Goal: Task Accomplishment & Management: Complete application form

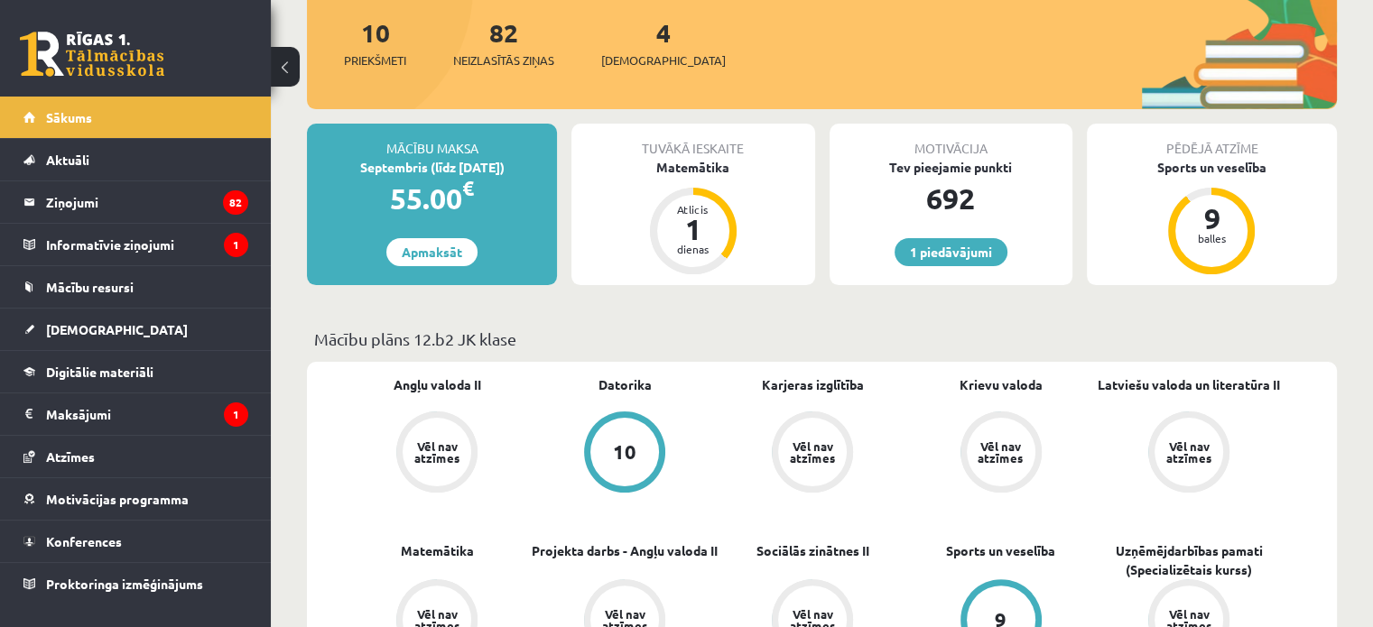
scroll to position [181, 0]
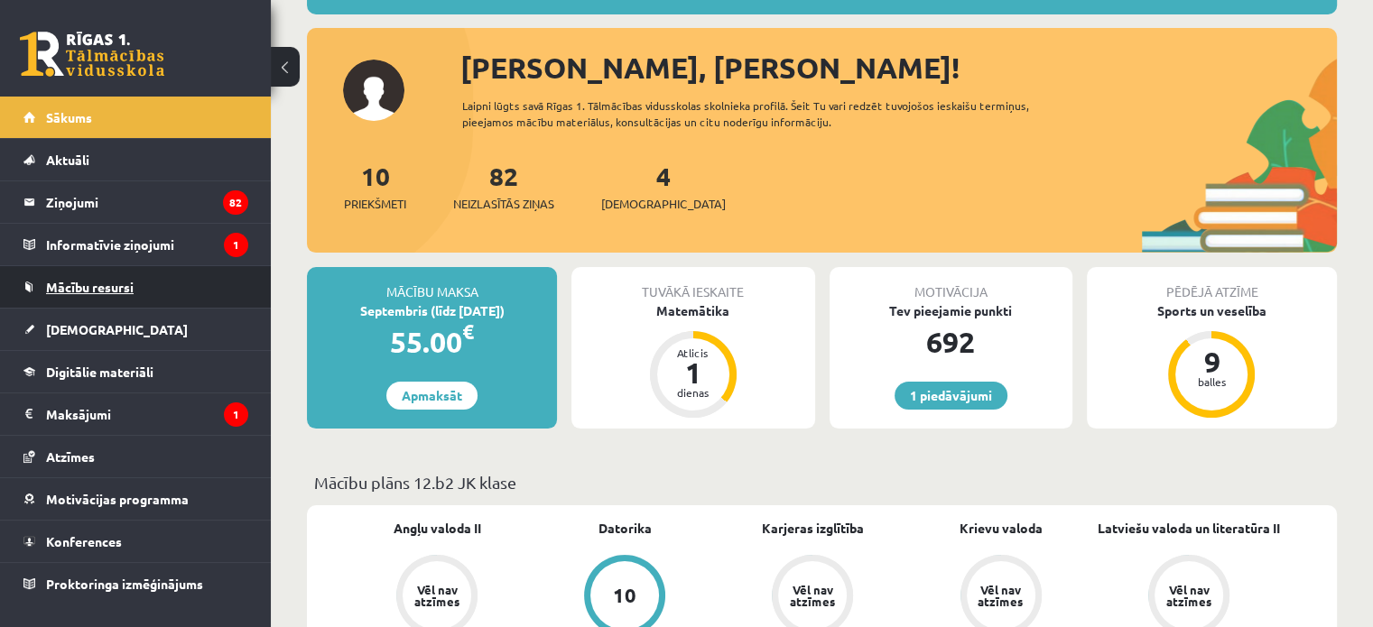
click at [205, 297] on link "Mācību resursi" at bounding box center [135, 287] width 225 height 42
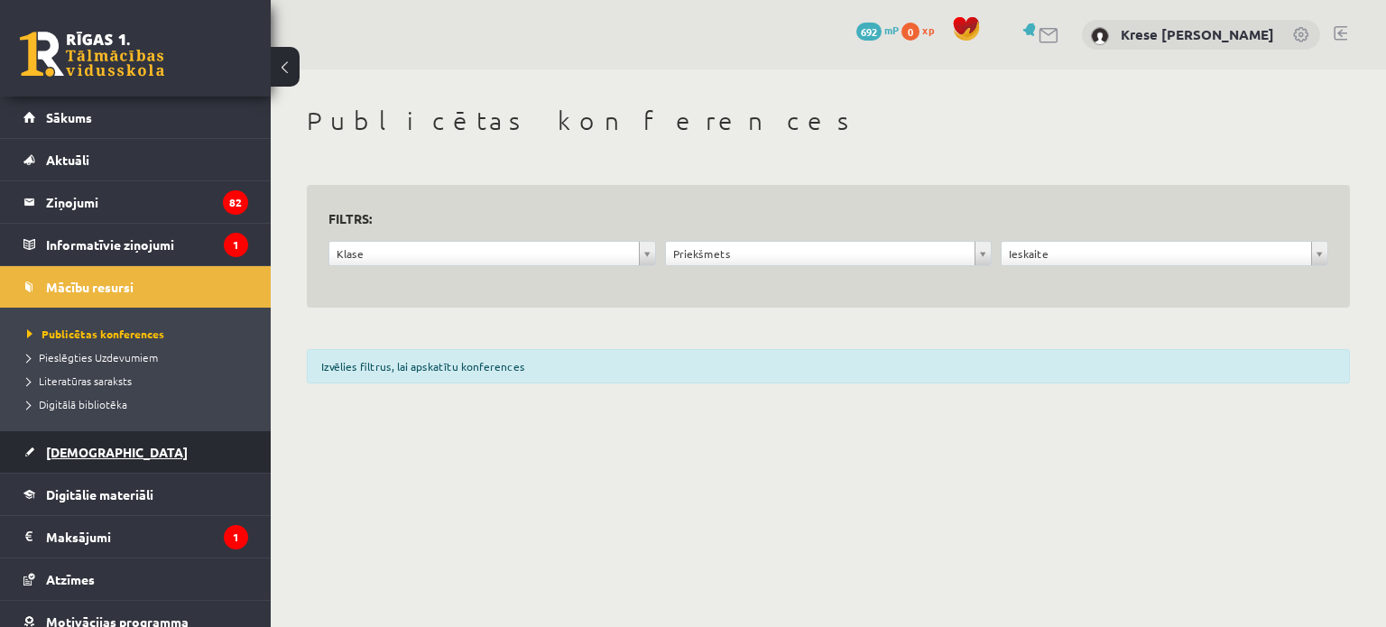
click at [166, 453] on link "[DEMOGRAPHIC_DATA]" at bounding box center [135, 452] width 225 height 42
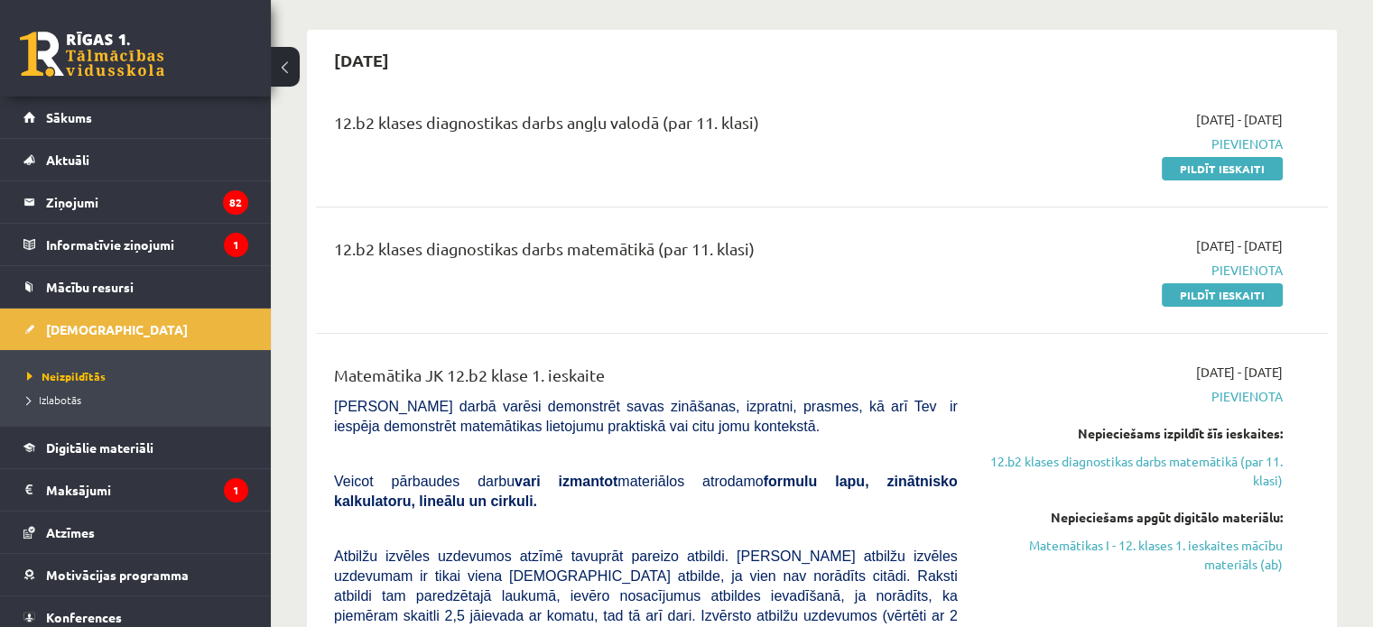
scroll to position [181, 0]
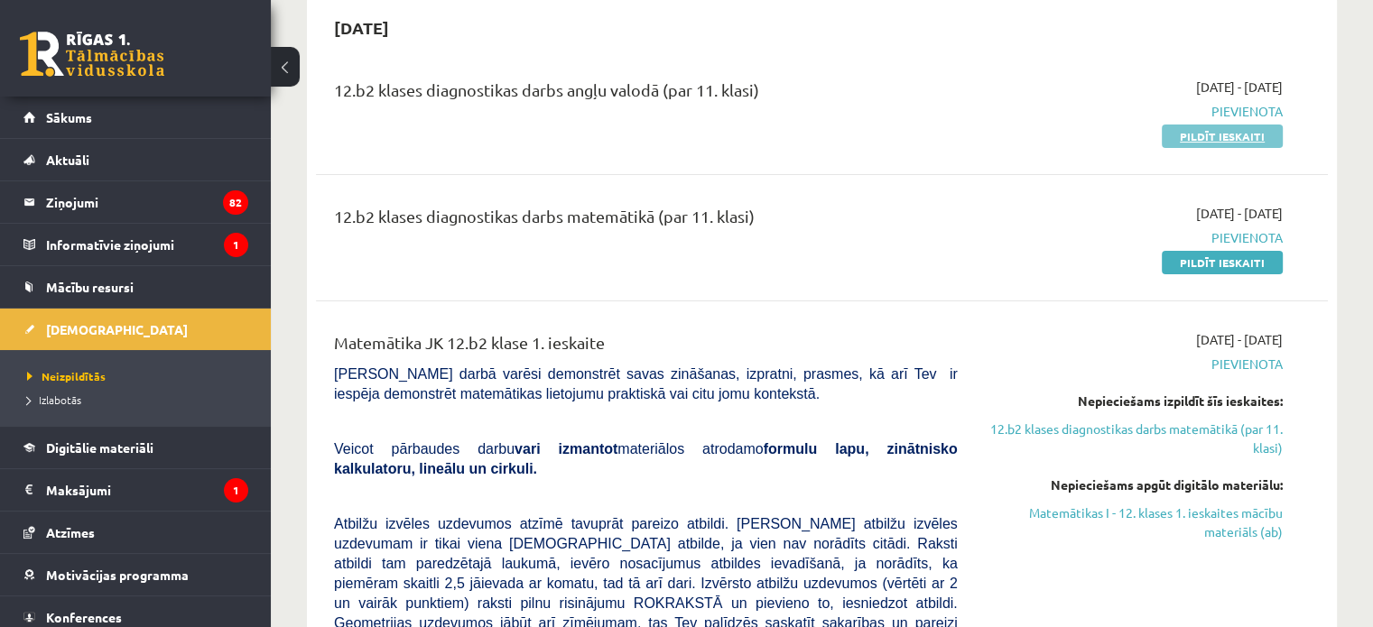
click at [1214, 140] on link "Pildīt ieskaiti" at bounding box center [1222, 136] width 121 height 23
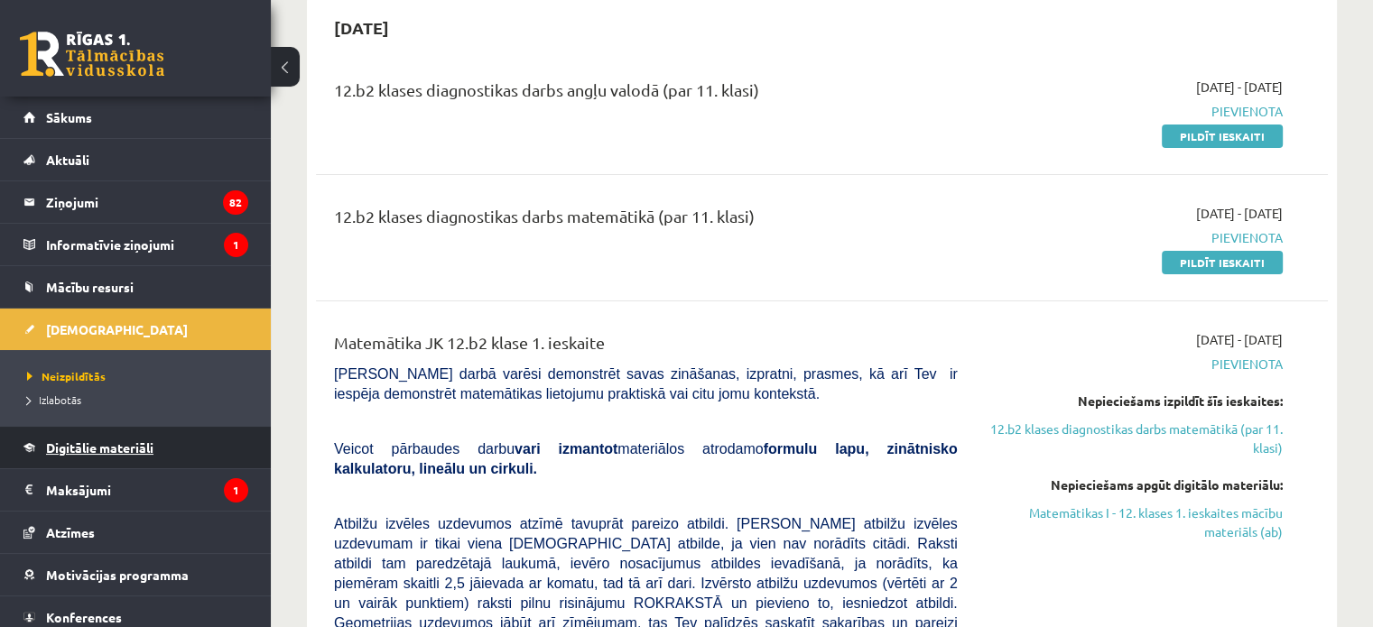
click at [145, 455] on link "Digitālie materiāli" at bounding box center [135, 448] width 225 height 42
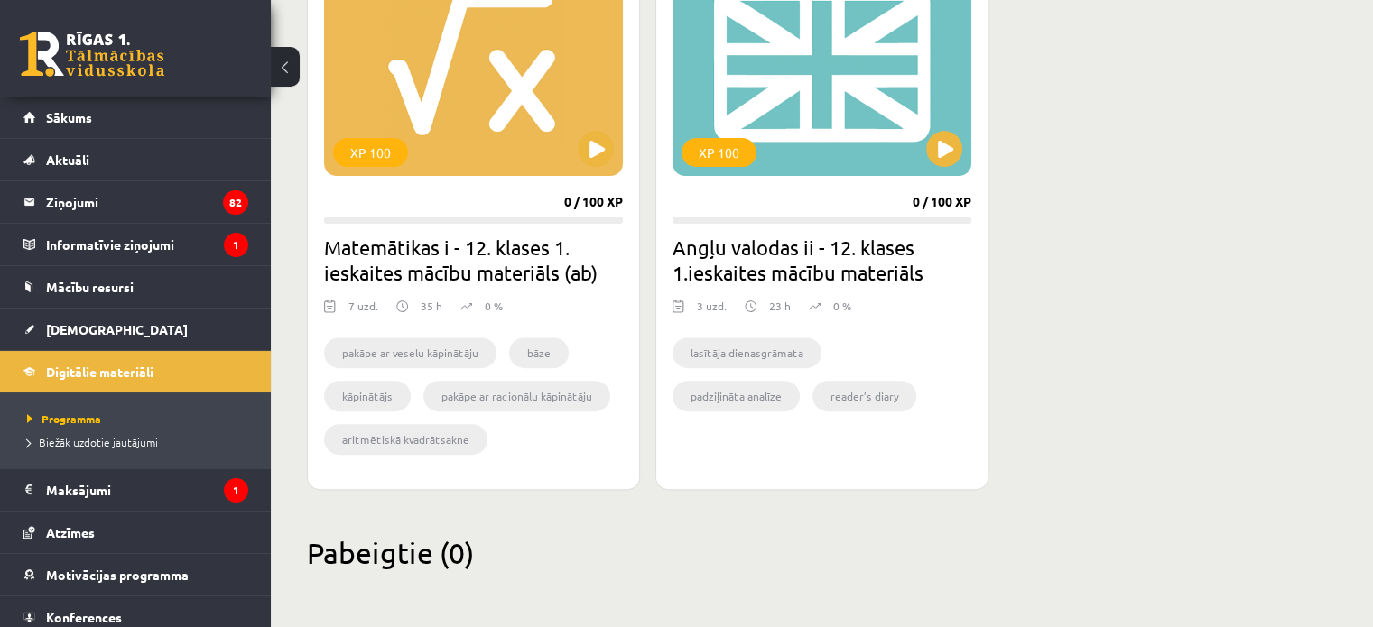
scroll to position [491, 0]
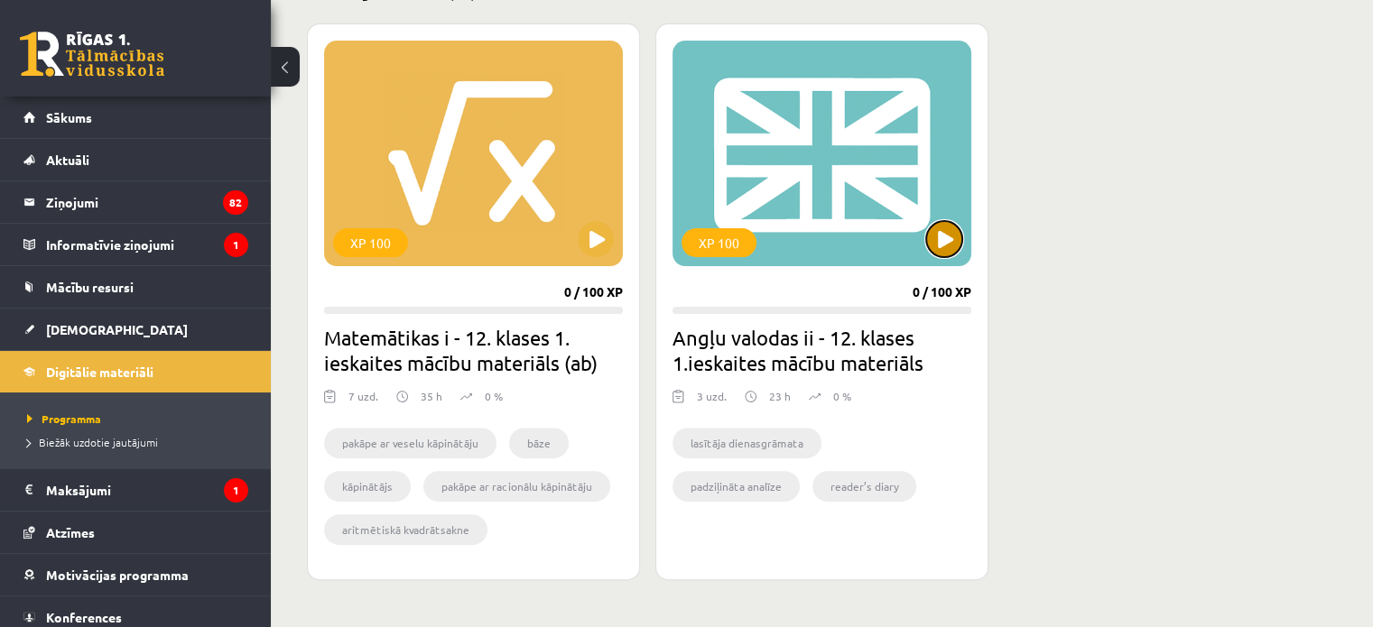
click at [948, 235] on button at bounding box center [944, 239] width 36 height 36
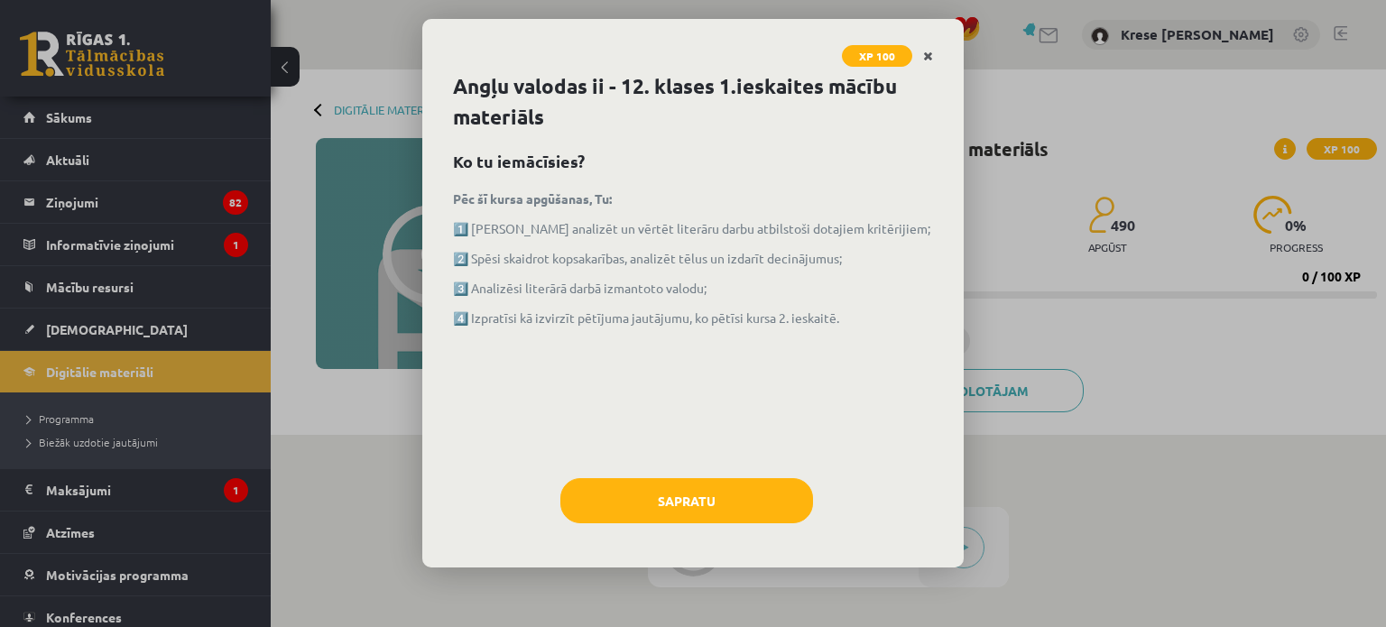
click at [928, 58] on icon "Close" at bounding box center [928, 57] width 10 height 13
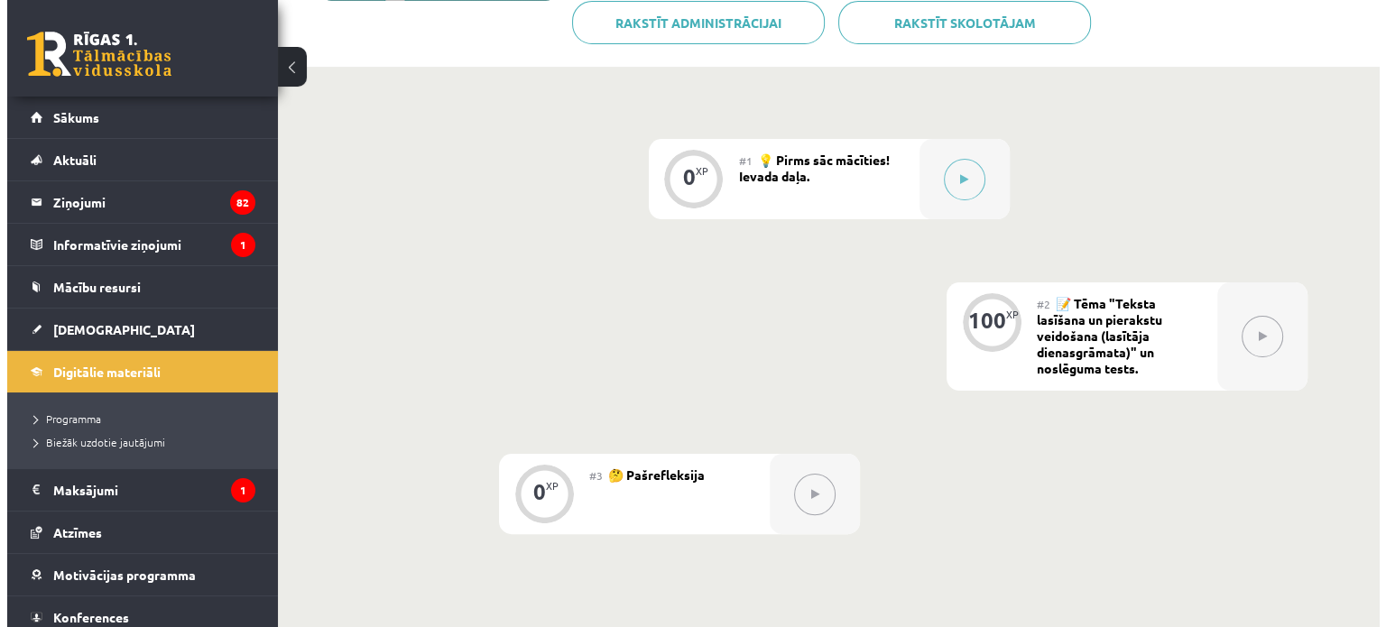
scroll to position [320, 0]
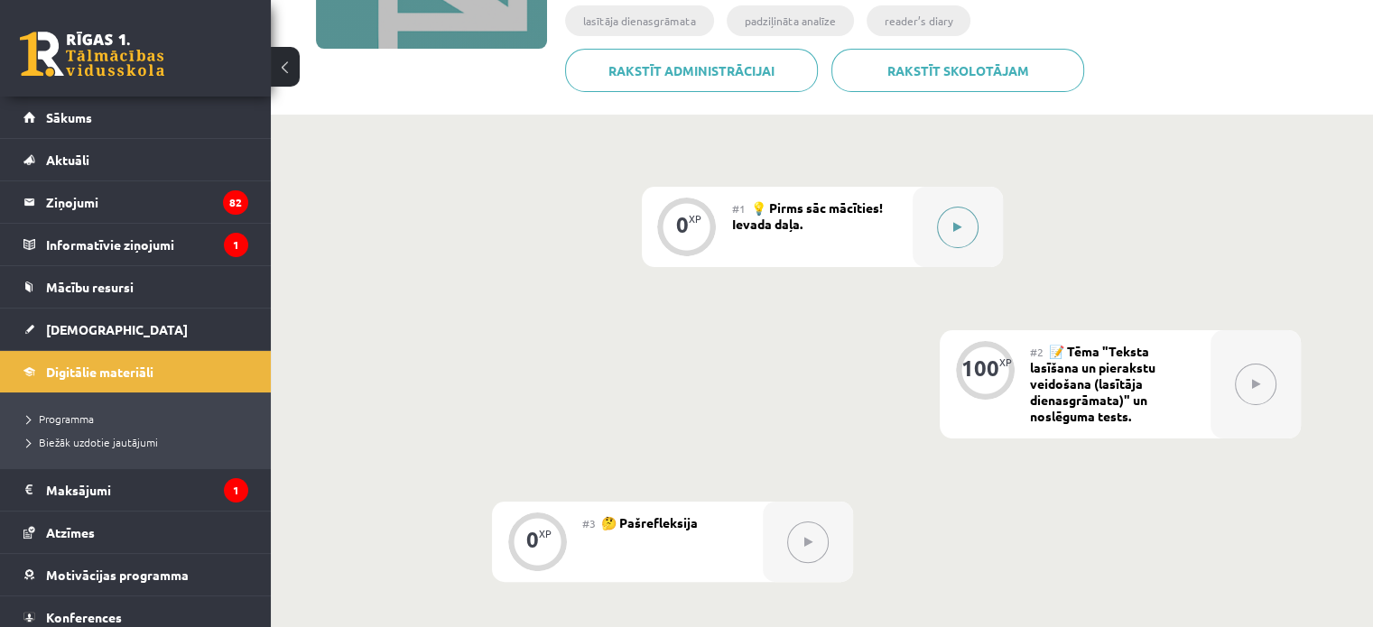
click at [977, 225] on div at bounding box center [957, 227] width 90 height 80
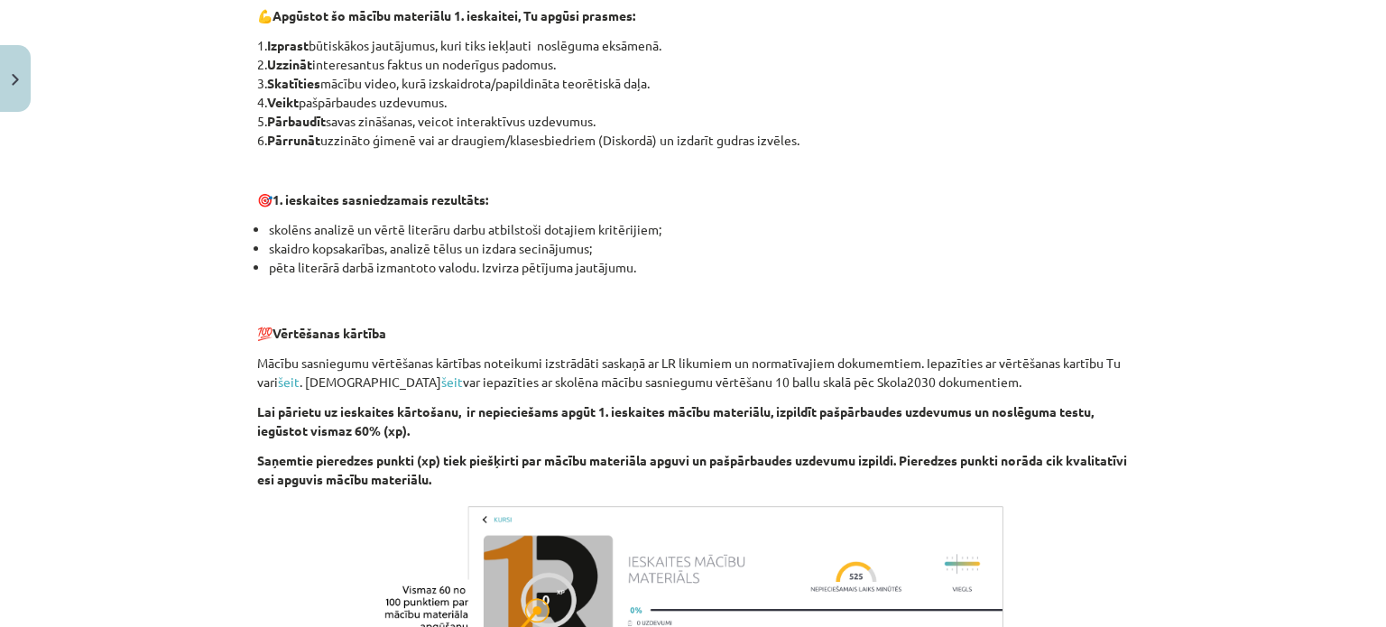
scroll to position [1273, 0]
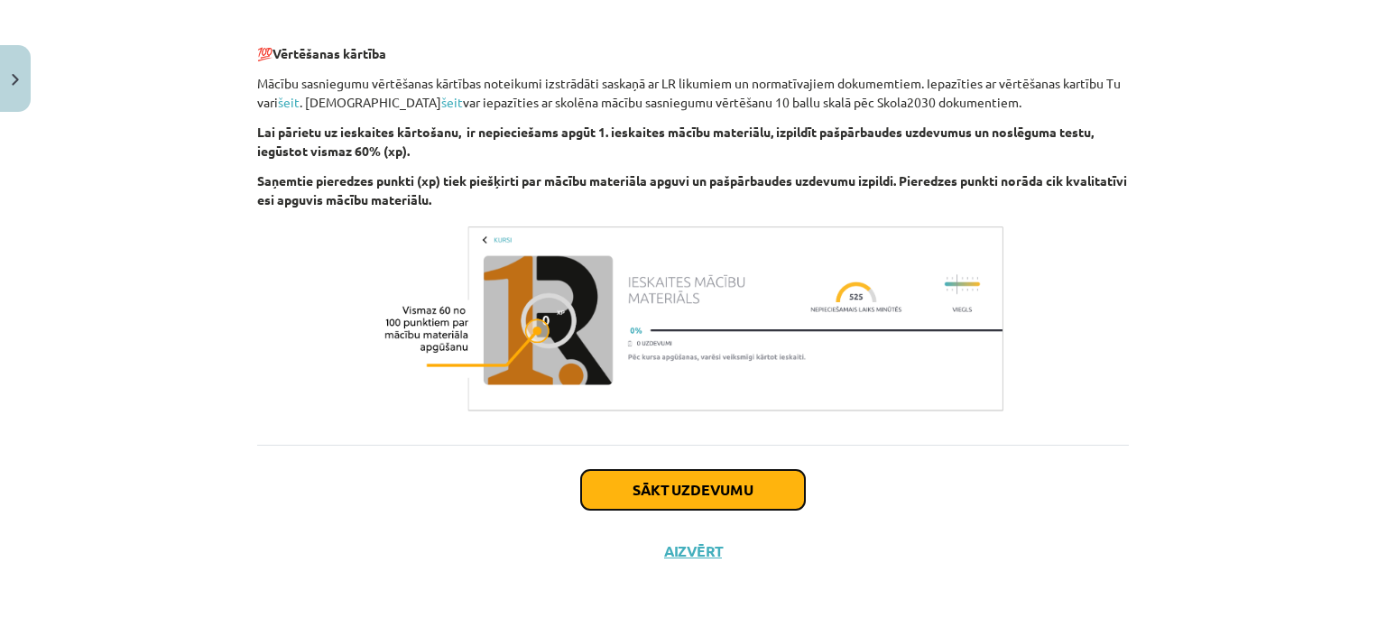
click at [700, 486] on button "Sākt uzdevumu" at bounding box center [693, 490] width 224 height 40
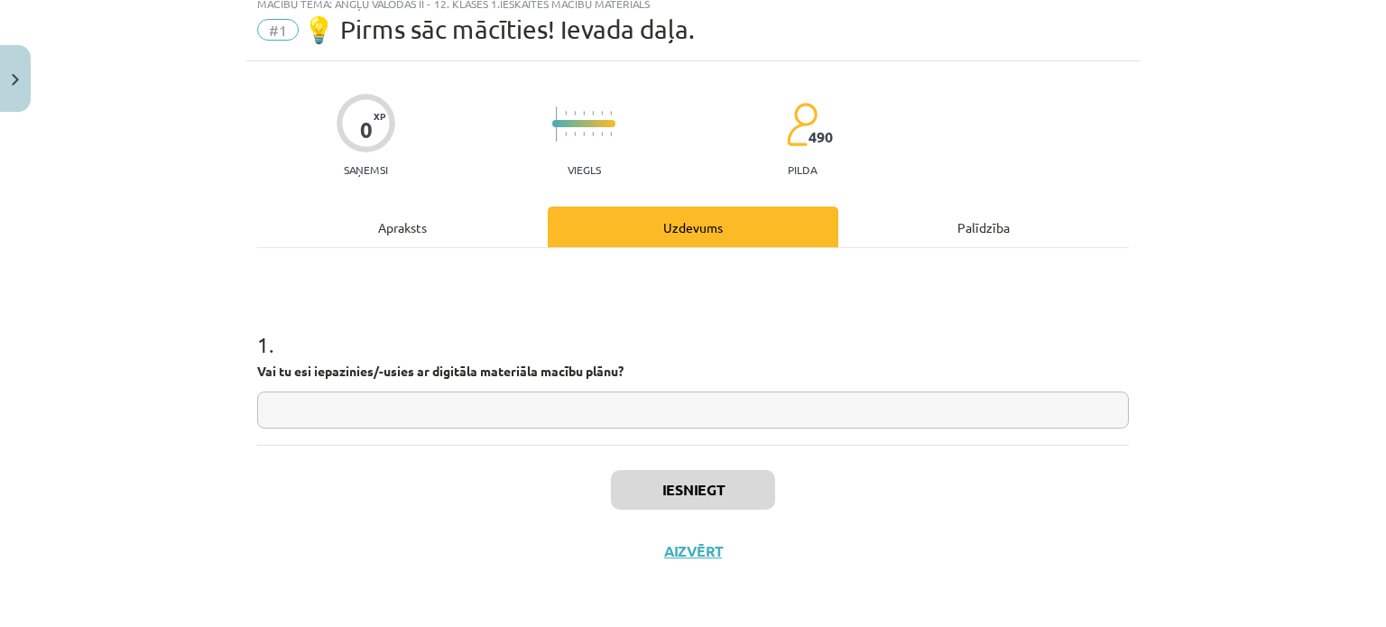
scroll to position [45, 0]
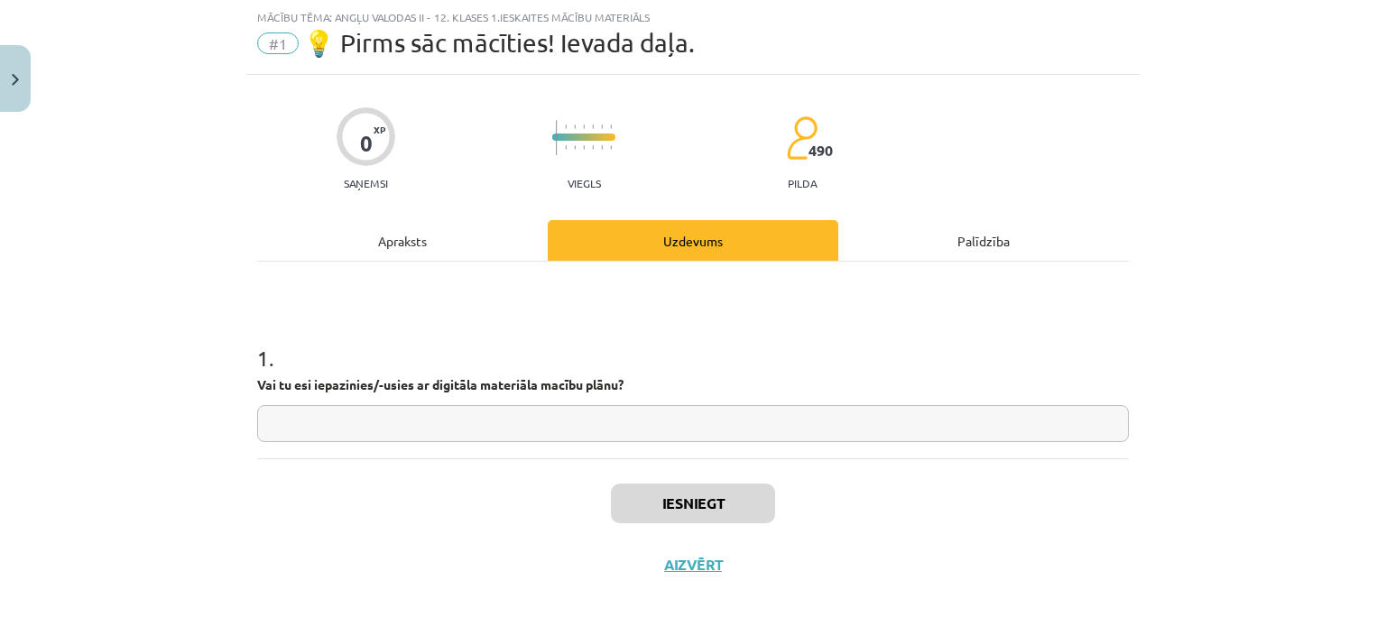
click at [418, 420] on input "text" at bounding box center [693, 423] width 872 height 37
click at [418, 417] on input "*" at bounding box center [693, 423] width 872 height 37
type input "**"
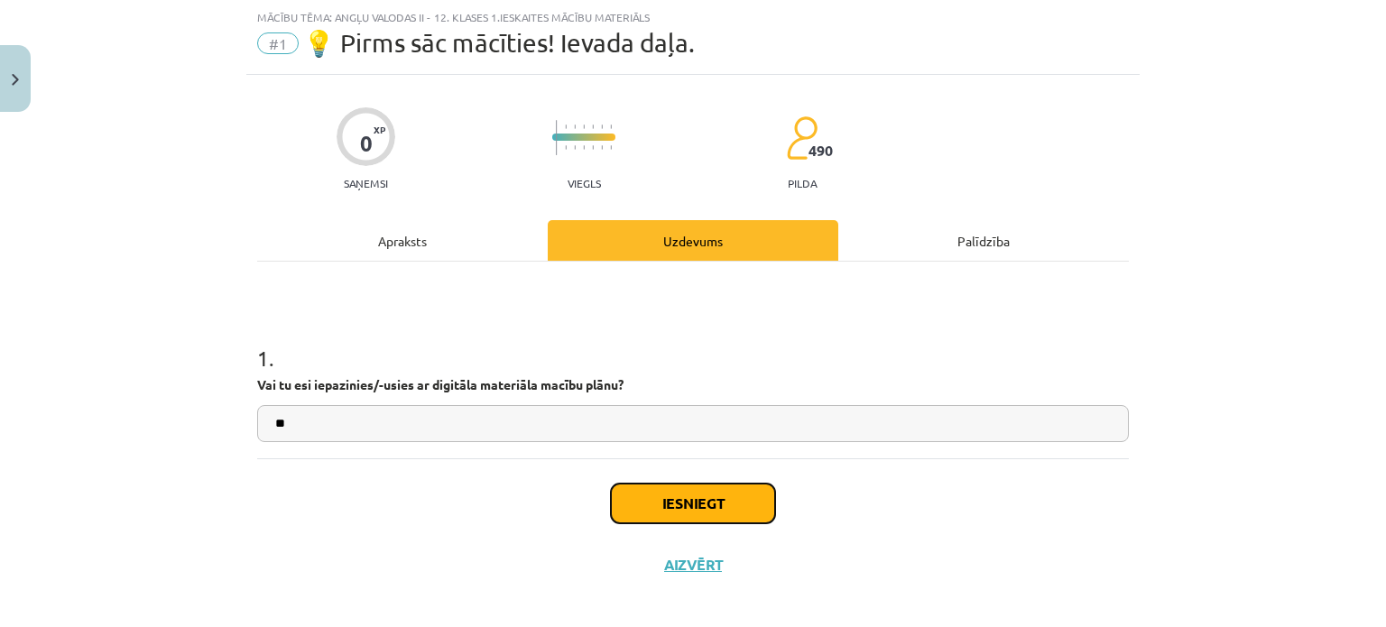
click at [649, 505] on button "Iesniegt" at bounding box center [693, 504] width 164 height 40
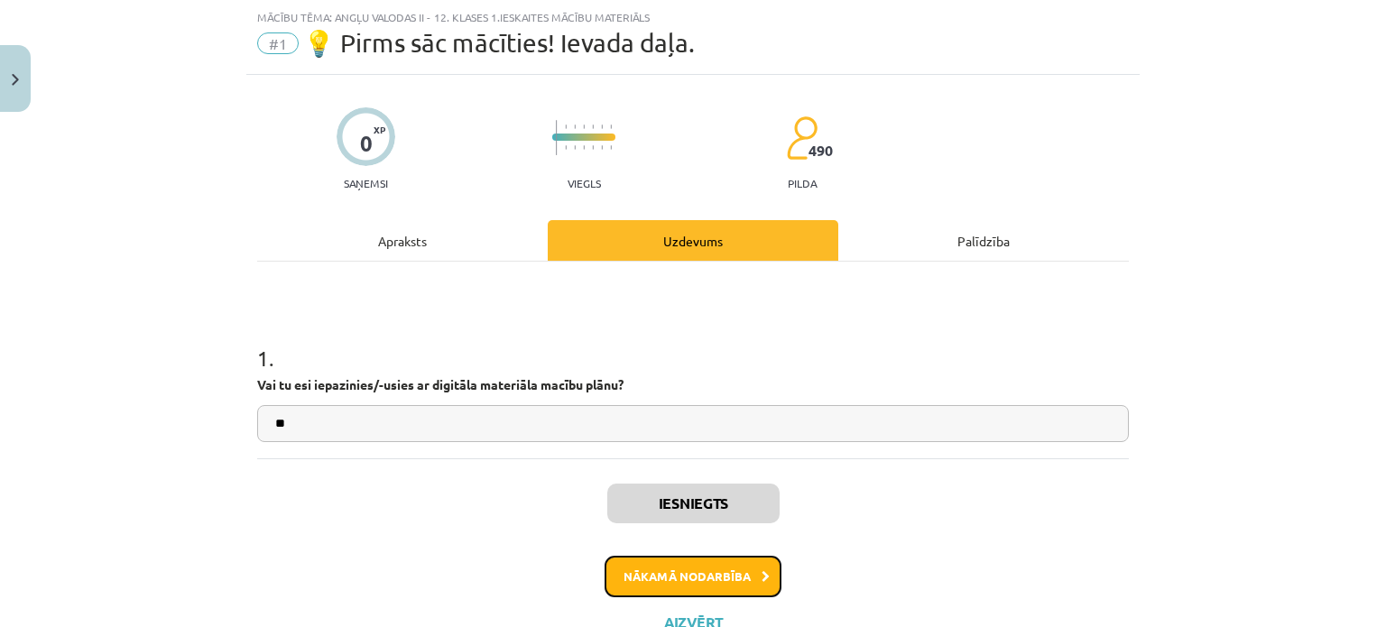
click at [688, 572] on button "Nākamā nodarbība" at bounding box center [693, 577] width 177 height 42
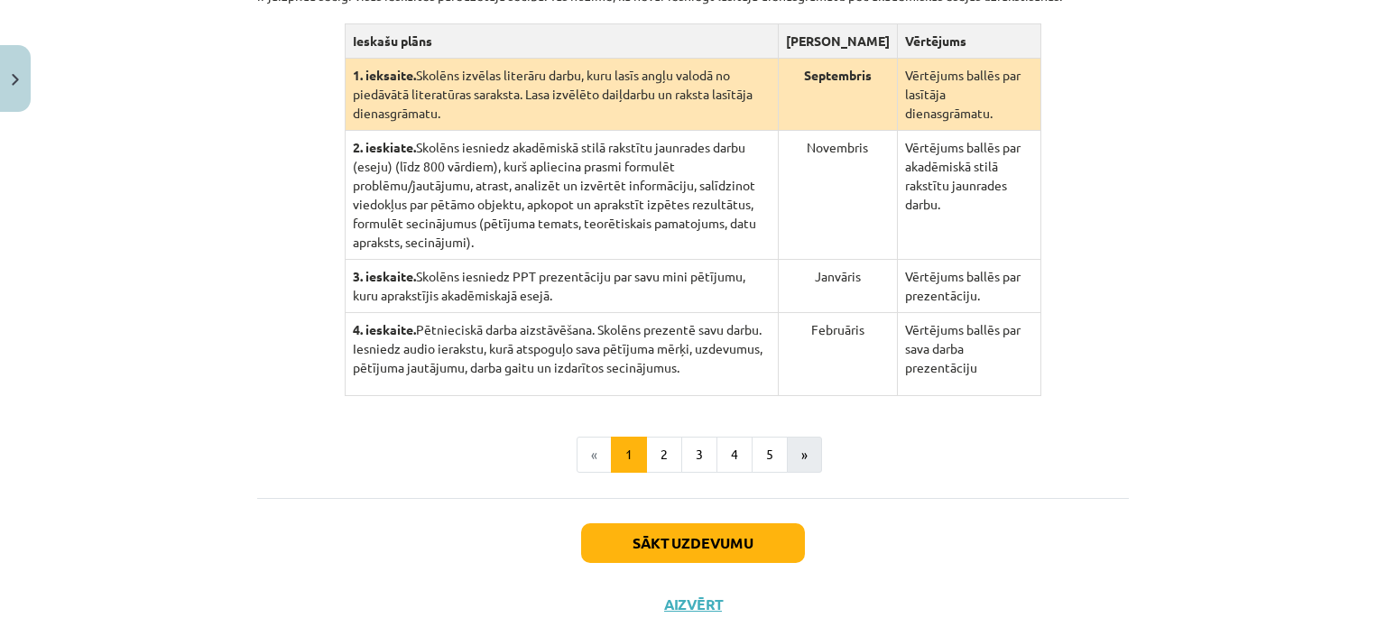
scroll to position [496, 0]
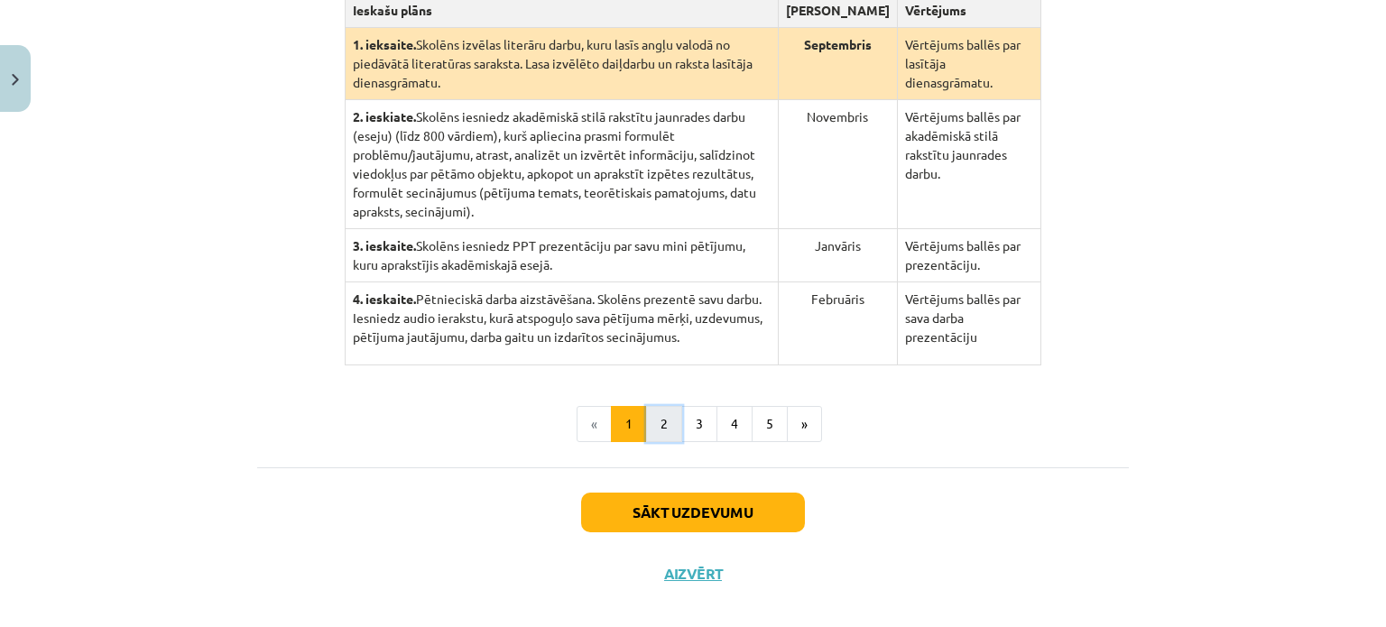
click at [667, 406] on button "2" at bounding box center [664, 424] width 36 height 36
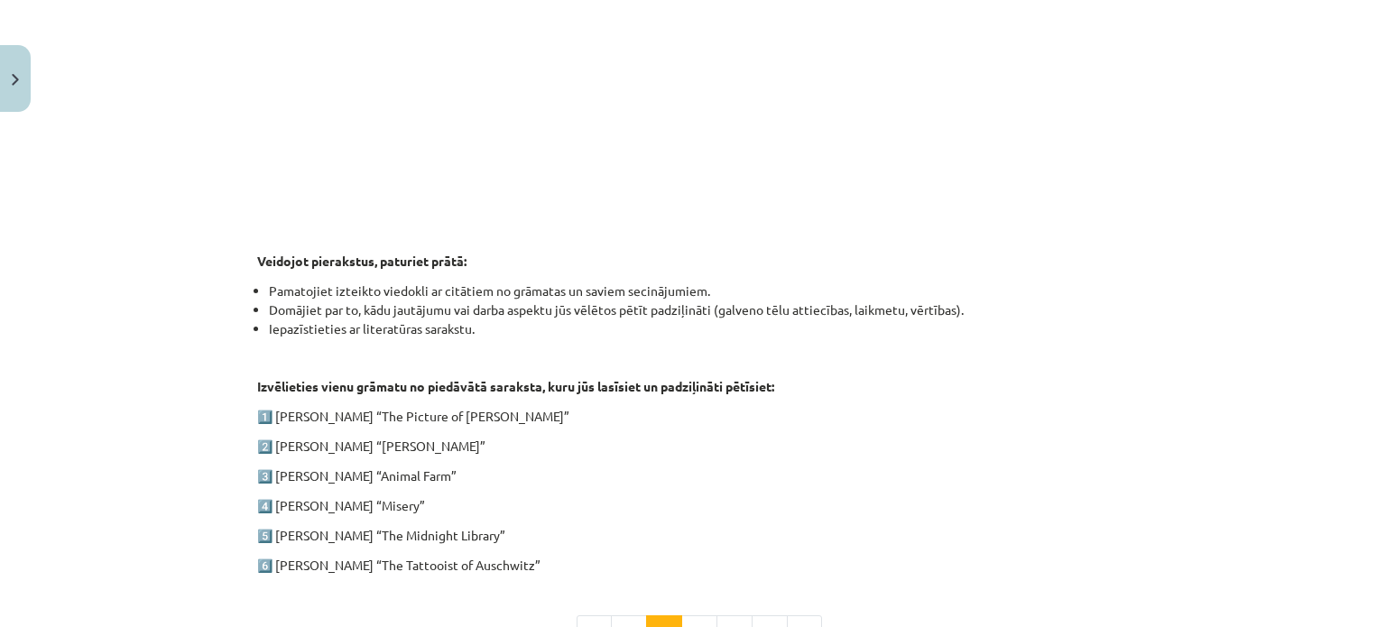
scroll to position [712, 0]
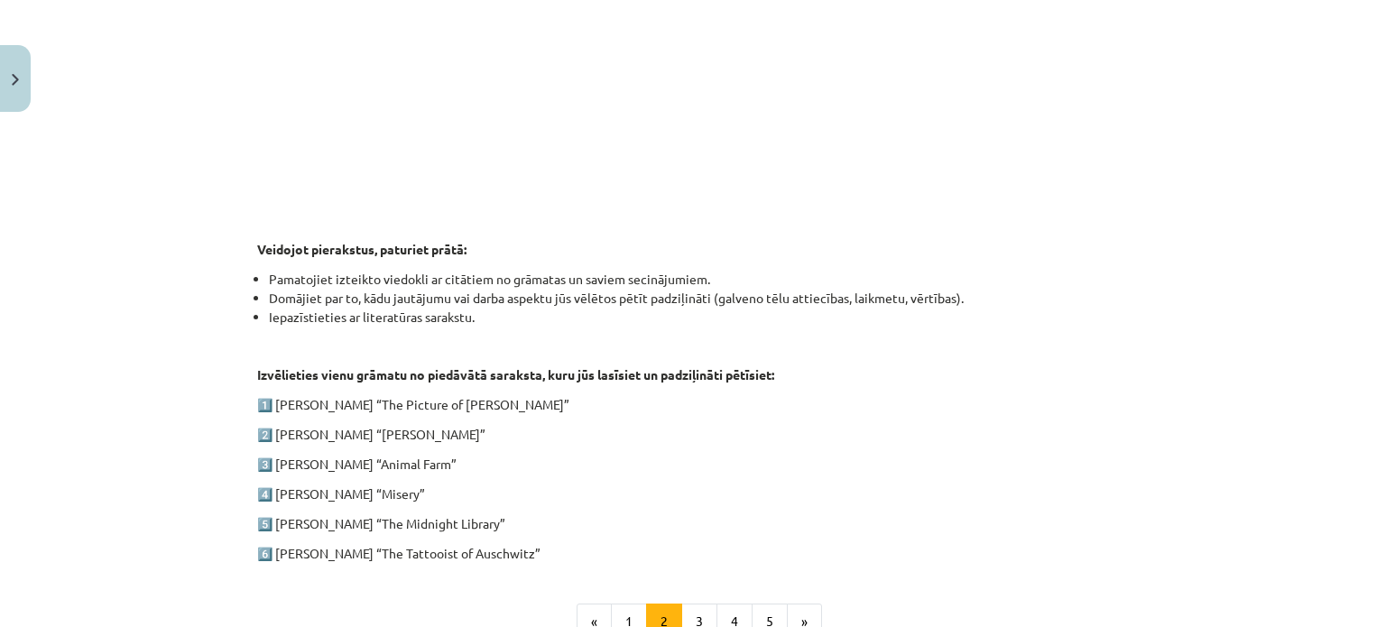
click at [971, 404] on p "1️⃣ Oscar Wilde “The Picture of Dorian Gray”" at bounding box center [693, 404] width 872 height 19
click at [1167, 389] on div "Mācību tēma: Angļu valodas ii - 12. klases 1.ieskaites mācību materiāls #2 📝 Tē…" at bounding box center [693, 313] width 1386 height 627
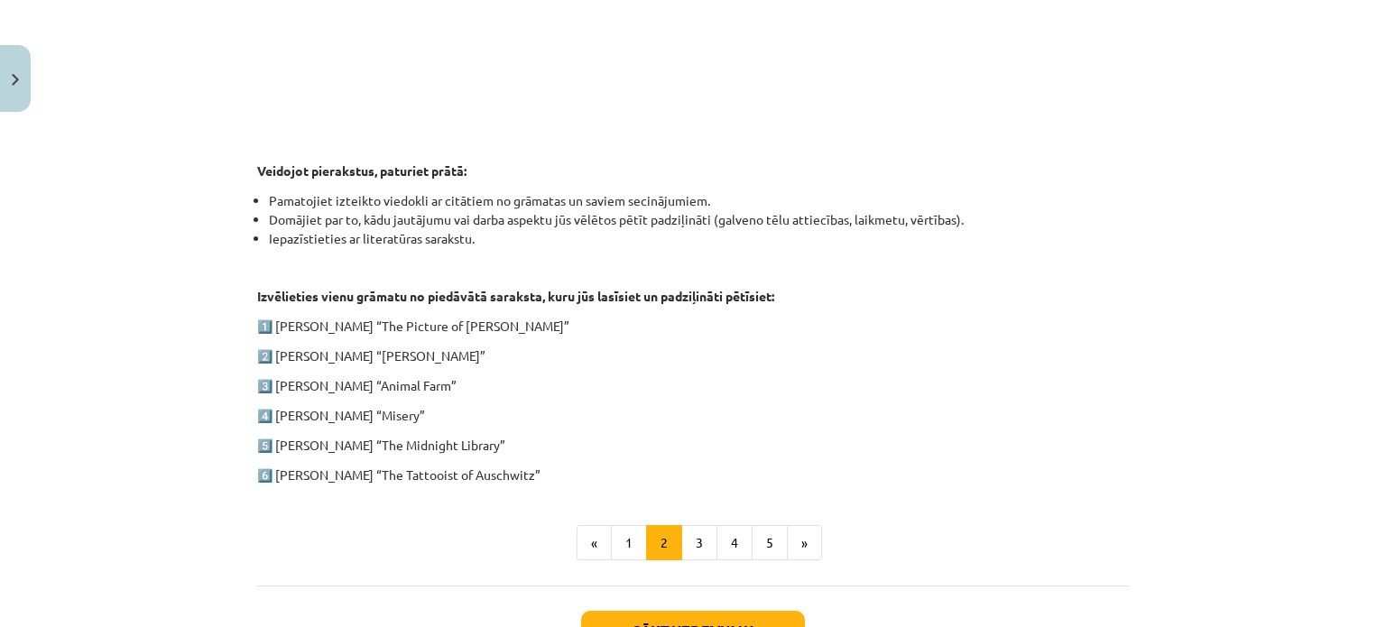
scroll to position [802, 0]
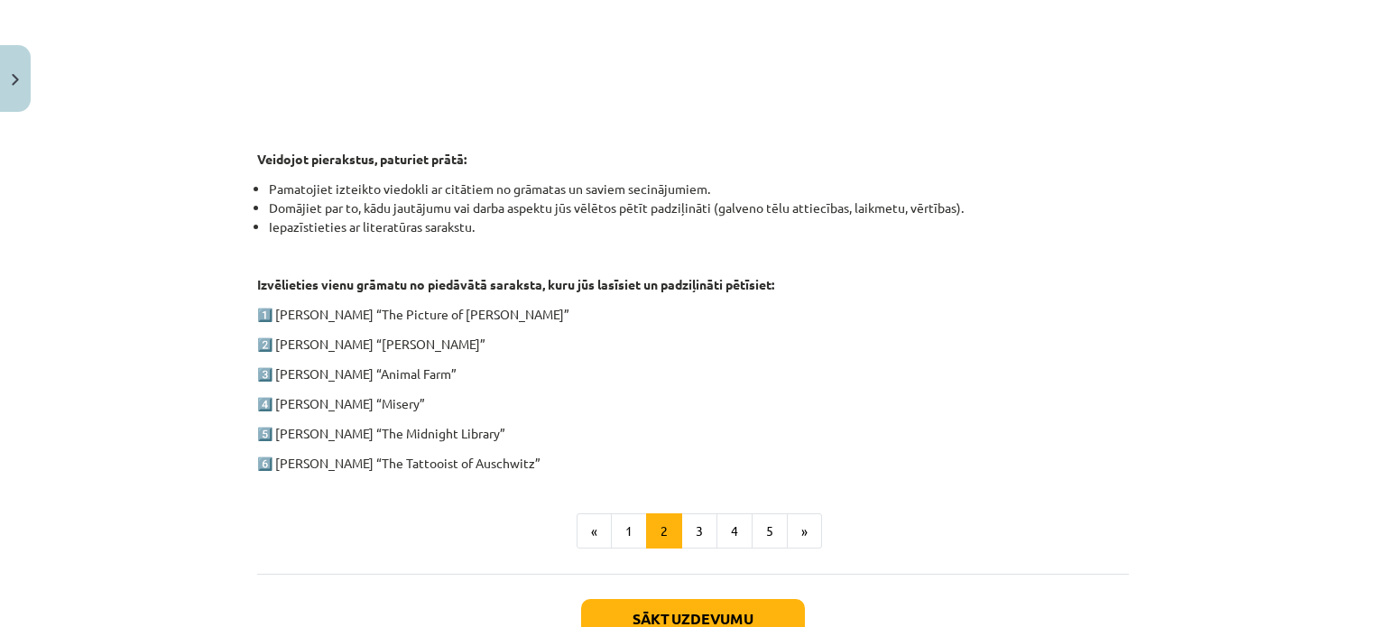
drag, startPoint x: 236, startPoint y: 312, endPoint x: 567, endPoint y: 467, distance: 365.4
click at [567, 467] on div "Mācību tēma: Angļu valodas ii - 12. klases 1.ieskaites mācību materiāls #2 📝 Tē…" at bounding box center [693, 313] width 1386 height 627
copy div "1️⃣ Oscar Wilde “The Picture of Dorian Gray” 2️⃣ Charles Dickens “Oliver Twist”…"
click at [751, 330] on div "1. ieskaite angļu valodā Pirmās ieskaites pamatā ir lasītāja dienasgrāmatas vei…" at bounding box center [693, 11] width 872 height 923
click at [771, 311] on p "1️⃣ Oscar Wilde “The Picture of Dorian Gray”" at bounding box center [693, 314] width 872 height 19
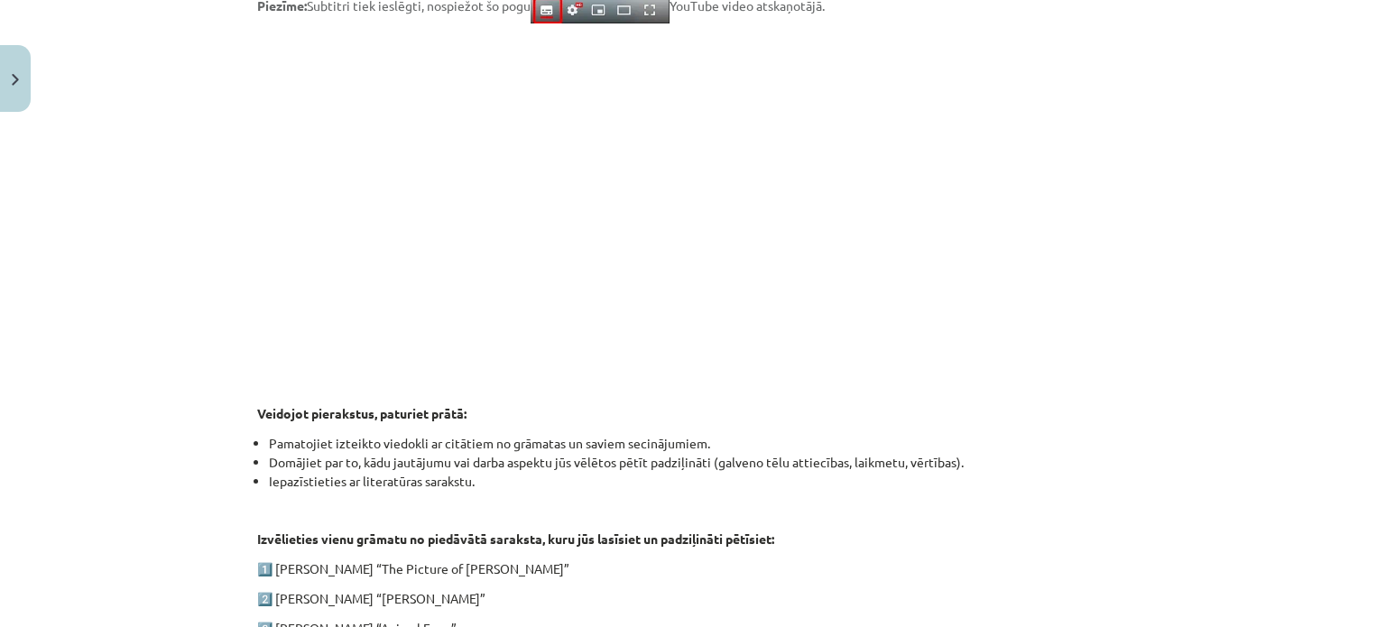
scroll to position [532, 0]
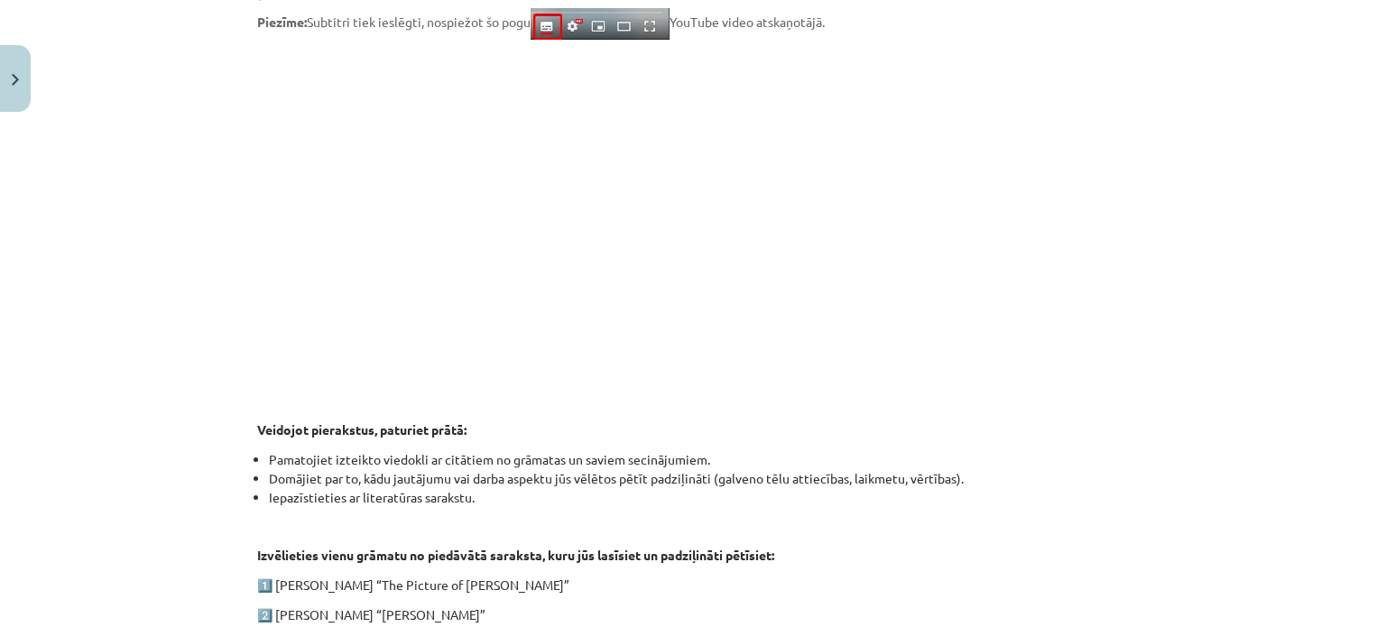
click at [1114, 195] on p at bounding box center [693, 215] width 872 height 329
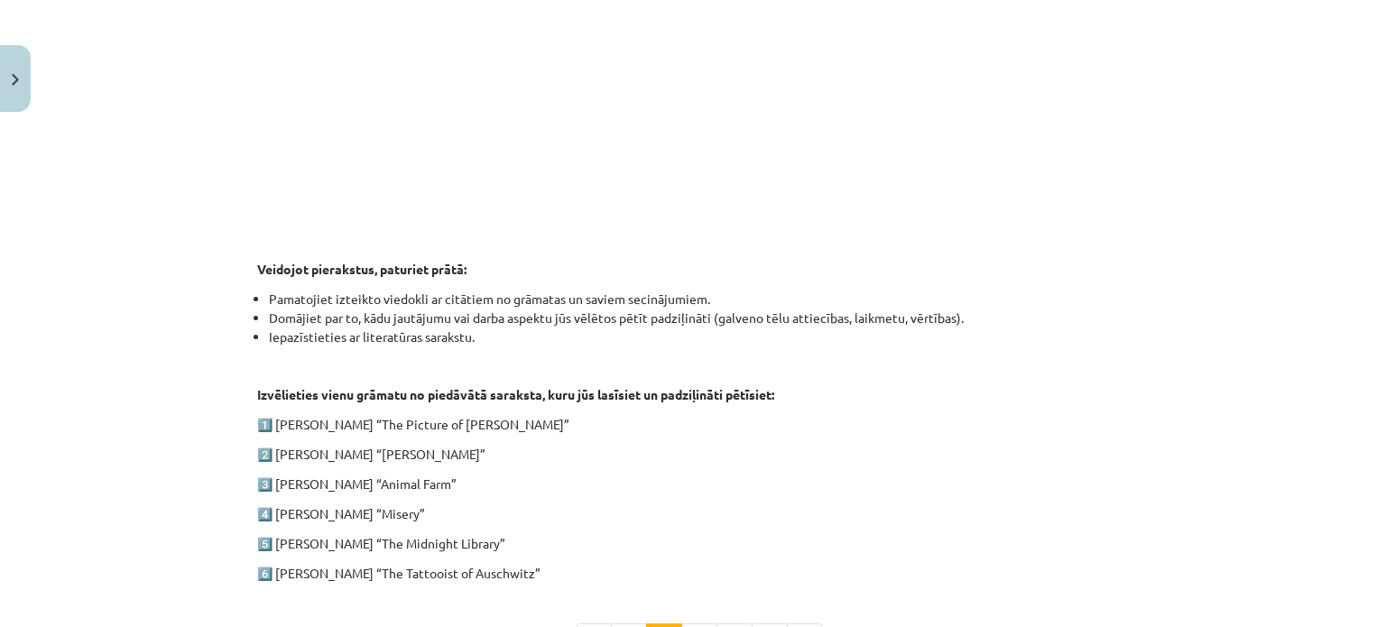
scroll to position [893, 0]
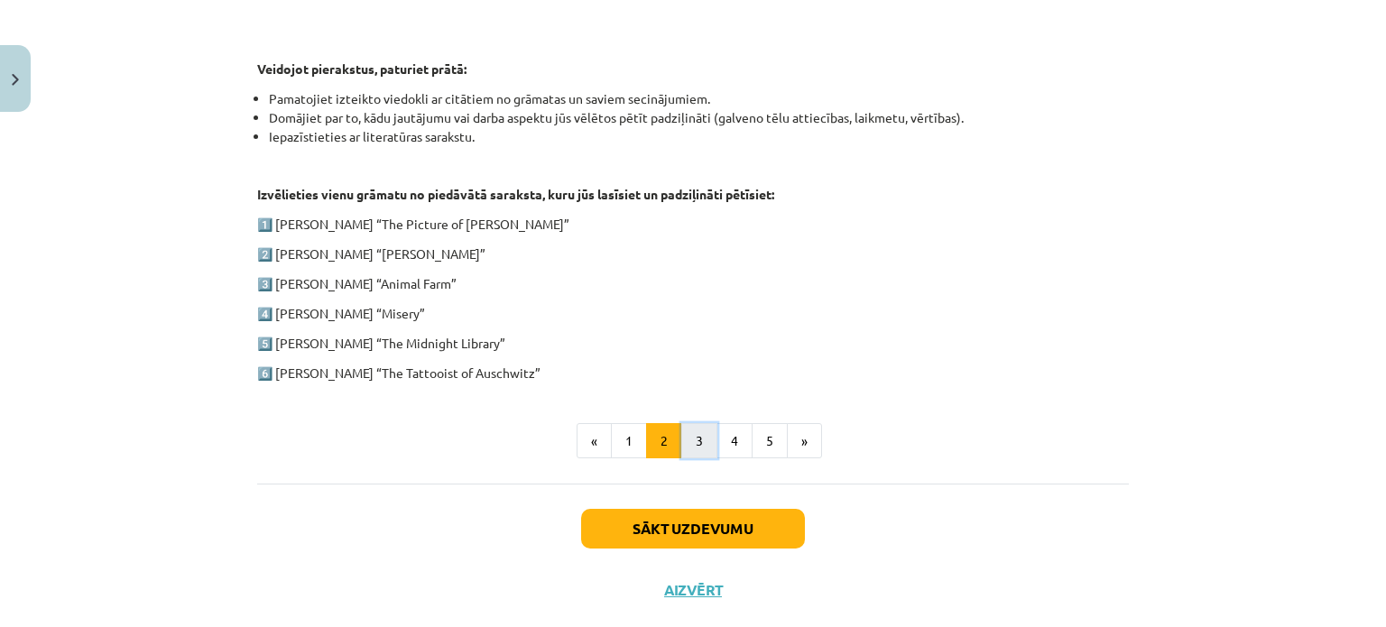
click at [682, 448] on button "3" at bounding box center [699, 441] width 36 height 36
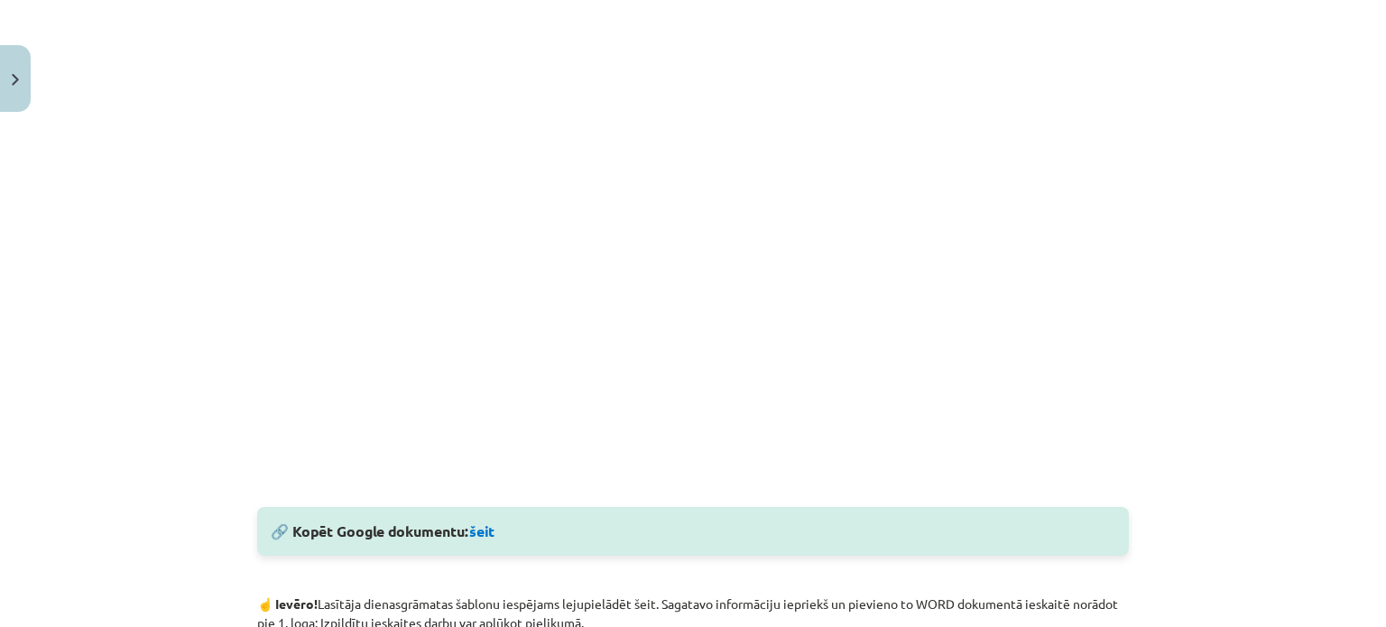
scroll to position [532, 0]
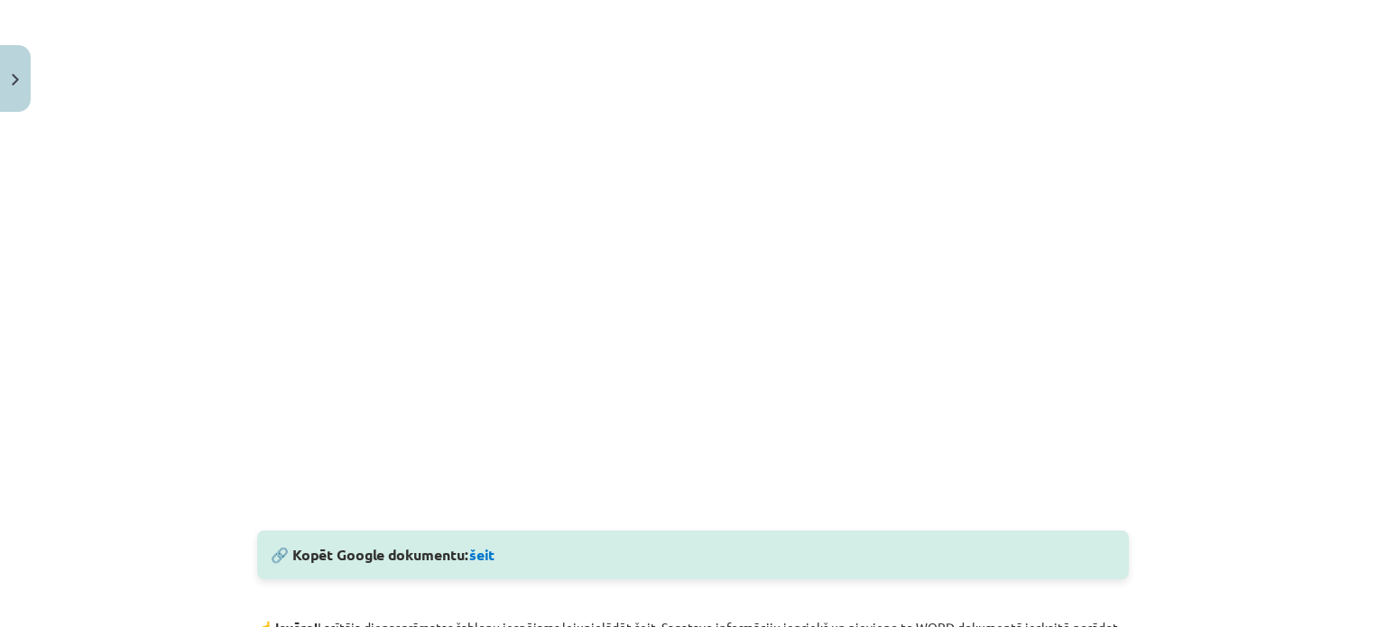
click at [1197, 212] on div "Mācību tēma: Angļu valodas ii - 12. klases 1.ieskaites mācību materiāls #2 📝 Tē…" at bounding box center [693, 313] width 1386 height 627
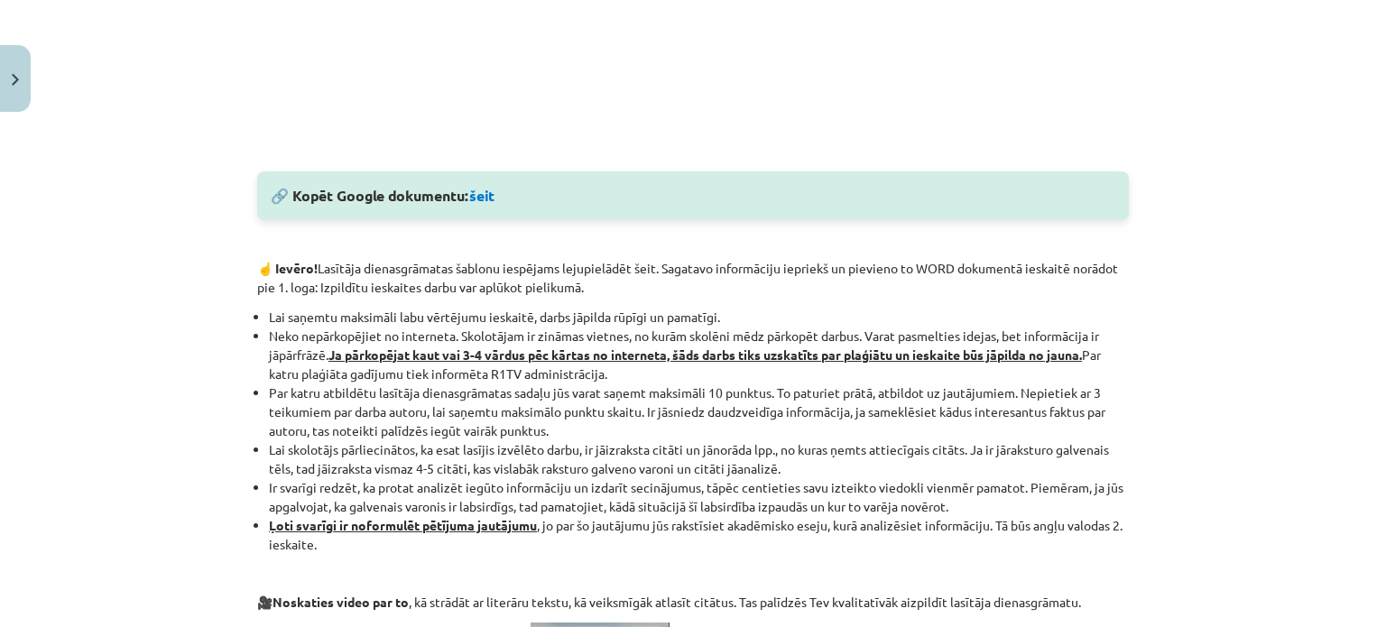
scroll to position [893, 0]
click at [1191, 142] on div "Mācību tēma: Angļu valodas ii - 12. klases 1.ieskaites mācību materiāls #2 📝 Tē…" at bounding box center [693, 313] width 1386 height 627
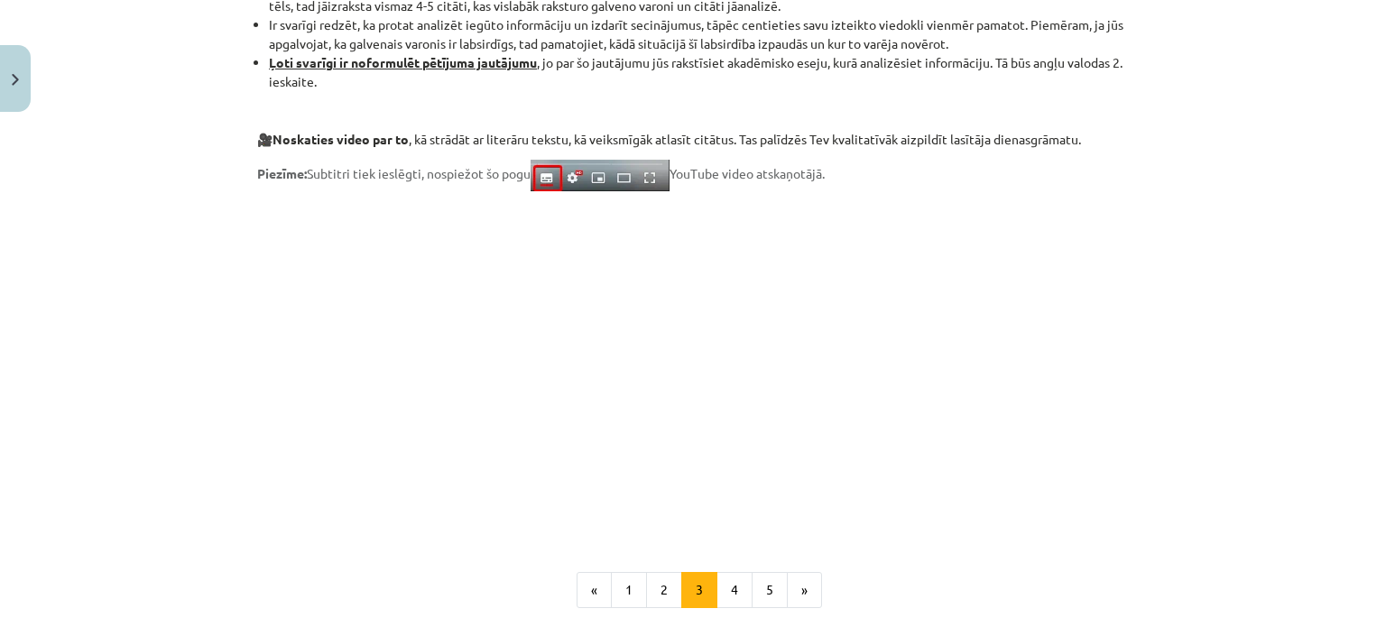
scroll to position [1444, 0]
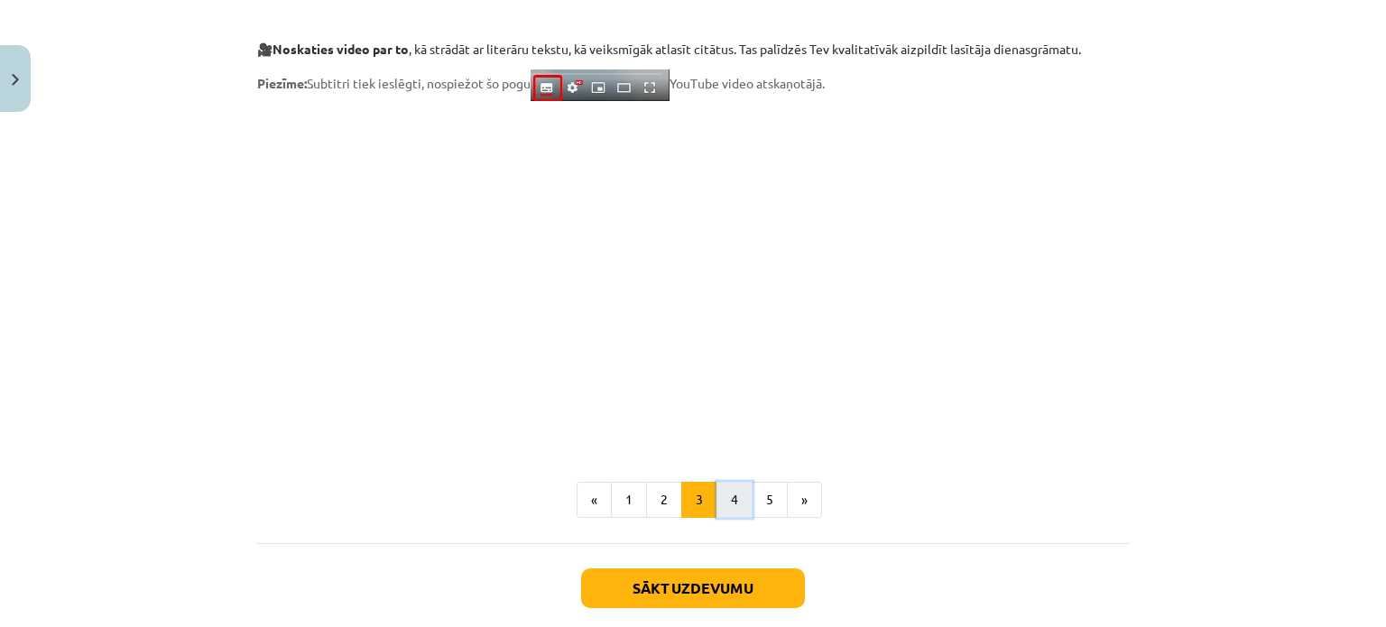
click at [739, 499] on button "4" at bounding box center [735, 500] width 36 height 36
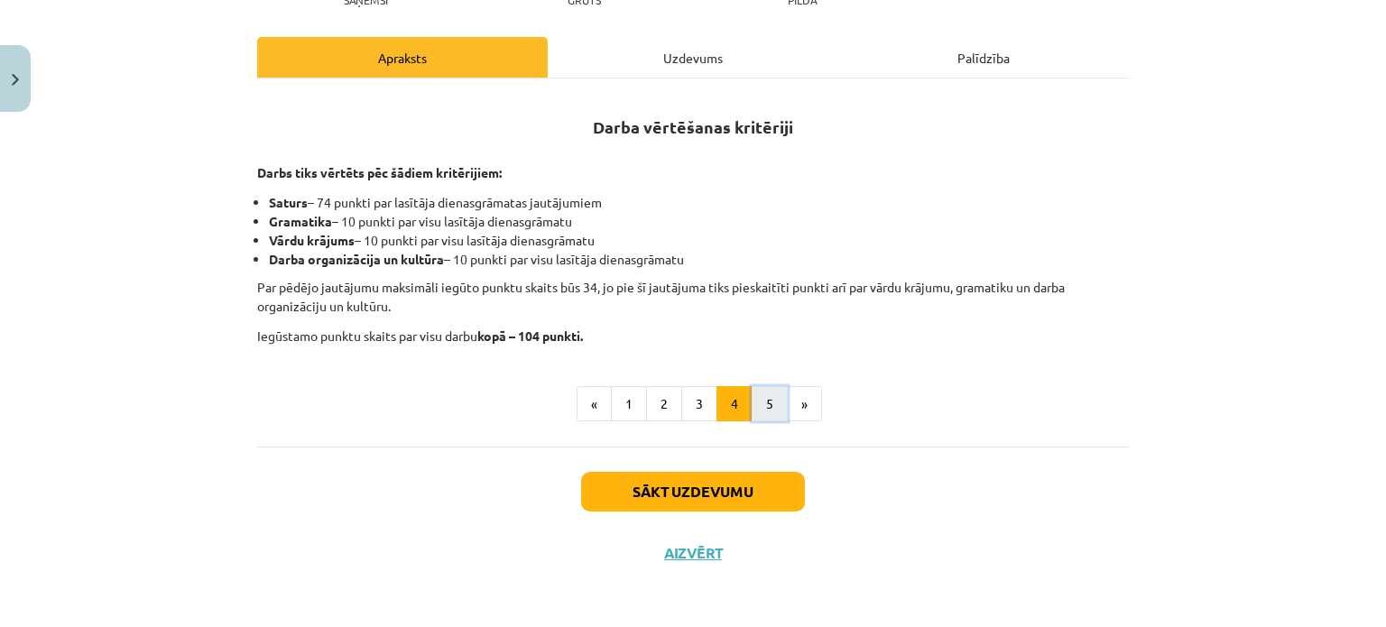
click at [772, 407] on button "5" at bounding box center [770, 404] width 36 height 36
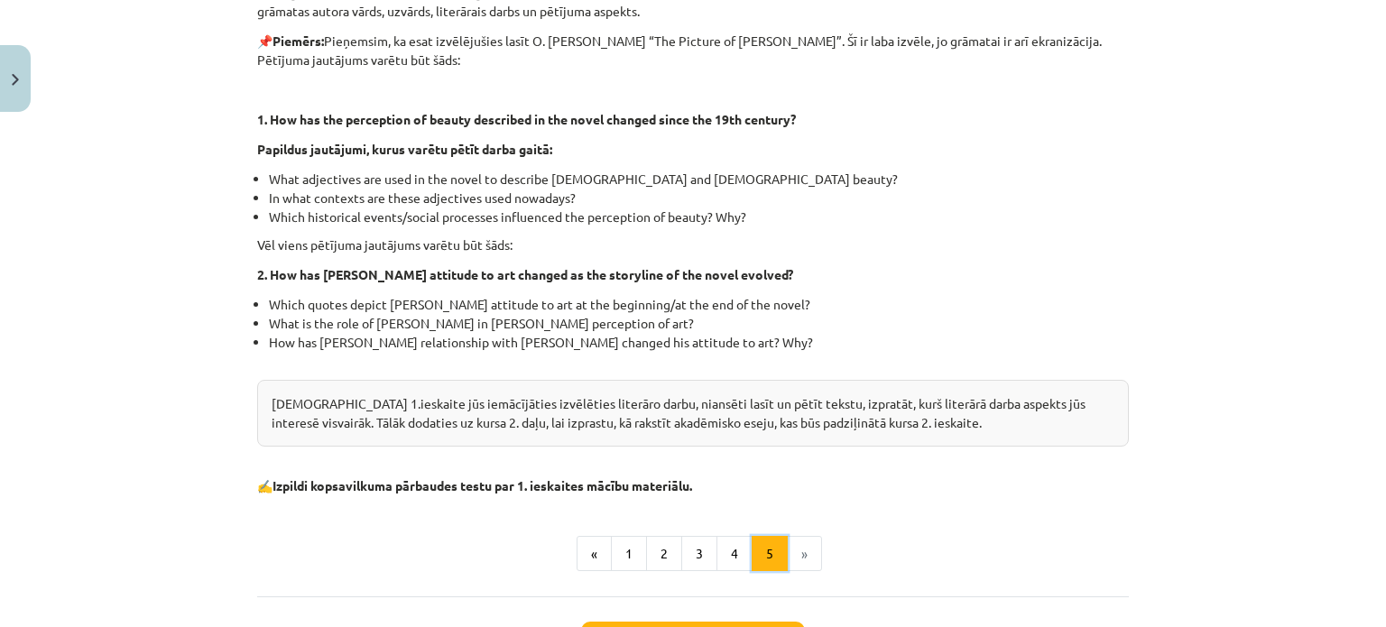
scroll to position [528, 0]
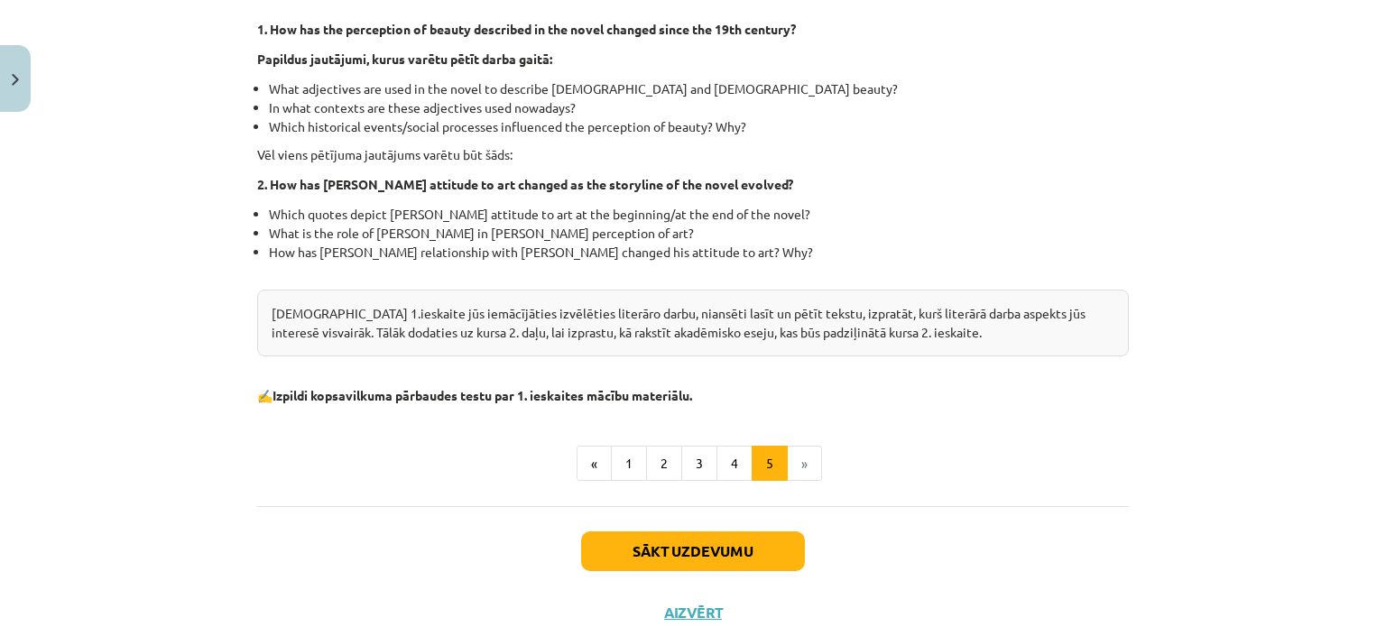
click at [790, 459] on li "»" at bounding box center [805, 464] width 34 height 36
click at [796, 466] on li "»" at bounding box center [805, 464] width 34 height 36
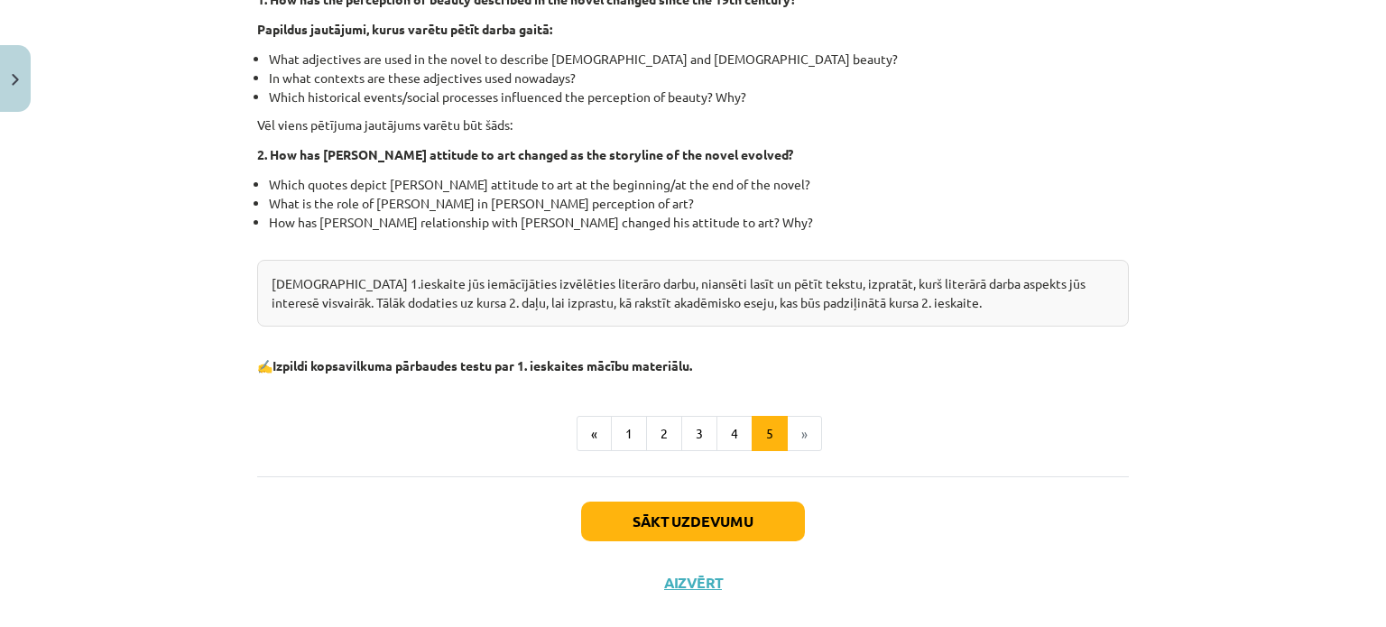
scroll to position [588, 0]
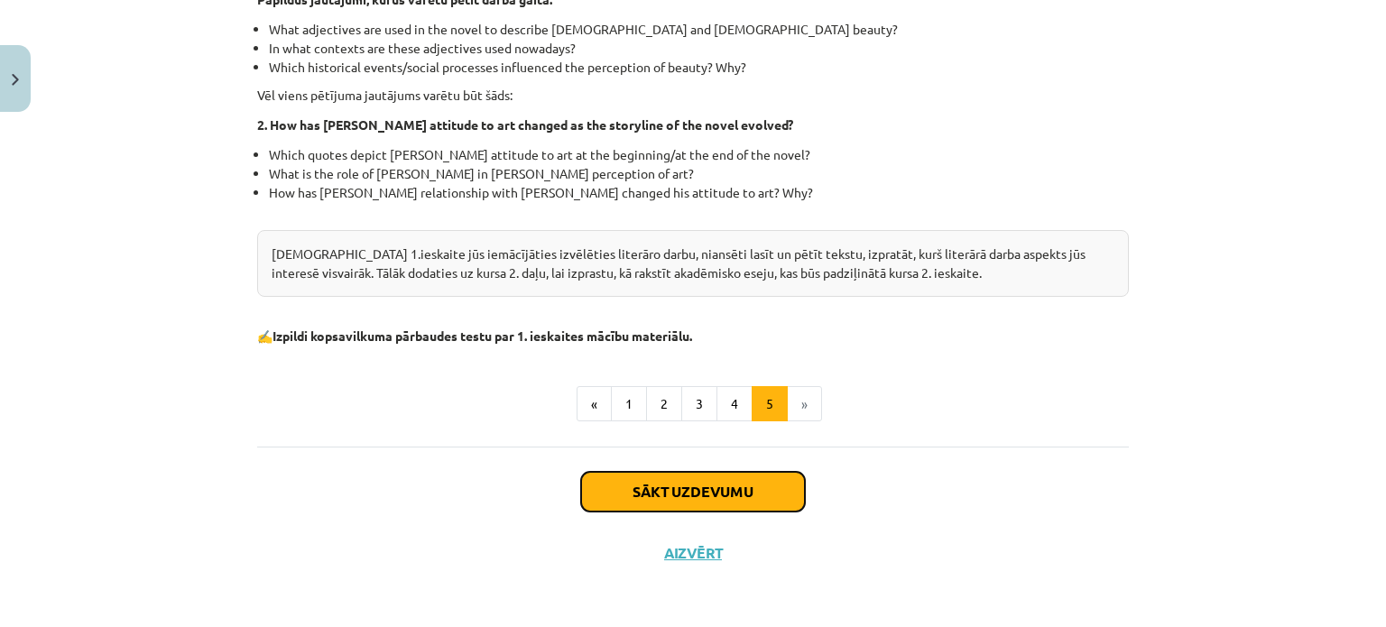
click at [740, 490] on button "Sākt uzdevumu" at bounding box center [693, 492] width 224 height 40
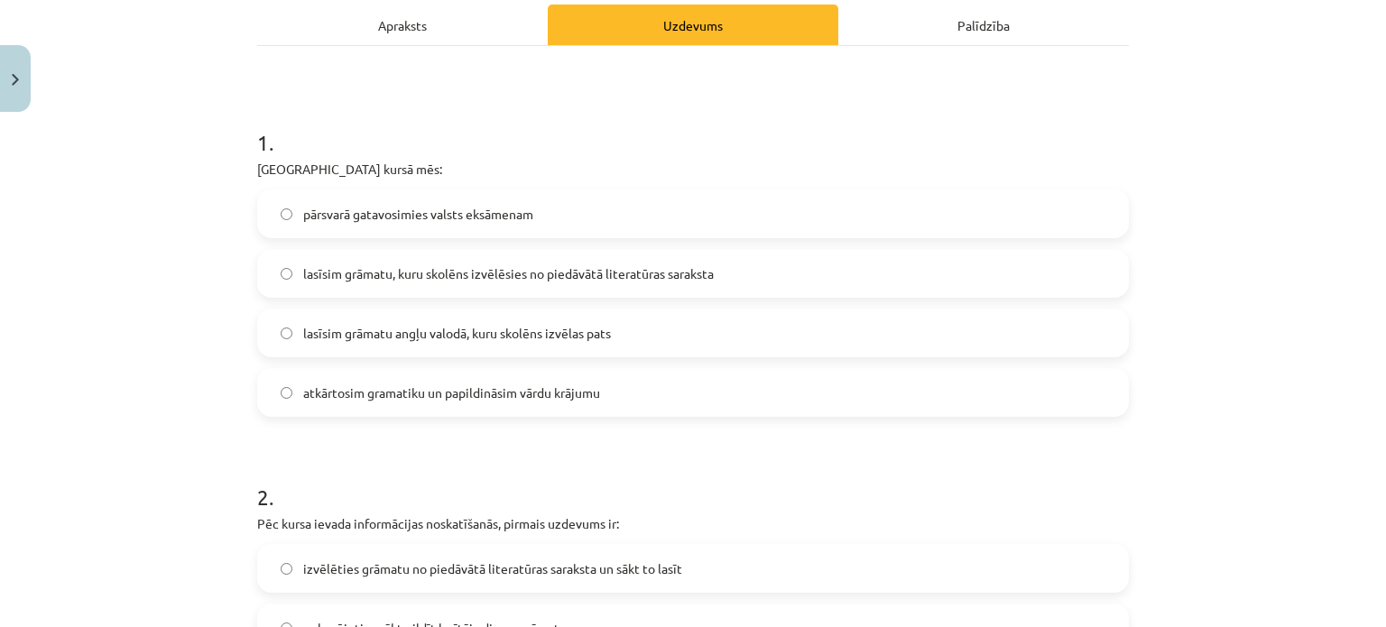
scroll to position [316, 0]
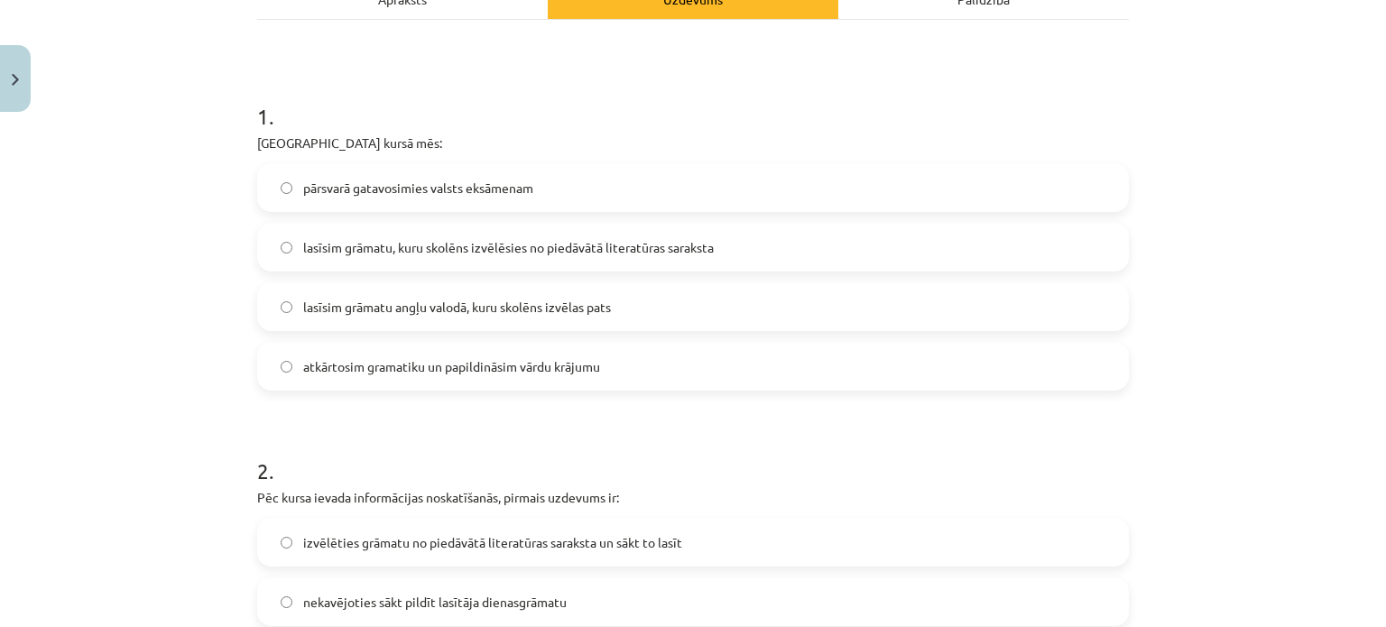
click at [740, 239] on label "lasīsim grāmatu, kuru skolēns izvēlēsies no piedāvātā literatūras saraksta" at bounding box center [693, 247] width 868 height 45
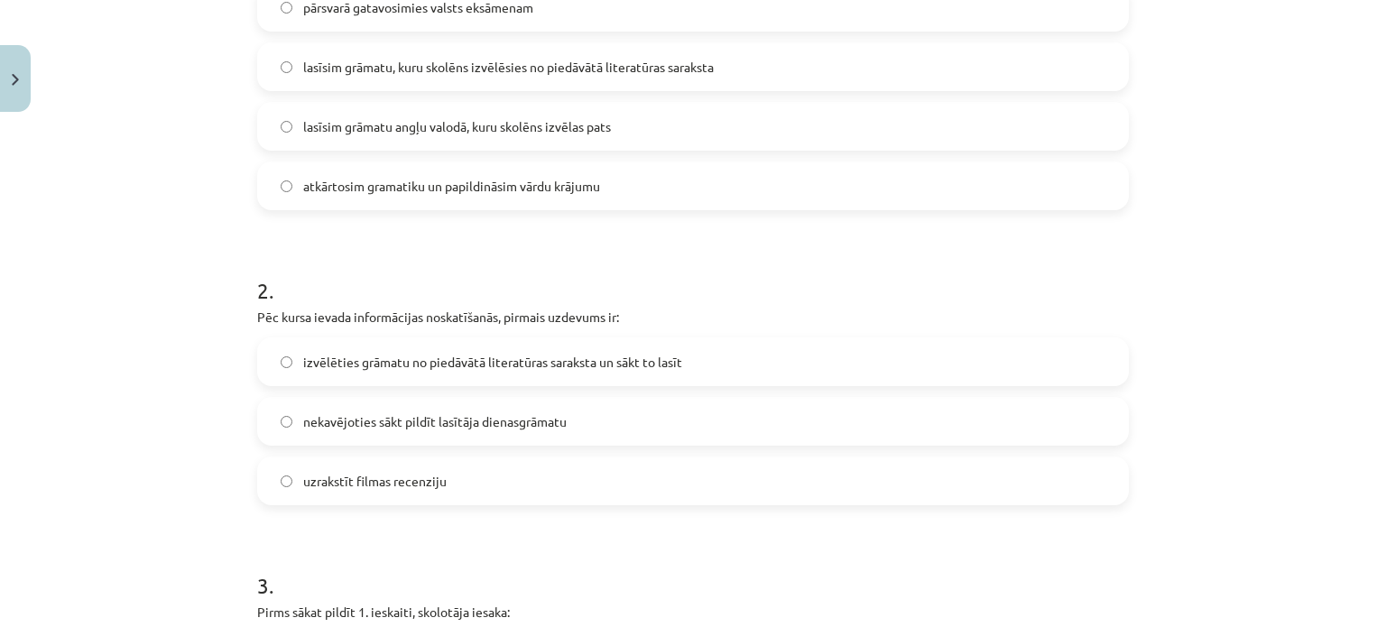
scroll to position [587, 0]
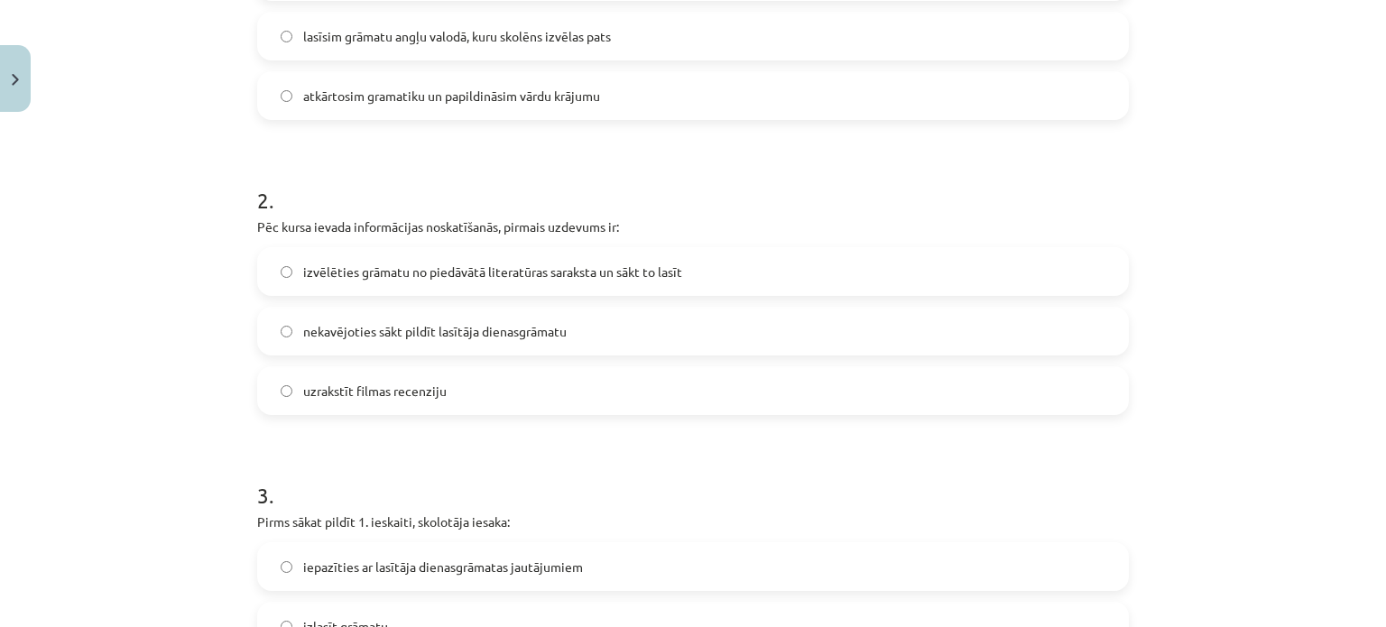
click at [689, 263] on label "izvēlēties grāmatu no piedāvātā literatūras saraksta un sākt to lasīt" at bounding box center [693, 271] width 868 height 45
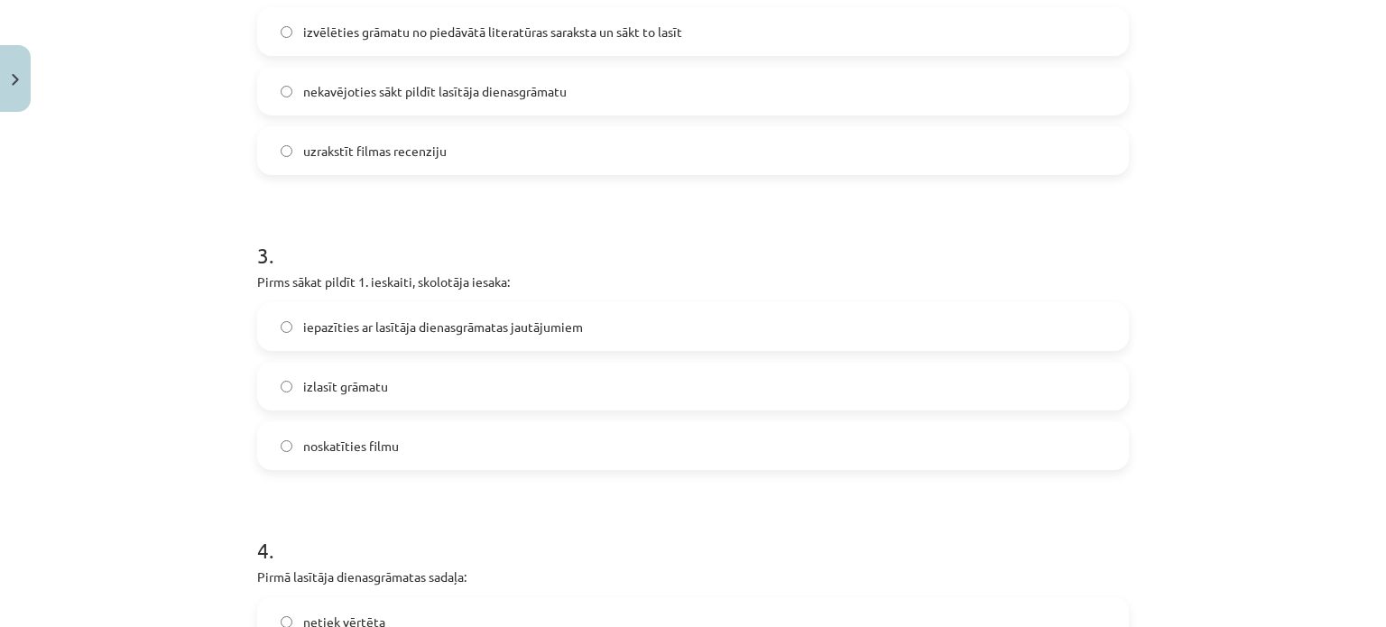
scroll to position [857, 0]
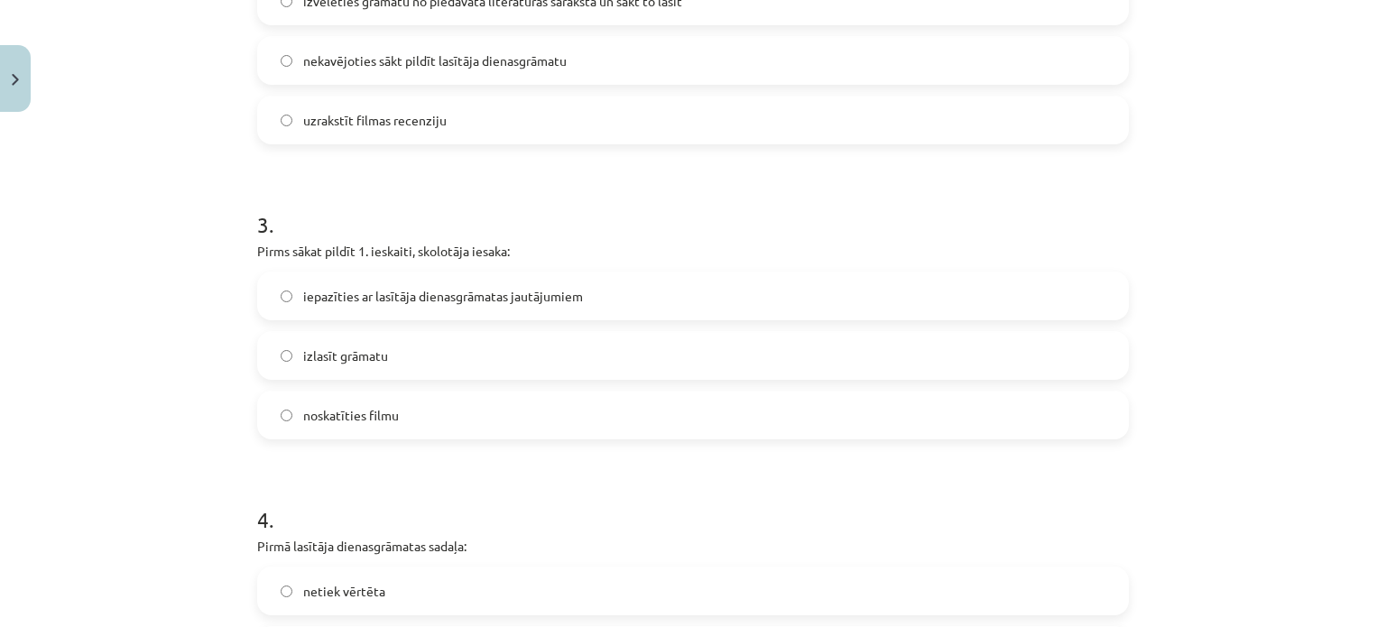
click at [626, 294] on label "iepazīties ar lasītāja dienasgrāmatas jautājumiem" at bounding box center [693, 295] width 868 height 45
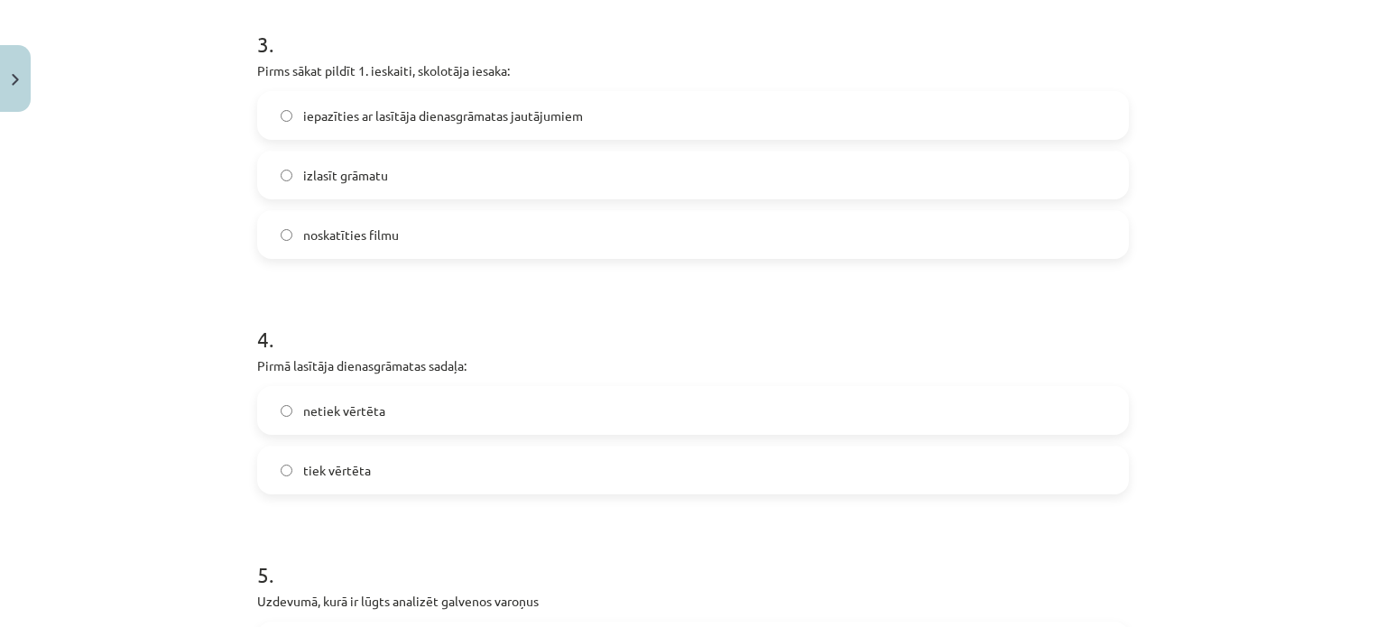
scroll to position [1128, 0]
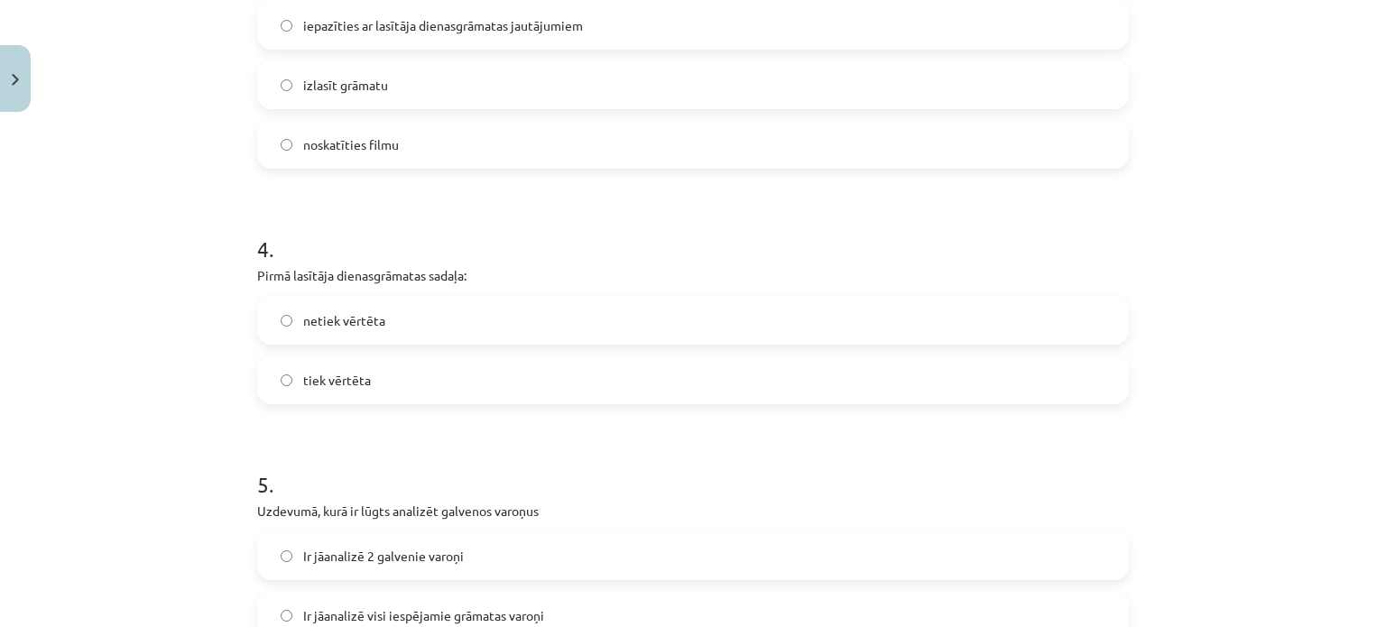
click at [393, 385] on label "tiek vērtēta" at bounding box center [693, 379] width 868 height 45
click at [350, 312] on label "netiek vērtēta" at bounding box center [693, 320] width 868 height 45
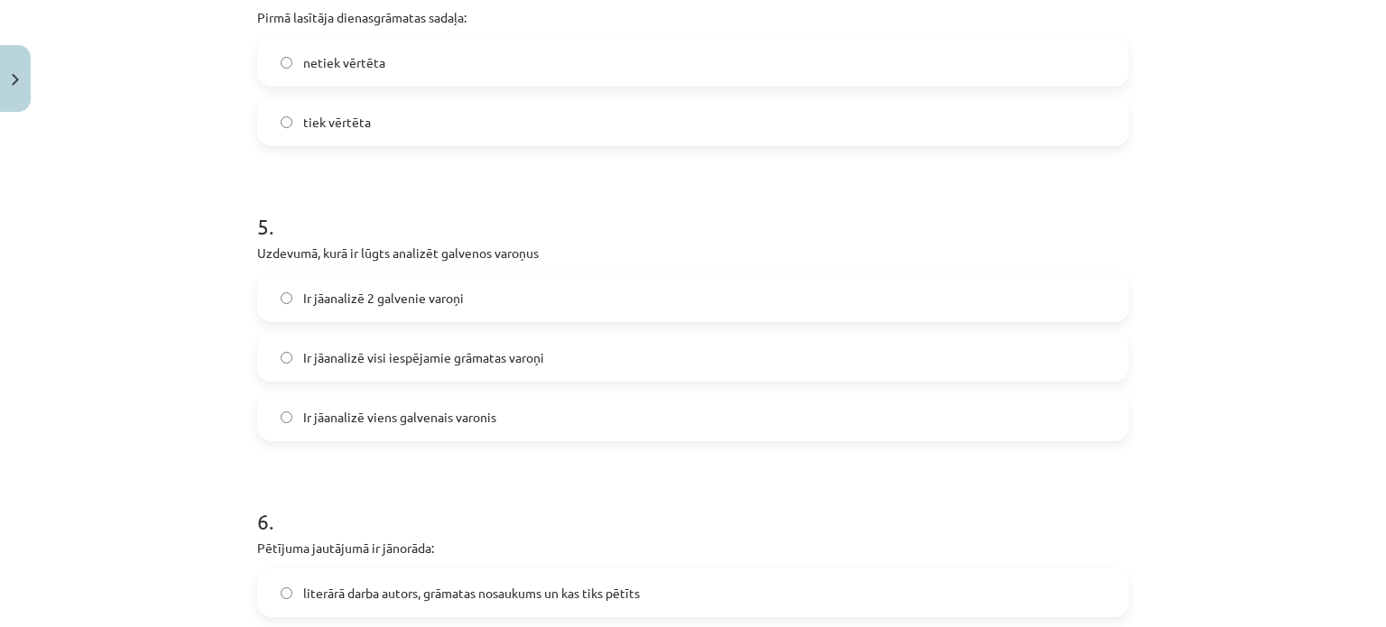
scroll to position [1399, 0]
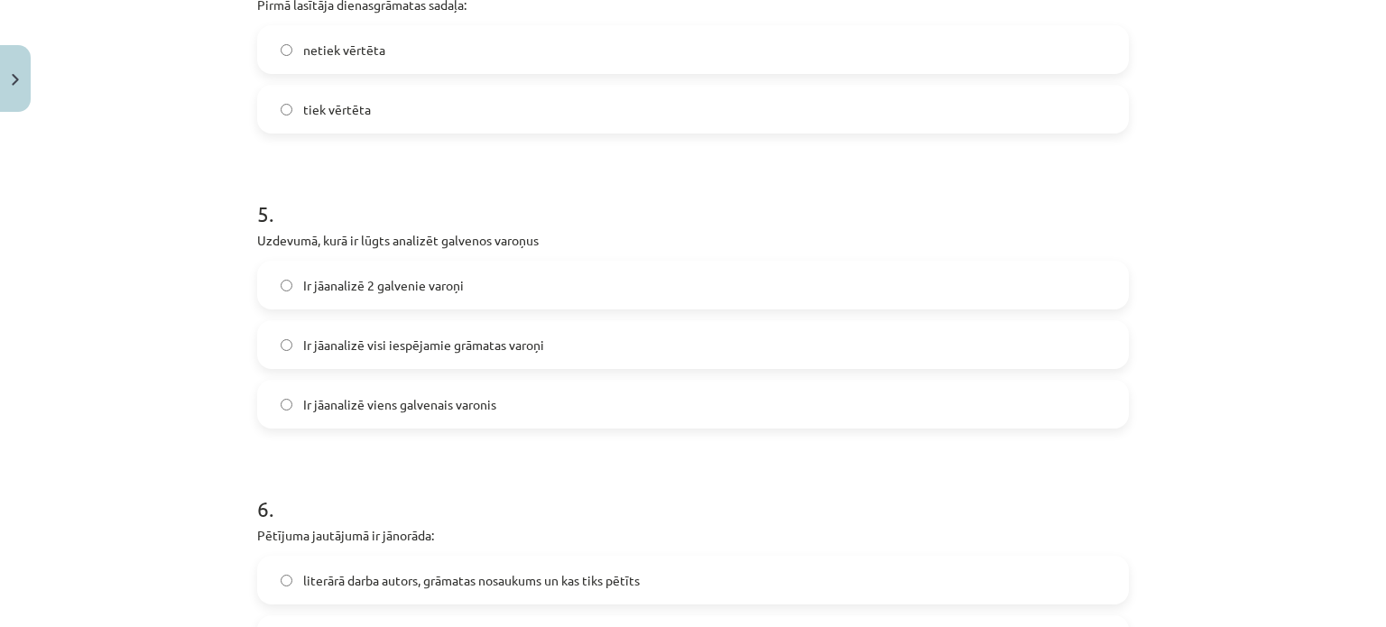
click at [459, 280] on label "Ir jāanalizē 2 galvenie varoņi" at bounding box center [693, 285] width 868 height 45
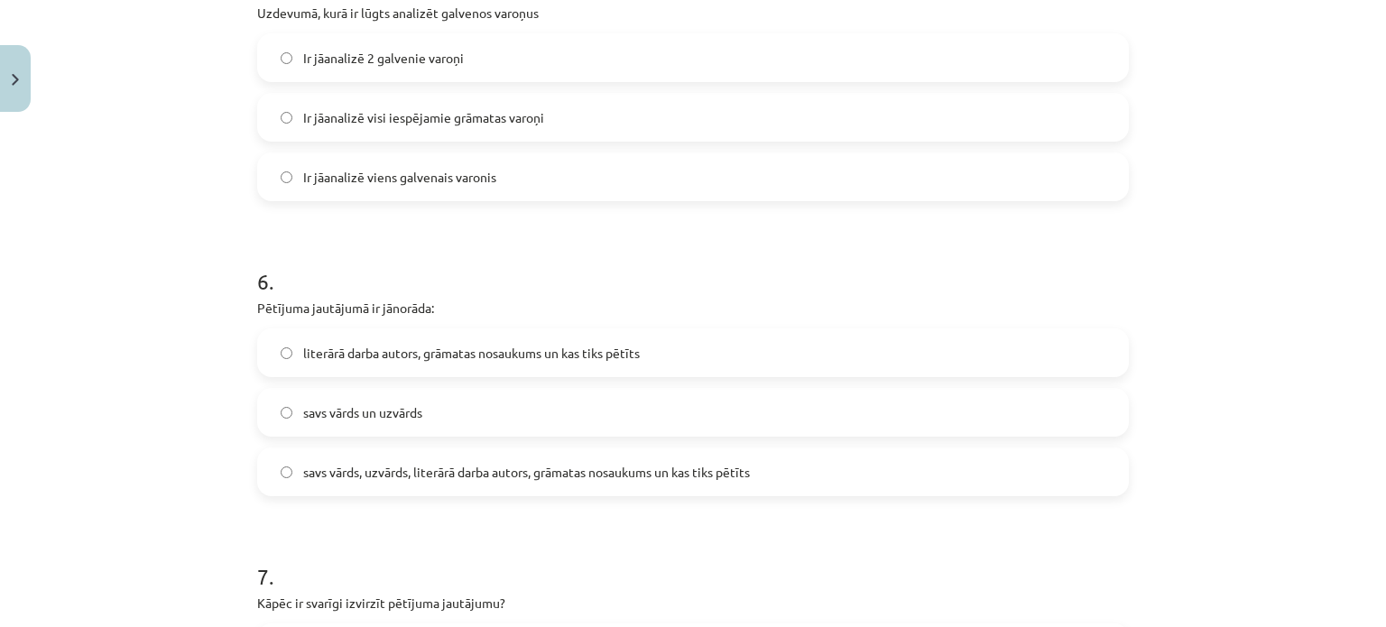
scroll to position [1670, 0]
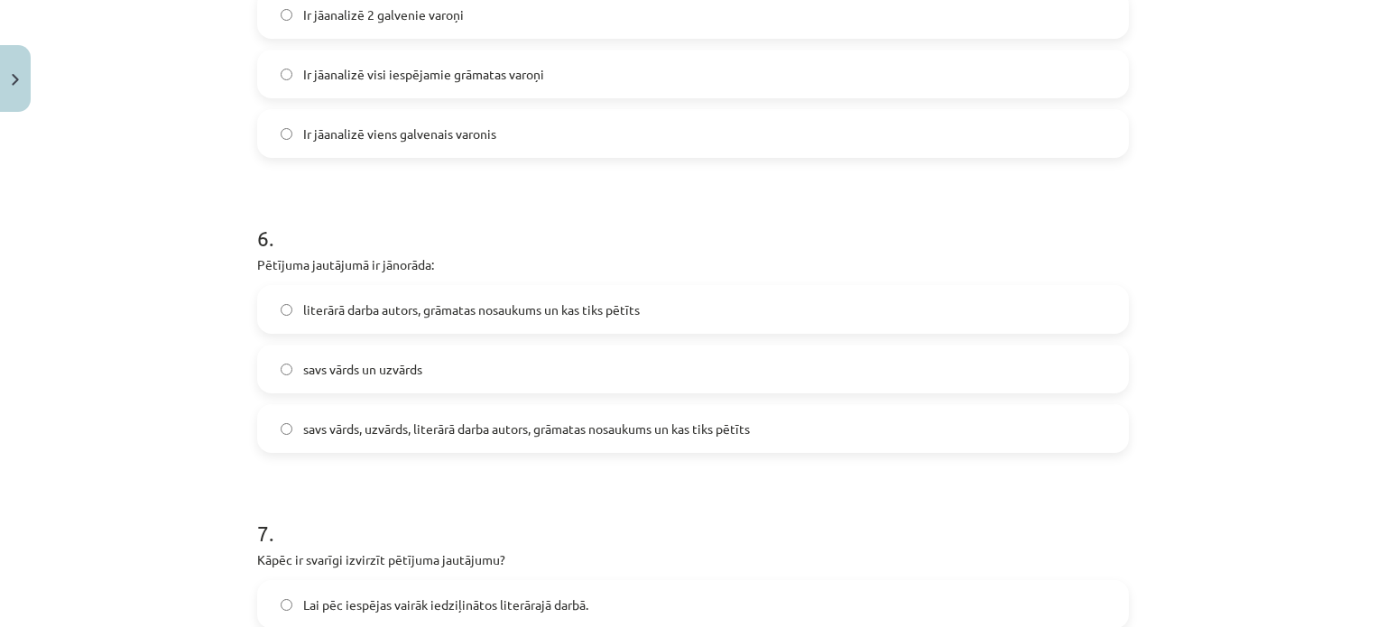
click at [533, 436] on span "savs vārds, uzvārds, literārā darba autors, grāmatas nosaukums un kas tiks pētī…" at bounding box center [526, 429] width 447 height 19
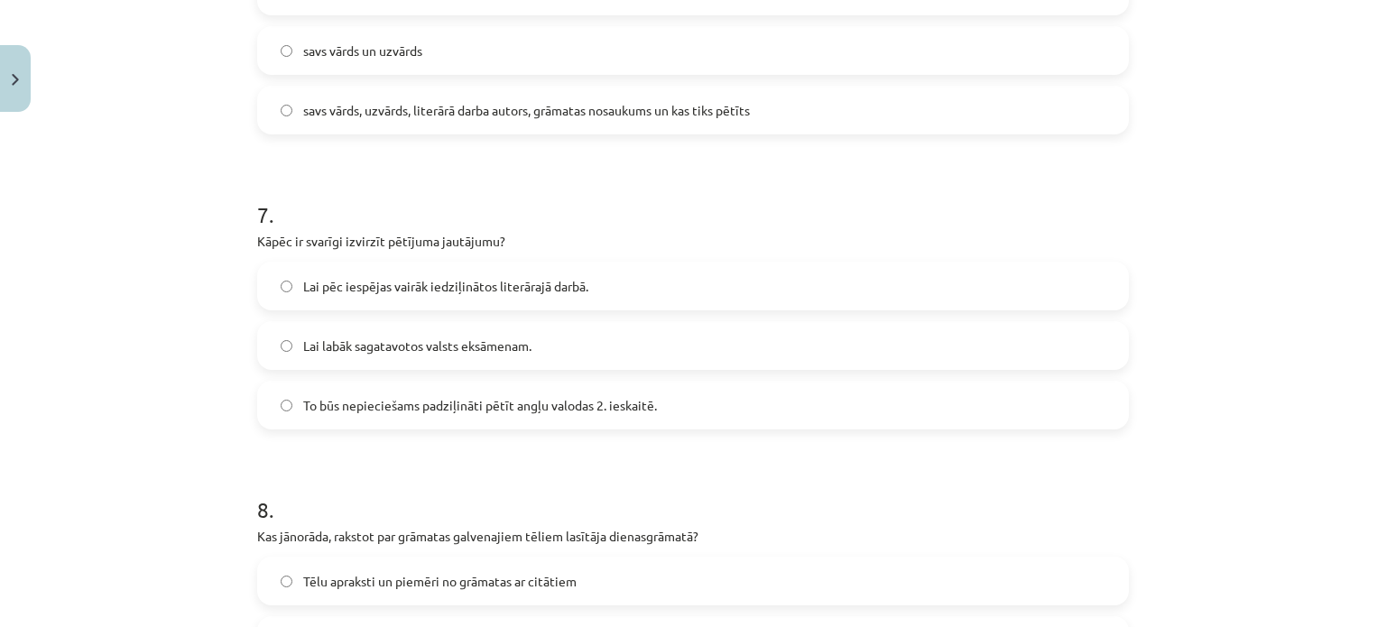
scroll to position [2031, 0]
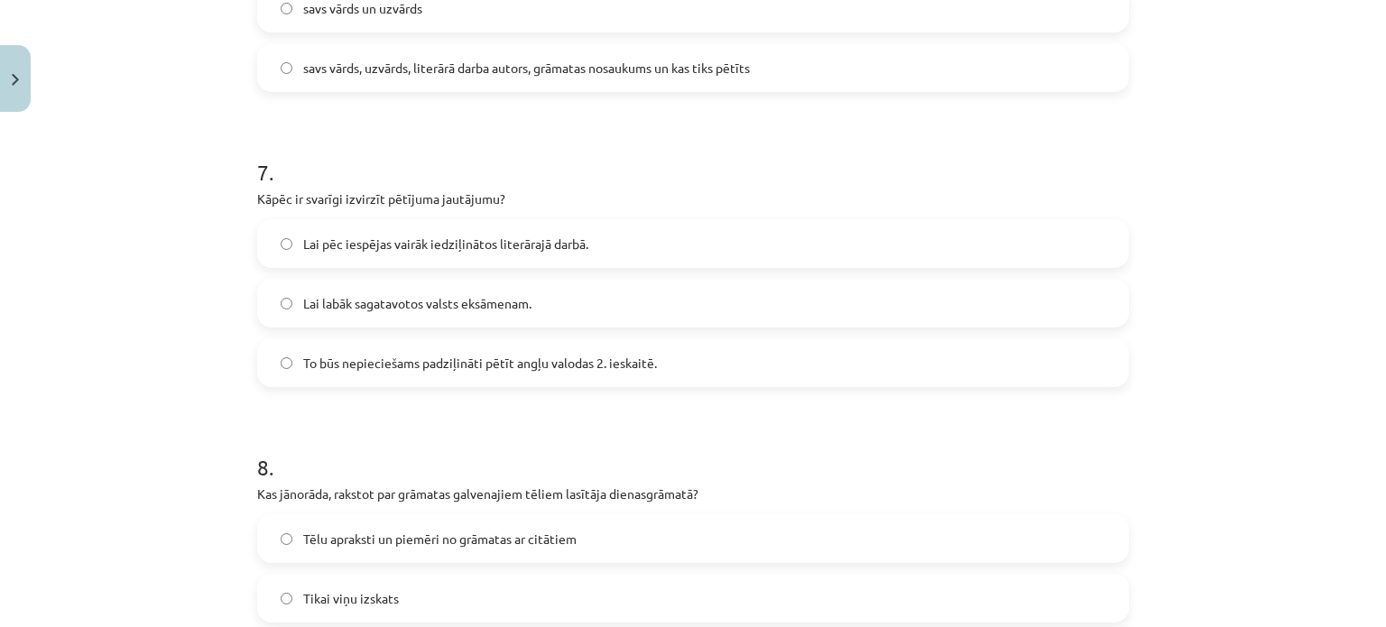
click at [577, 238] on span "Lai pēc iespējas vairāk iedziļinātos literārajā darbā." at bounding box center [445, 244] width 285 height 19
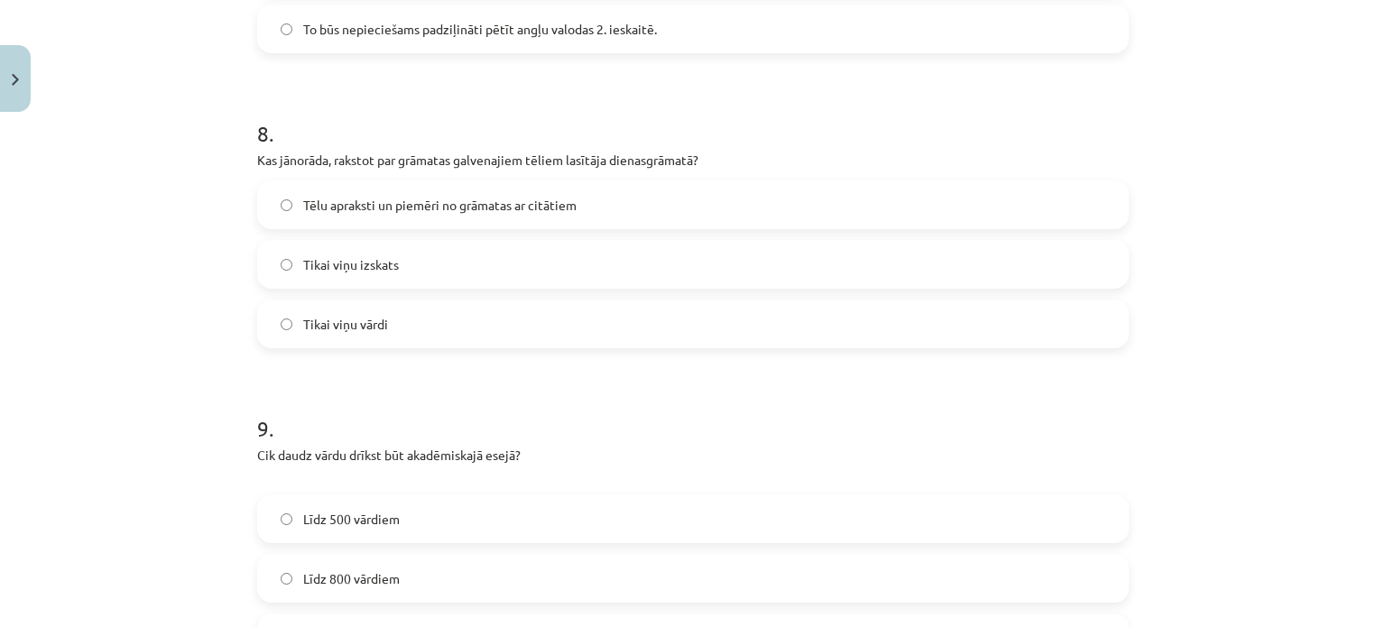
scroll to position [2392, 0]
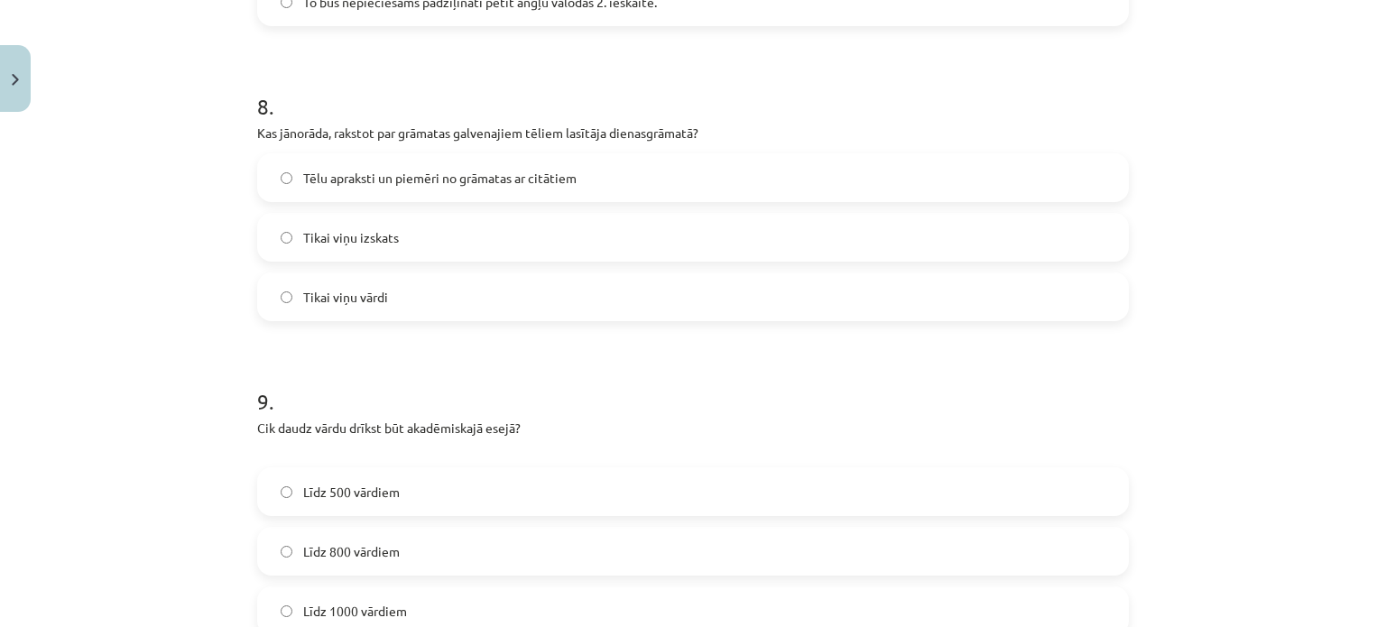
click at [673, 186] on label "Tēlu apraksti un piemēri no grāmatas ar citātiem" at bounding box center [693, 177] width 868 height 45
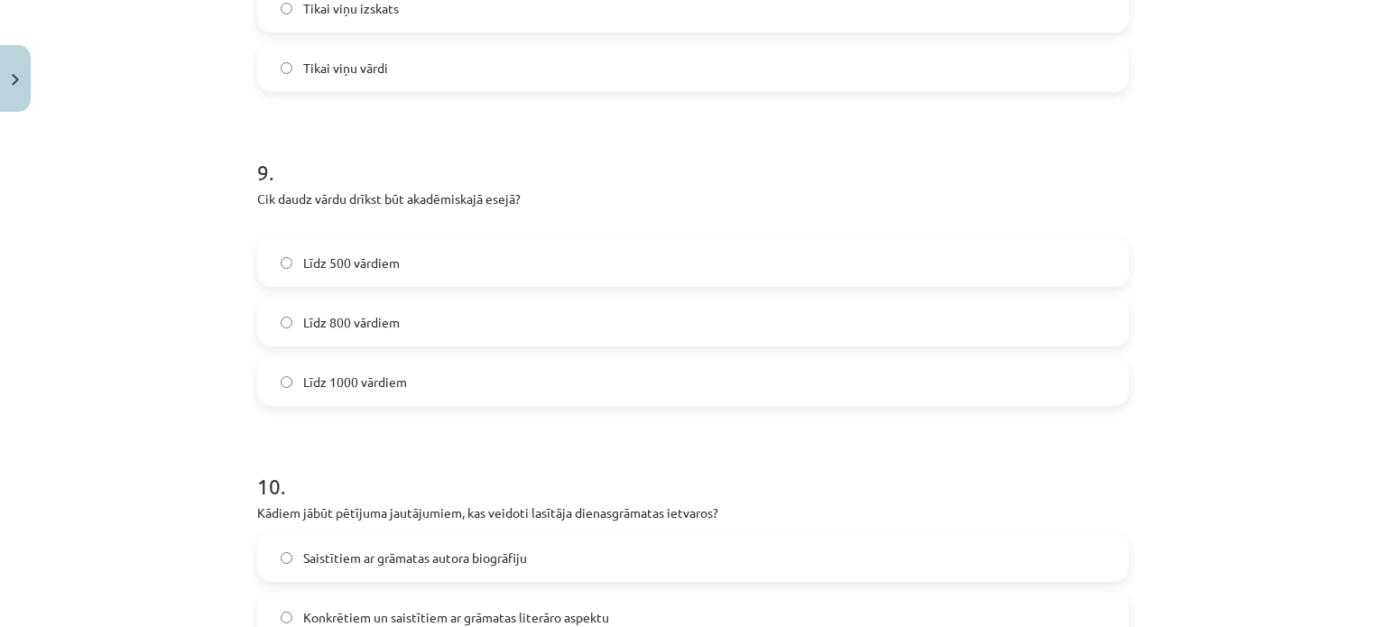
scroll to position [2662, 0]
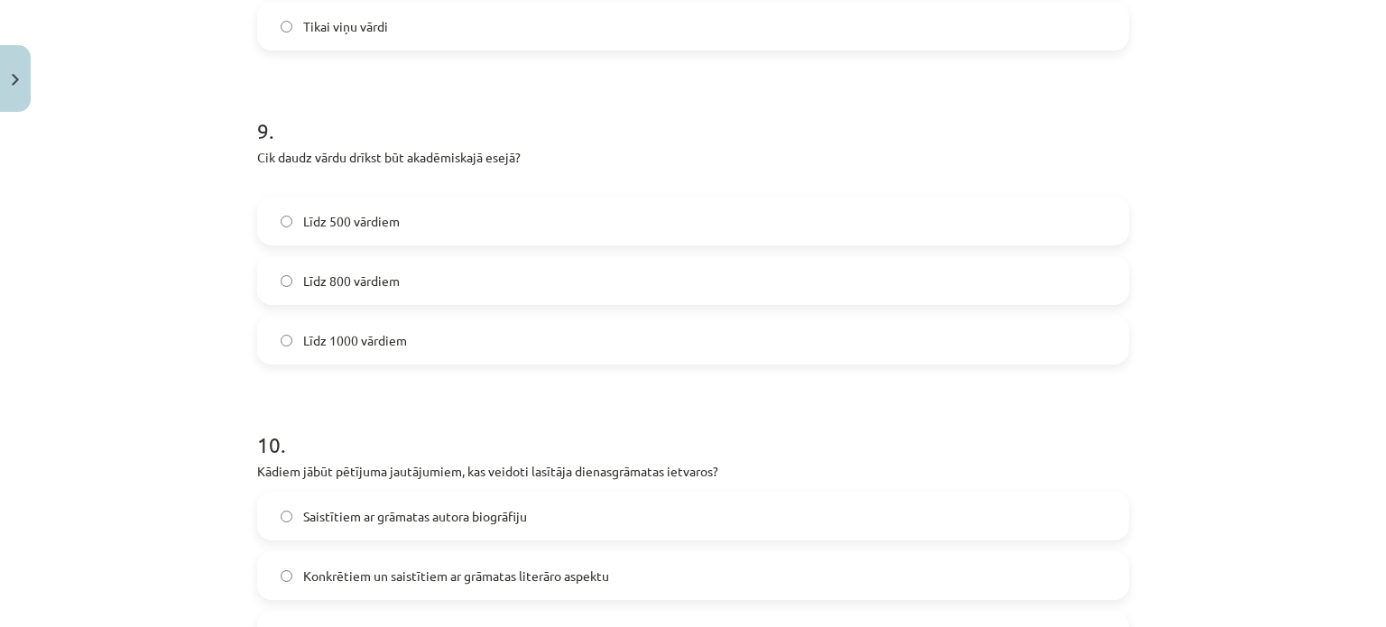
click at [439, 212] on label "Līdz 500 vārdiem" at bounding box center [693, 221] width 868 height 45
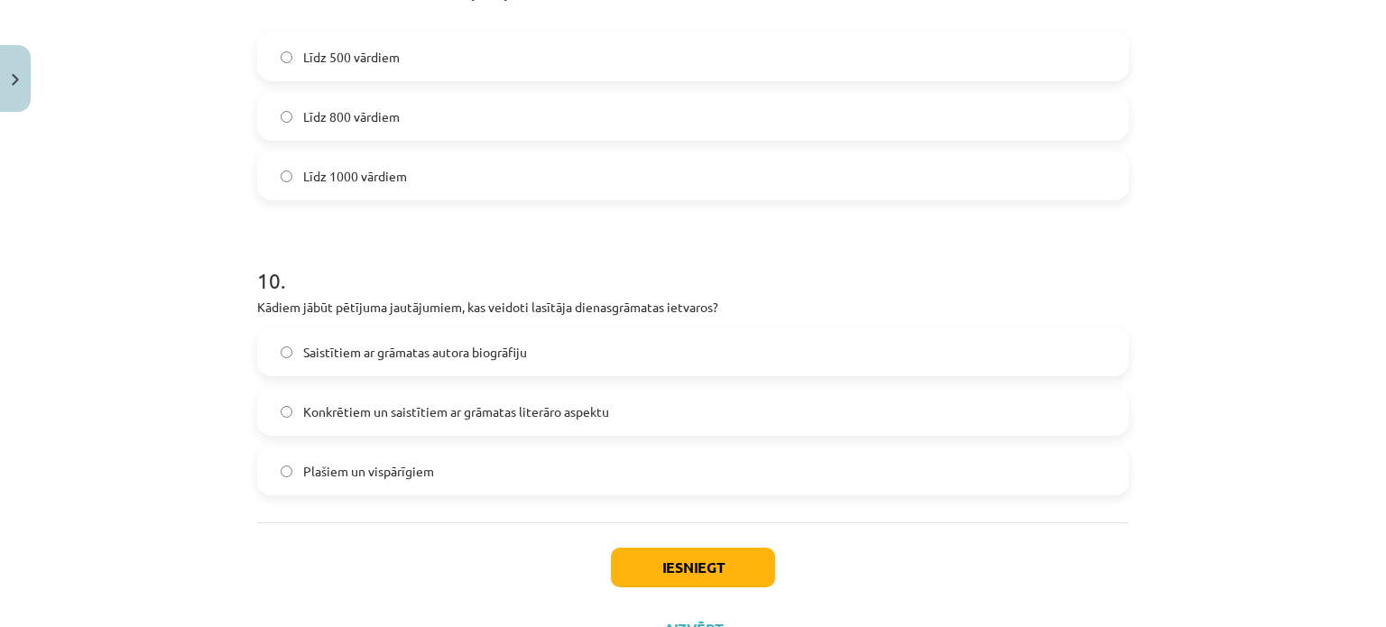
scroll to position [2843, 0]
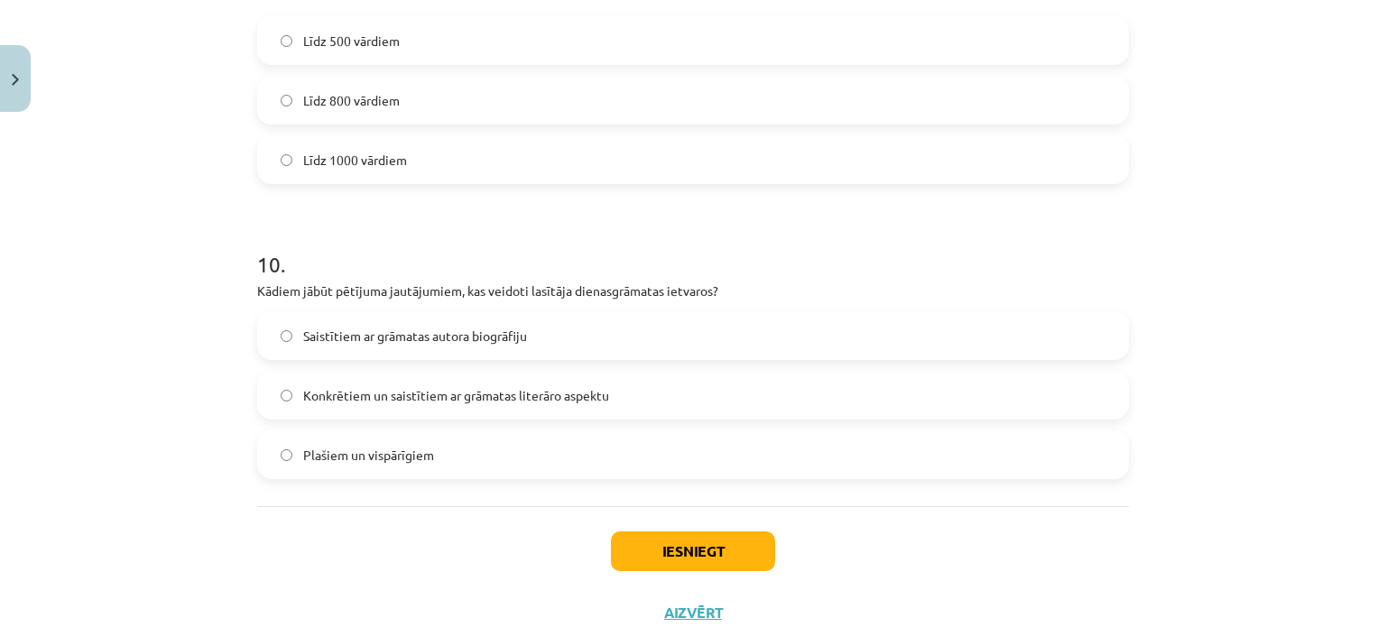
click at [536, 103] on label "Līdz 800 vārdiem" at bounding box center [693, 100] width 868 height 45
click at [491, 50] on label "Līdz 500 vārdiem" at bounding box center [693, 40] width 868 height 45
click at [606, 400] on label "Konkrētiem un saistītiem ar grāmatas literāro aspektu" at bounding box center [693, 395] width 868 height 45
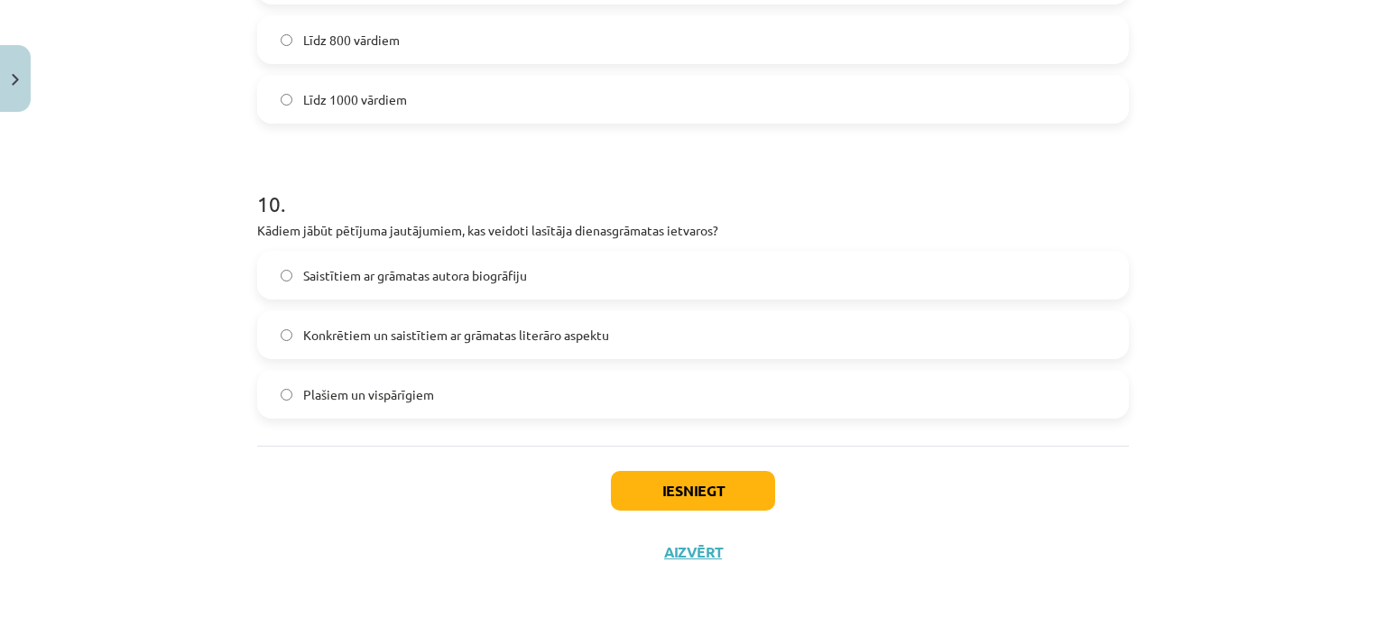
click at [516, 396] on label "Plašiem un vispārīgiem" at bounding box center [693, 394] width 868 height 45
click at [632, 495] on button "Iesniegt" at bounding box center [693, 491] width 164 height 40
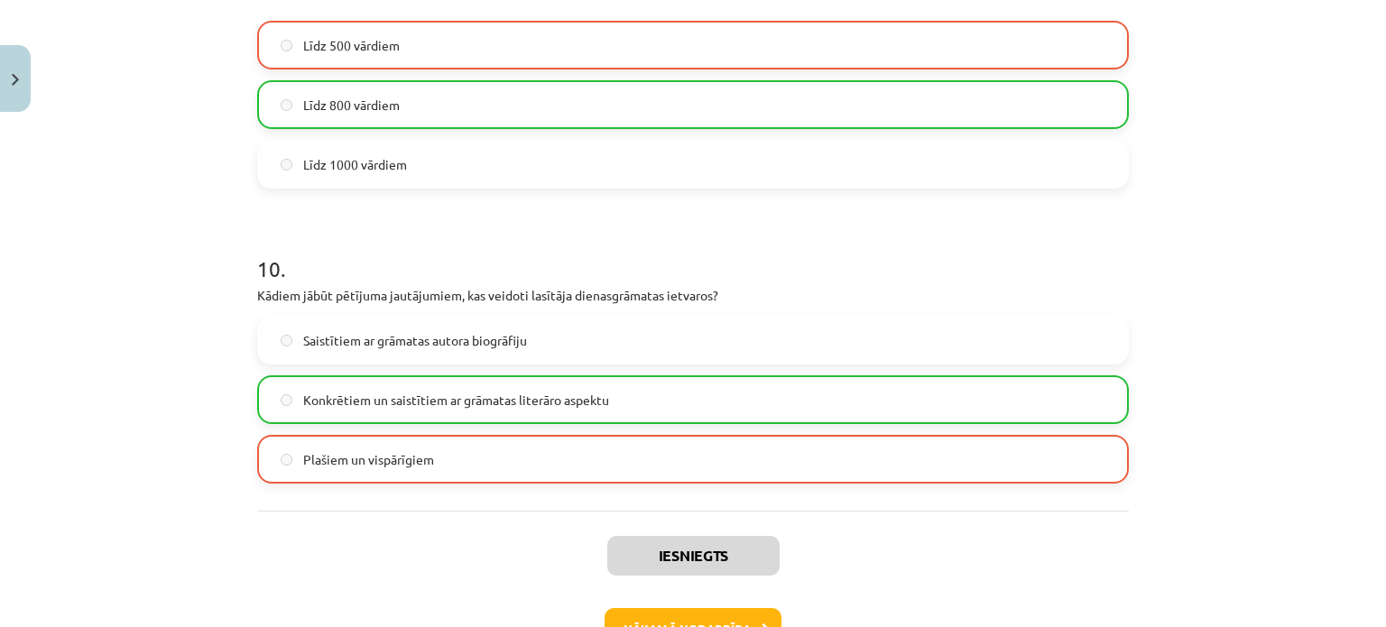
scroll to position [2960, 0]
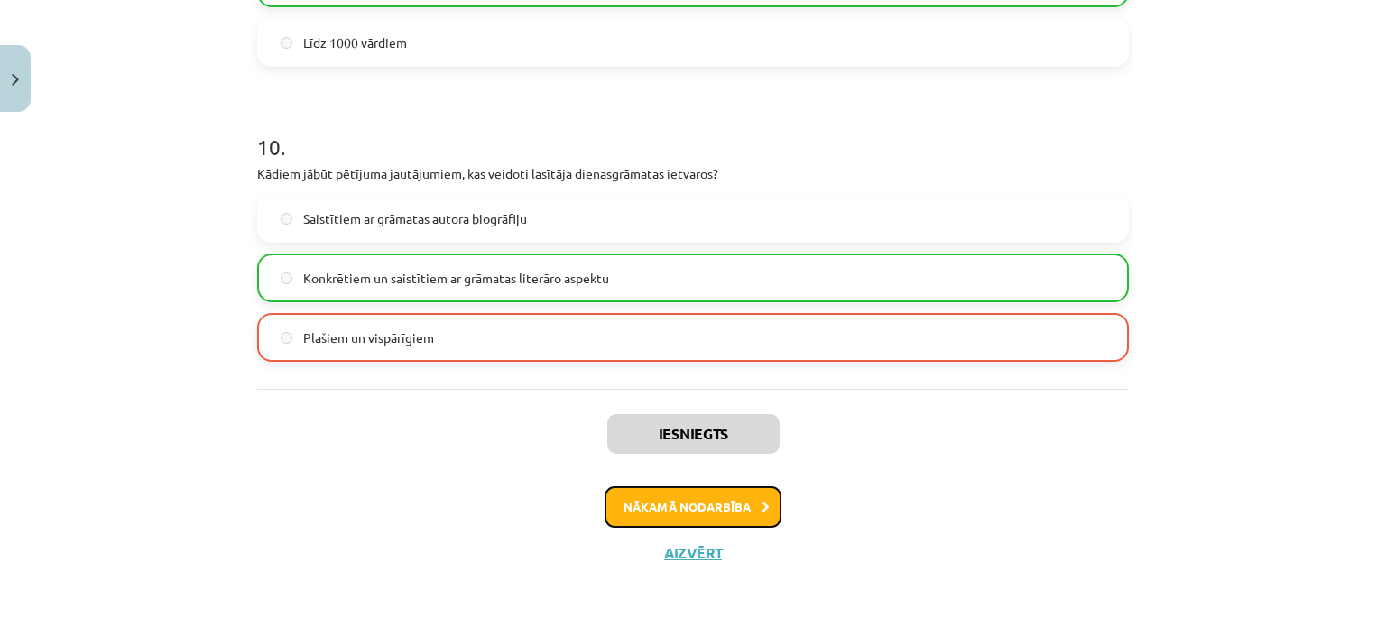
click at [736, 497] on button "Nākamā nodarbība" at bounding box center [693, 507] width 177 height 42
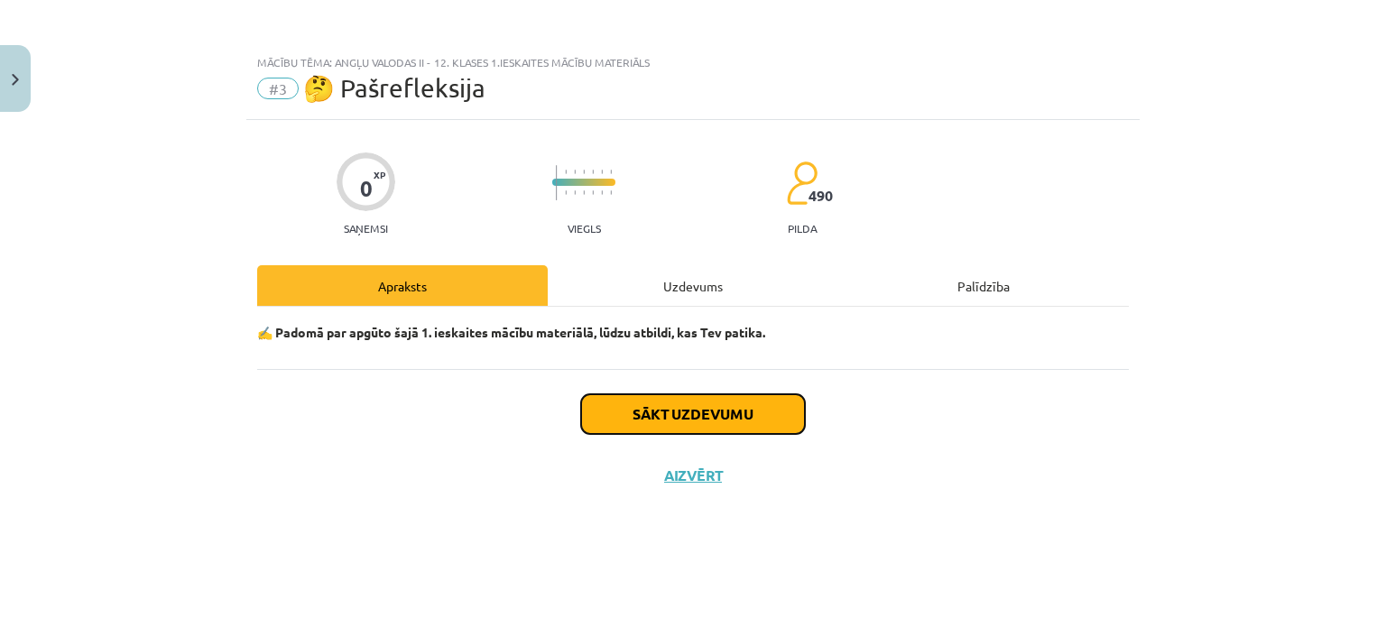
click at [764, 409] on button "Sākt uzdevumu" at bounding box center [693, 414] width 224 height 40
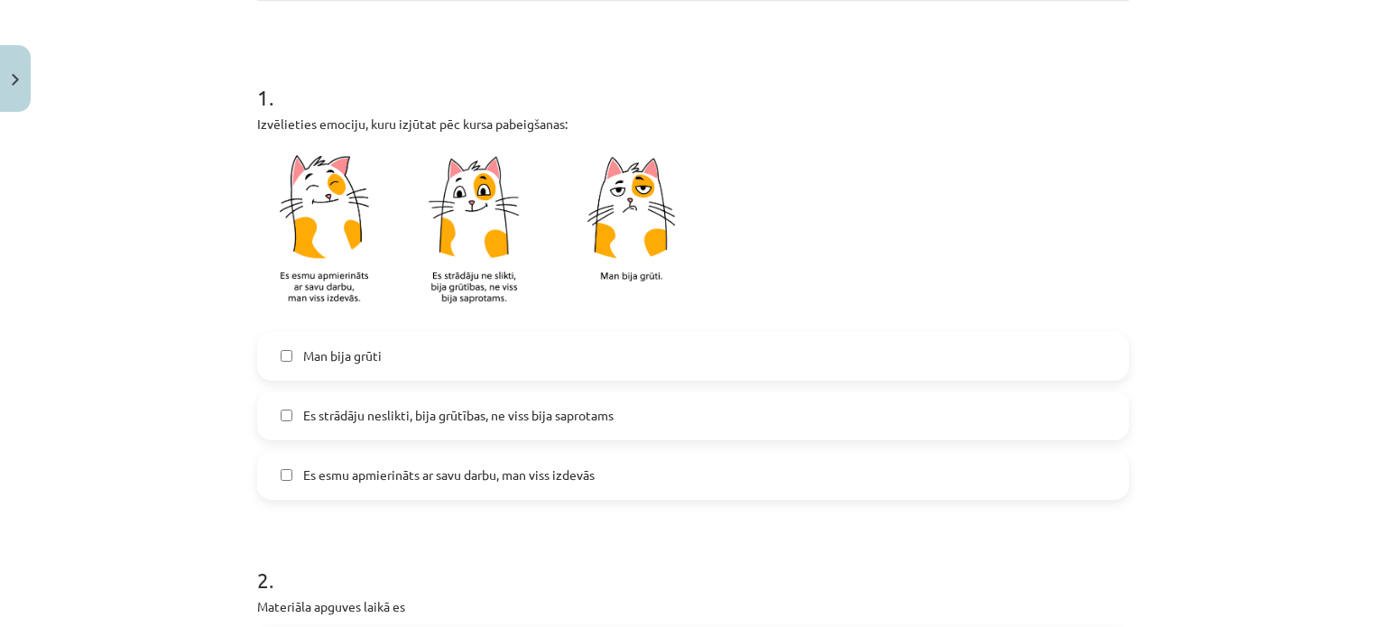
scroll to position [361, 0]
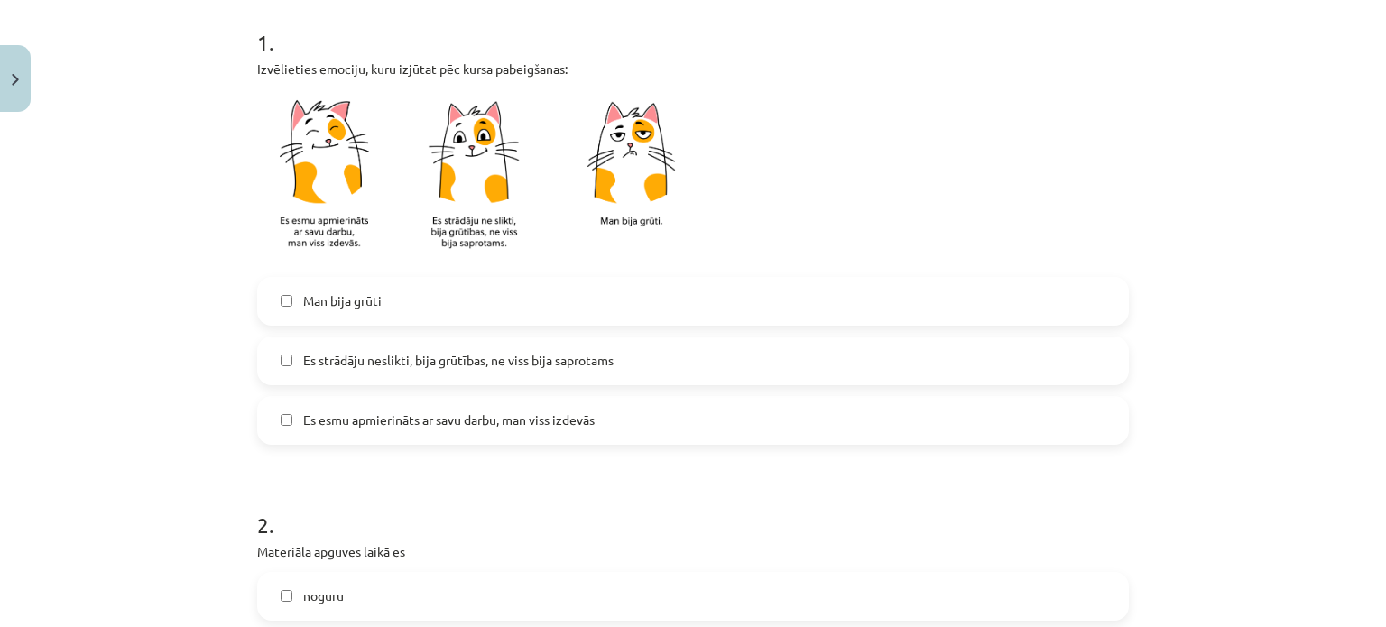
click at [404, 295] on label "Man bija grūti" at bounding box center [693, 301] width 868 height 45
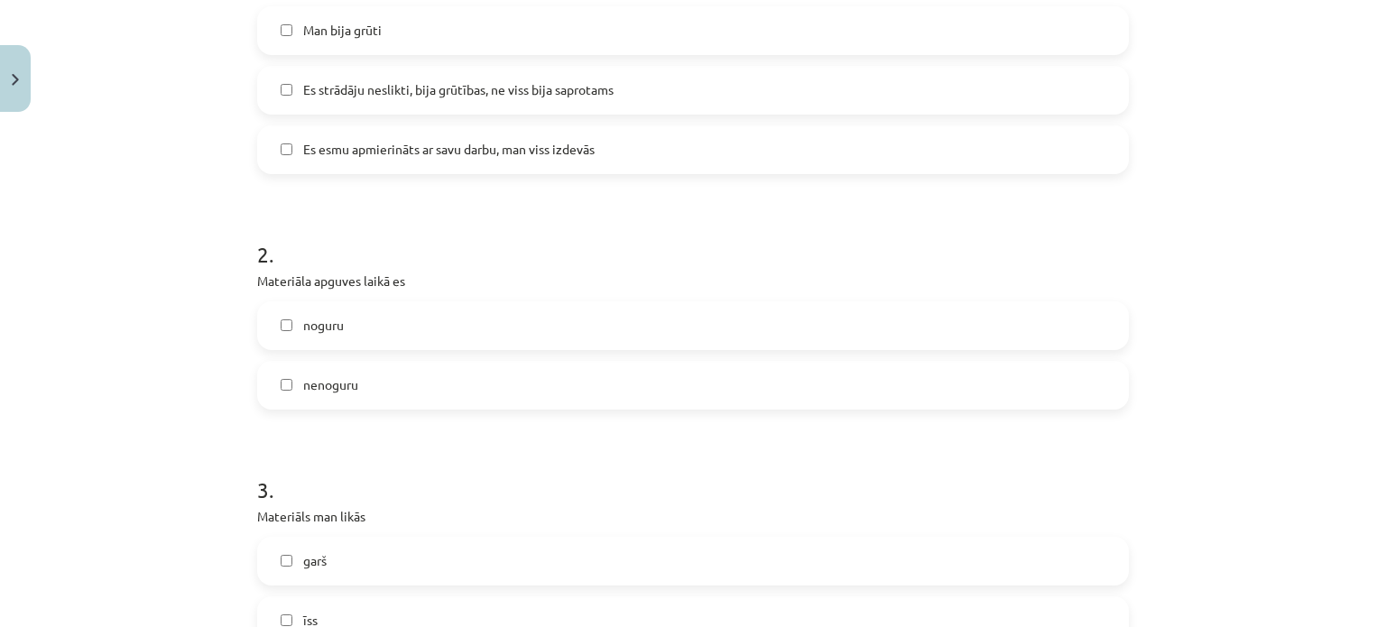
click at [434, 326] on label "noguru" at bounding box center [693, 325] width 868 height 45
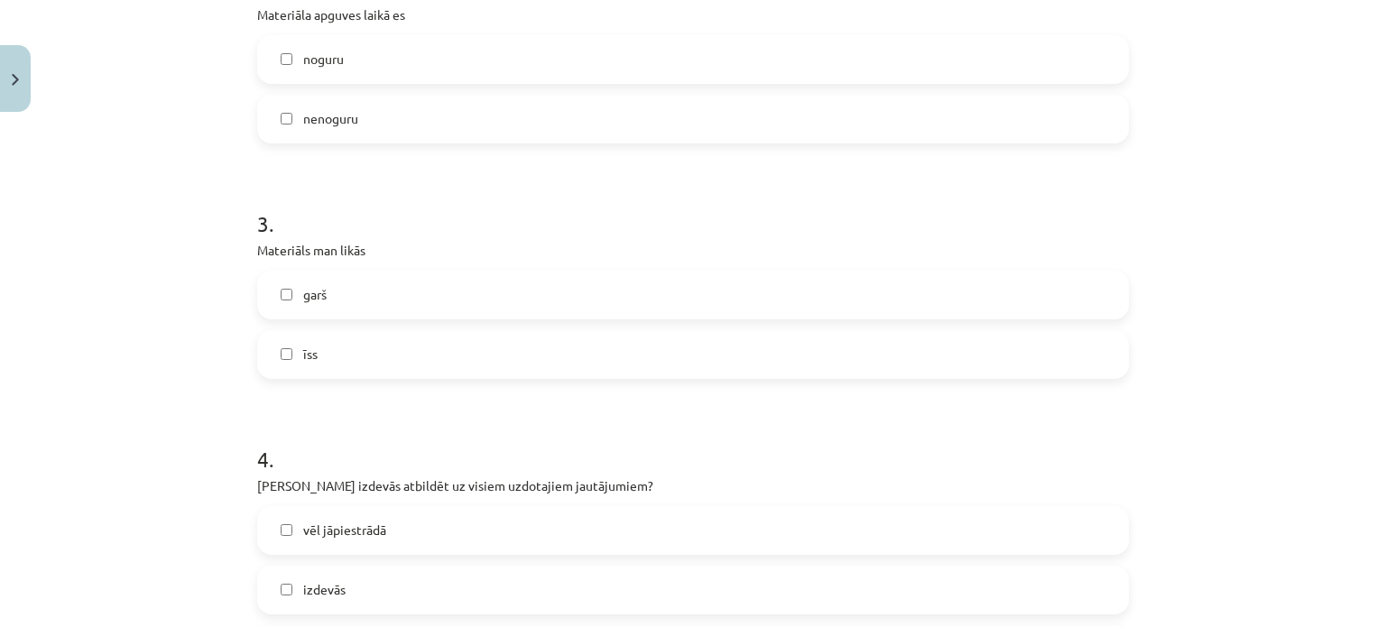
scroll to position [903, 0]
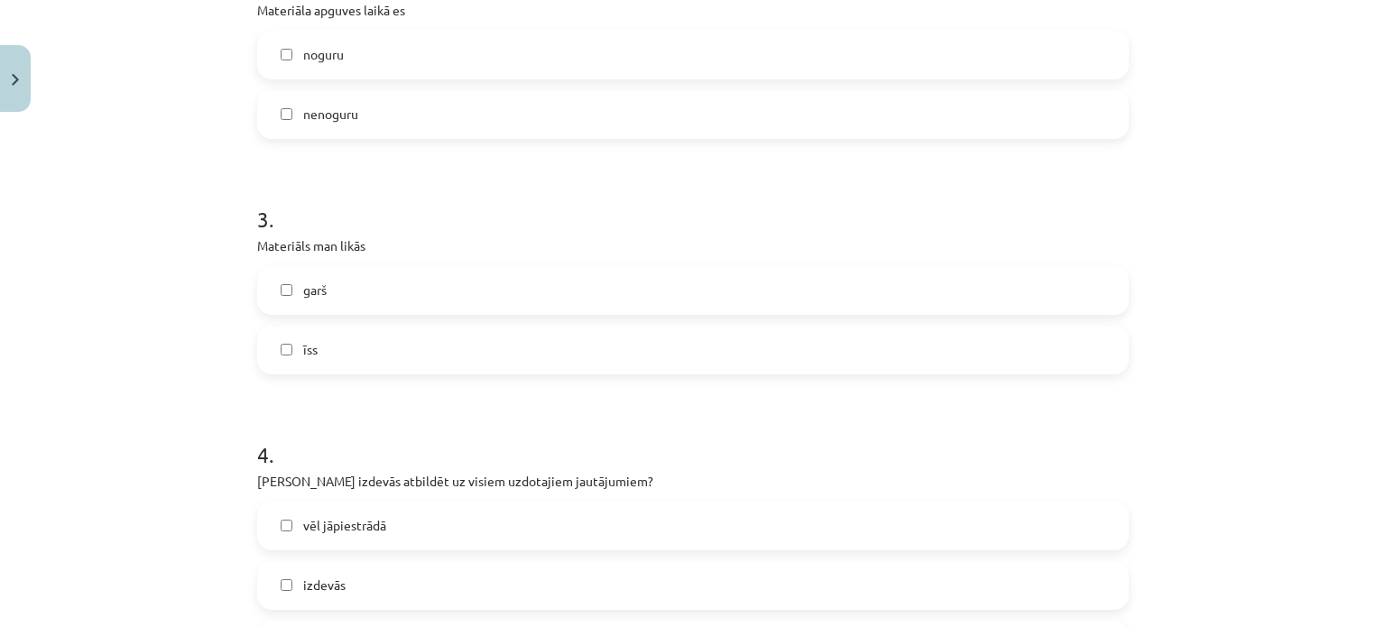
click at [440, 344] on label "īss" at bounding box center [693, 350] width 868 height 45
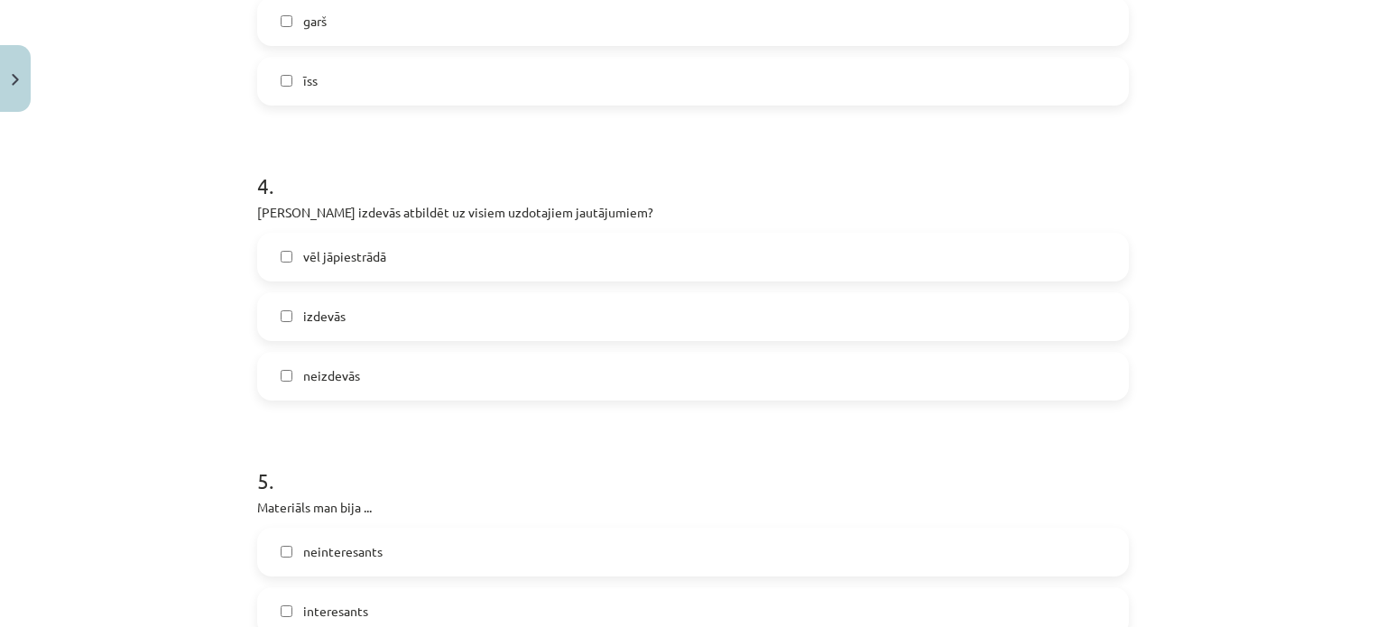
scroll to position [1173, 0]
click at [514, 255] on label "vēl jāpiestrādā" at bounding box center [693, 255] width 868 height 45
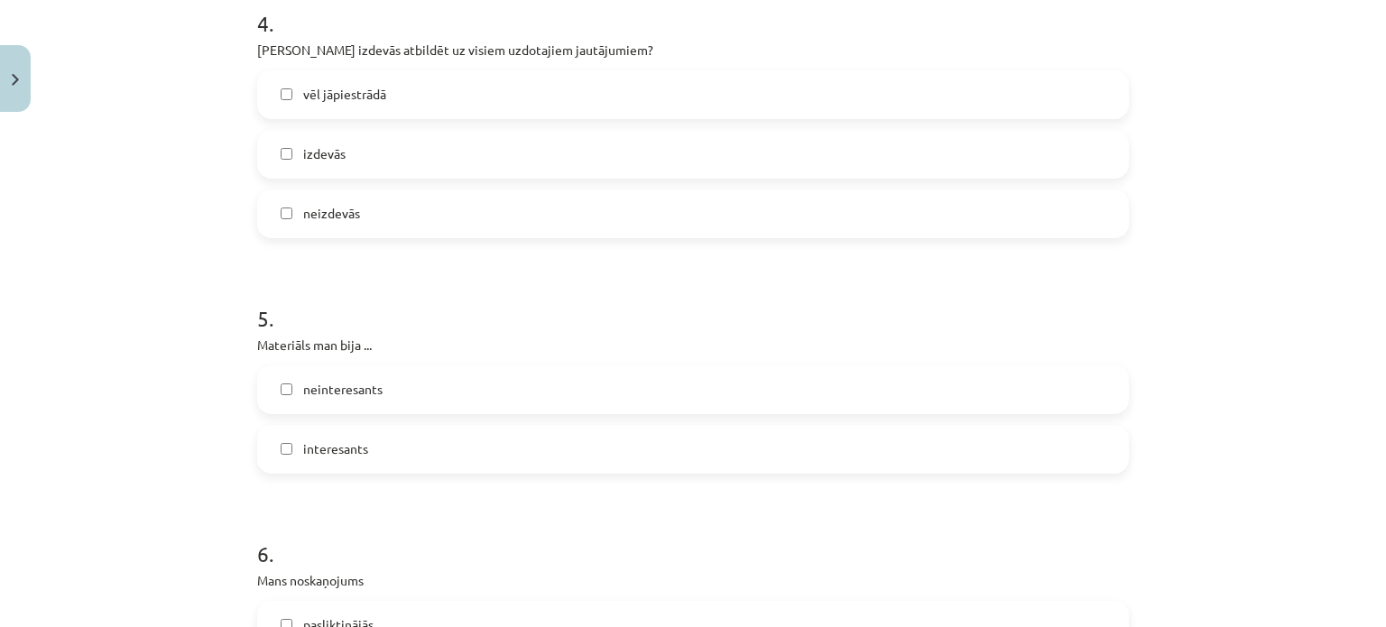
scroll to position [1444, 0]
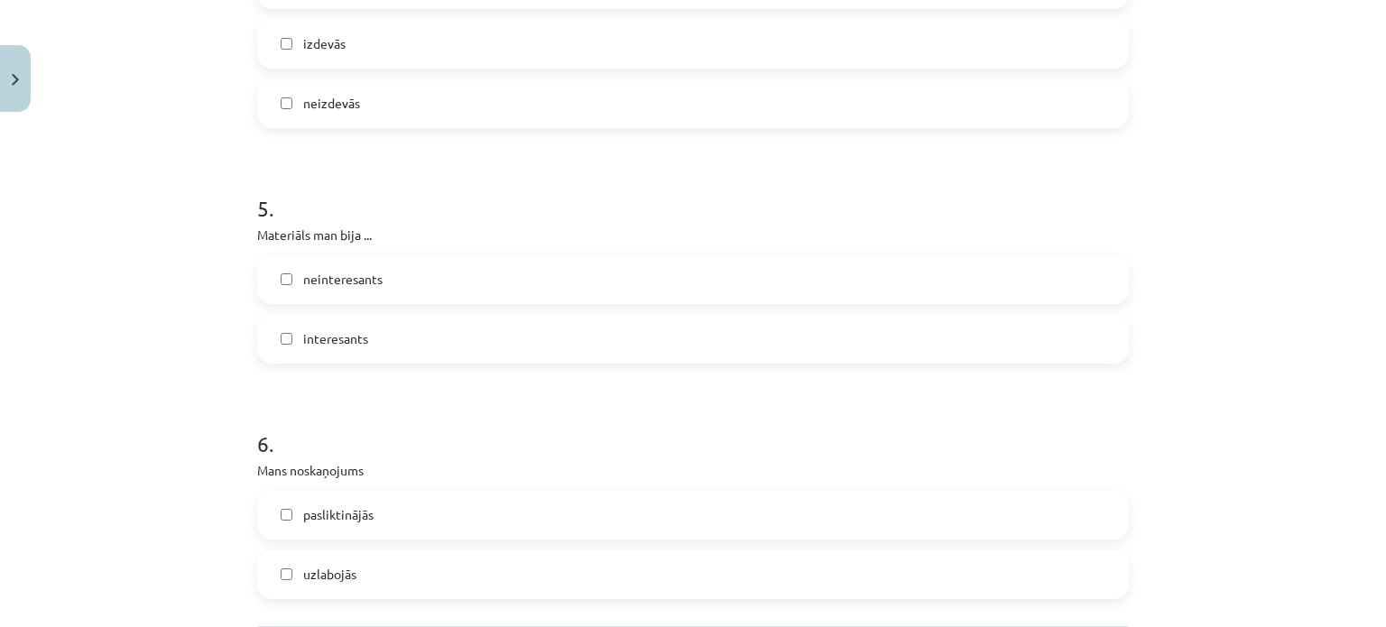
click at [474, 331] on label "interesants" at bounding box center [693, 339] width 868 height 45
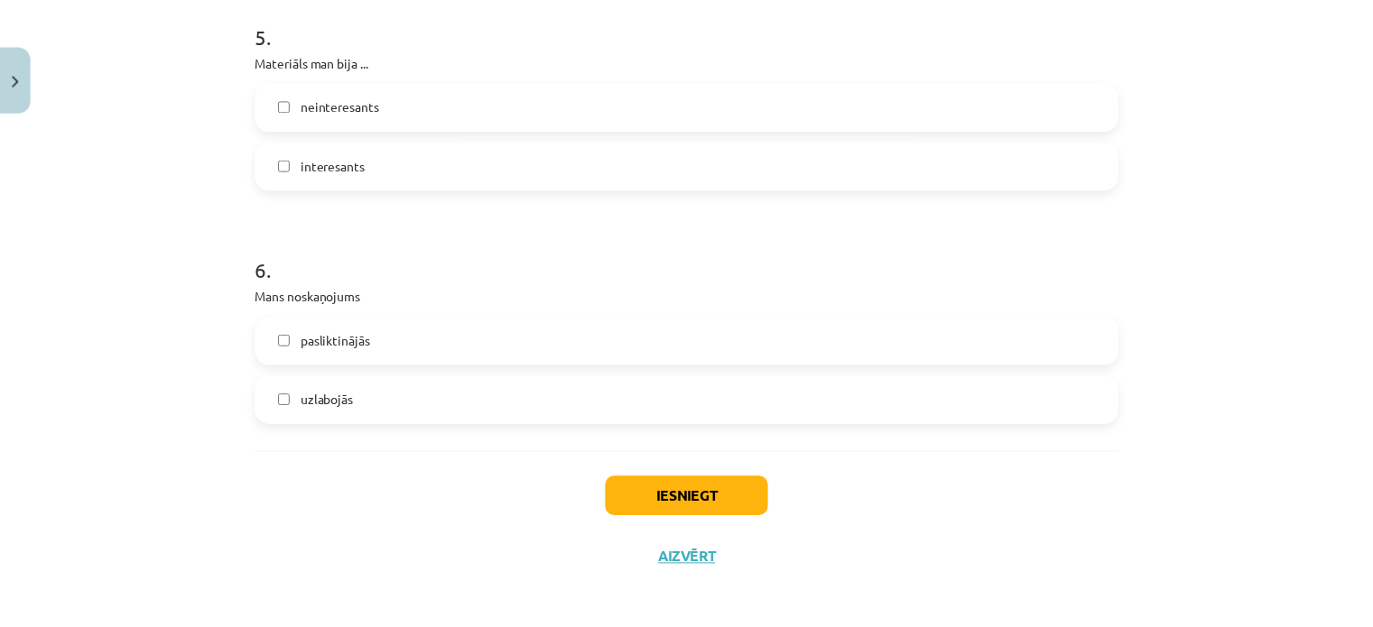
scroll to position [1625, 0]
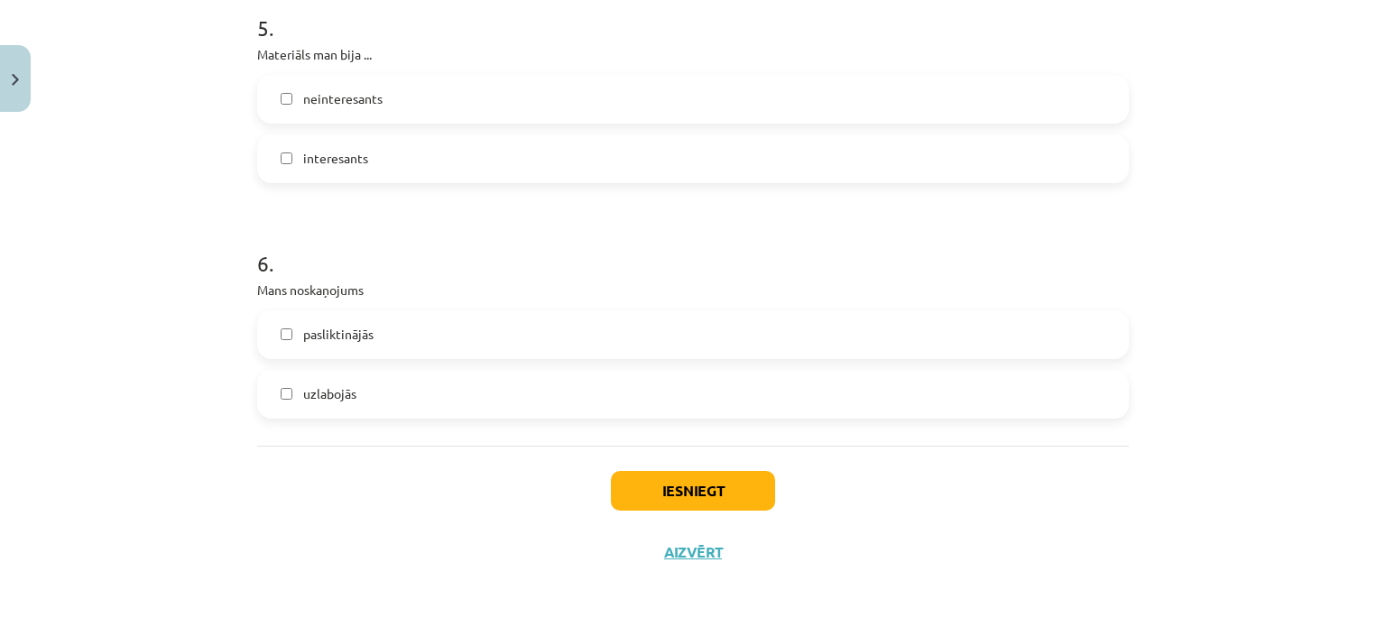
click at [475, 331] on label "pasliktinājās" at bounding box center [693, 334] width 868 height 45
click at [681, 468] on div "Iesniegt Aizvērt" at bounding box center [693, 509] width 872 height 126
click at [672, 483] on button "Iesniegt" at bounding box center [693, 491] width 164 height 40
click at [1299, 217] on div "Mācību tēma: Angļu valodas ii - 12. klases 1.ieskaites mācību materiāls #3 🤔 Pa…" at bounding box center [693, 313] width 1386 height 627
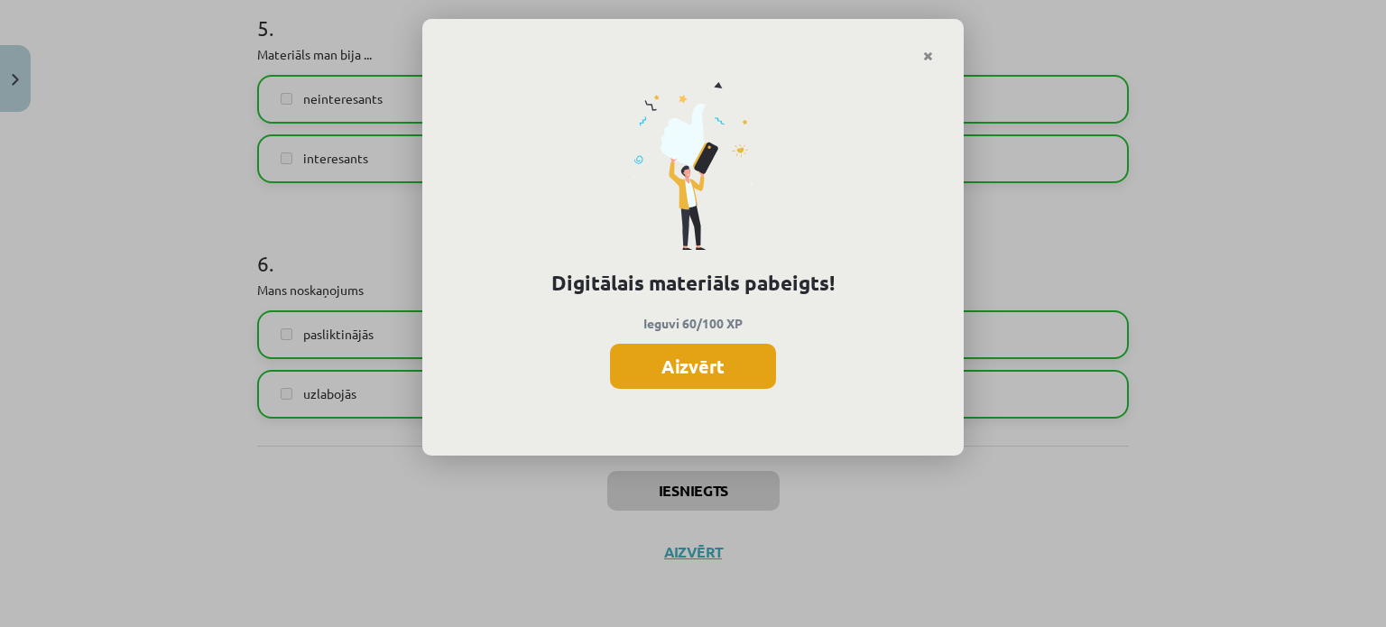
click at [744, 367] on button "Aizvērt" at bounding box center [693, 366] width 166 height 45
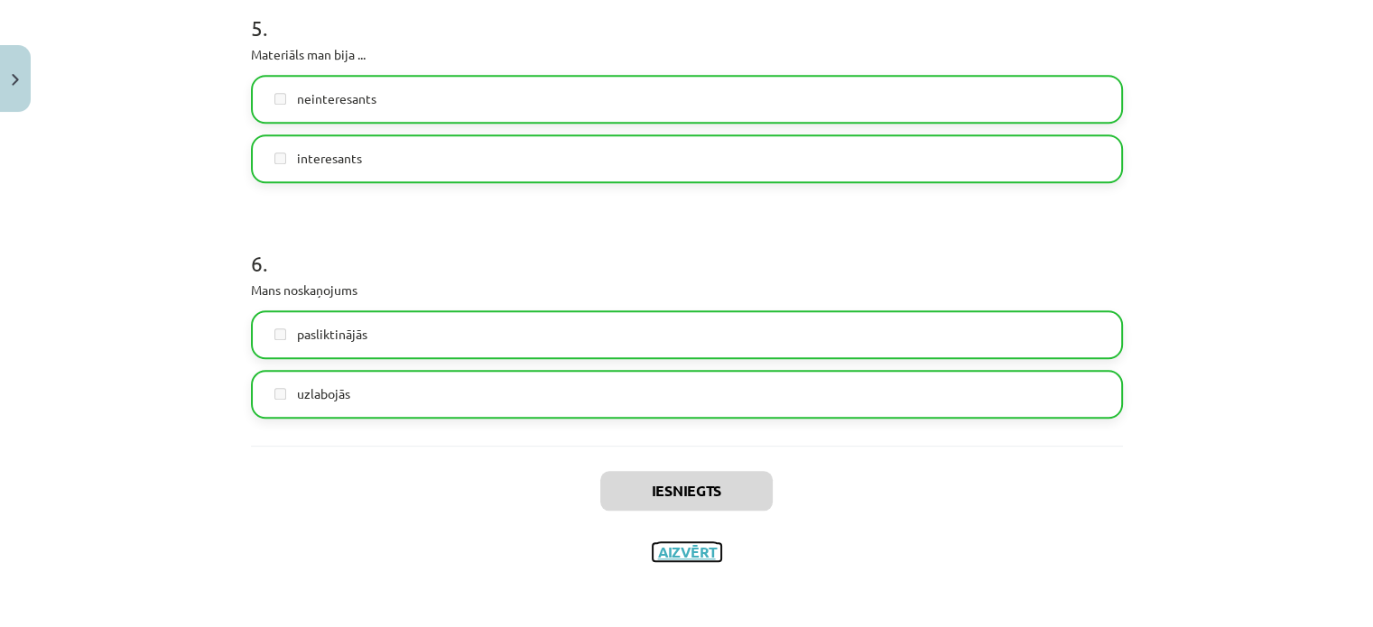
click at [700, 556] on button "Aizvērt" at bounding box center [687, 552] width 69 height 18
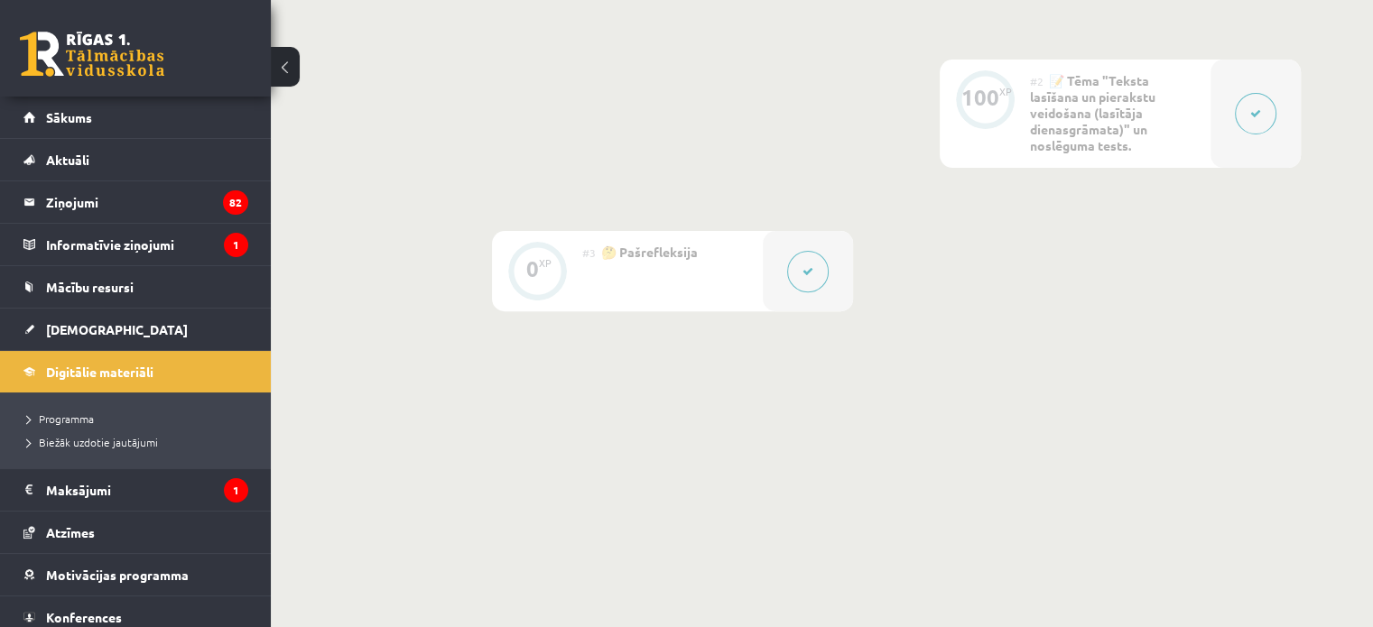
scroll to position [140, 0]
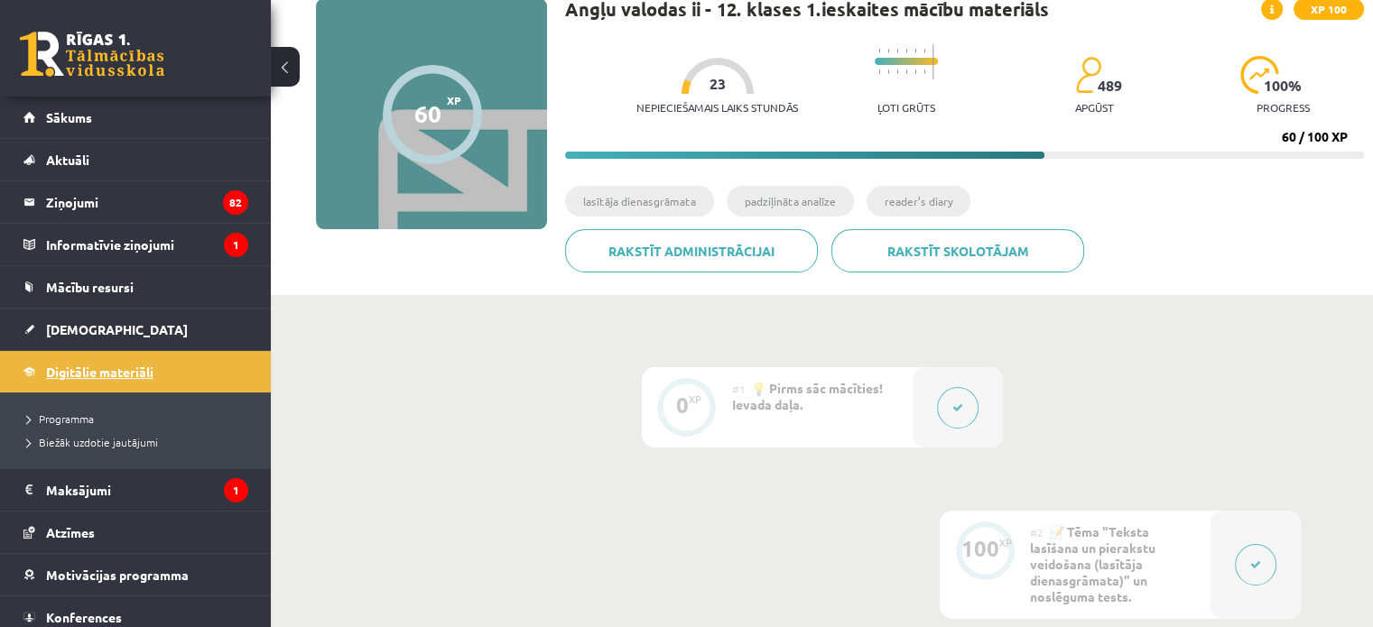
click at [164, 374] on link "Digitālie materiāli" at bounding box center [135, 372] width 225 height 42
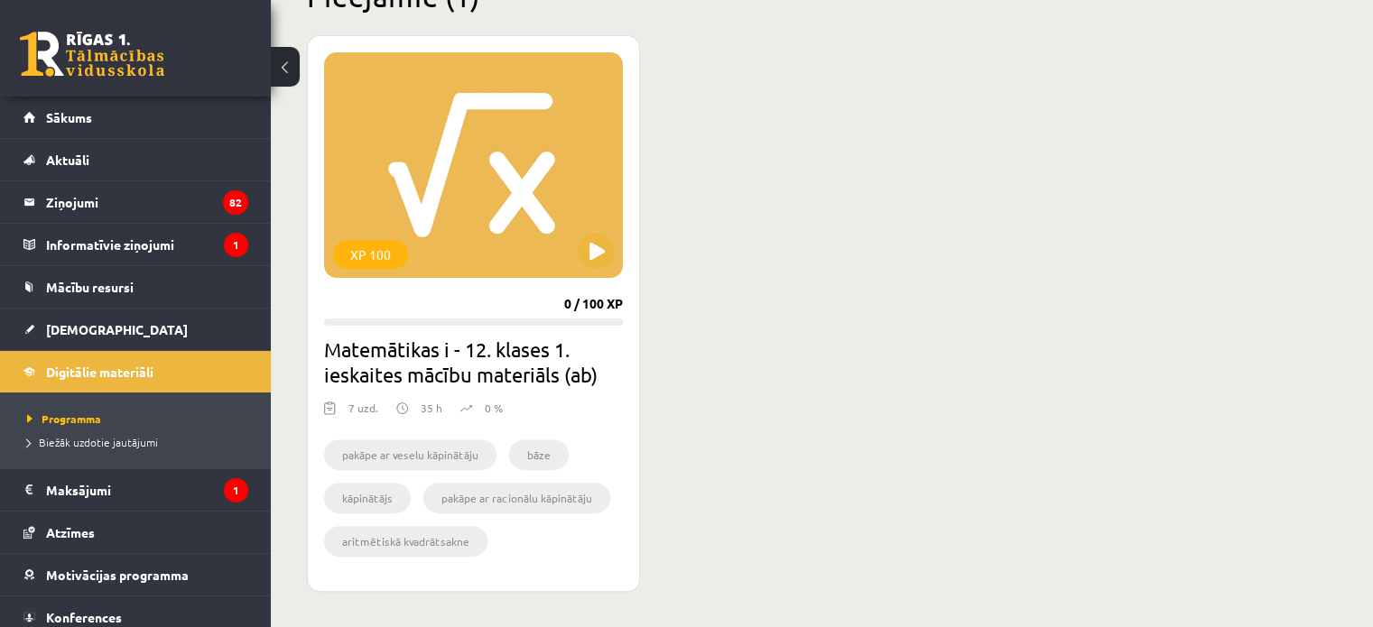
scroll to position [542, 0]
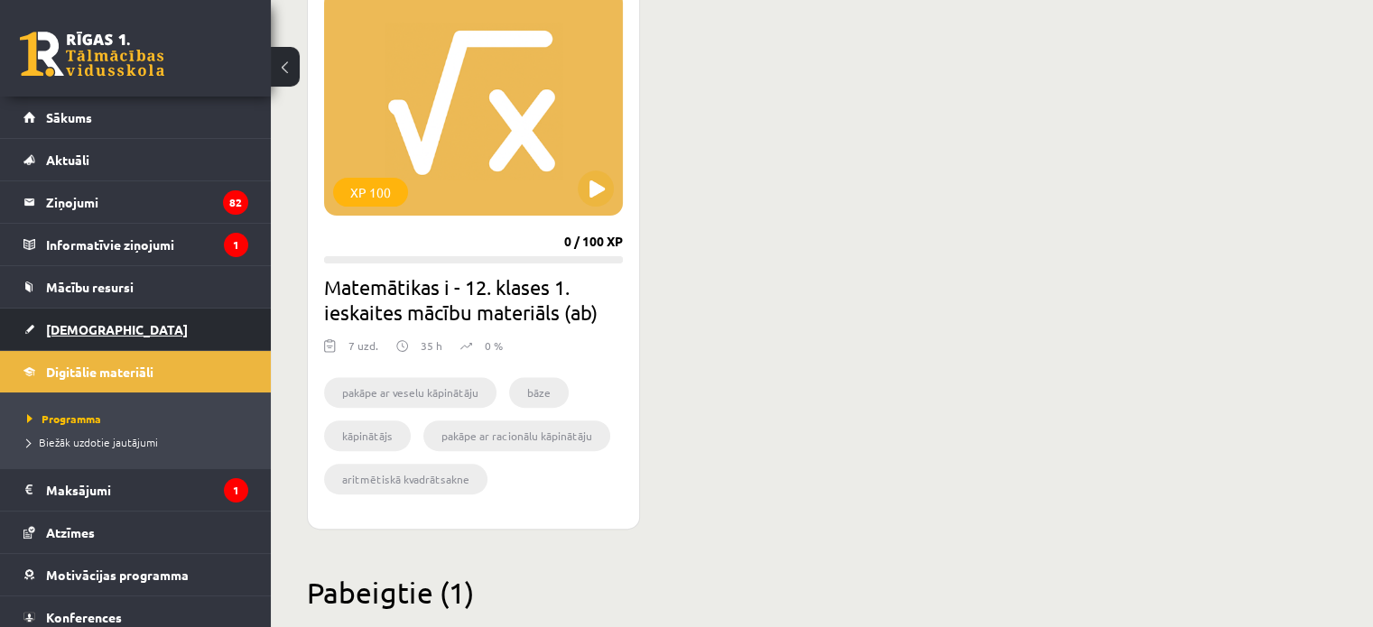
click at [108, 335] on link "[DEMOGRAPHIC_DATA]" at bounding box center [135, 330] width 225 height 42
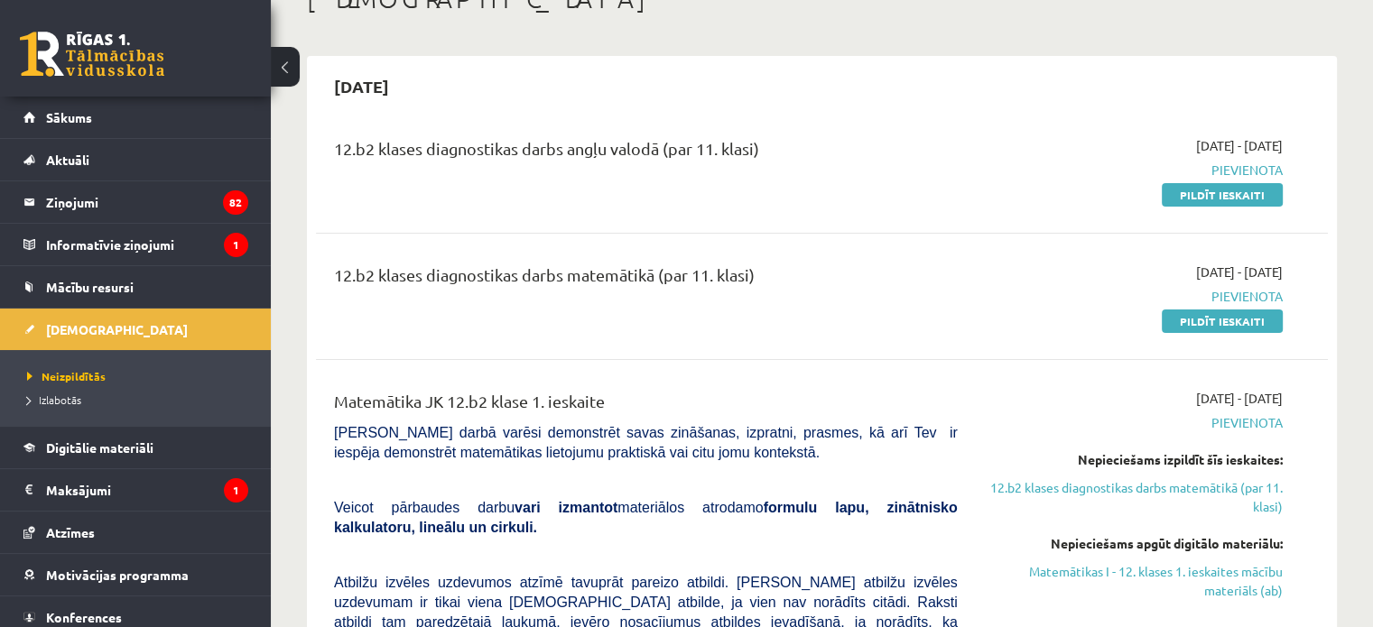
scroll to position [90, 0]
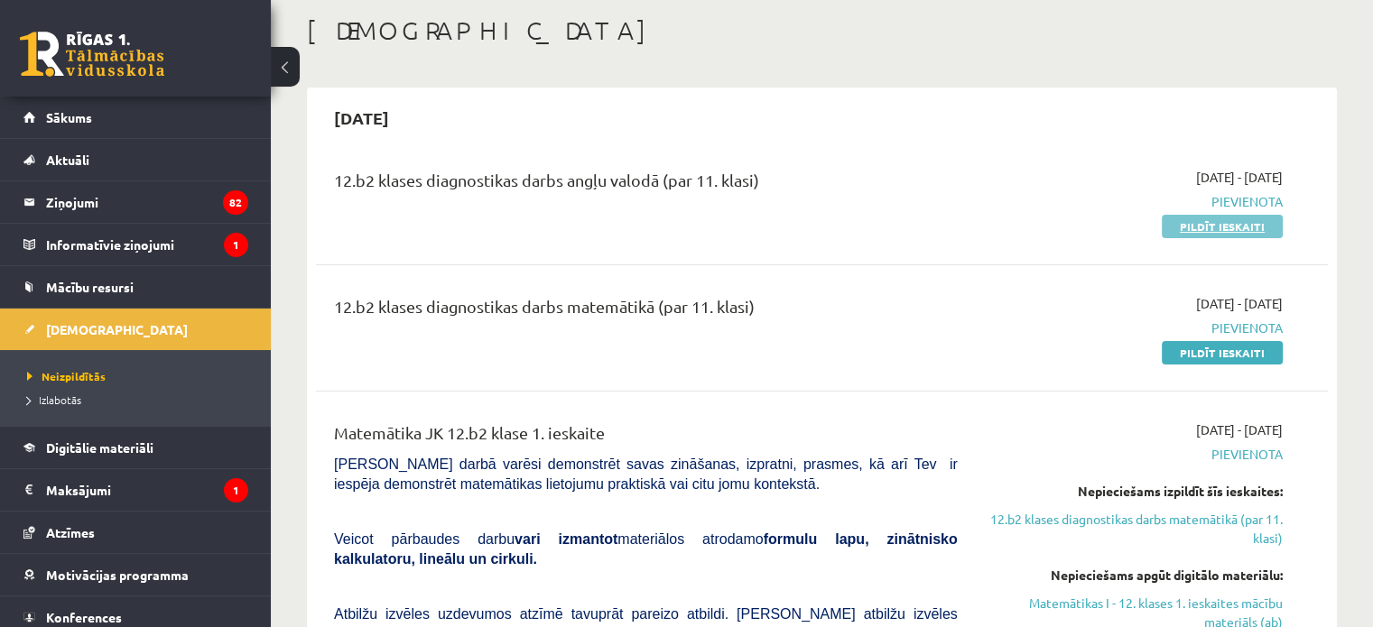
click at [1209, 227] on link "Pildīt ieskaiti" at bounding box center [1222, 226] width 121 height 23
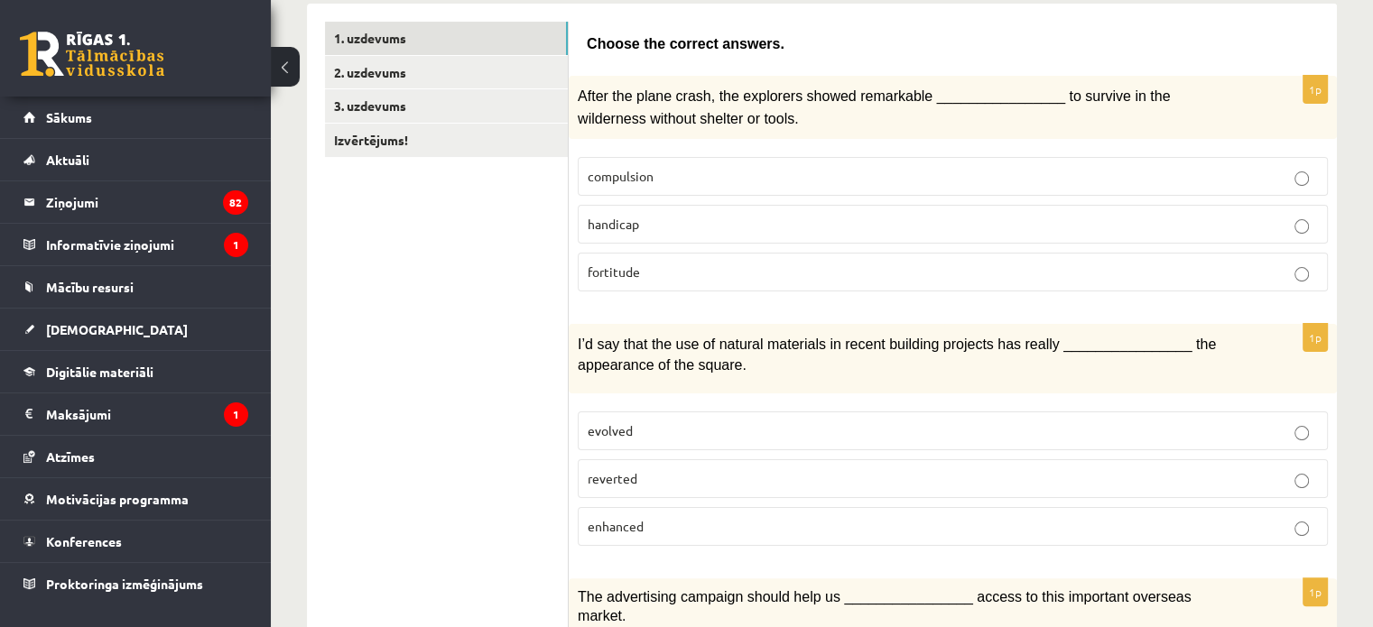
scroll to position [271, 0]
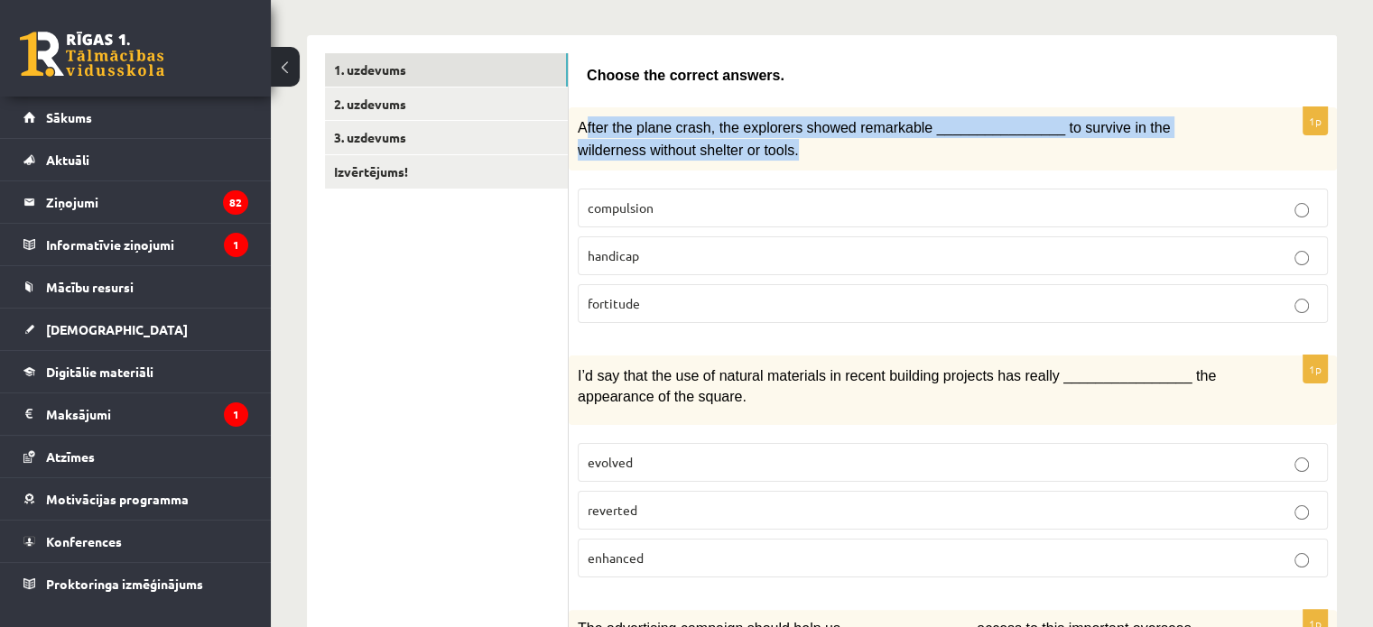
drag, startPoint x: 581, startPoint y: 133, endPoint x: 634, endPoint y: 117, distance: 54.5
click at [702, 138] on p "After the plane crash, the explorers showed remarkable ________________ to surv…" at bounding box center [908, 138] width 660 height 44
click at [583, 128] on span "After the plane crash, the explorers showed remarkable ________________ to surv…" at bounding box center [874, 138] width 592 height 37
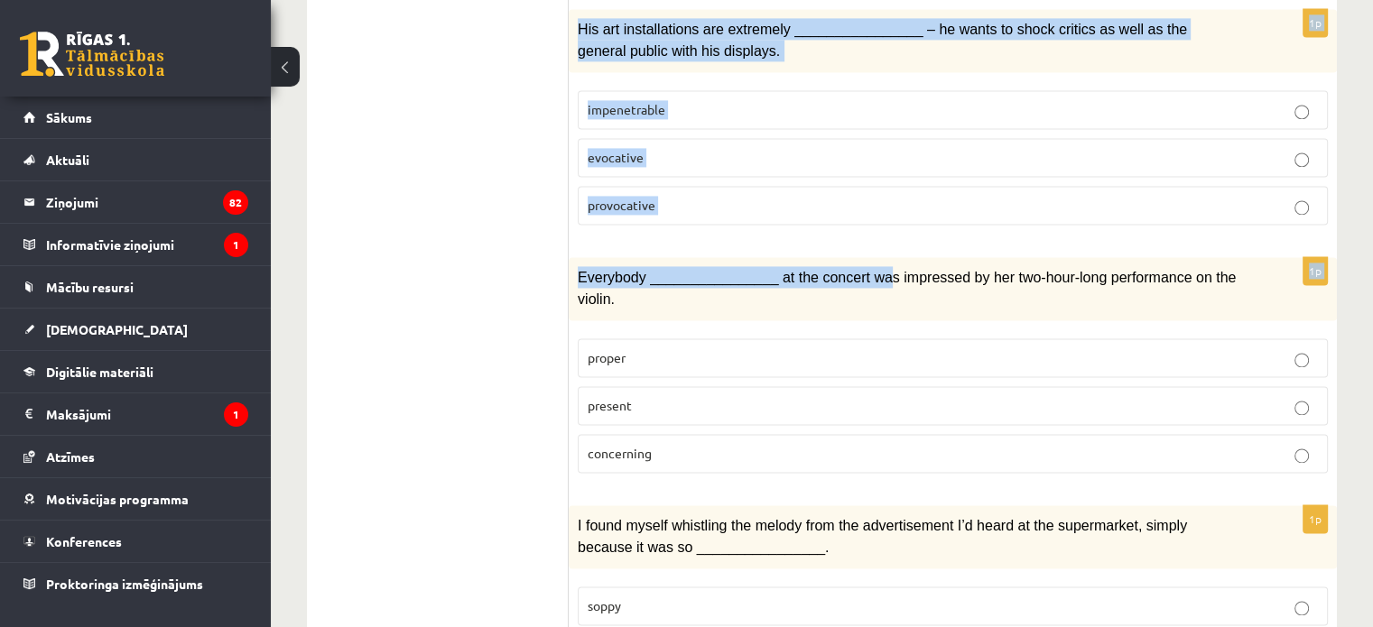
scroll to position [2784, 0]
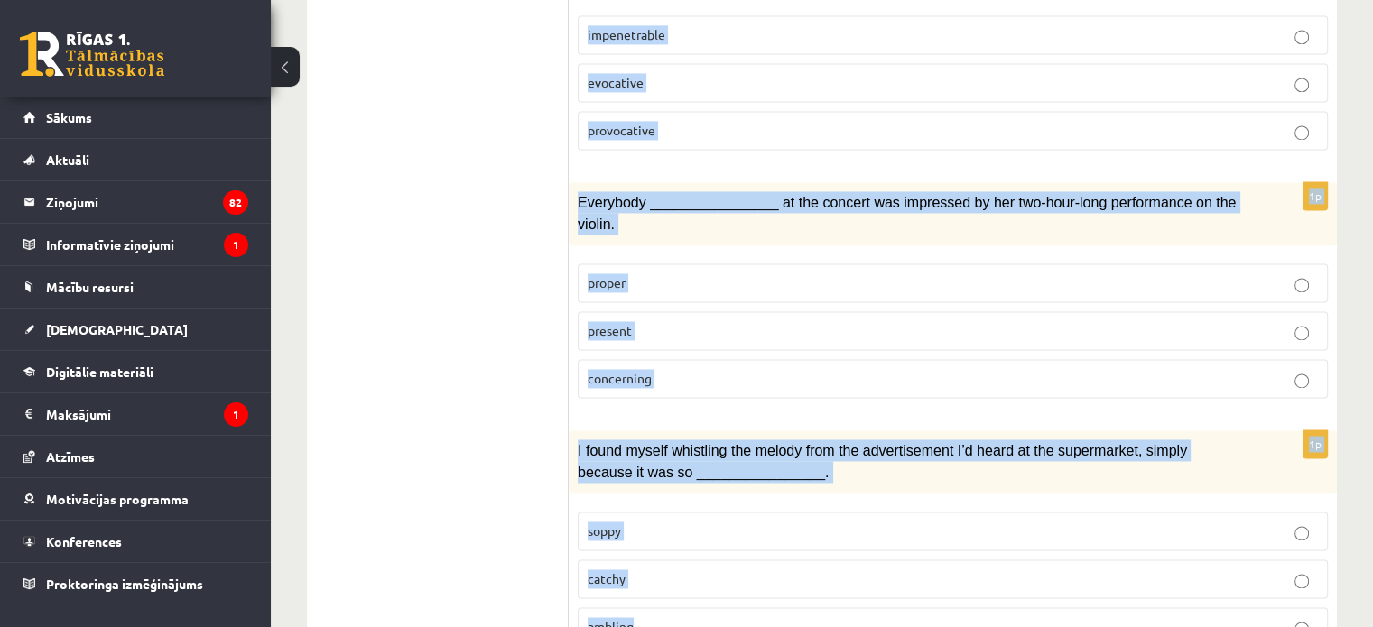
drag, startPoint x: 578, startPoint y: 125, endPoint x: 910, endPoint y: 573, distance: 557.4
copy form "After the plane crash, the explorers showed remarkable ________________ to surv…"
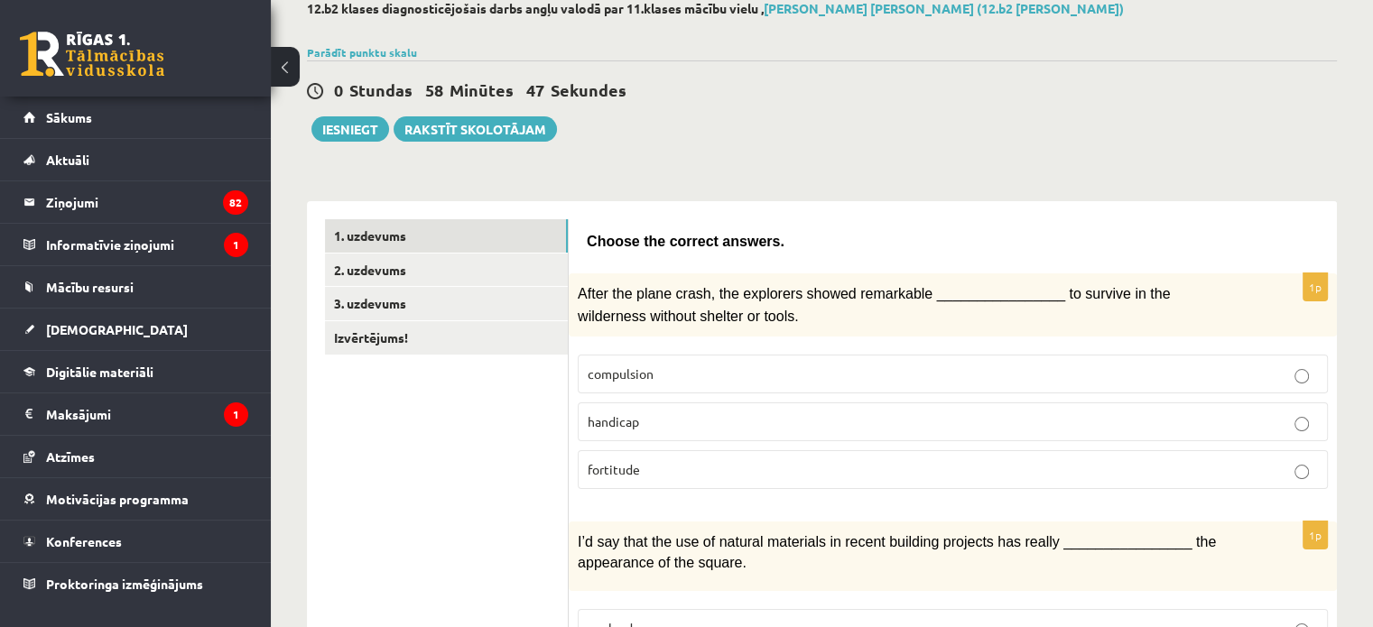
scroll to position [181, 0]
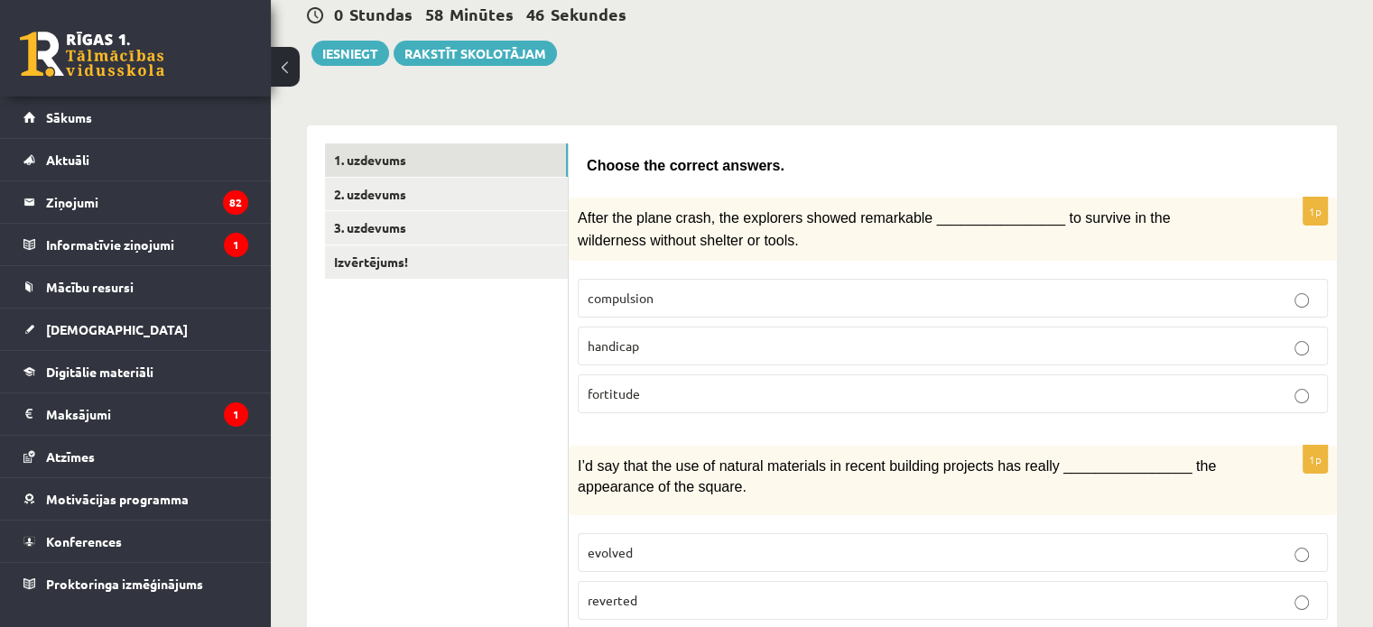
click at [665, 396] on p "fortitude" at bounding box center [953, 393] width 730 height 19
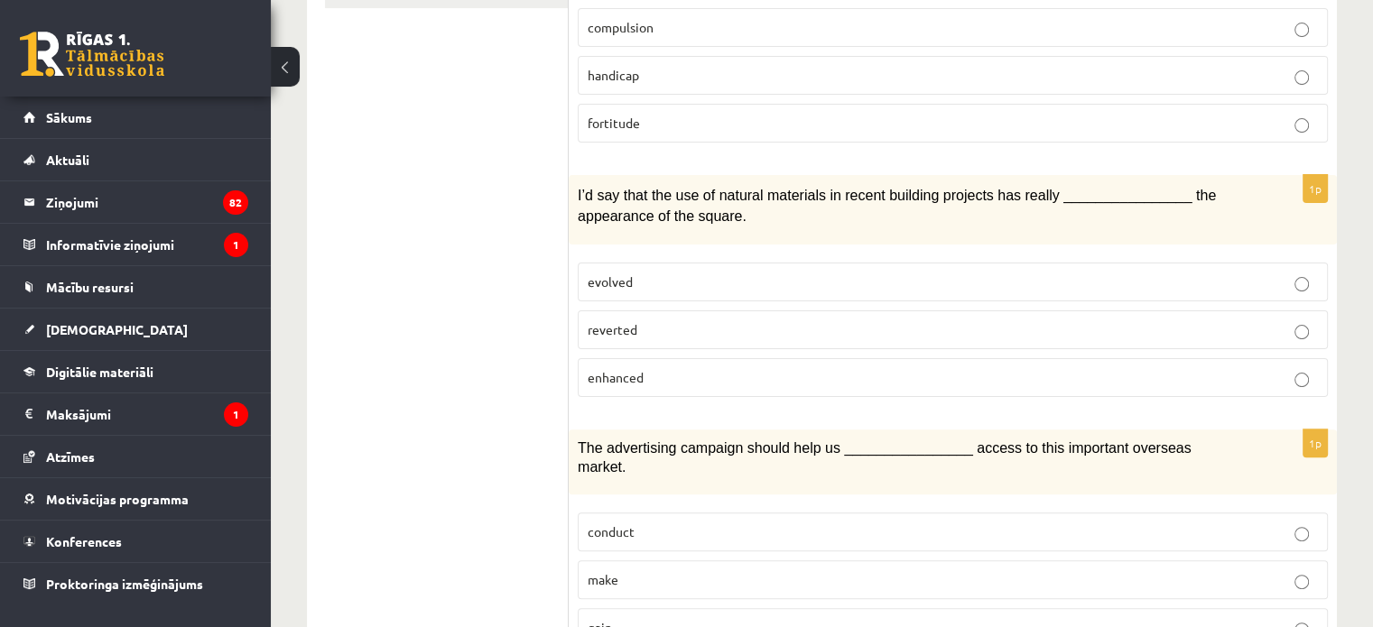
click at [675, 368] on p "enhanced" at bounding box center [953, 377] width 730 height 19
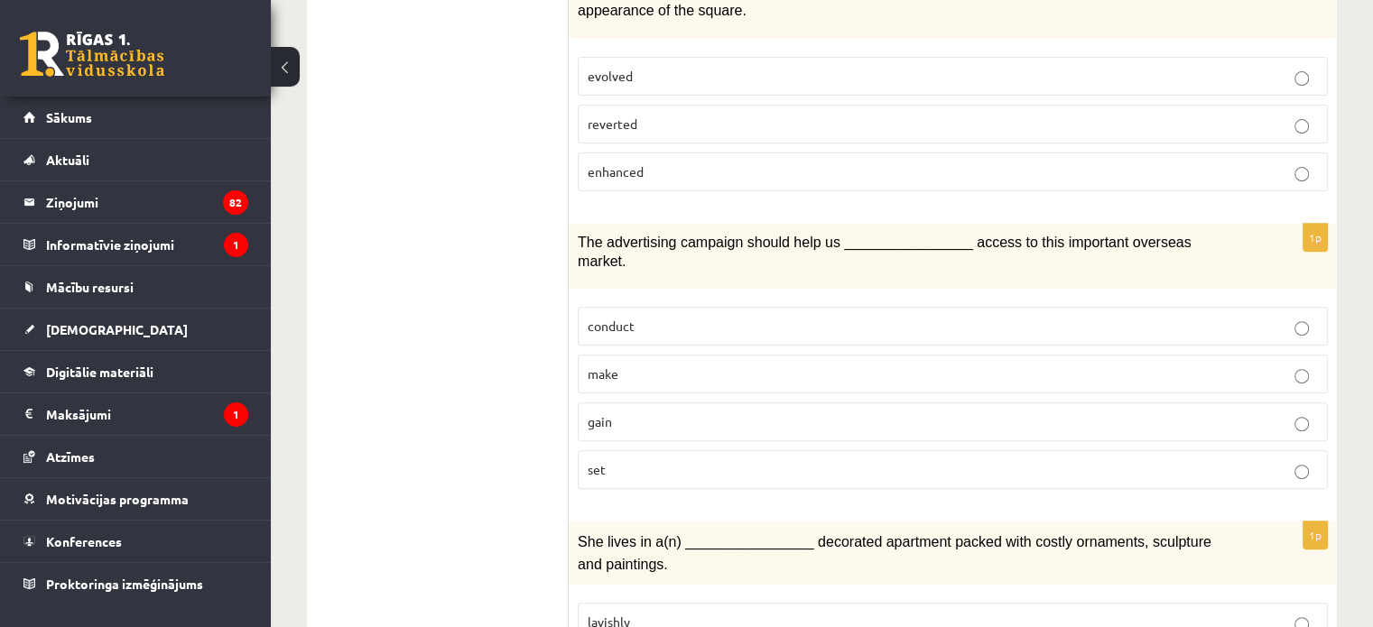
scroll to position [722, 0]
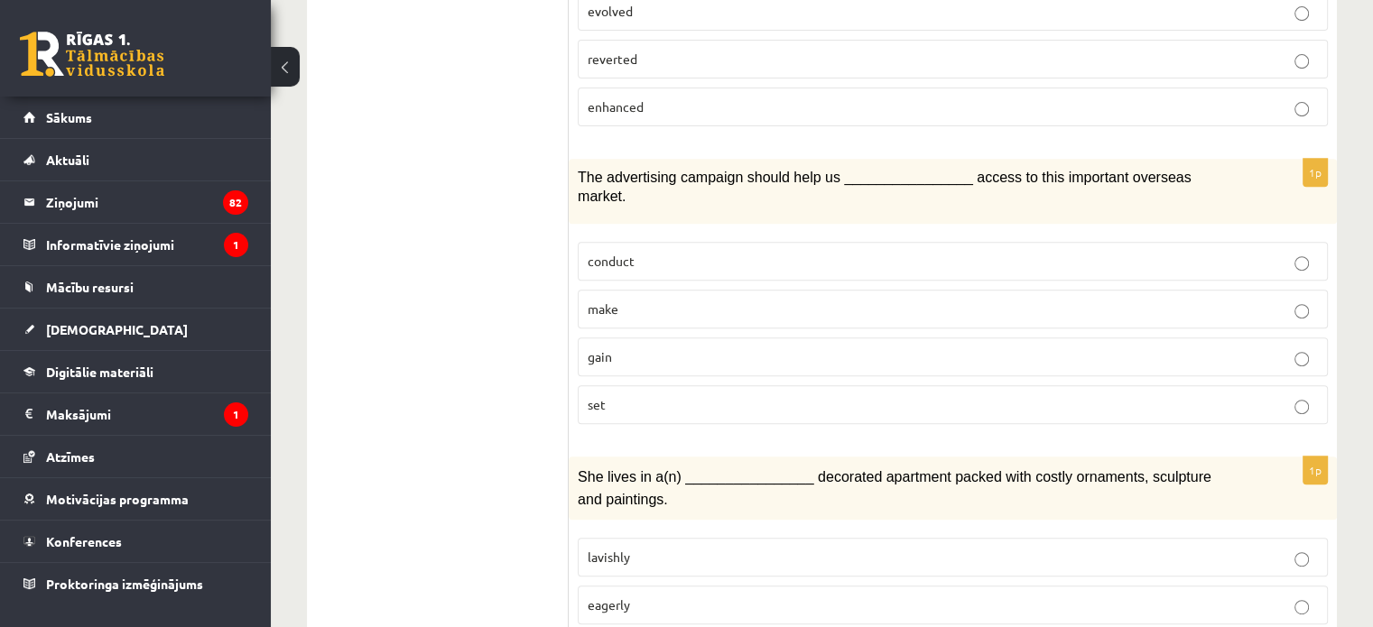
click at [619, 347] on p "gain" at bounding box center [953, 356] width 730 height 19
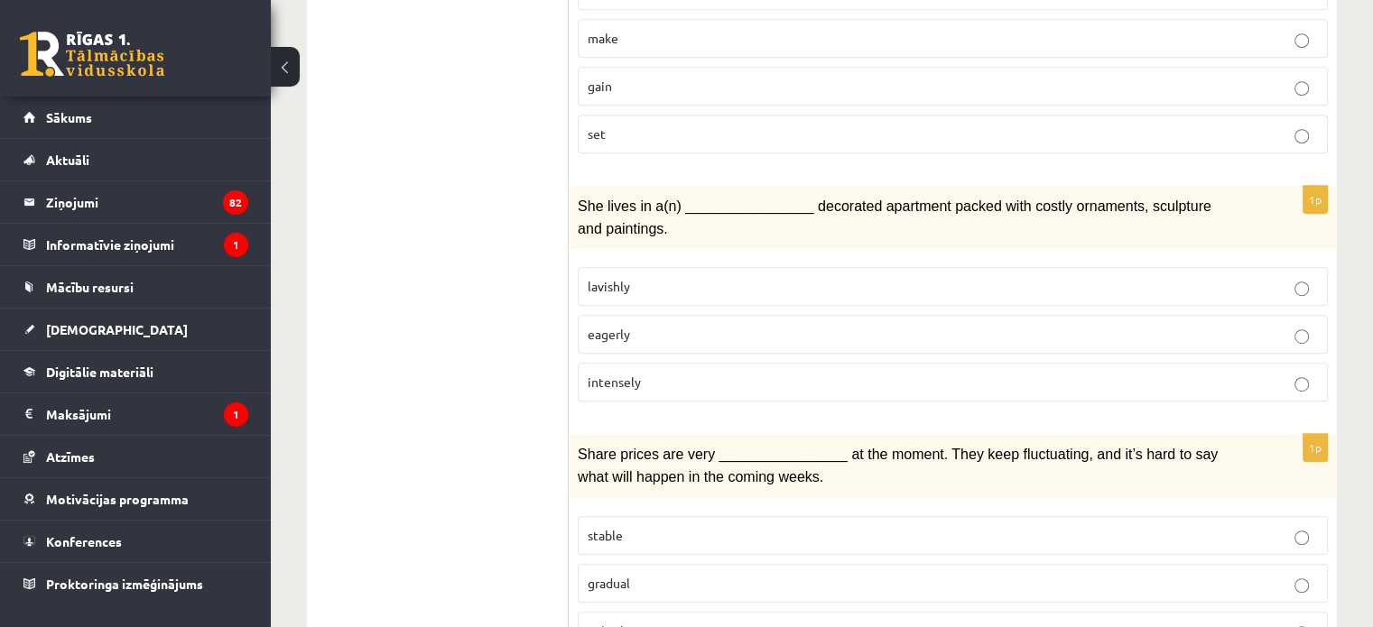
click at [666, 277] on p "lavishly" at bounding box center [953, 286] width 730 height 19
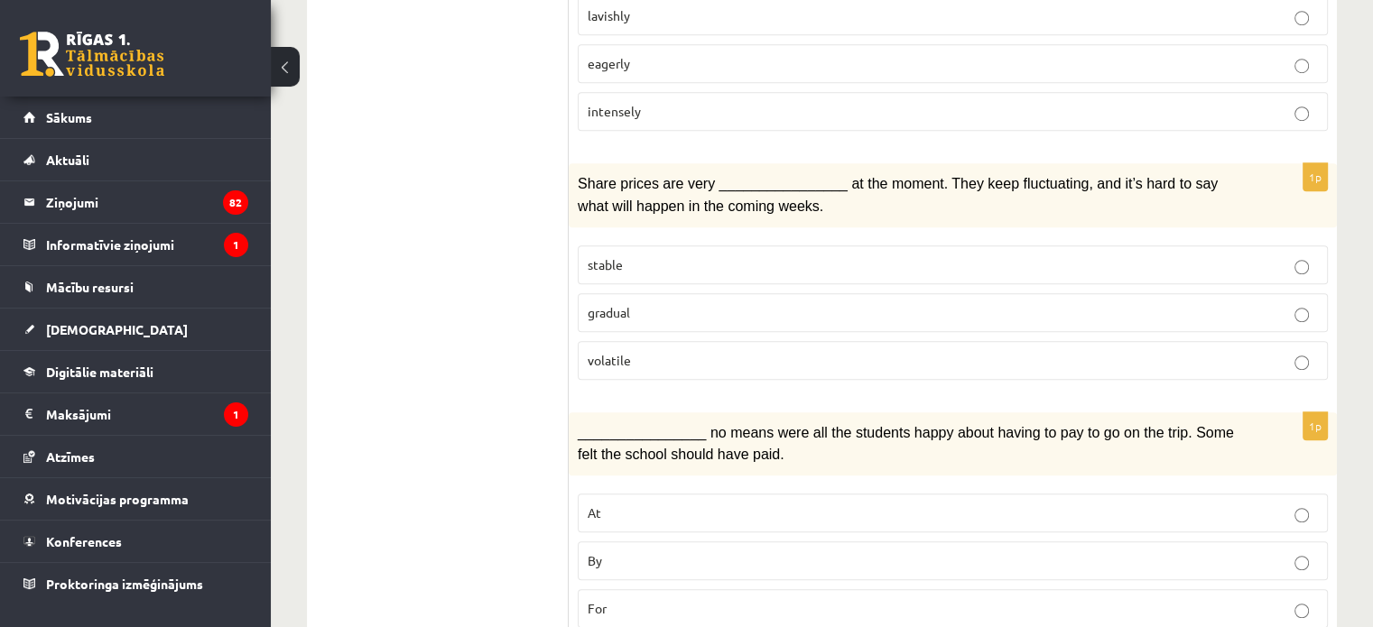
click at [676, 351] on p "volatile" at bounding box center [953, 360] width 730 height 19
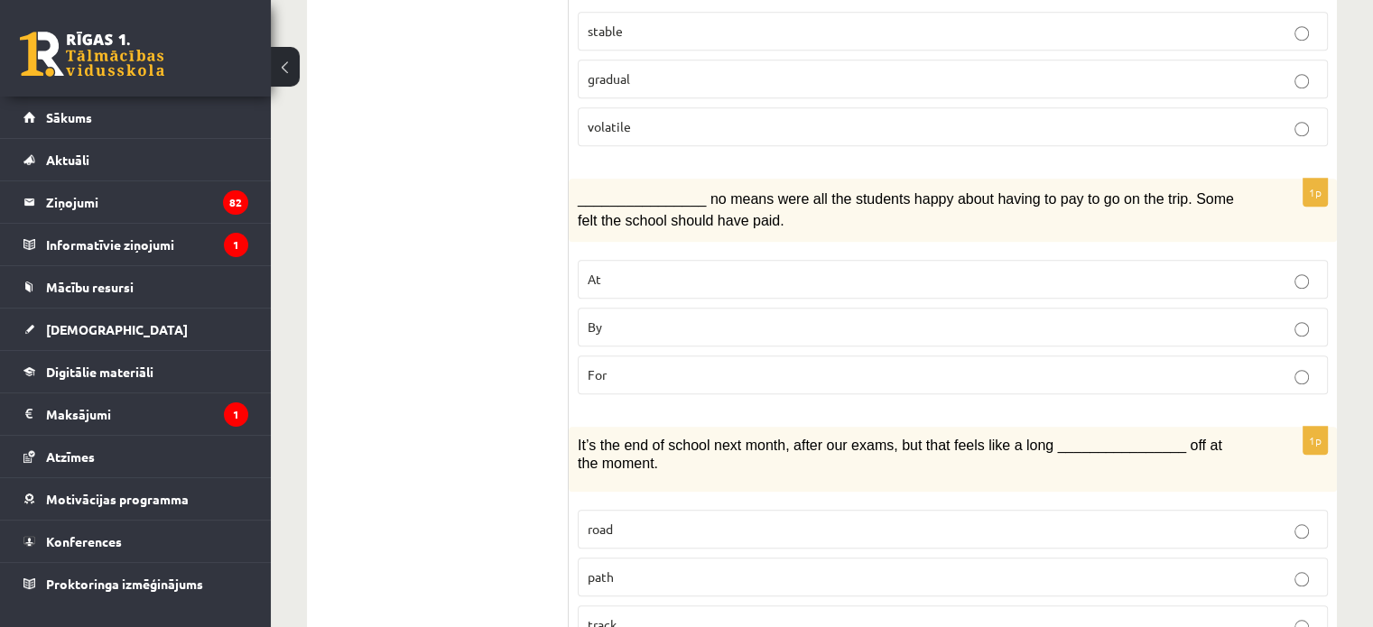
scroll to position [1534, 0]
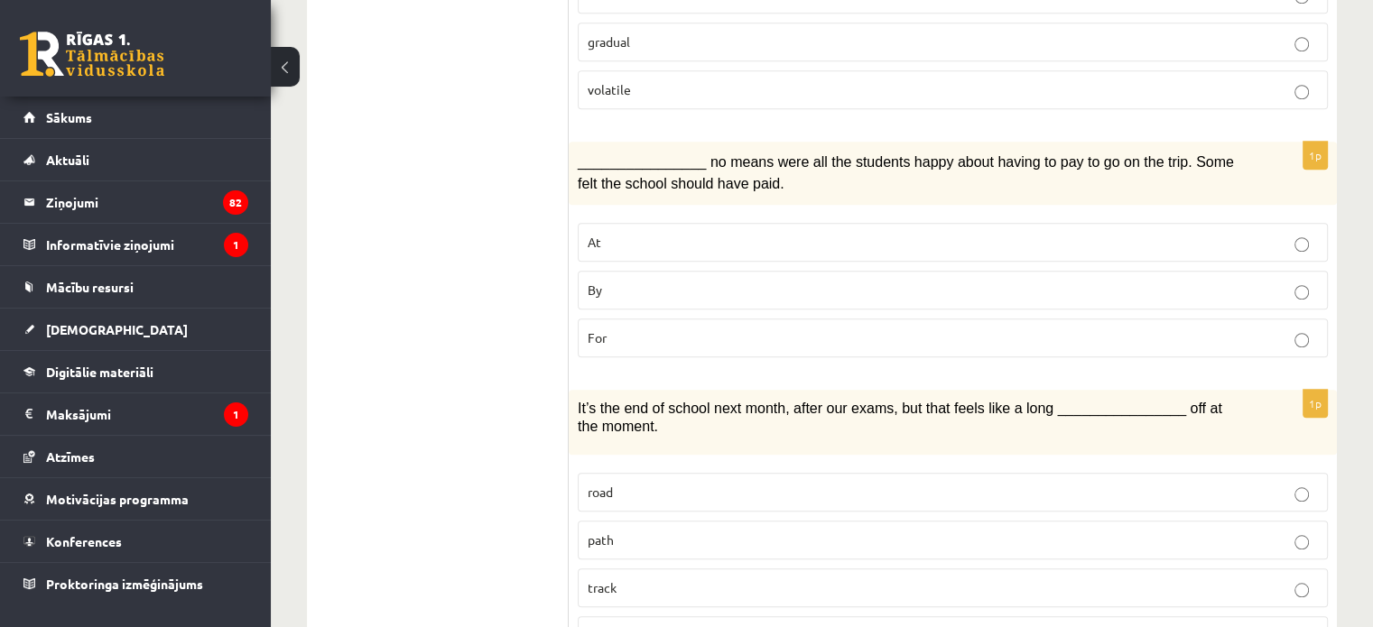
click at [675, 281] on p "By" at bounding box center [953, 290] width 730 height 19
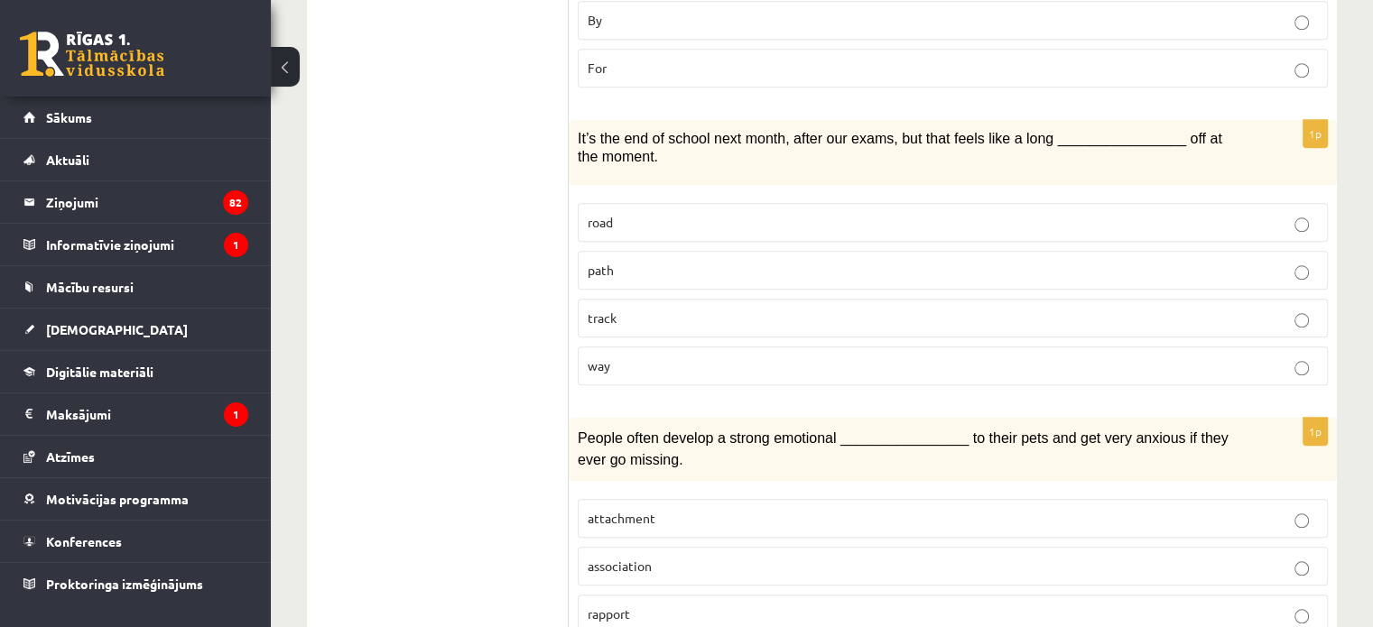
scroll to position [1805, 0]
click at [667, 346] on label "way" at bounding box center [953, 365] width 750 height 39
click at [645, 508] on p "attachment" at bounding box center [953, 517] width 730 height 19
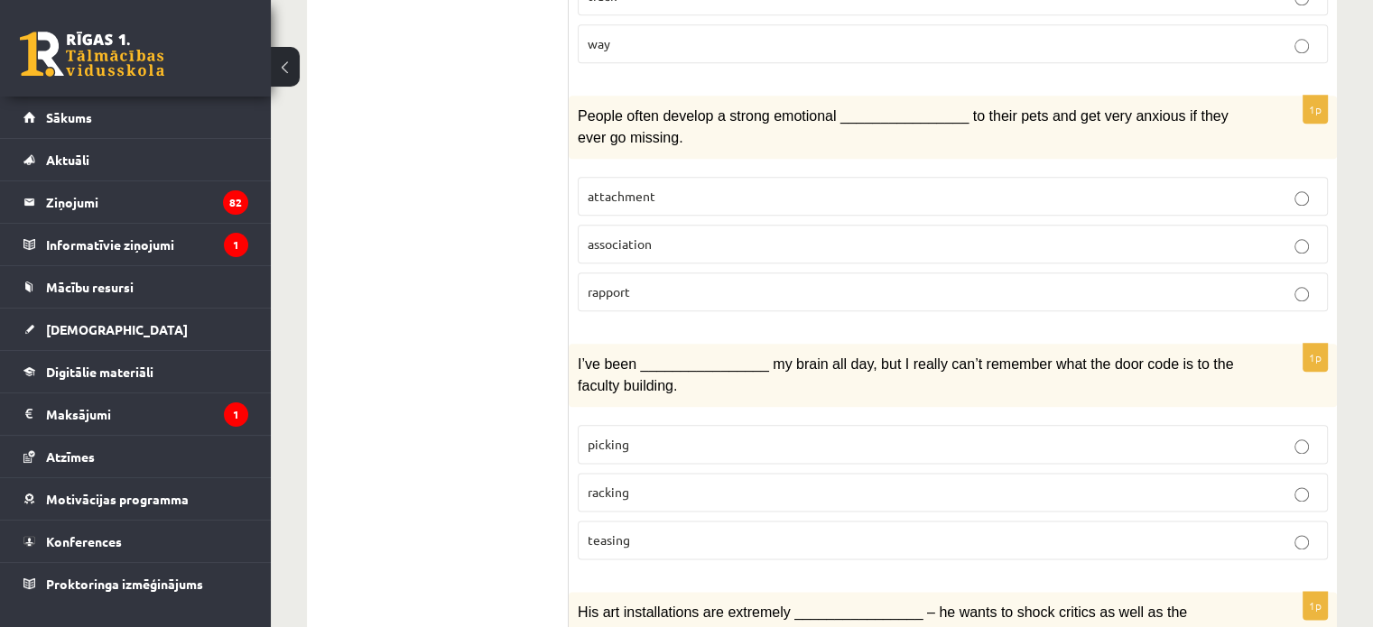
scroll to position [2166, 0]
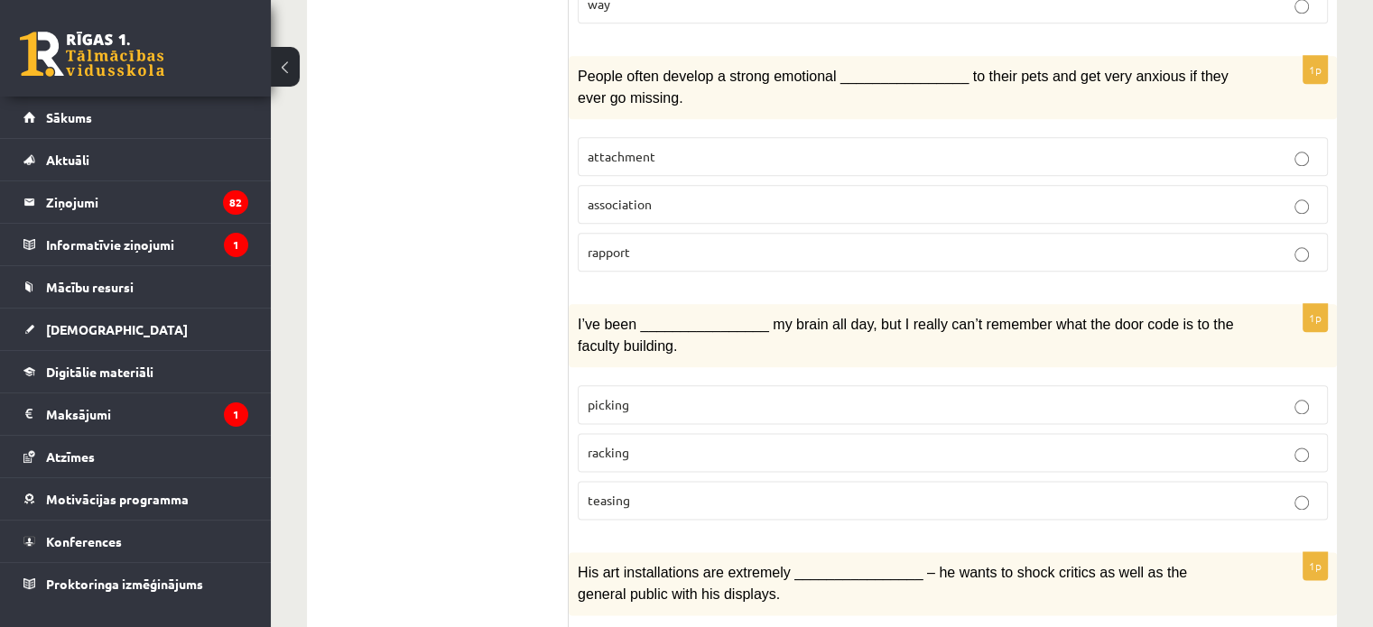
click at [639, 443] on p "racking" at bounding box center [953, 452] width 730 height 19
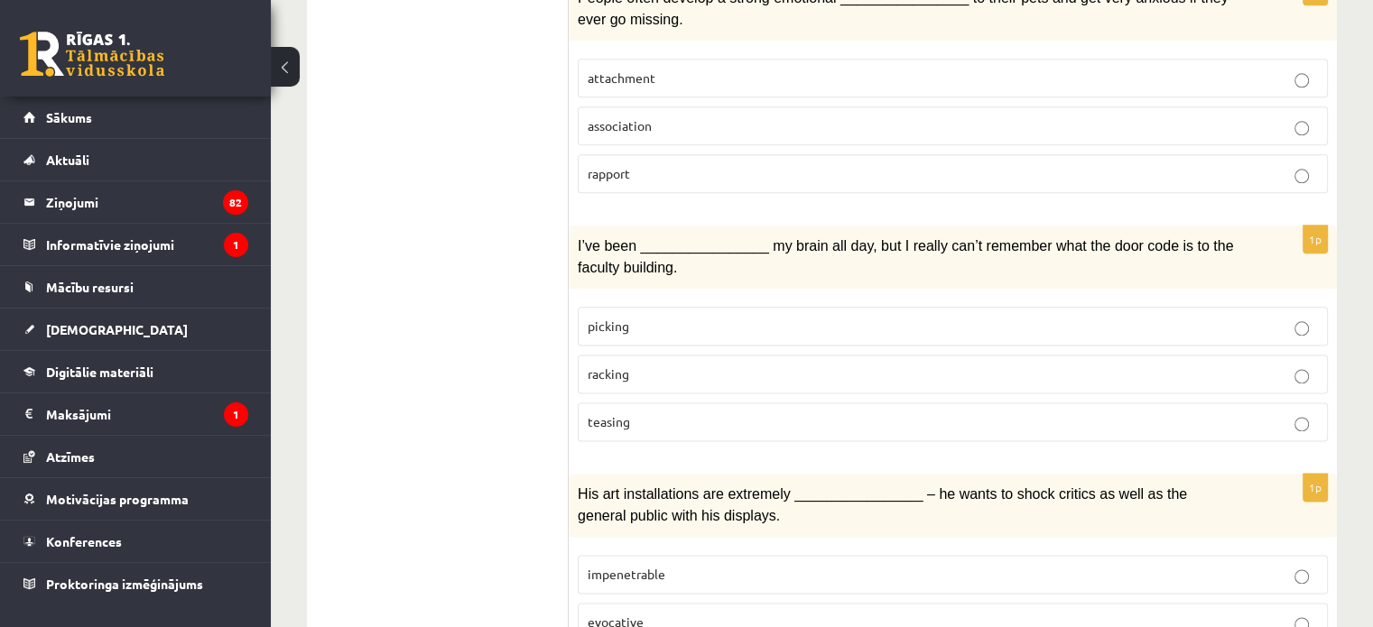
scroll to position [2437, 0]
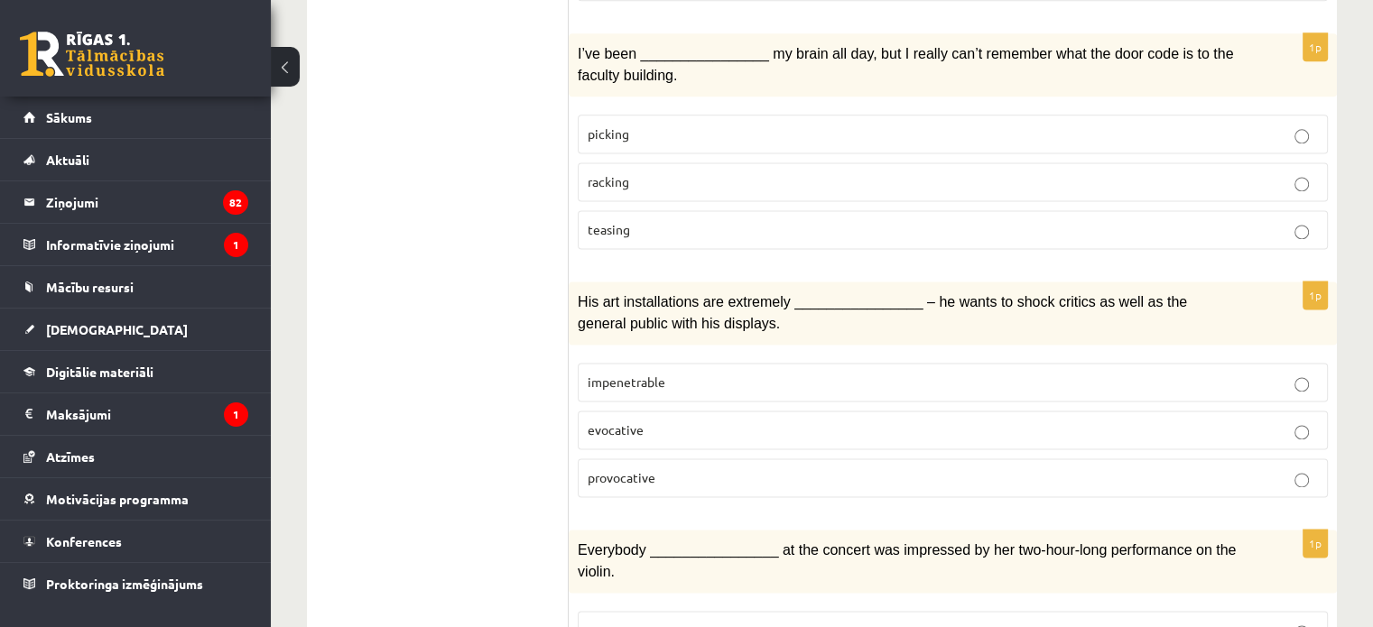
click at [643, 469] on span "provocative" at bounding box center [622, 477] width 68 height 16
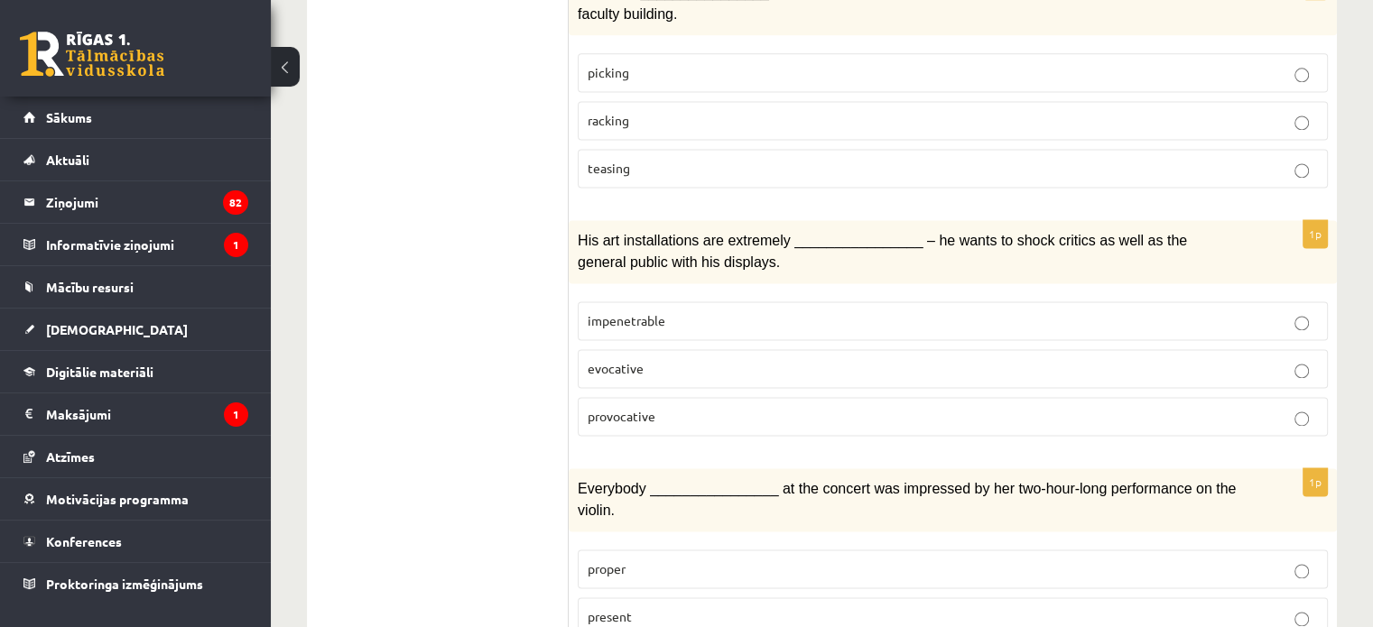
scroll to position [2617, 0]
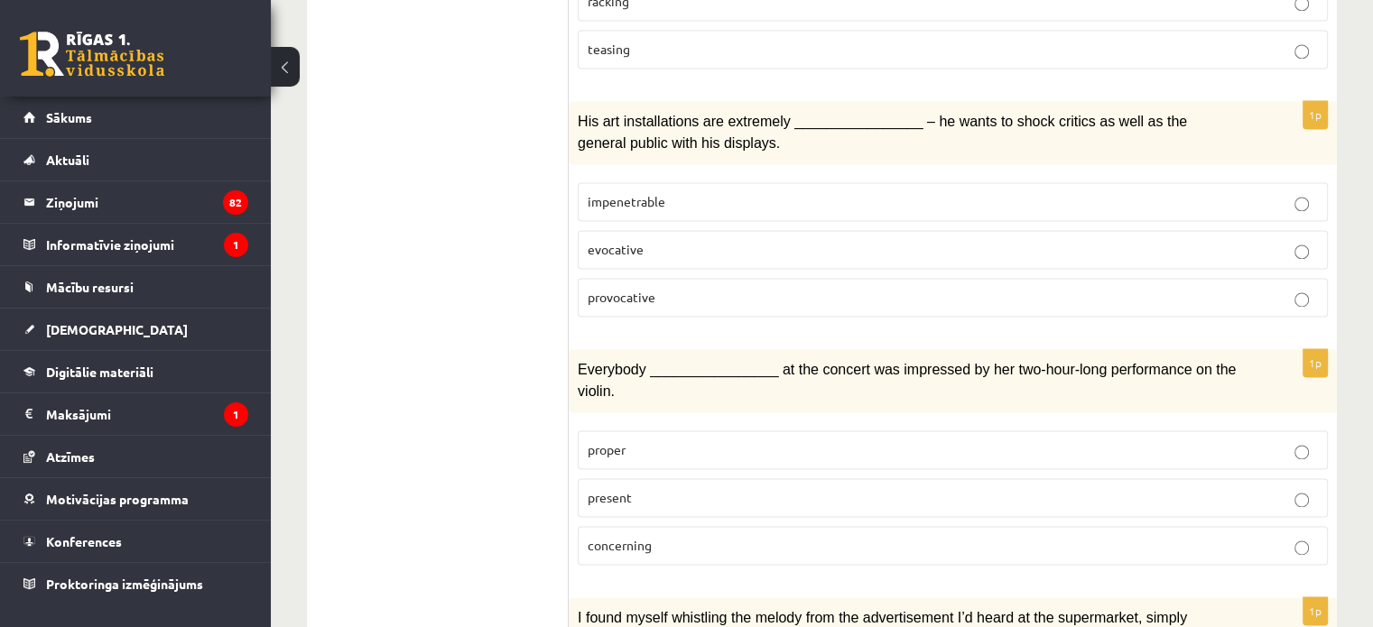
click at [615, 441] on span "proper" at bounding box center [607, 449] width 38 height 16
click at [634, 478] on label "present" at bounding box center [953, 497] width 750 height 39
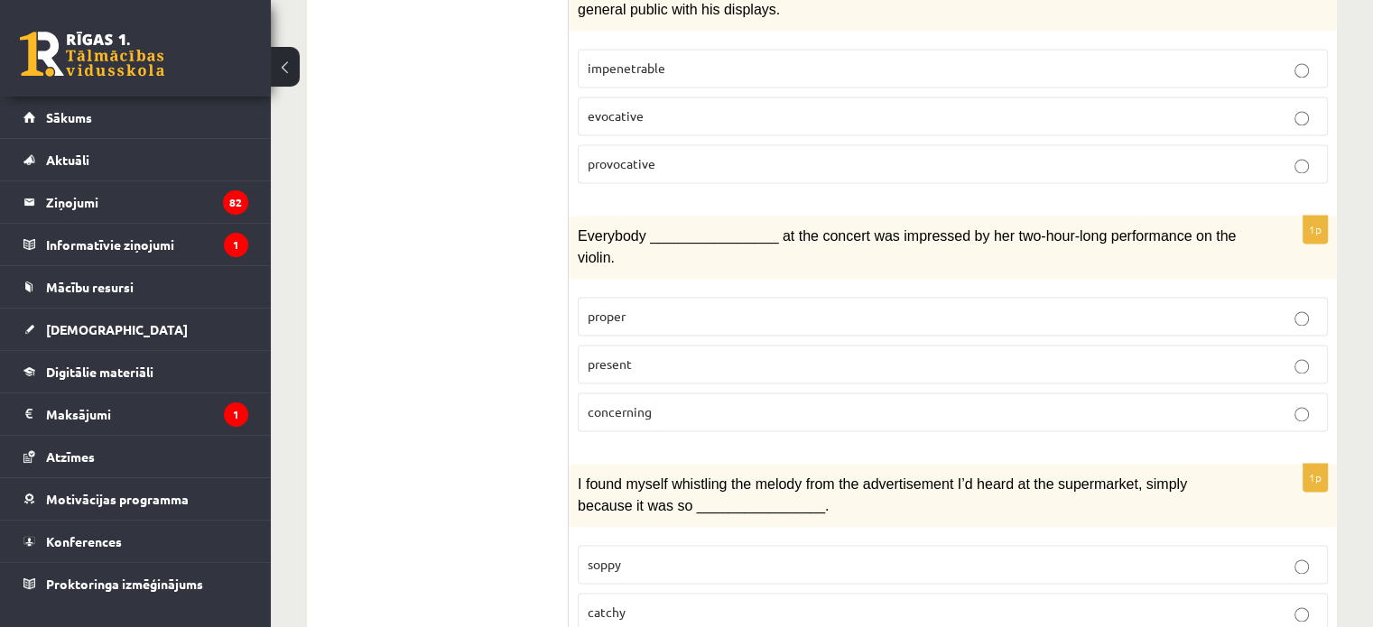
scroll to position [2784, 0]
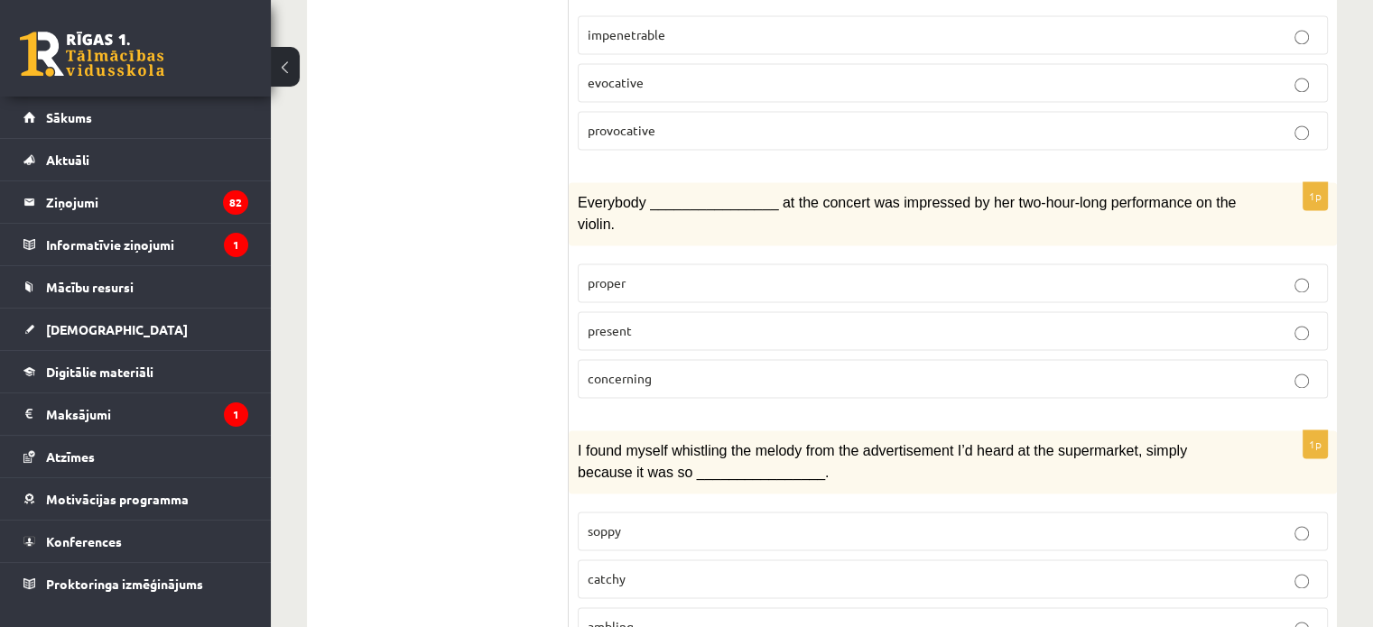
click at [610, 570] on span "catchy" at bounding box center [607, 578] width 38 height 16
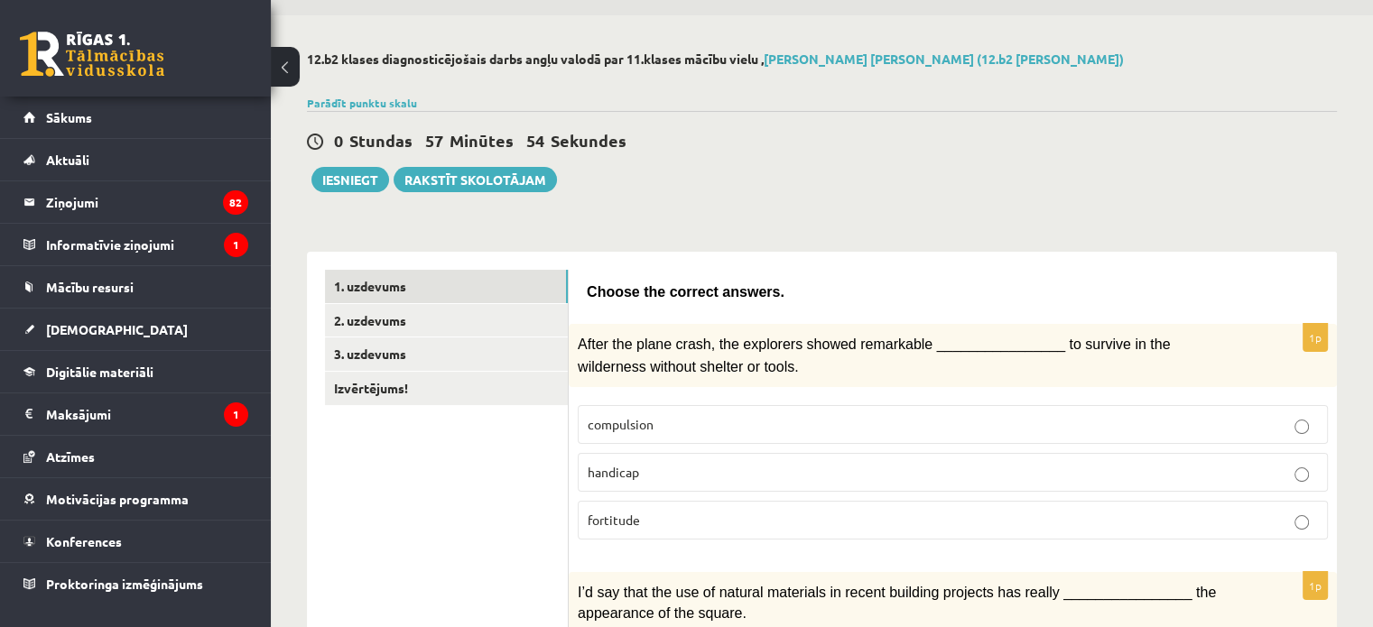
scroll to position [0, 0]
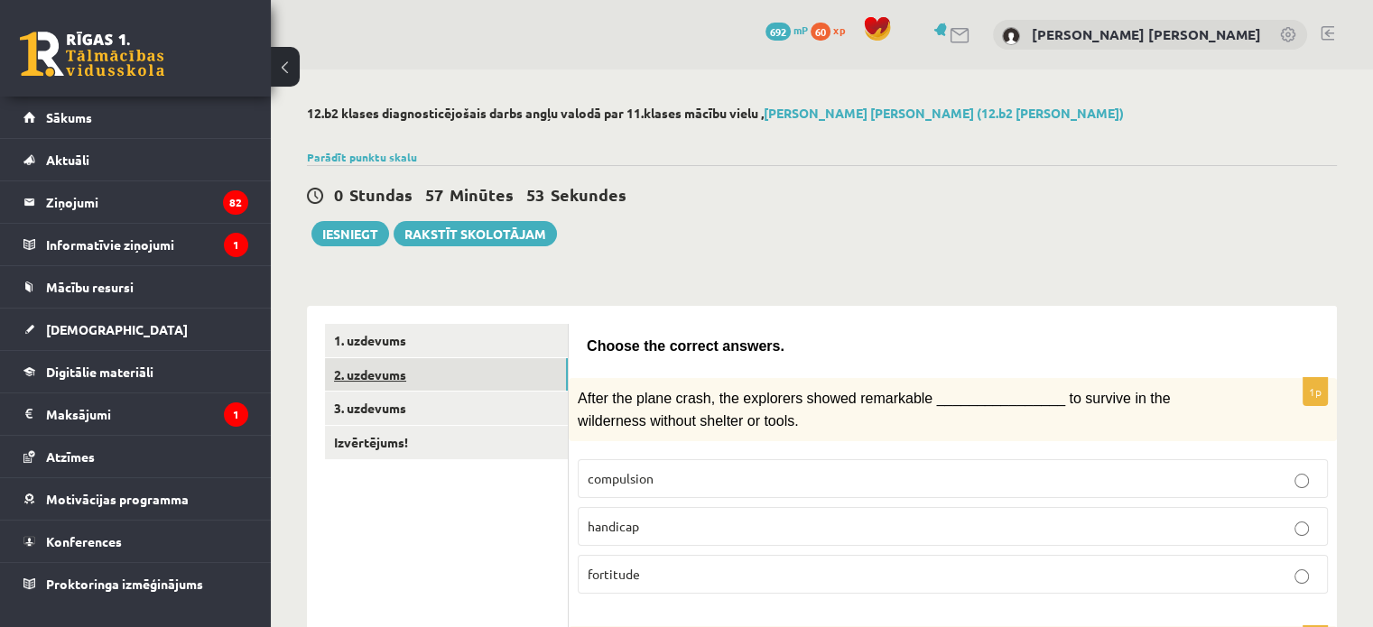
click at [453, 361] on link "2. uzdevums" at bounding box center [446, 374] width 243 height 33
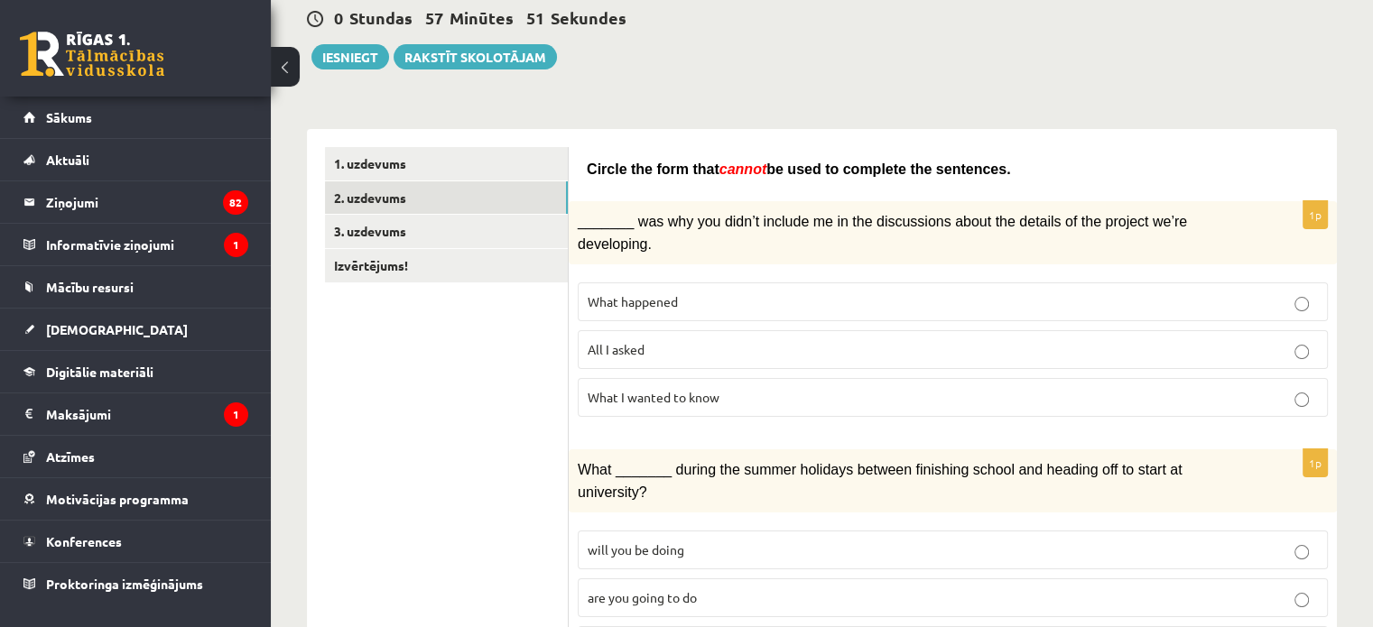
scroll to position [181, 0]
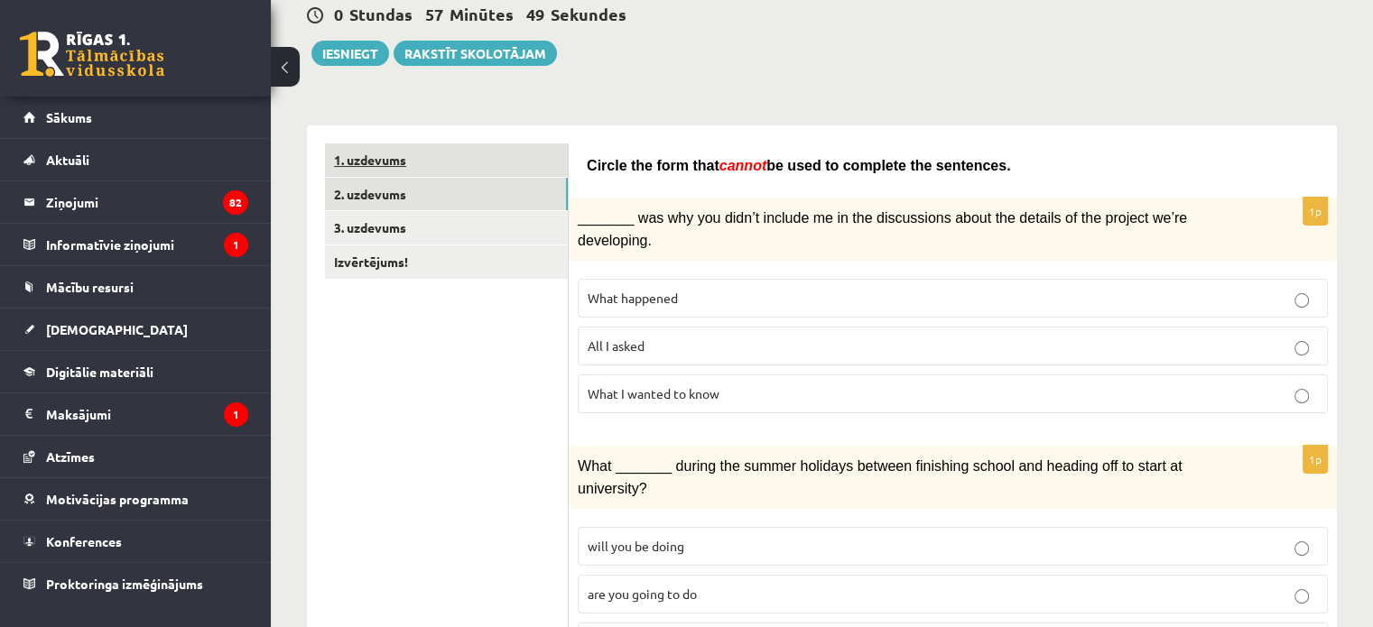
click at [521, 150] on link "1. uzdevums" at bounding box center [446, 160] width 243 height 33
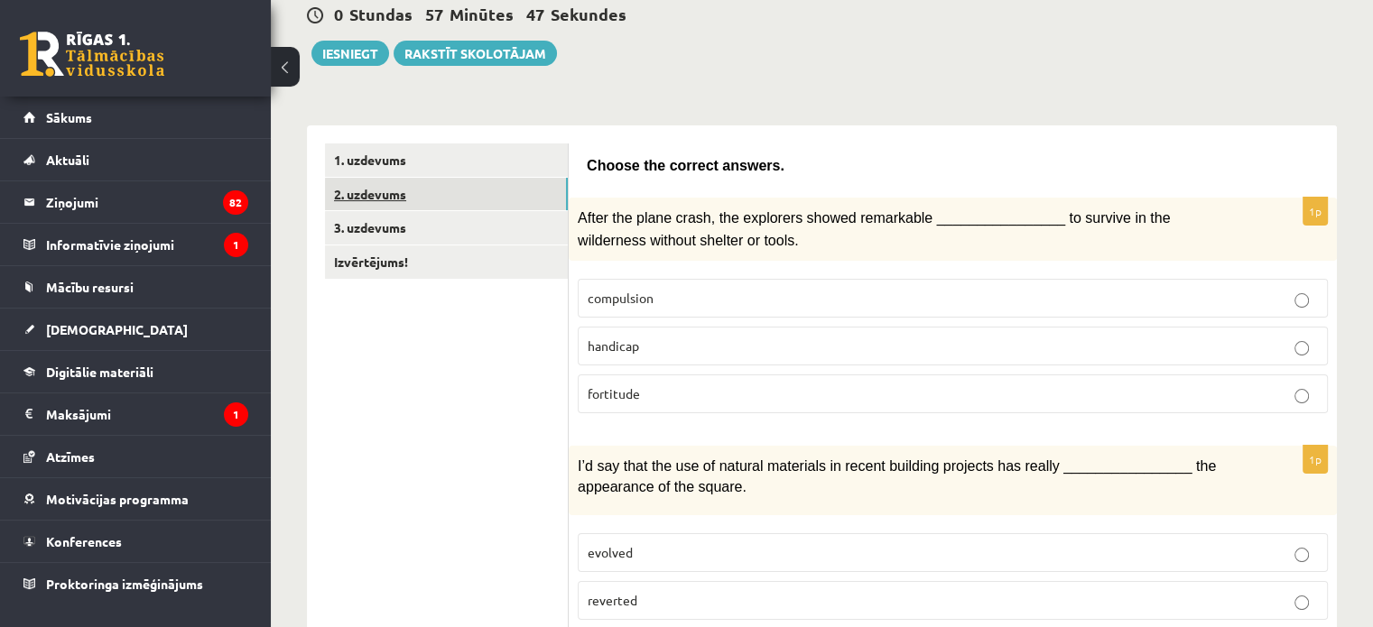
click at [502, 192] on link "2. uzdevums" at bounding box center [446, 194] width 243 height 33
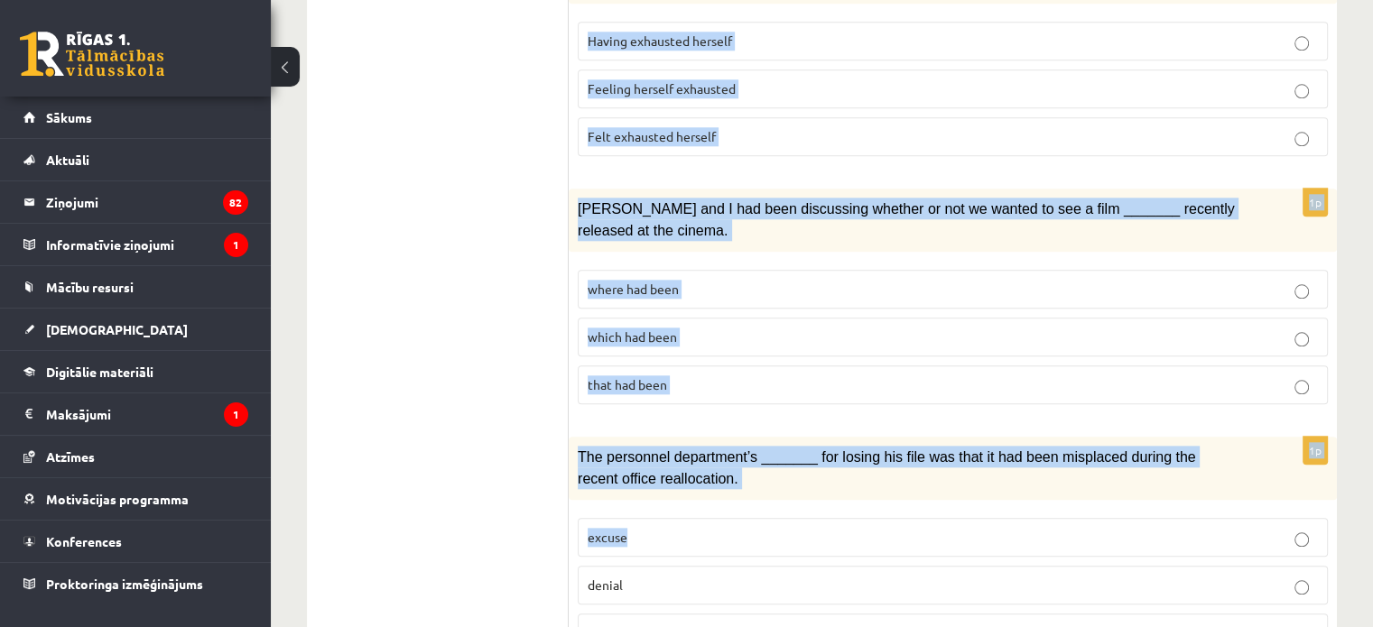
scroll to position [2120, 0]
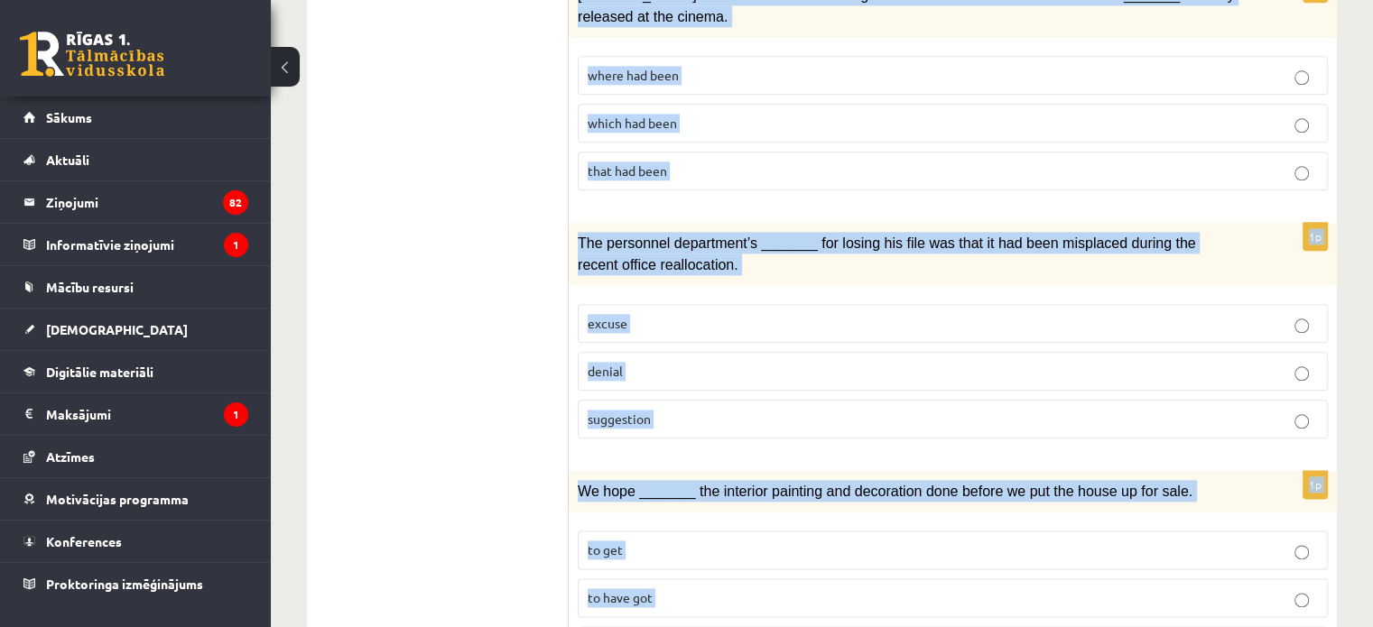
drag, startPoint x: 583, startPoint y: 165, endPoint x: 1157, endPoint y: 533, distance: 682.0
copy form "Circle the form that cannot be used to complete the sentences. 1p _______ was w…"
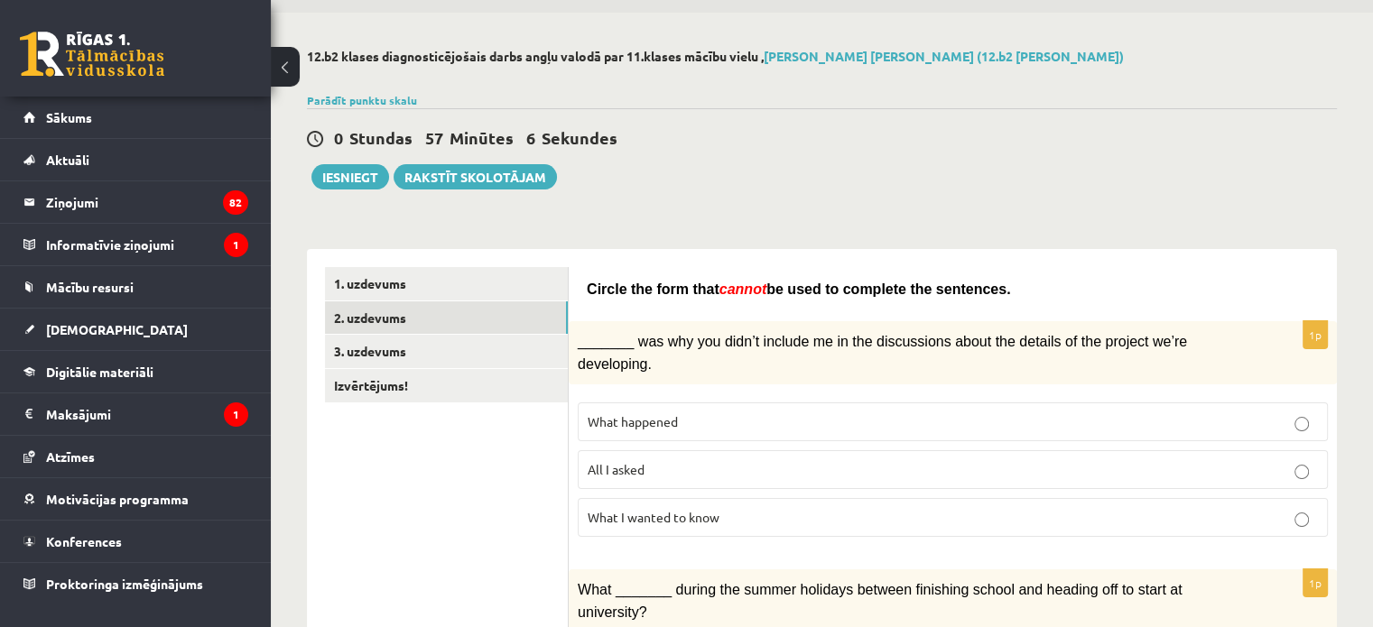
scroll to position [0, 0]
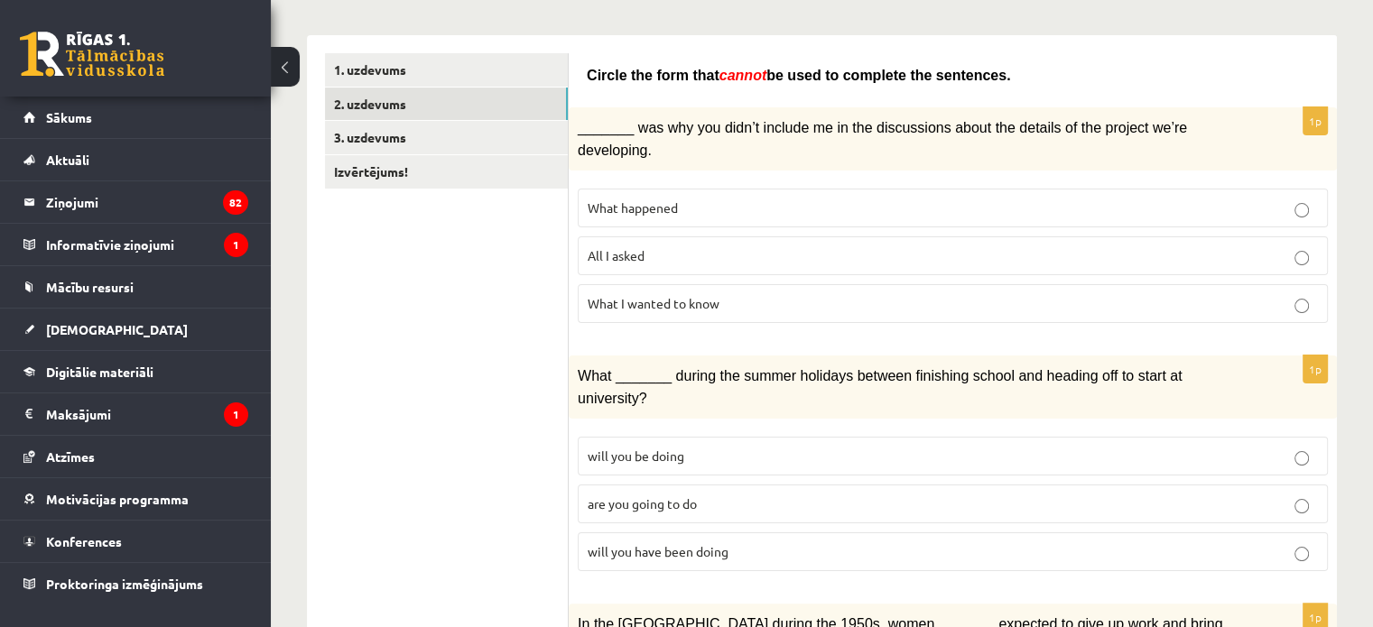
click at [653, 246] on p "All I asked" at bounding box center [953, 255] width 730 height 19
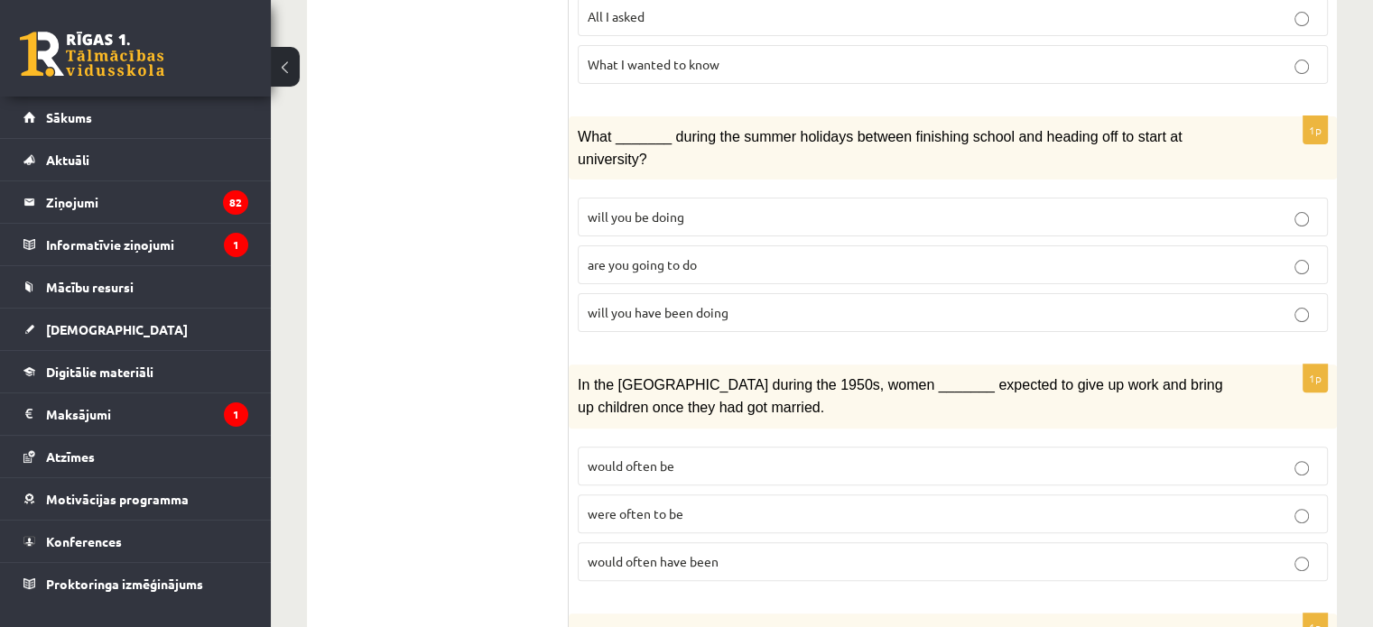
scroll to position [542, 0]
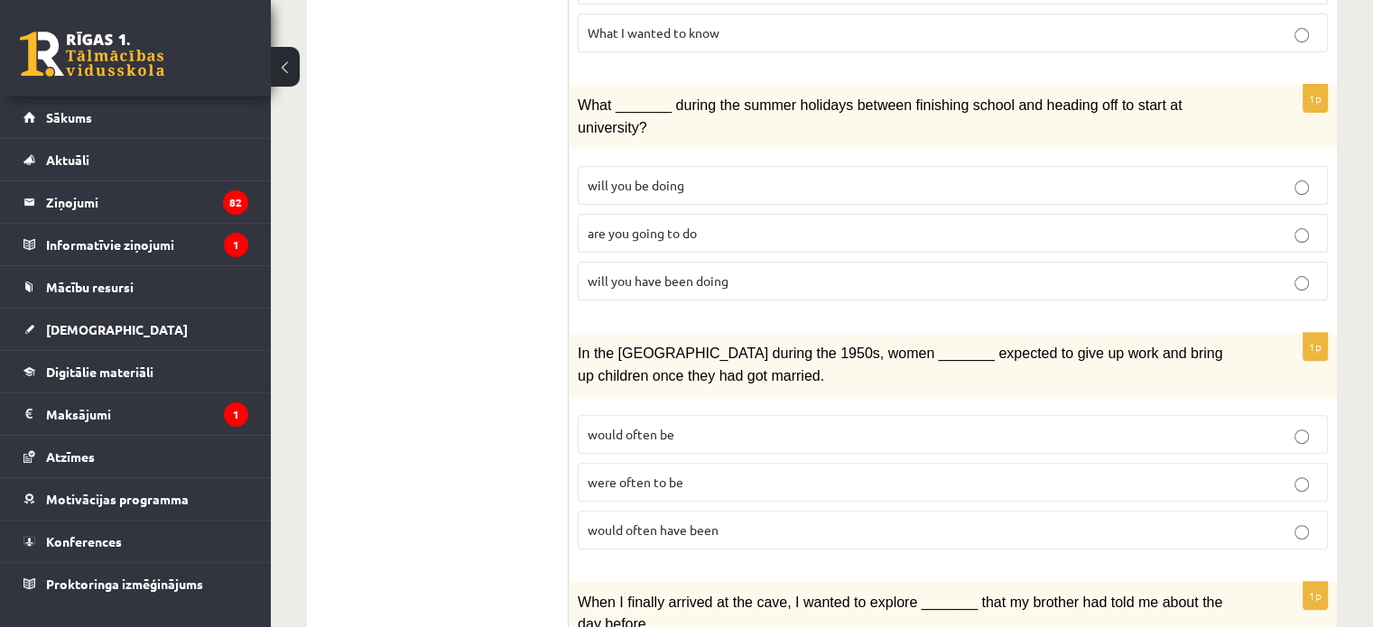
click at [709, 273] on span "will you have been doing" at bounding box center [658, 281] width 141 height 16
click at [687, 522] on span "would often have been" at bounding box center [653, 530] width 131 height 16
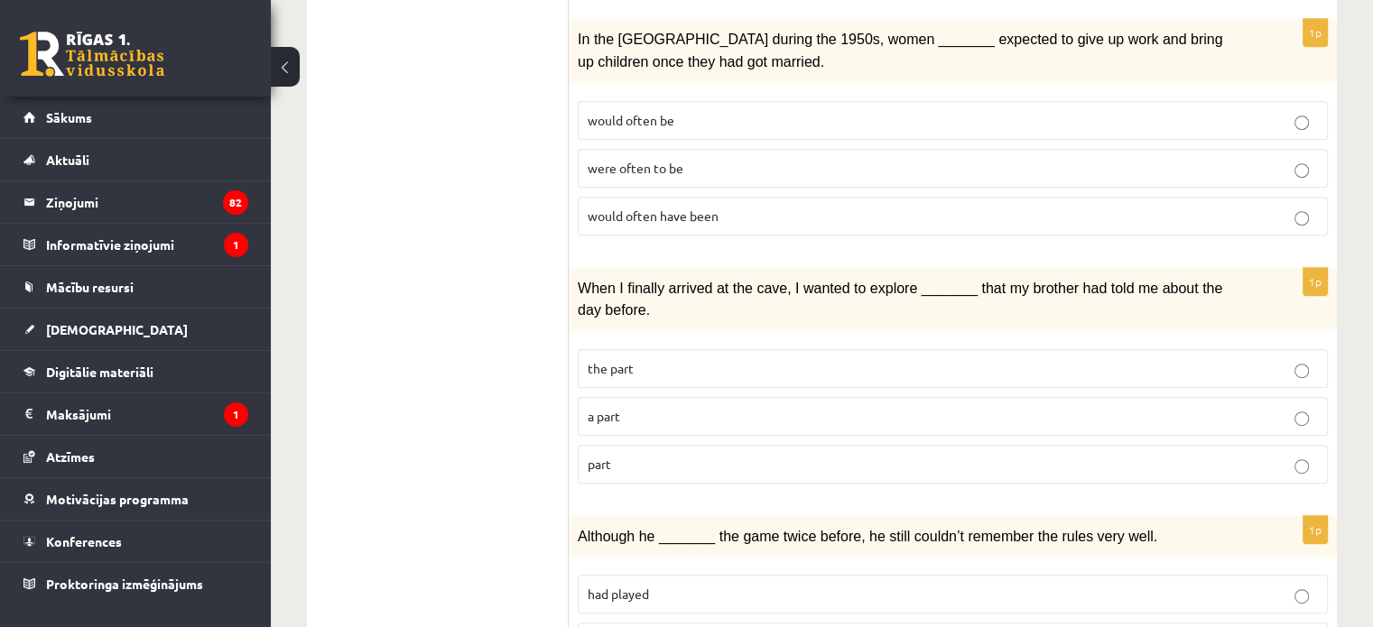
scroll to position [903, 0]
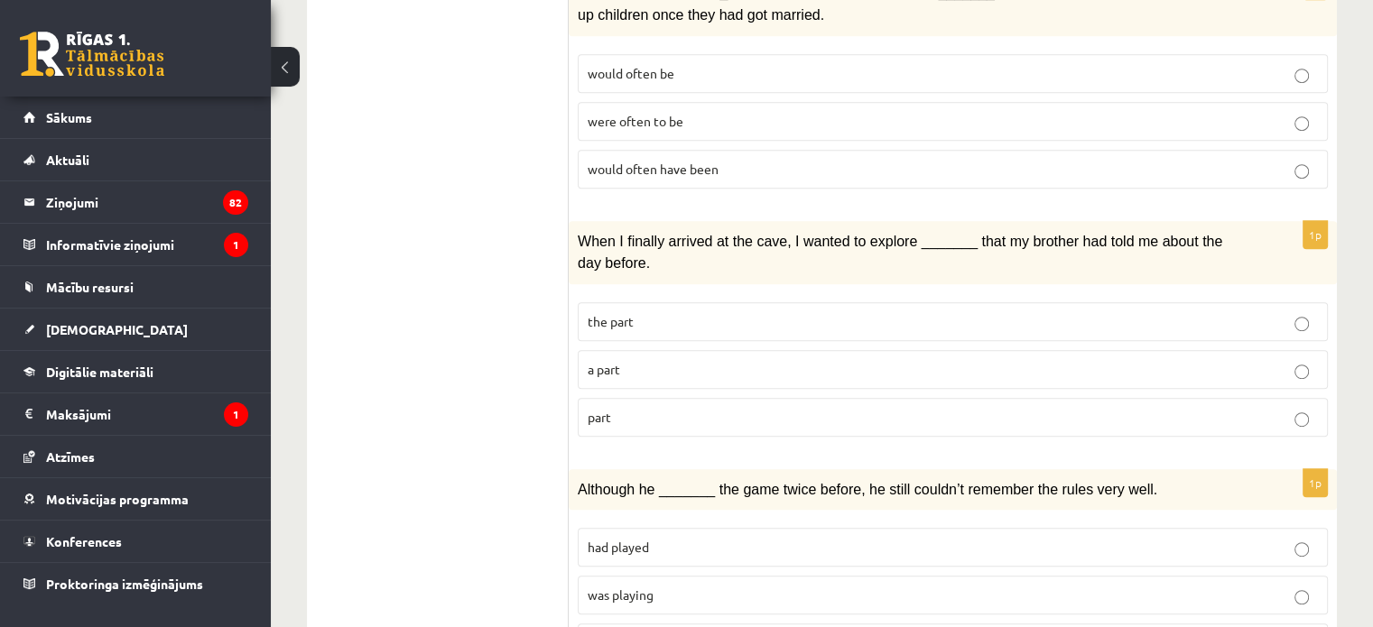
click at [654, 408] on p "part" at bounding box center [953, 417] width 730 height 19
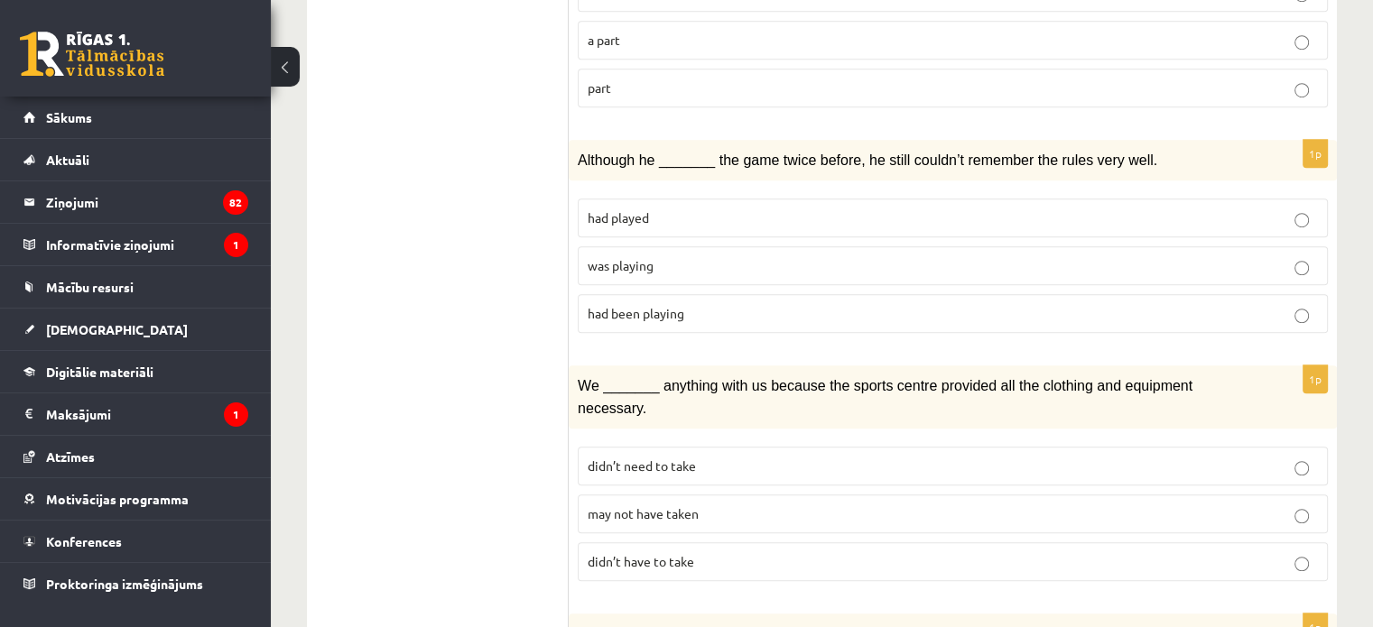
scroll to position [1264, 0]
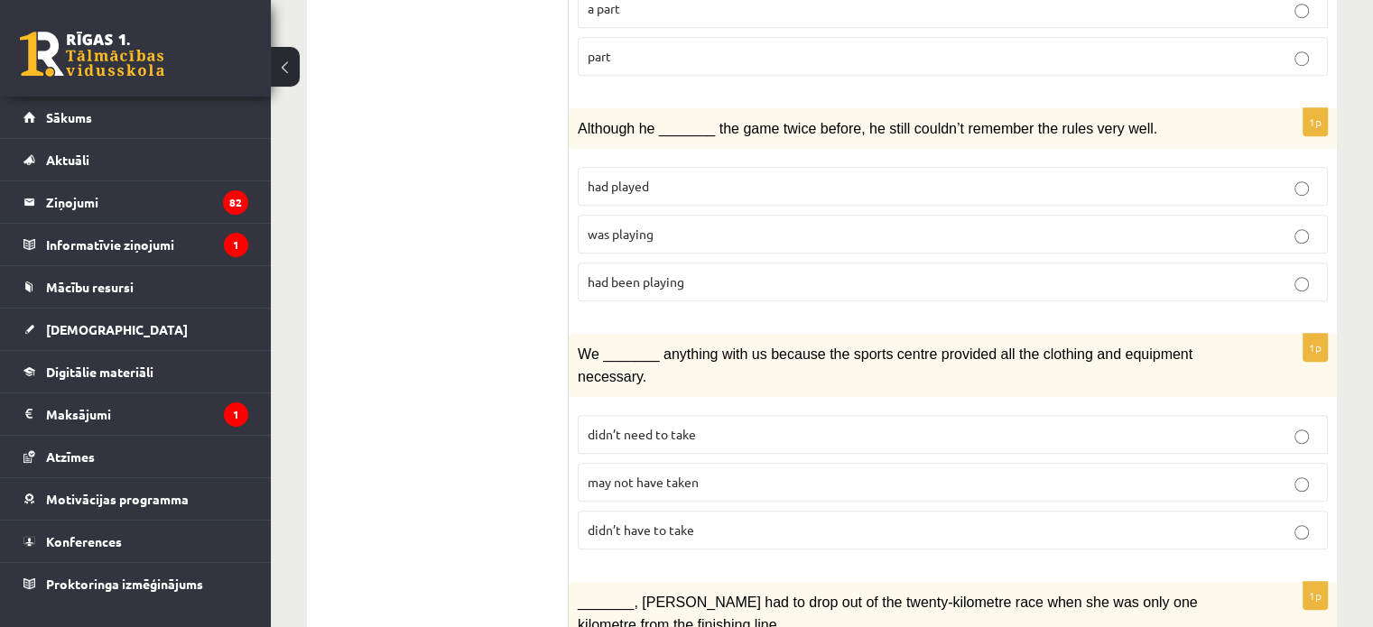
click at [660, 225] on p "was playing" at bounding box center [953, 234] width 730 height 19
click at [700, 473] on p "may not have taken" at bounding box center [953, 482] width 730 height 19
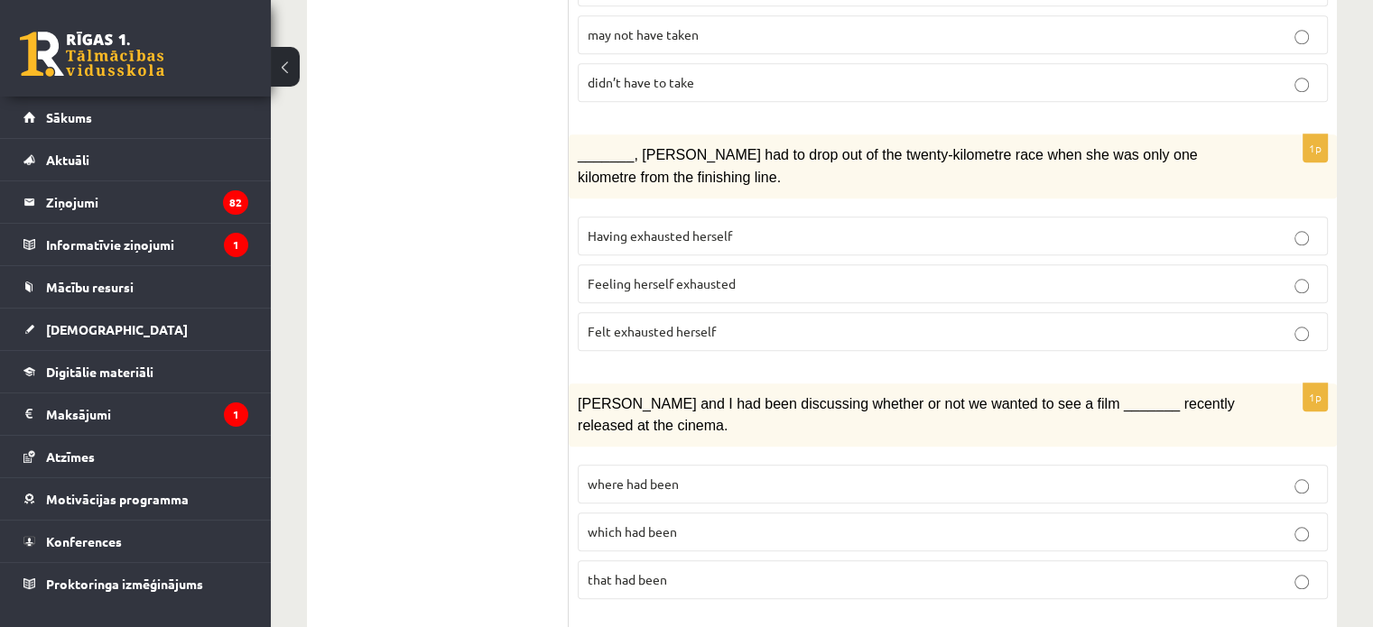
scroll to position [1715, 0]
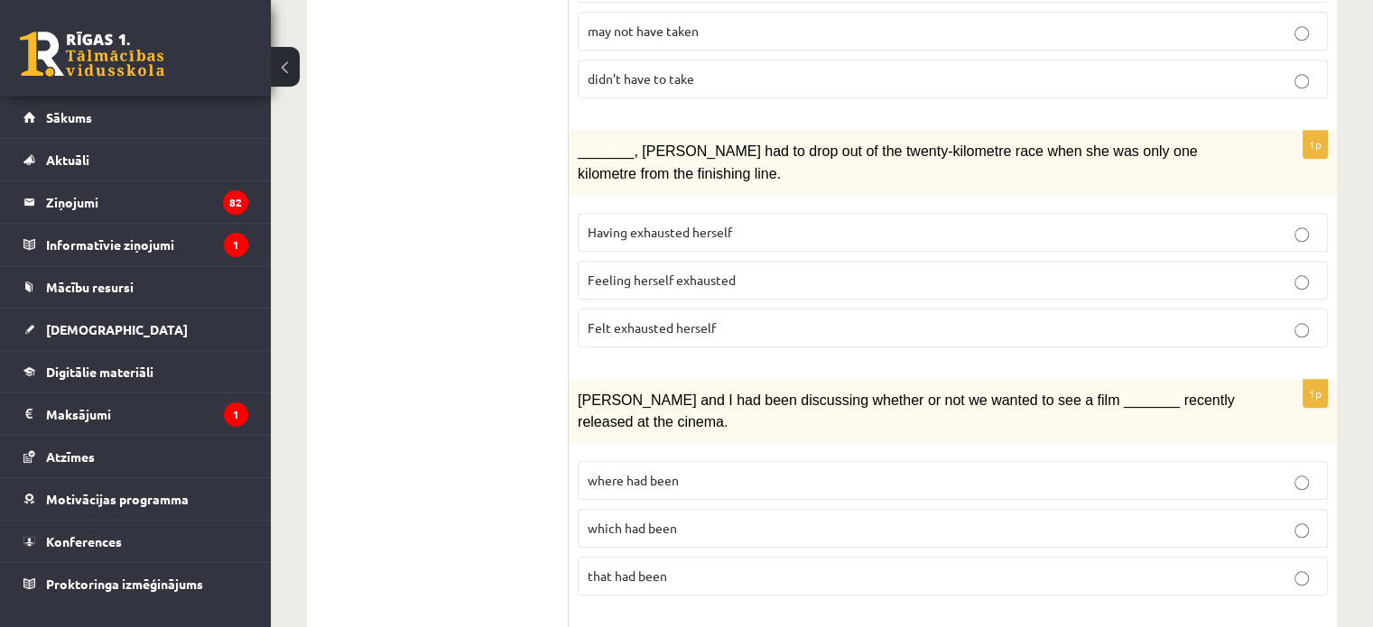
click at [700, 471] on p "where had been" at bounding box center [953, 480] width 730 height 19
click at [695, 319] on span "Felt exhausted herself" at bounding box center [652, 327] width 128 height 16
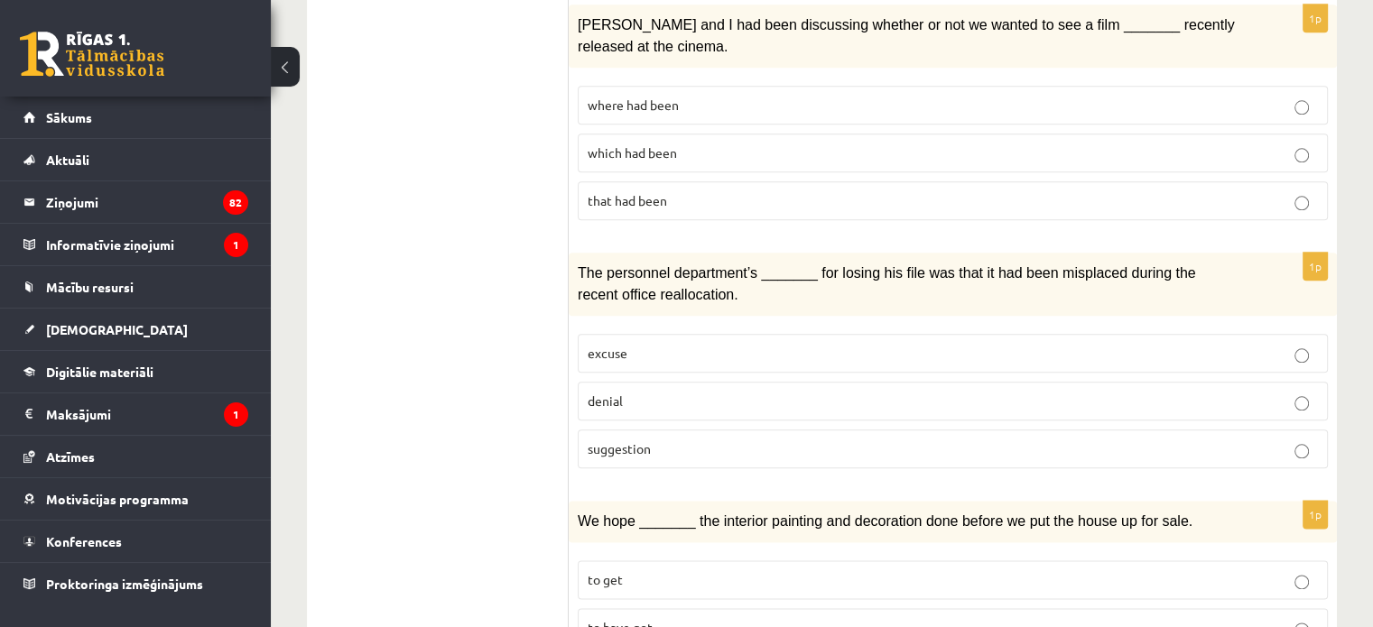
scroll to position [2120, 0]
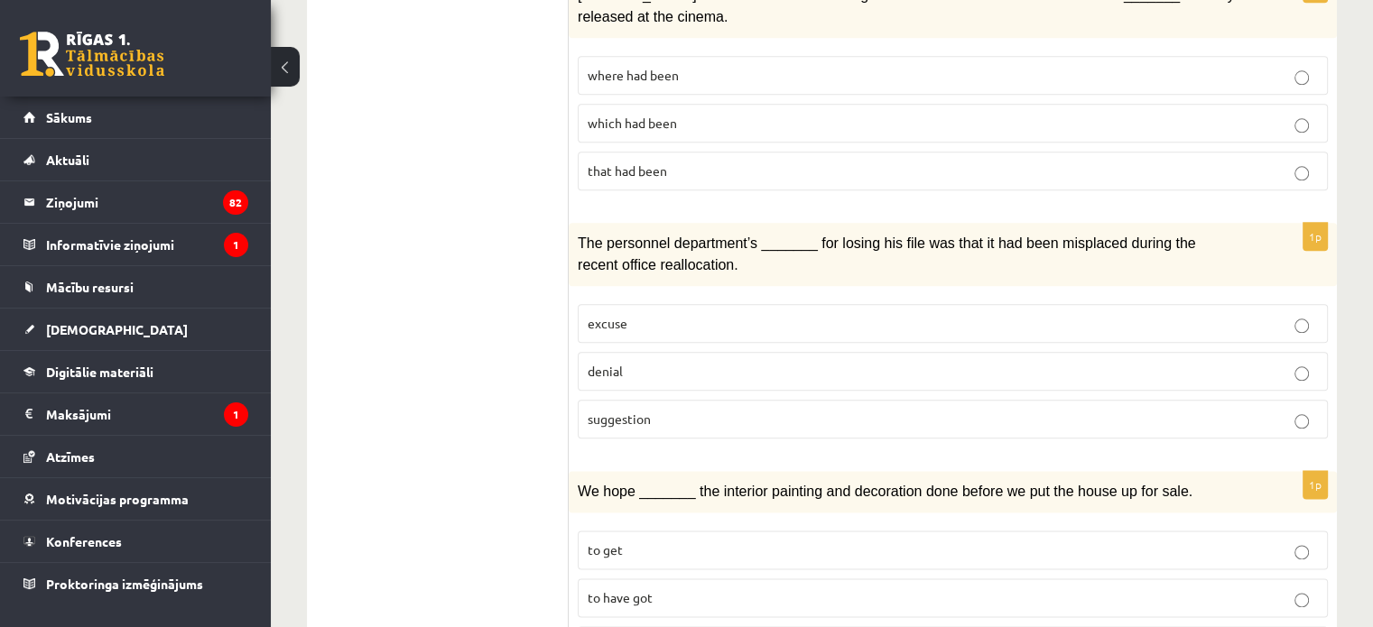
click at [718, 362] on p "denial" at bounding box center [953, 371] width 730 height 19
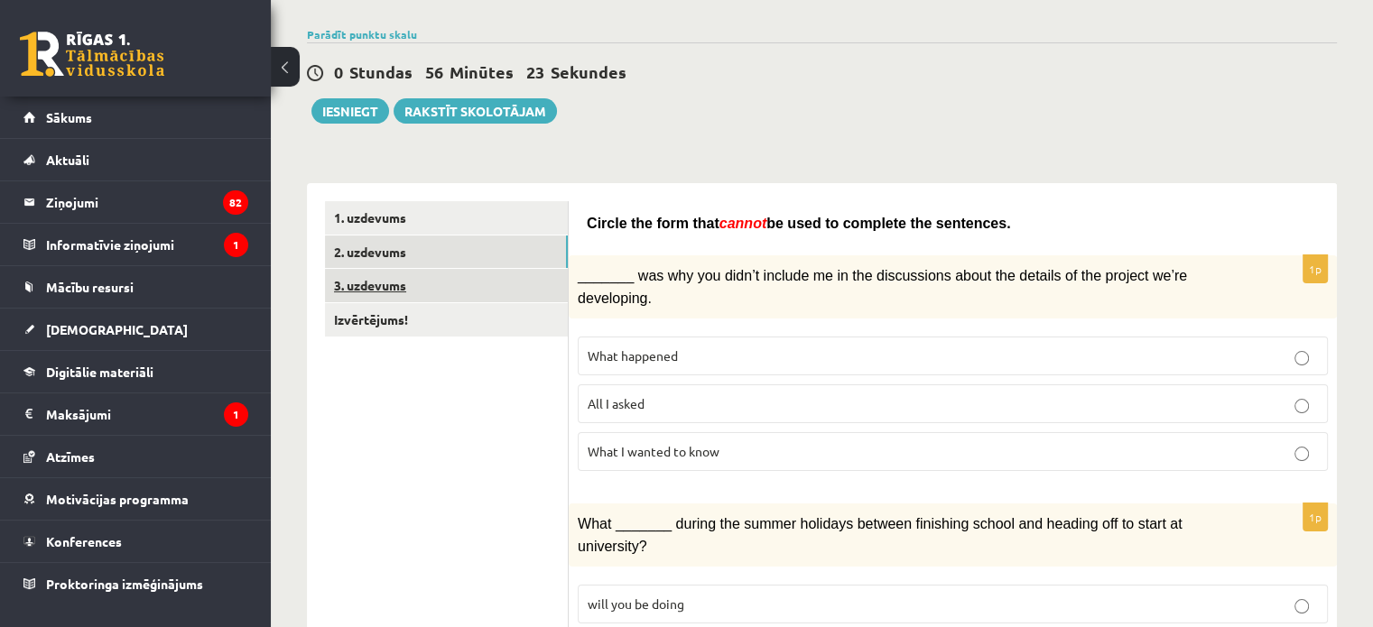
scroll to position [0, 0]
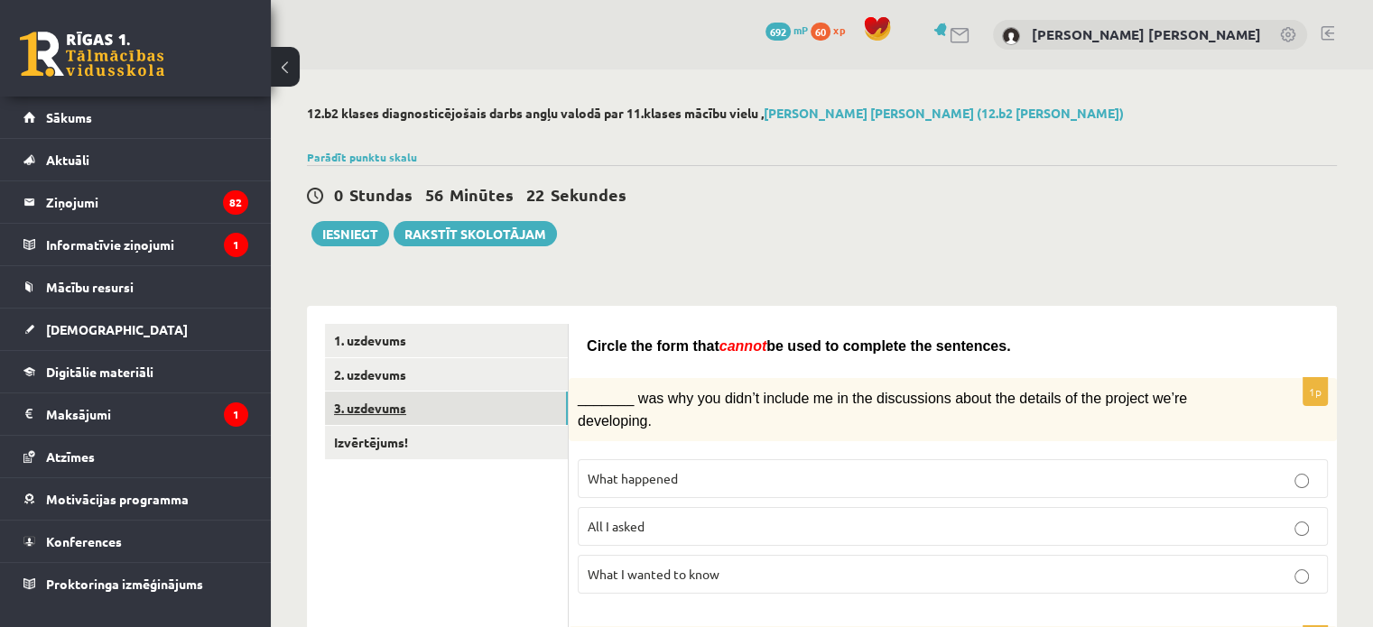
click at [449, 415] on link "3. uzdevums" at bounding box center [446, 408] width 243 height 33
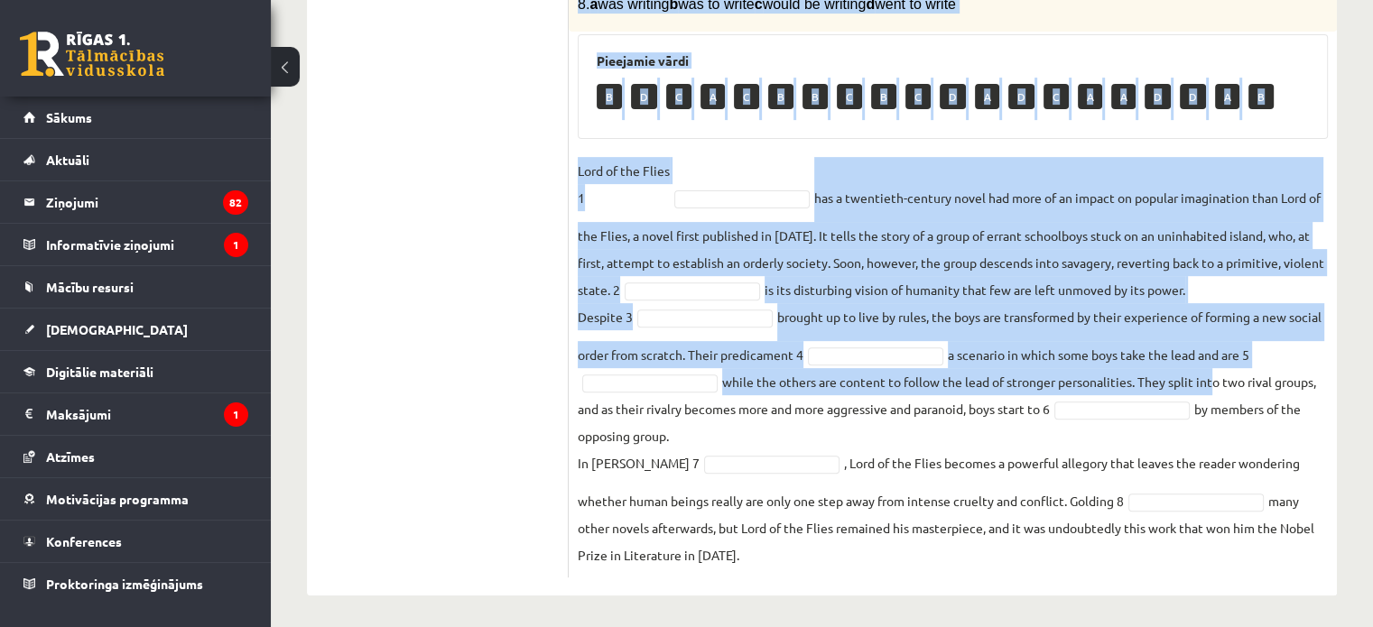
scroll to position [613, 0]
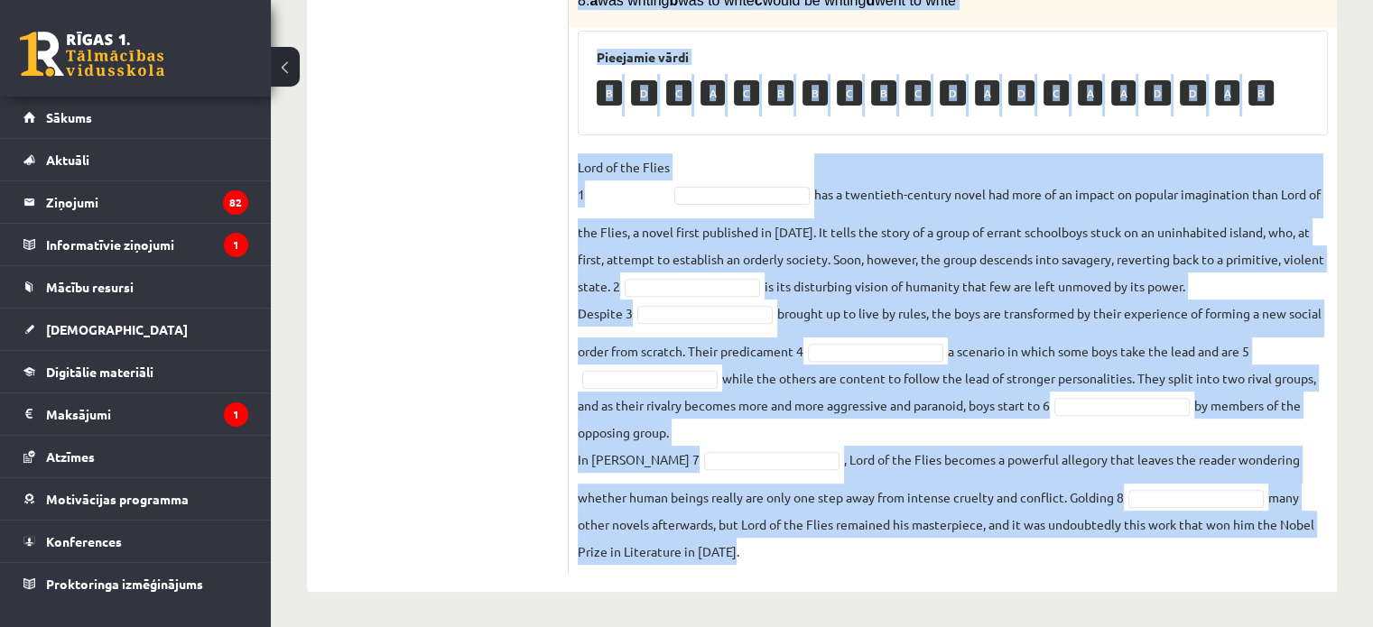
drag, startPoint x: 578, startPoint y: 177, endPoint x: 1319, endPoint y: 538, distance: 824.2
click at [1319, 538] on div "8p Complete the text with the correct words (a–d). 1. a No sooner b Rarely c On…" at bounding box center [953, 151] width 768 height 845
copy div "Complete the text with the correct words (a–d). 1. a No sooner b Rarely c Only …"
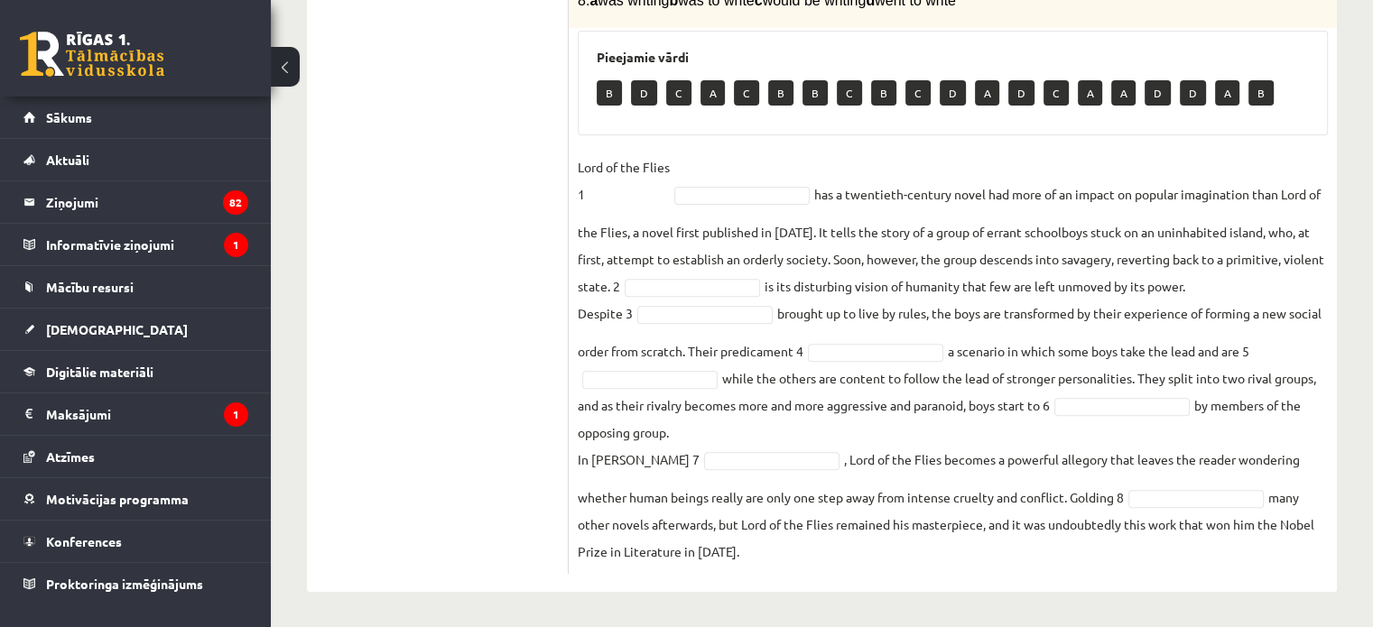
drag, startPoint x: 479, startPoint y: 195, endPoint x: 509, endPoint y: 224, distance: 41.5
click at [479, 196] on ul "1. uzdevums 2. uzdevums 3. uzdevums Izvērtējums!" at bounding box center [447, 142] width 244 height 863
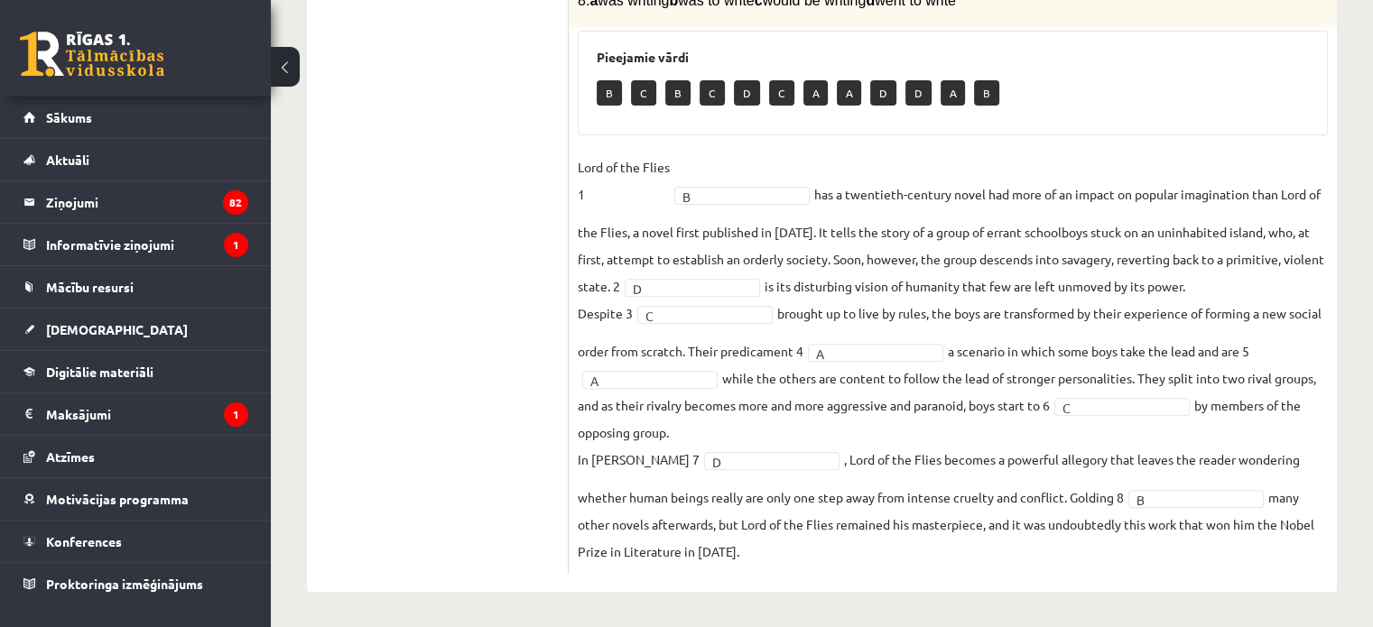
click at [503, 327] on ul "1. uzdevums 2. uzdevums 3. uzdevums Izvērtējums!" at bounding box center [447, 142] width 244 height 863
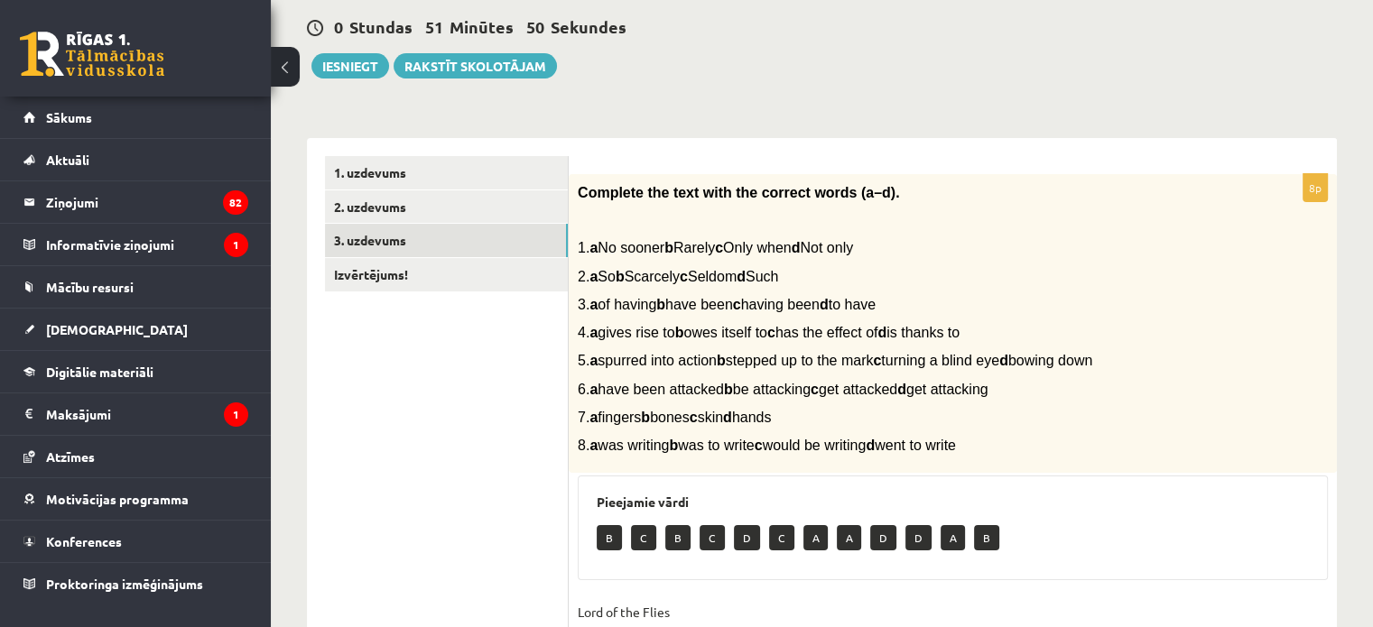
scroll to position [162, 0]
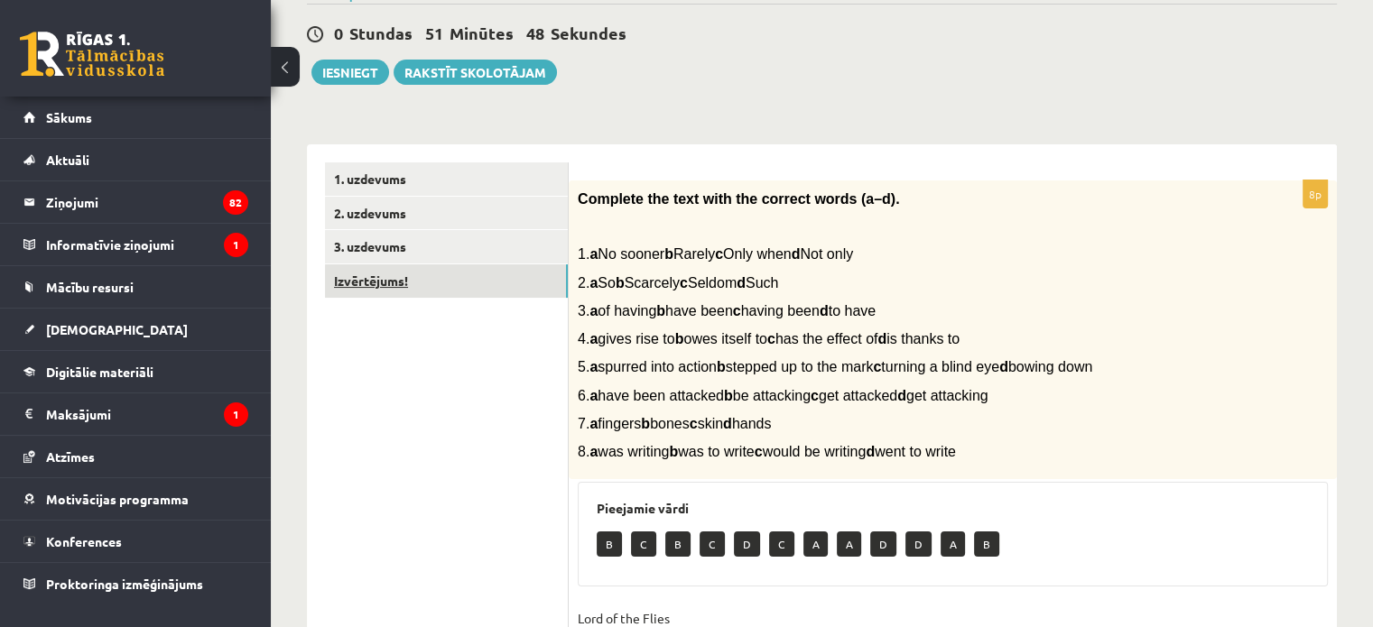
click at [470, 290] on link "Izvērtējums!" at bounding box center [446, 280] width 243 height 33
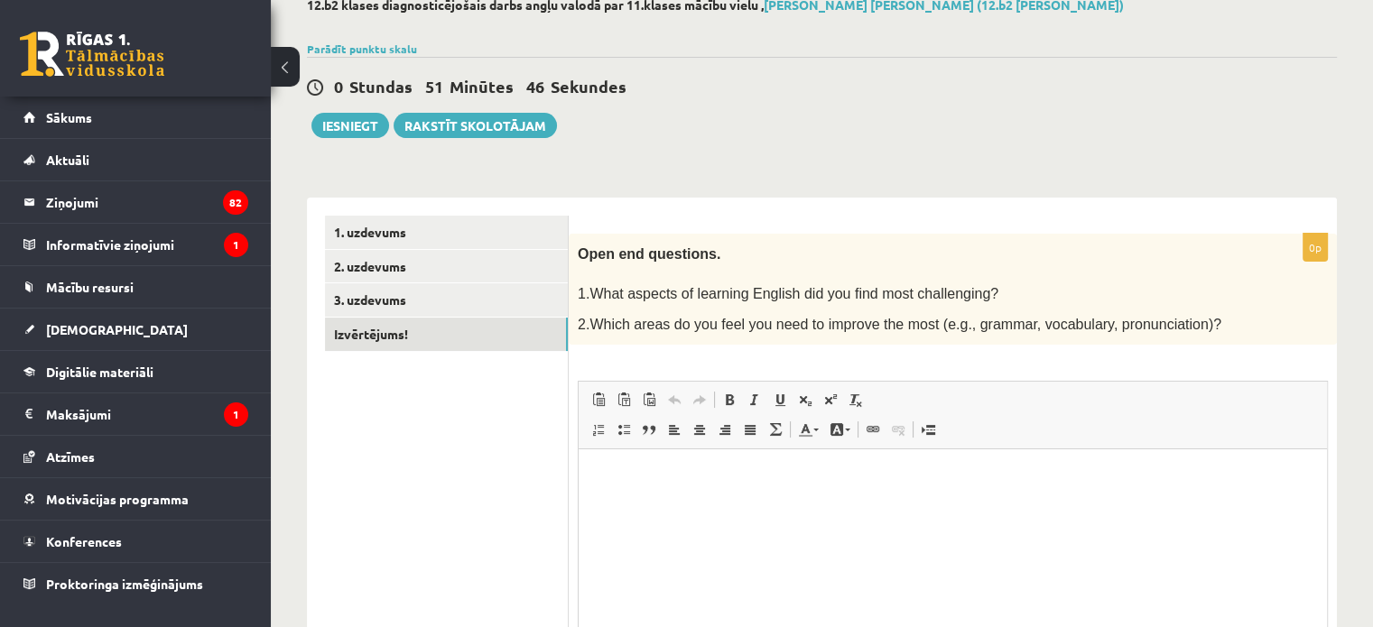
scroll to position [0, 0]
click at [630, 472] on p "Bagātinātā teksta redaktors, wiswyg-editor-user-answer-47025000327480" at bounding box center [953, 477] width 712 height 19
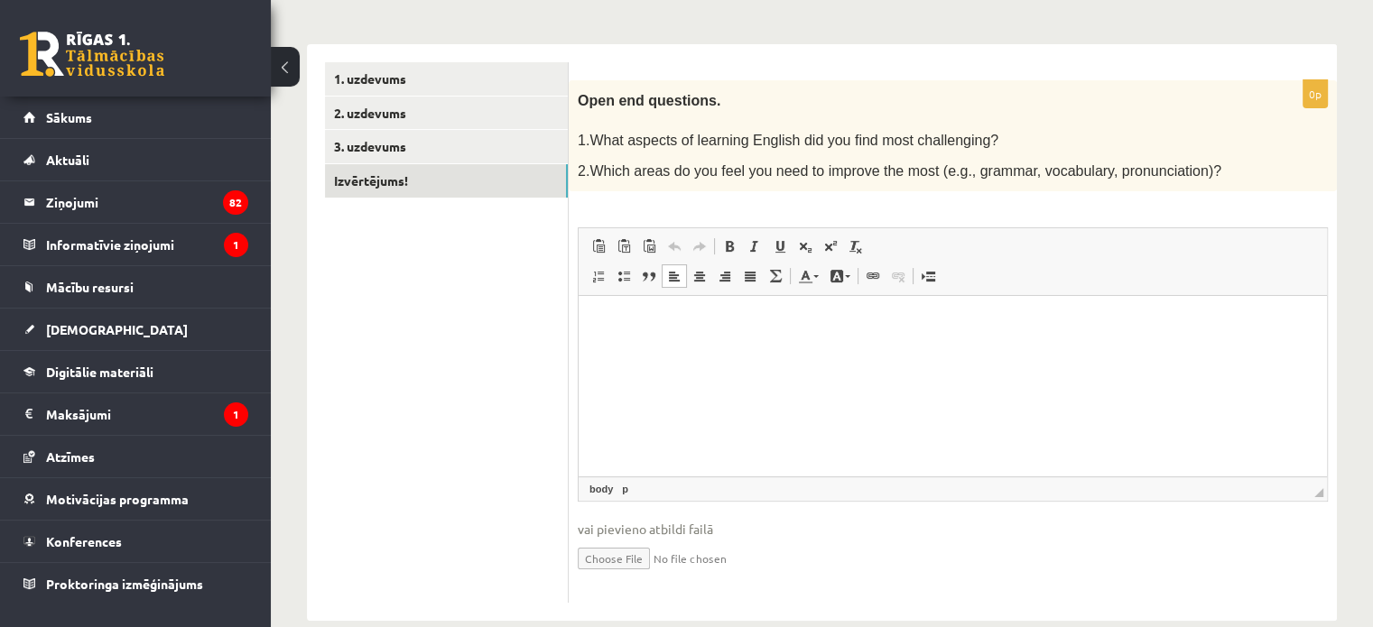
scroll to position [287, 0]
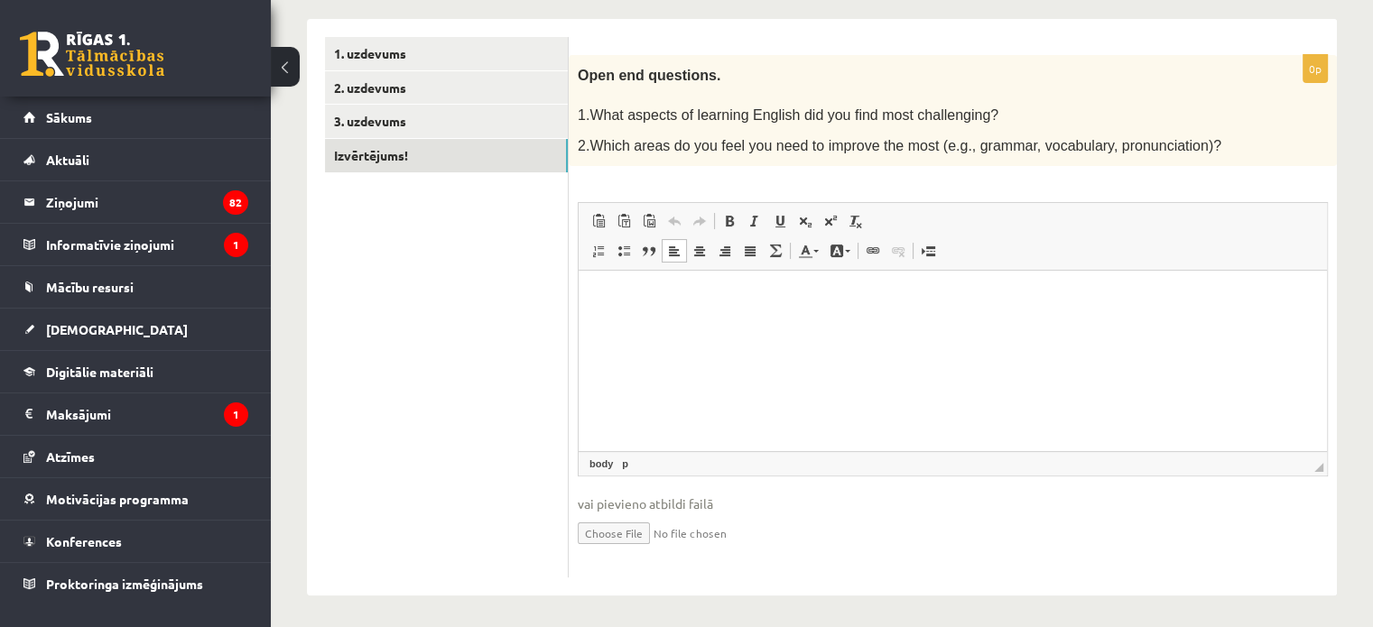
click at [671, 308] on html at bounding box center [953, 298] width 748 height 55
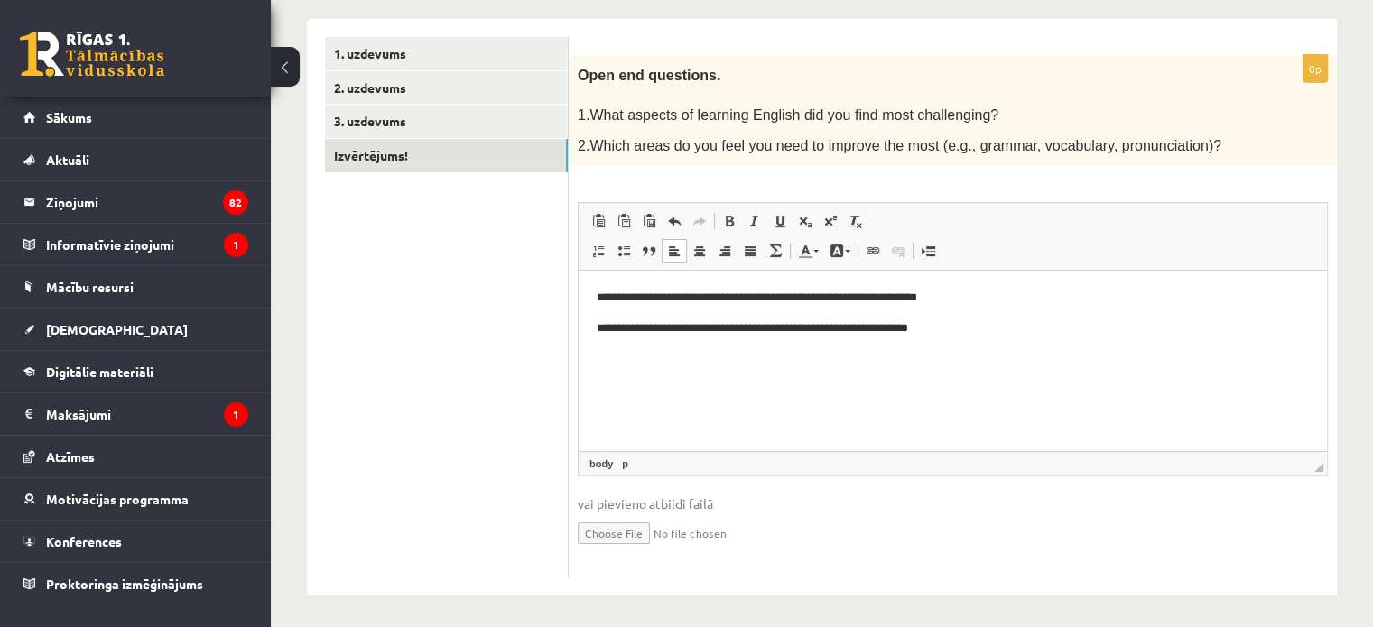
click at [426, 375] on ul "1. uzdevums 2. uzdevums 3. uzdevums Izvērtējums!" at bounding box center [447, 308] width 244 height 542
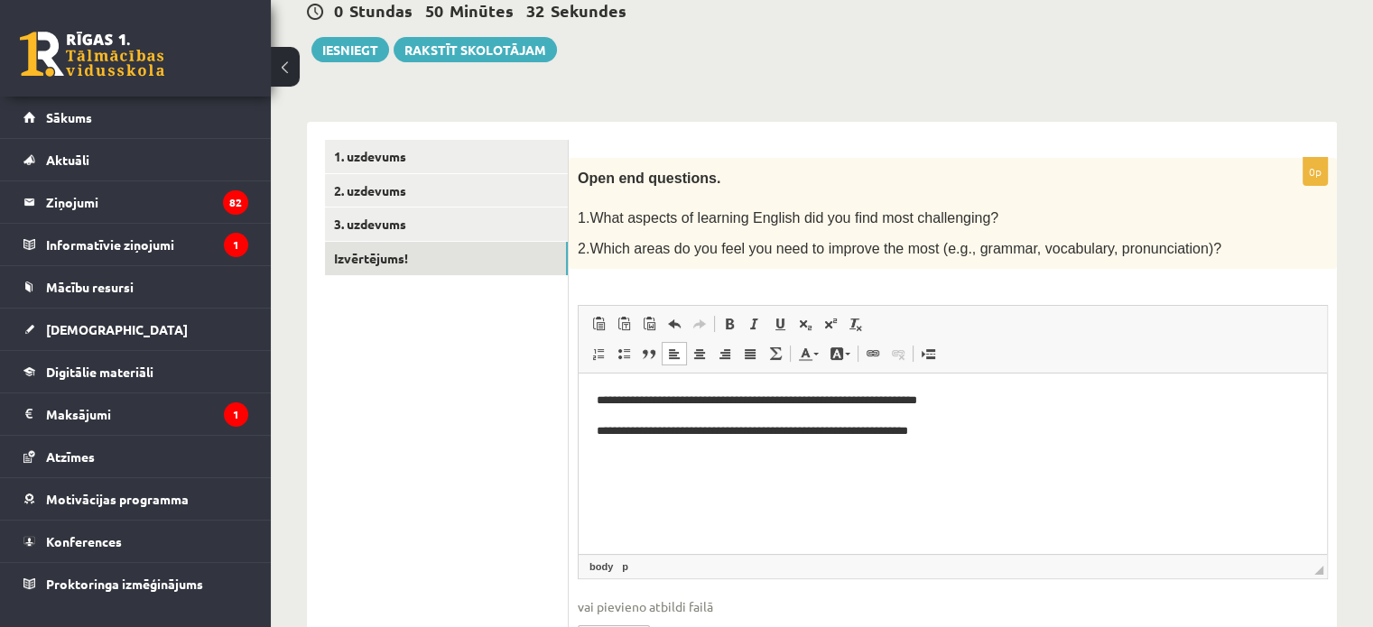
scroll to position [0, 0]
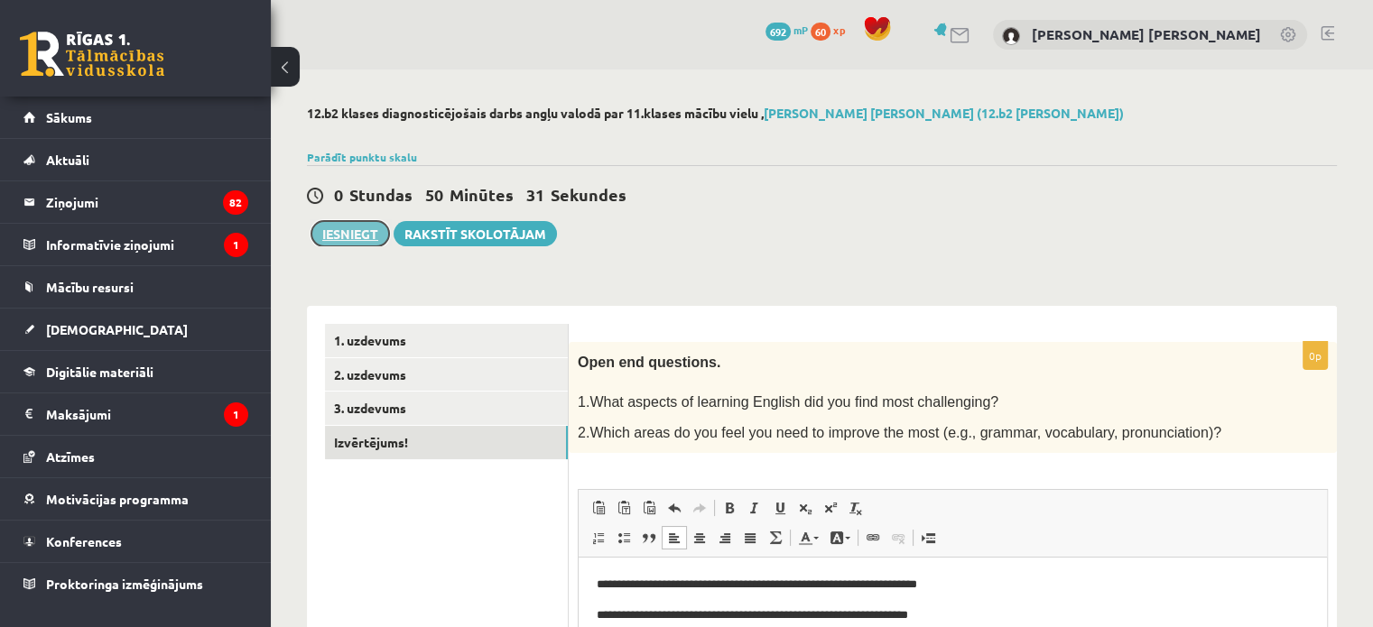
click at [348, 234] on button "Iesniegt" at bounding box center [350, 233] width 78 height 25
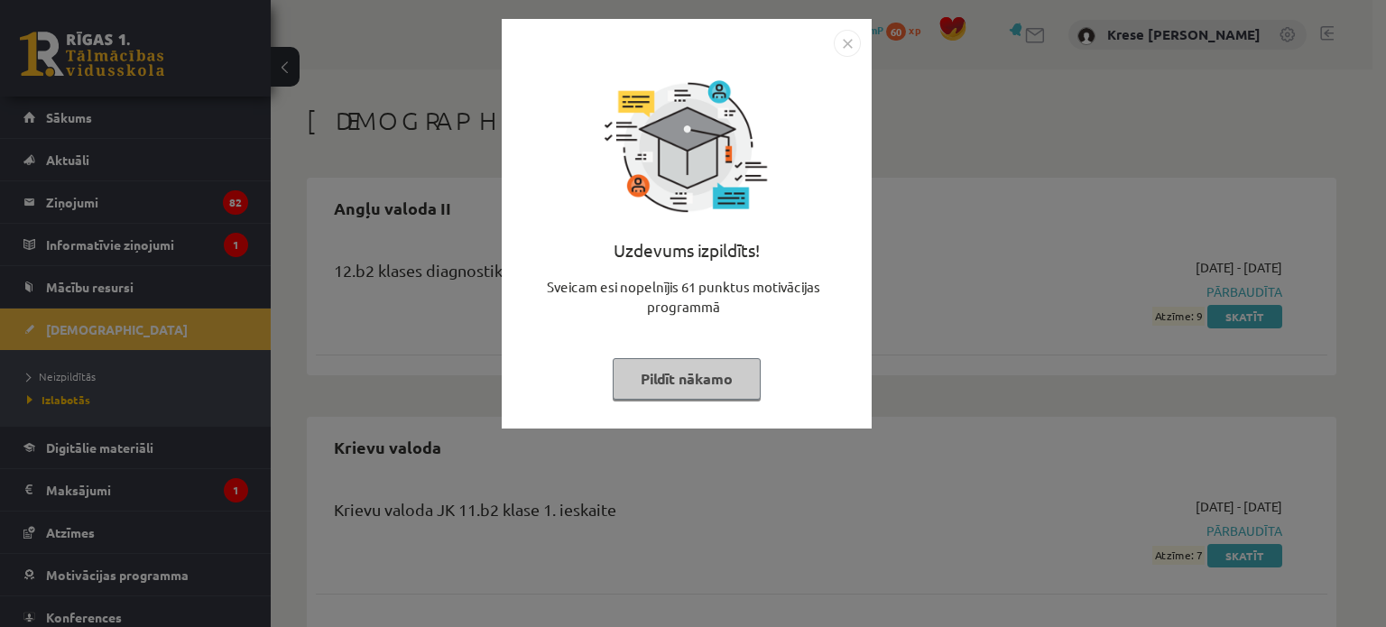
click at [735, 376] on button "Pildīt nākamo" at bounding box center [687, 379] width 148 height 42
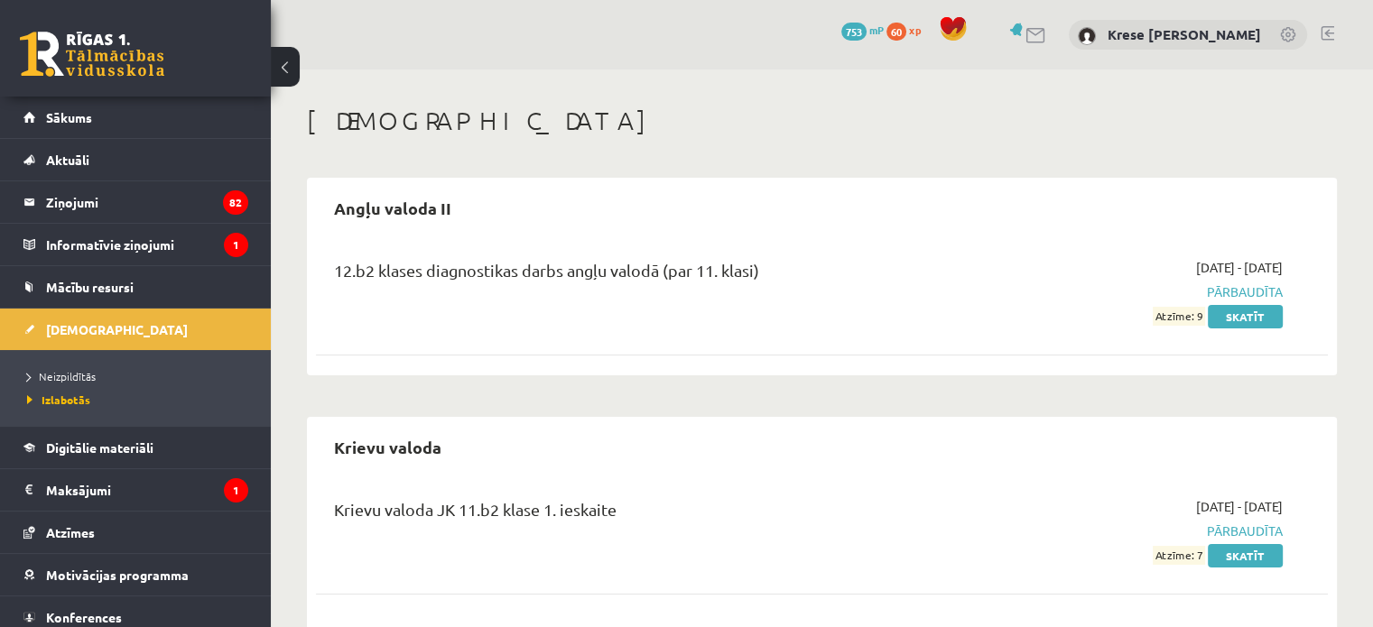
click at [885, 178] on div "Angļu valoda II 12.b2 klases diagnostikas darbs angļu valodā (par 11. klasi) 20…" at bounding box center [822, 277] width 1030 height 198
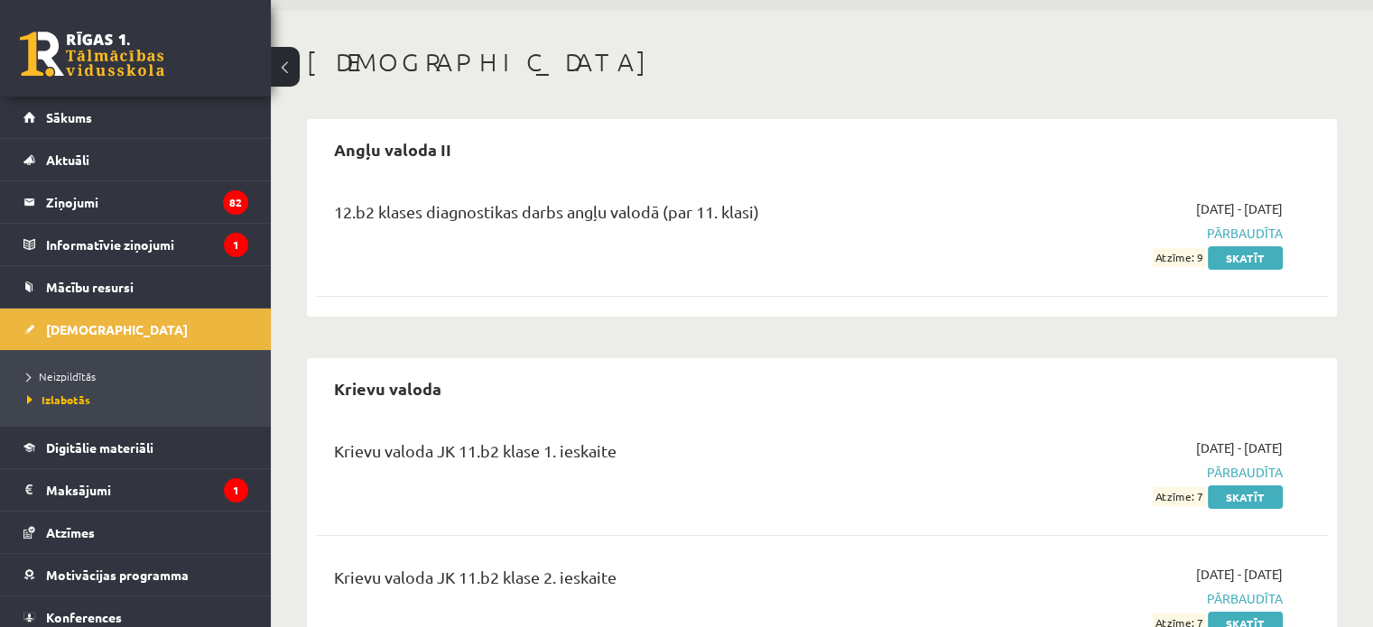
scroll to position [90, 0]
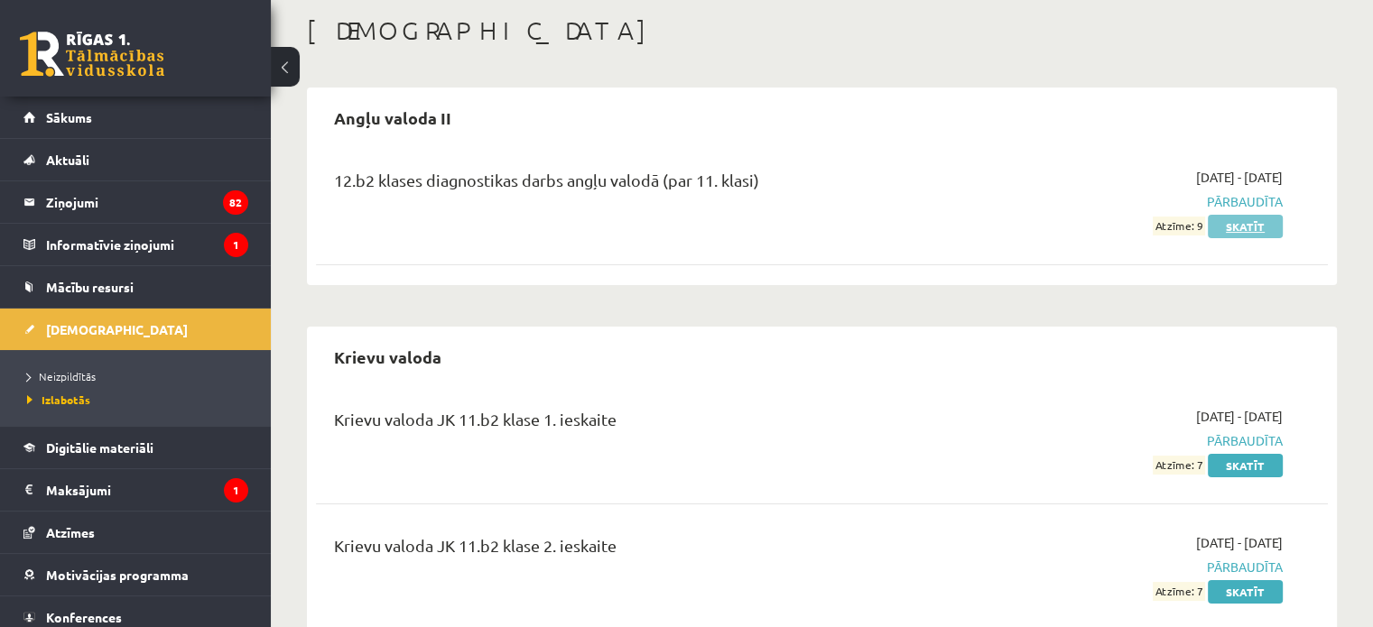
click at [1245, 223] on link "Skatīt" at bounding box center [1245, 226] width 75 height 23
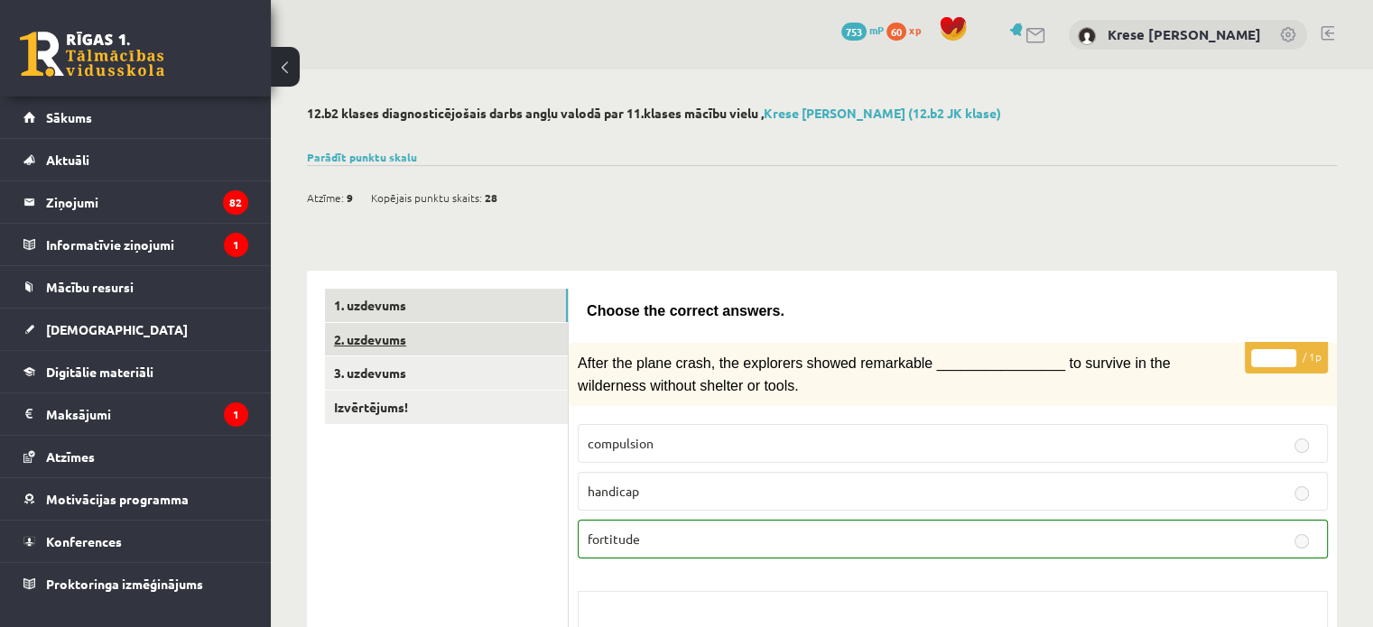
click at [426, 338] on link "2. uzdevums" at bounding box center [446, 339] width 243 height 33
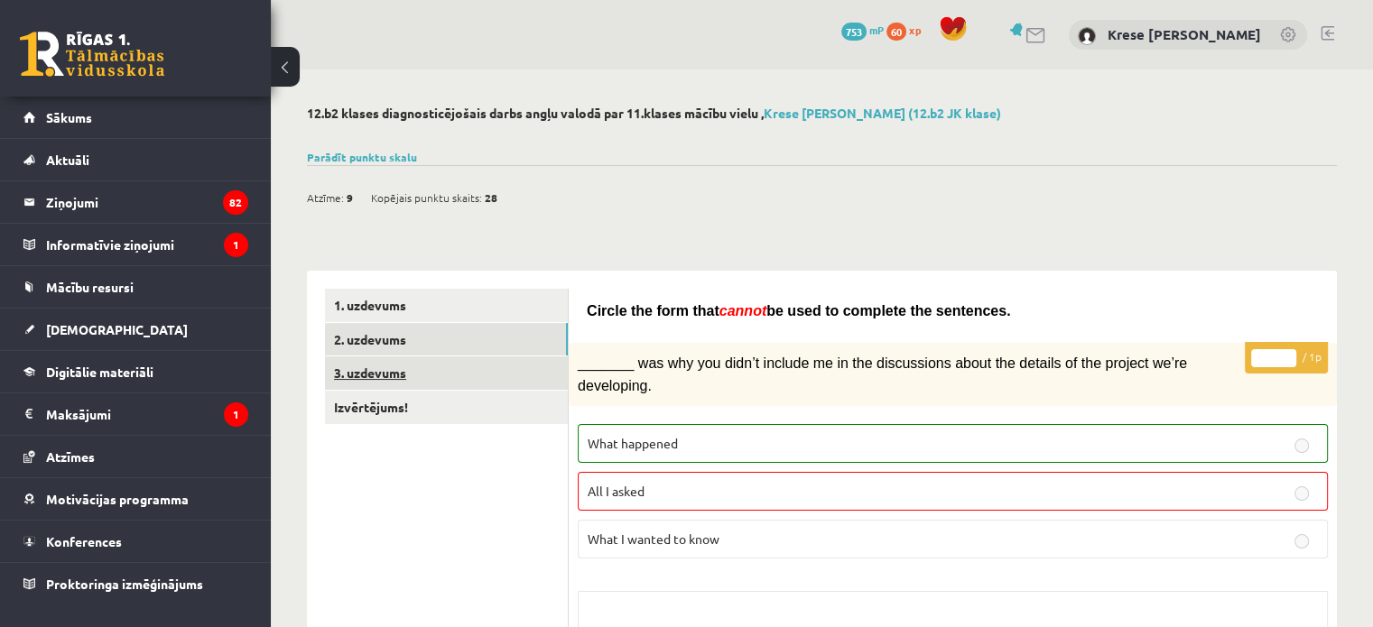
click at [509, 362] on link "3. uzdevums" at bounding box center [446, 372] width 243 height 33
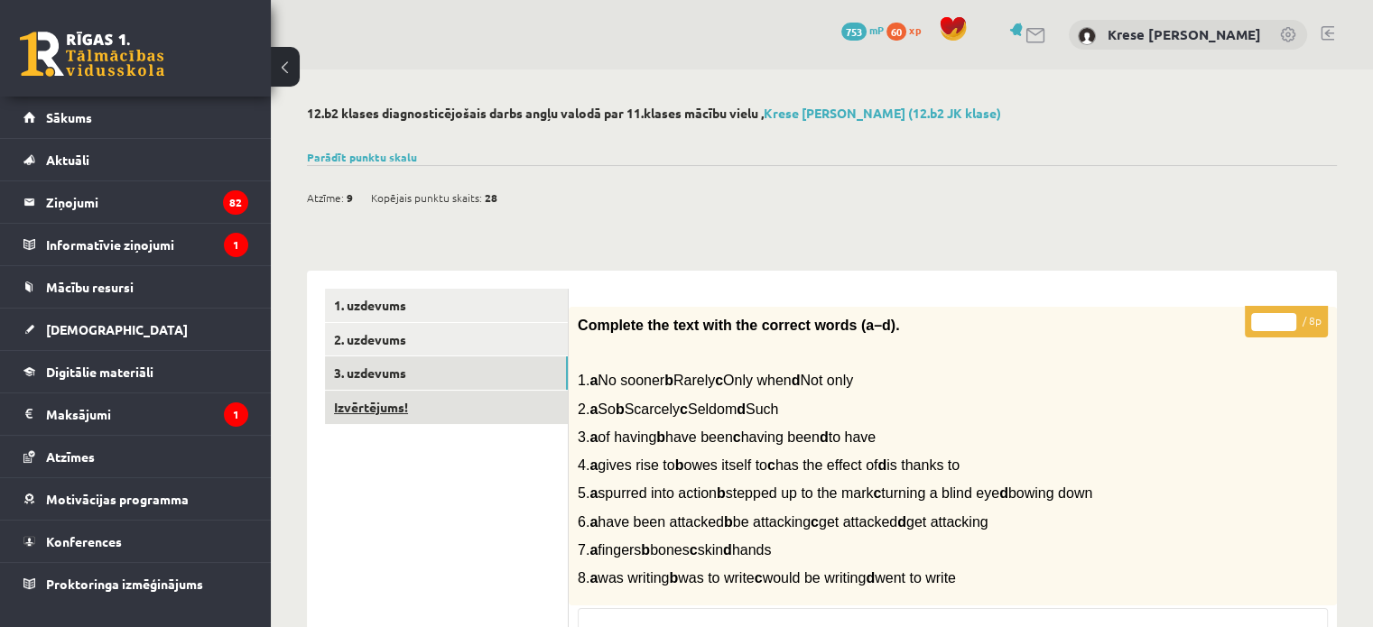
click at [462, 414] on link "Izvērtējums!" at bounding box center [446, 407] width 243 height 33
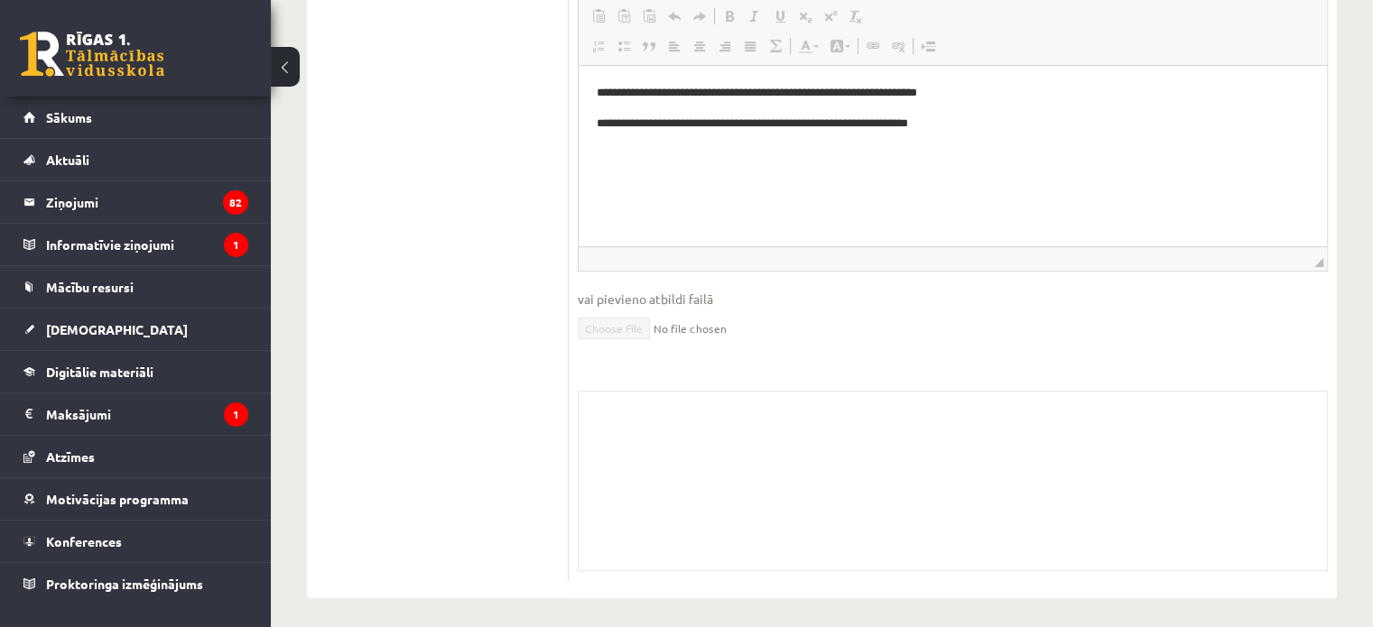
scroll to position [459, 0]
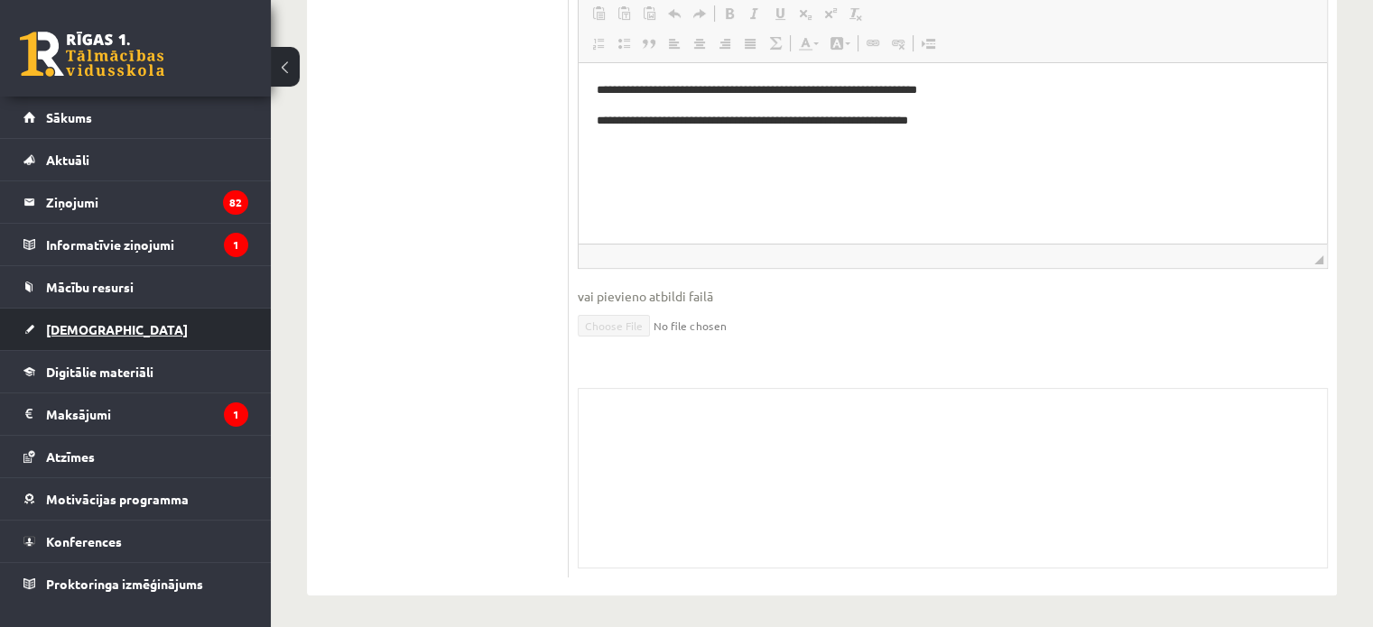
click at [141, 313] on link "[DEMOGRAPHIC_DATA]" at bounding box center [135, 330] width 225 height 42
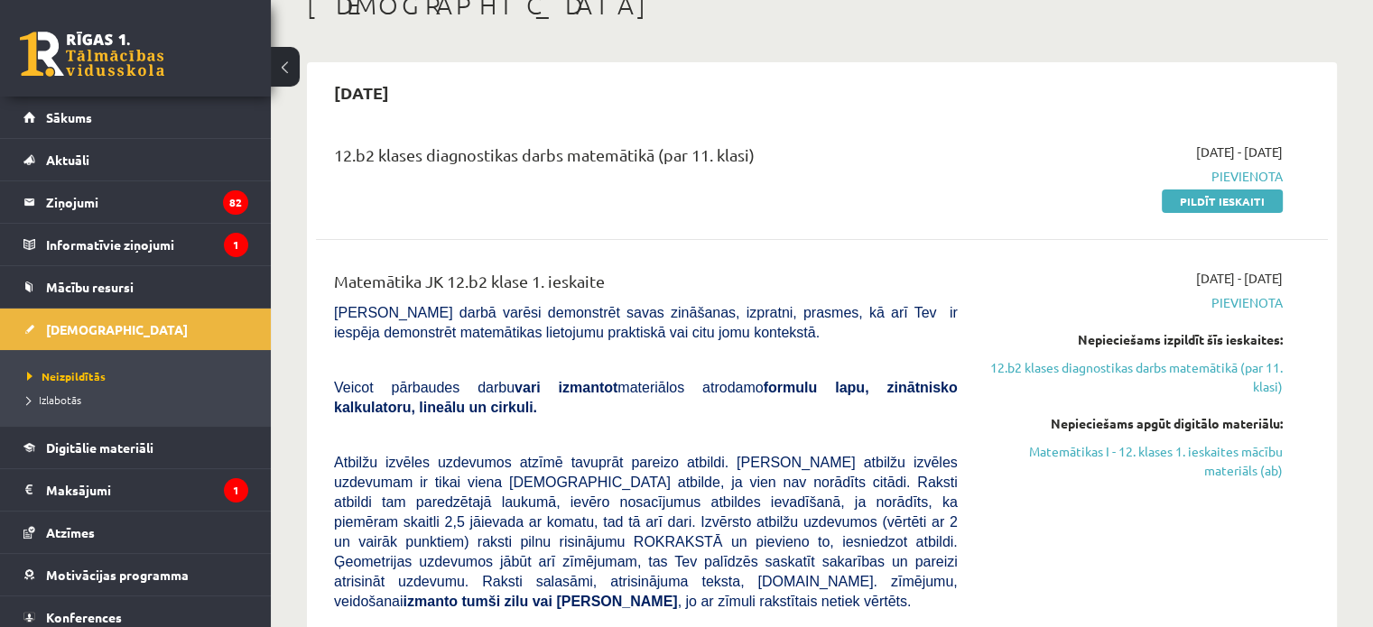
scroll to position [98, 0]
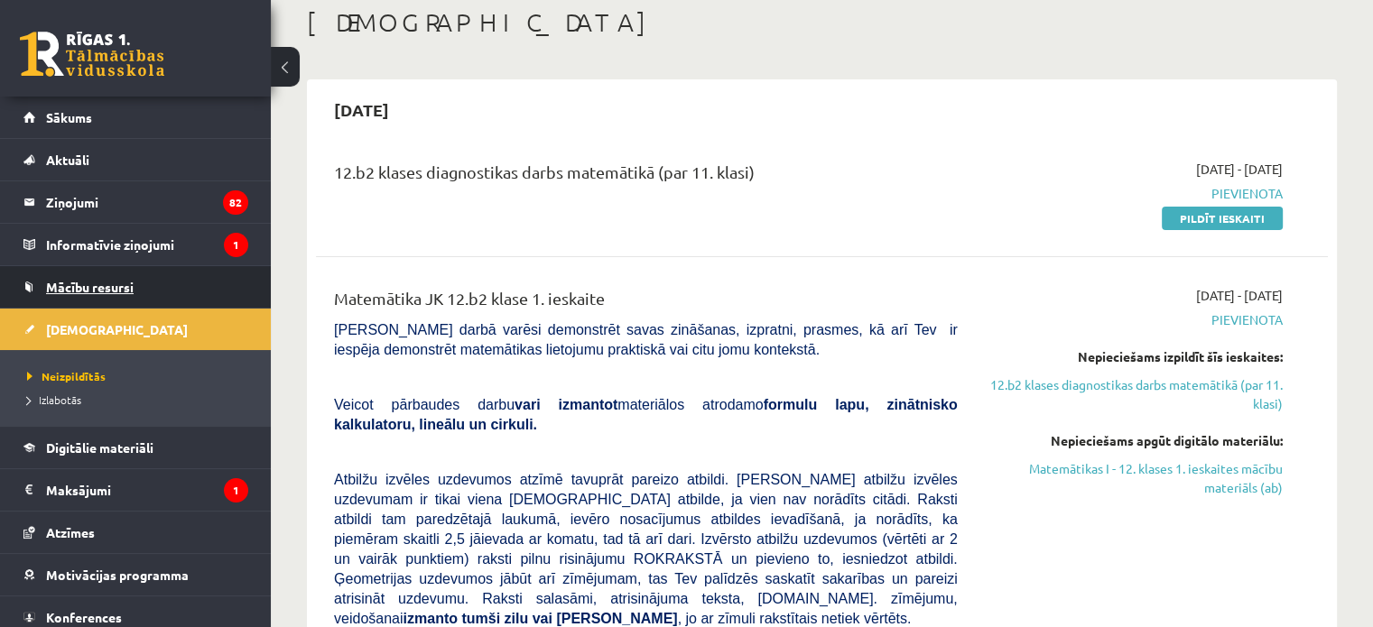
click at [142, 294] on link "Mācību resursi" at bounding box center [135, 287] width 225 height 42
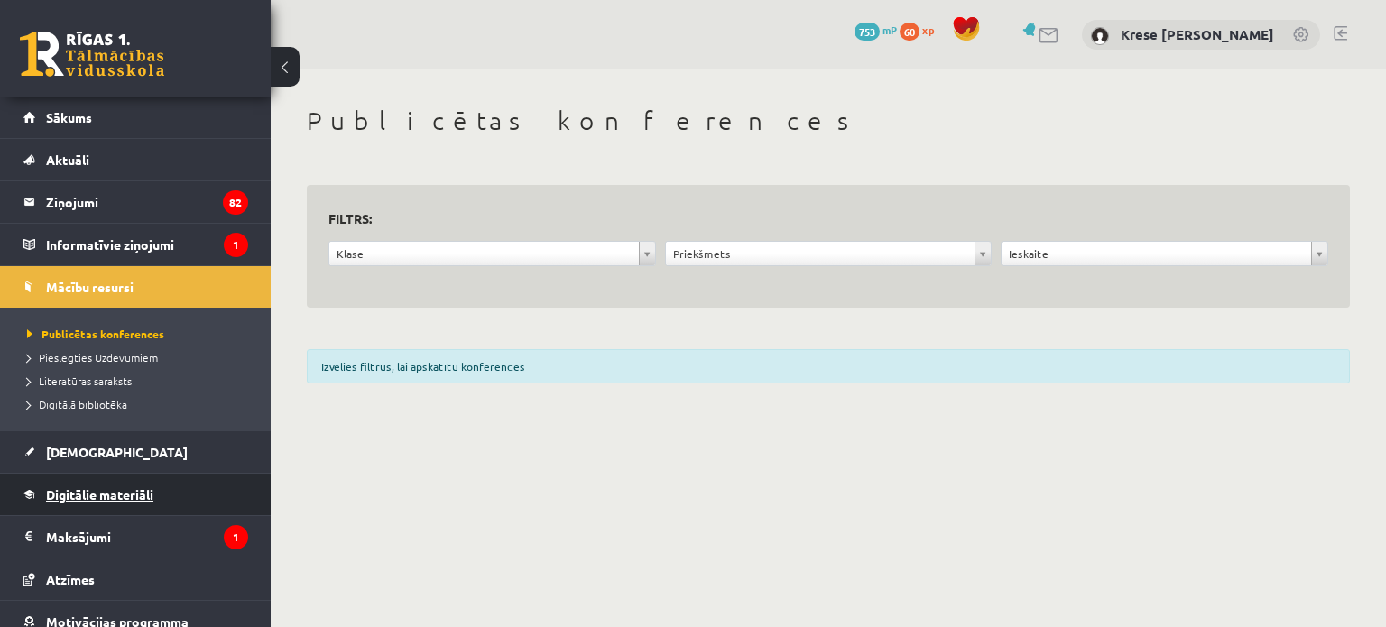
click at [123, 490] on span "Digitālie materiāli" at bounding box center [99, 494] width 107 height 16
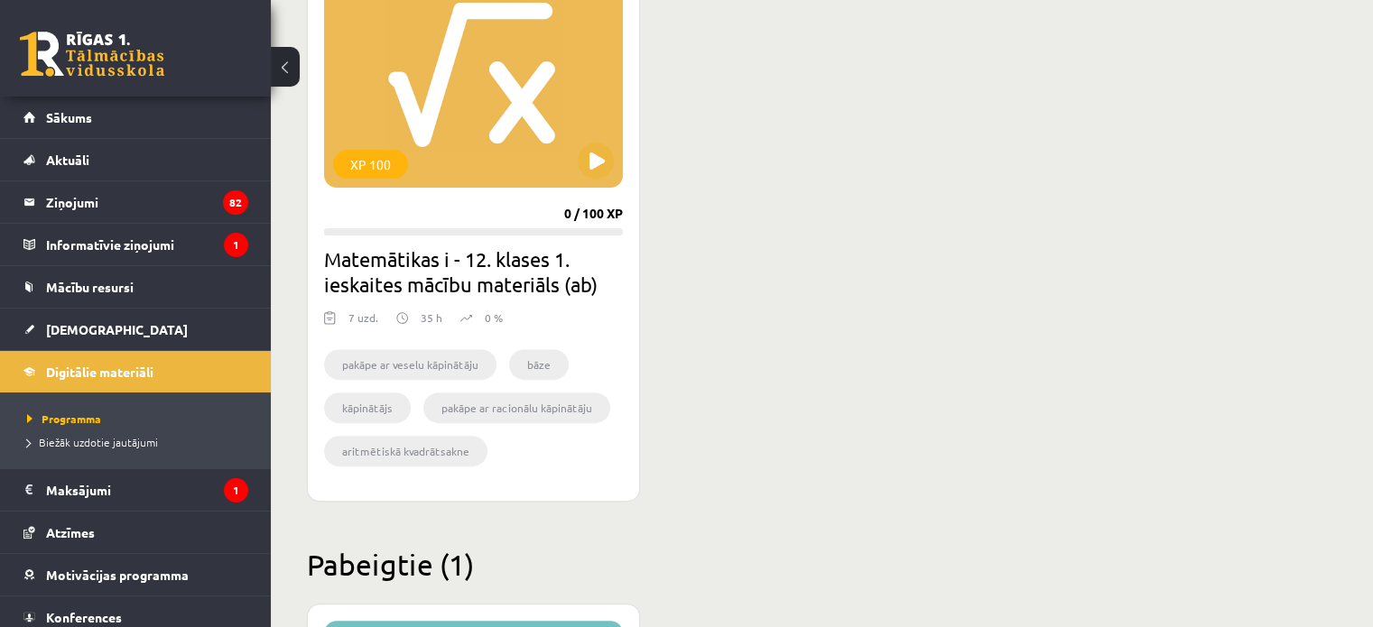
scroll to position [558, 0]
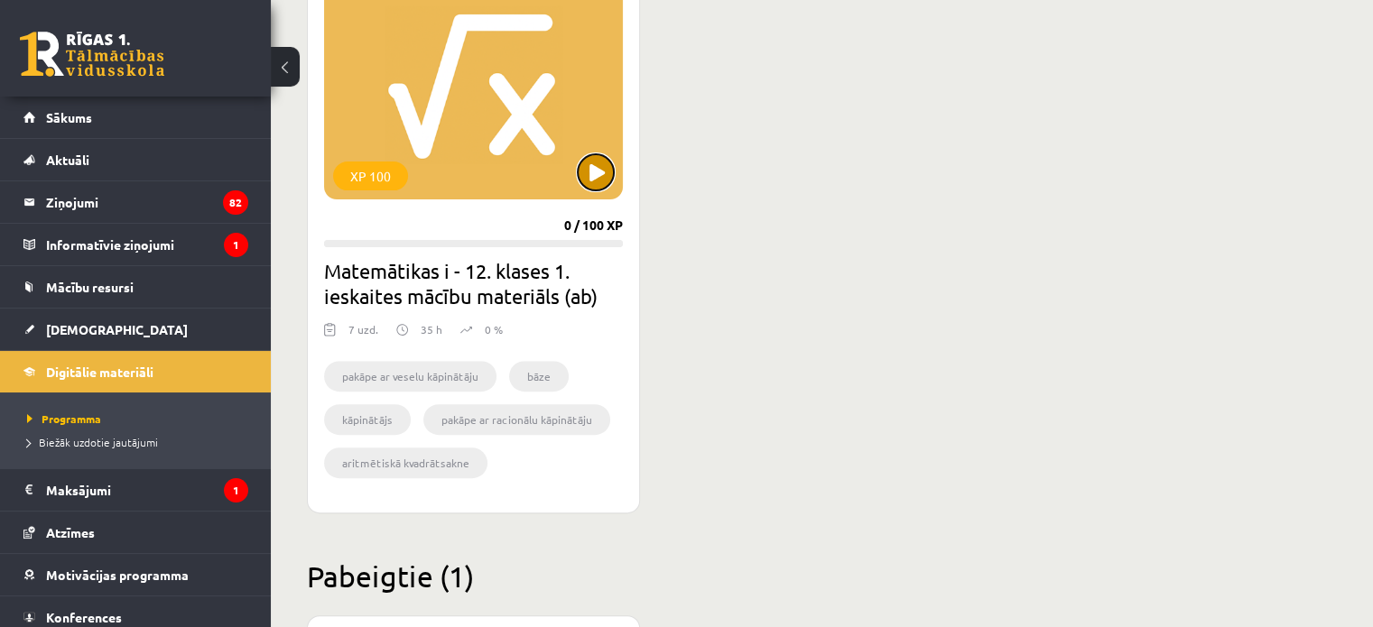
click at [592, 181] on button at bounding box center [596, 172] width 36 height 36
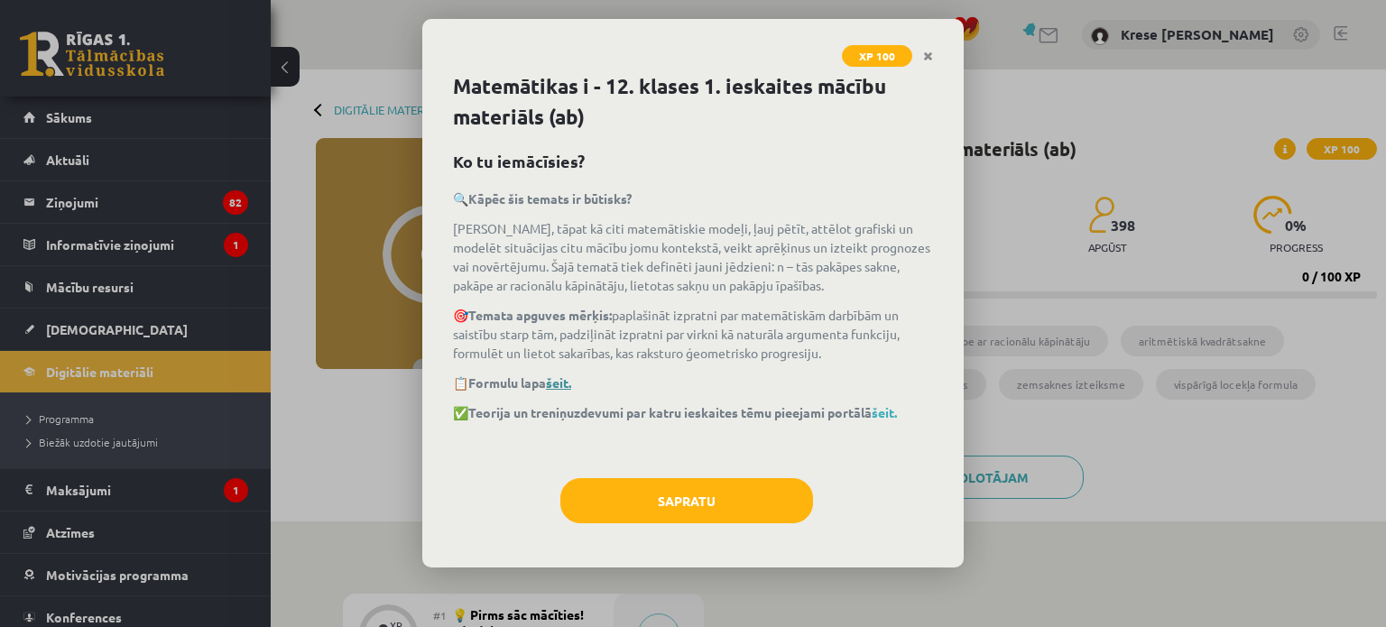
click at [567, 385] on link "šeit." at bounding box center [558, 383] width 25 height 16
click at [895, 414] on link "šeit." at bounding box center [884, 412] width 25 height 16
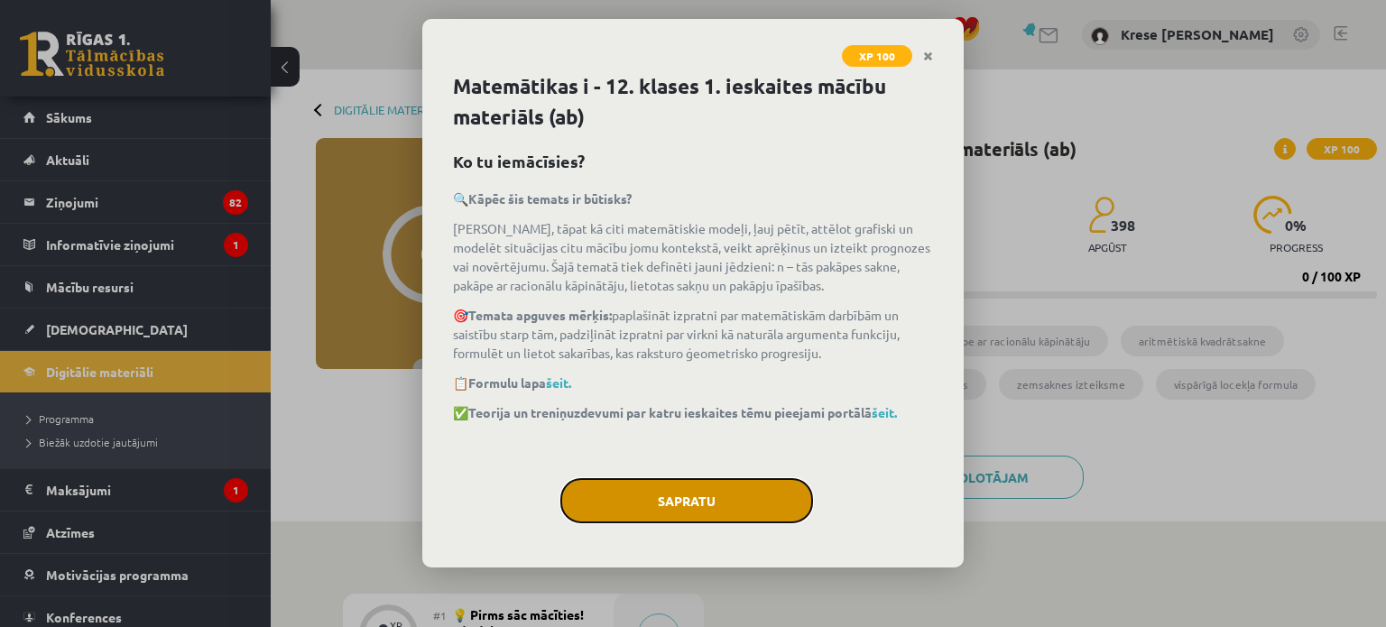
click at [740, 494] on button "Sapratu" at bounding box center [686, 500] width 253 height 45
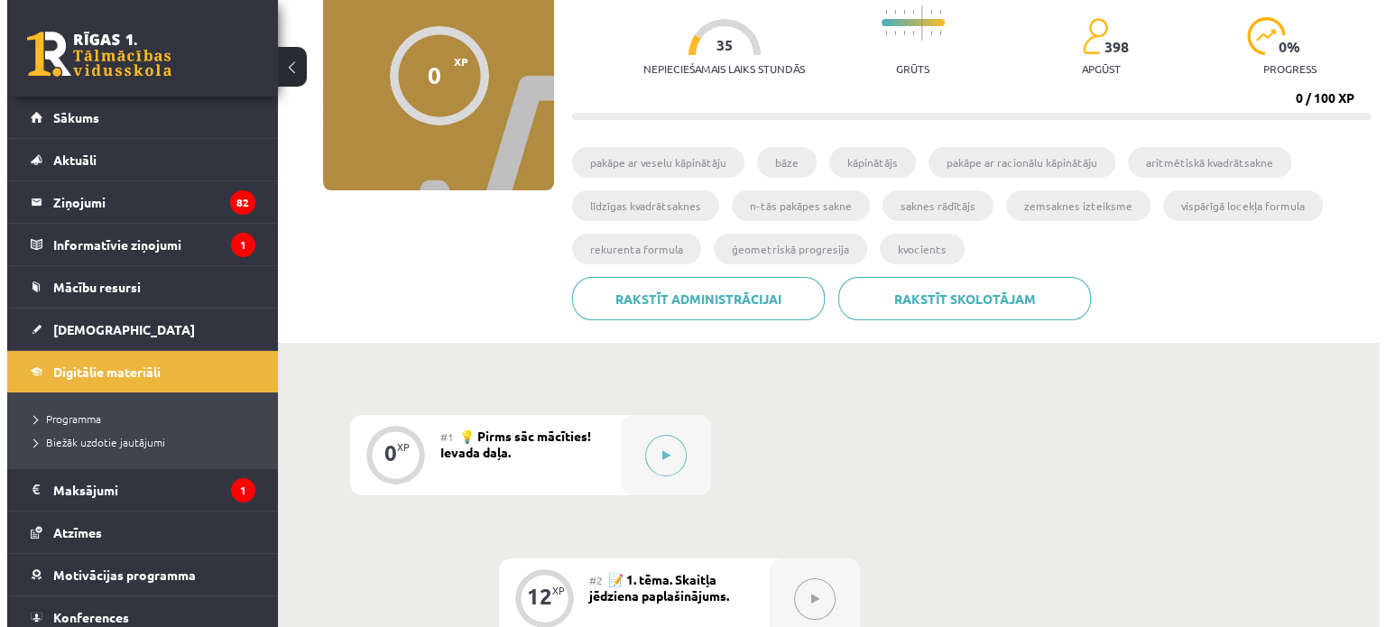
scroll to position [344, 0]
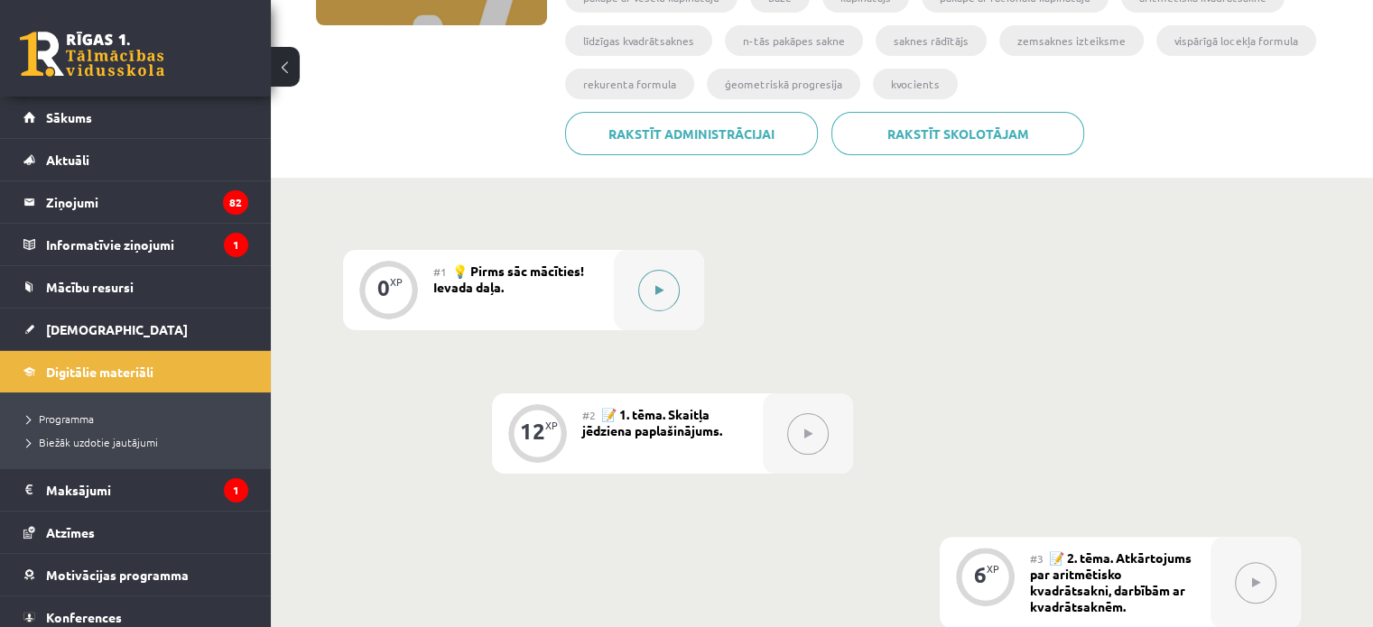
click at [657, 285] on icon at bounding box center [659, 290] width 8 height 11
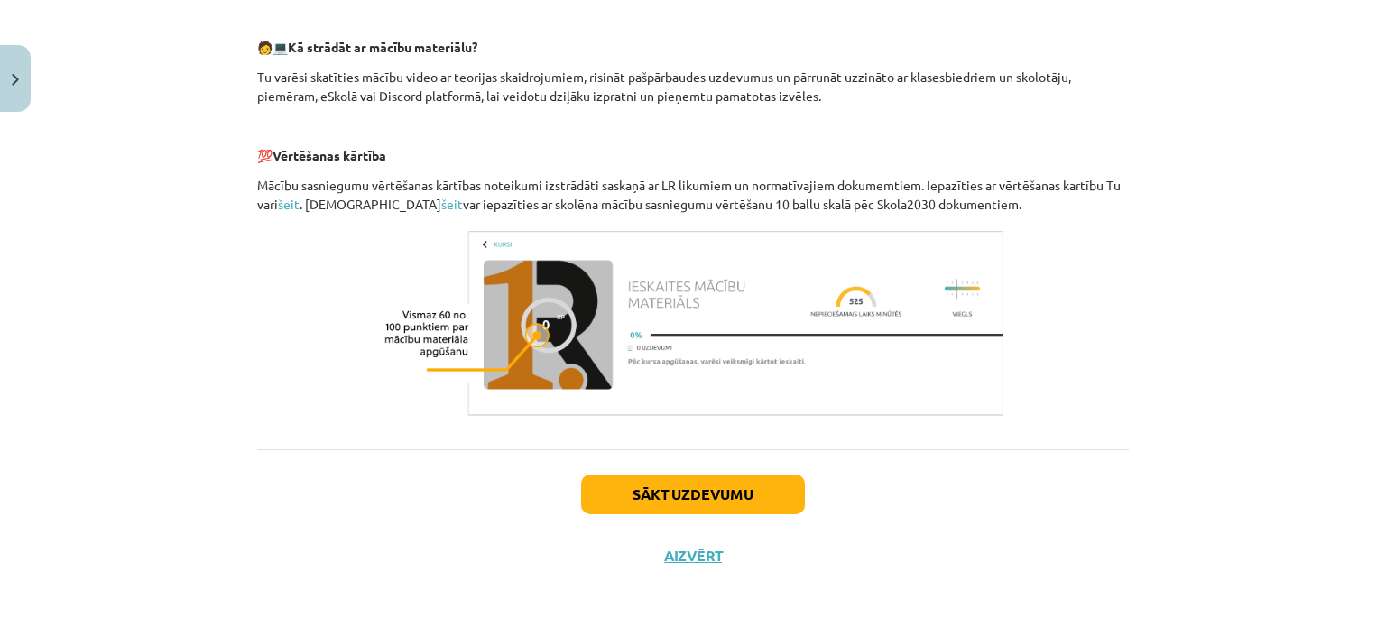
scroll to position [823, 0]
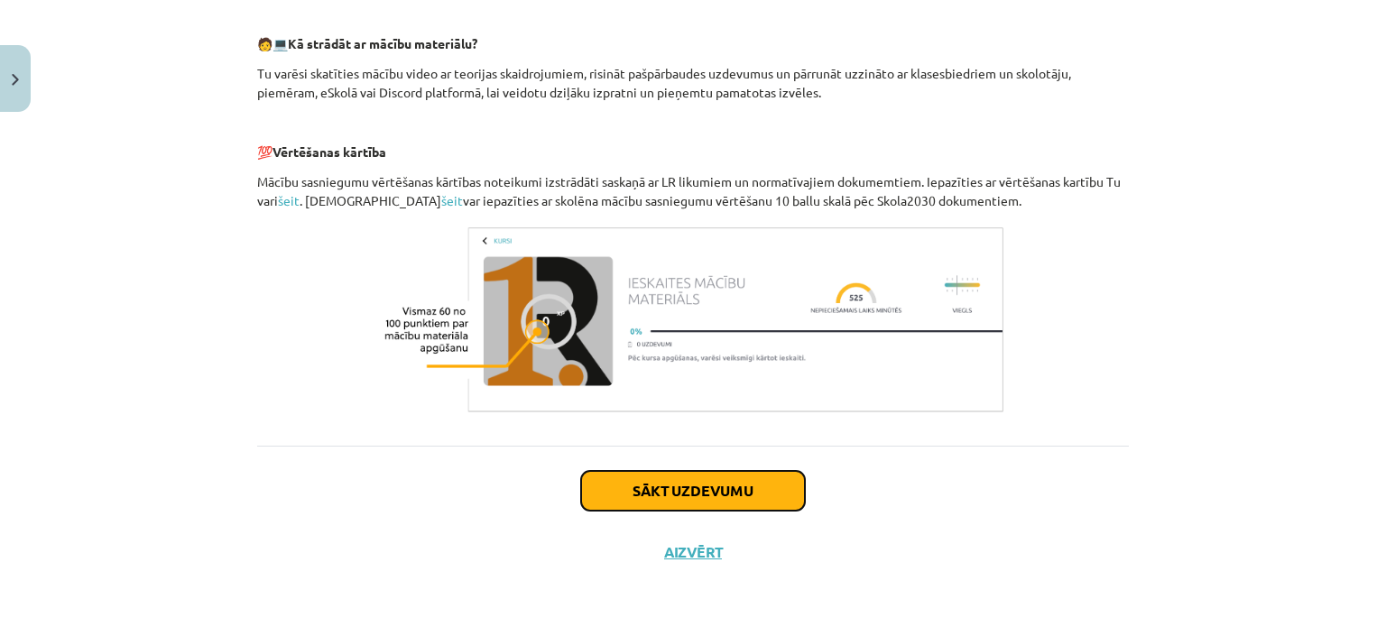
click at [734, 495] on button "Sākt uzdevumu" at bounding box center [693, 491] width 224 height 40
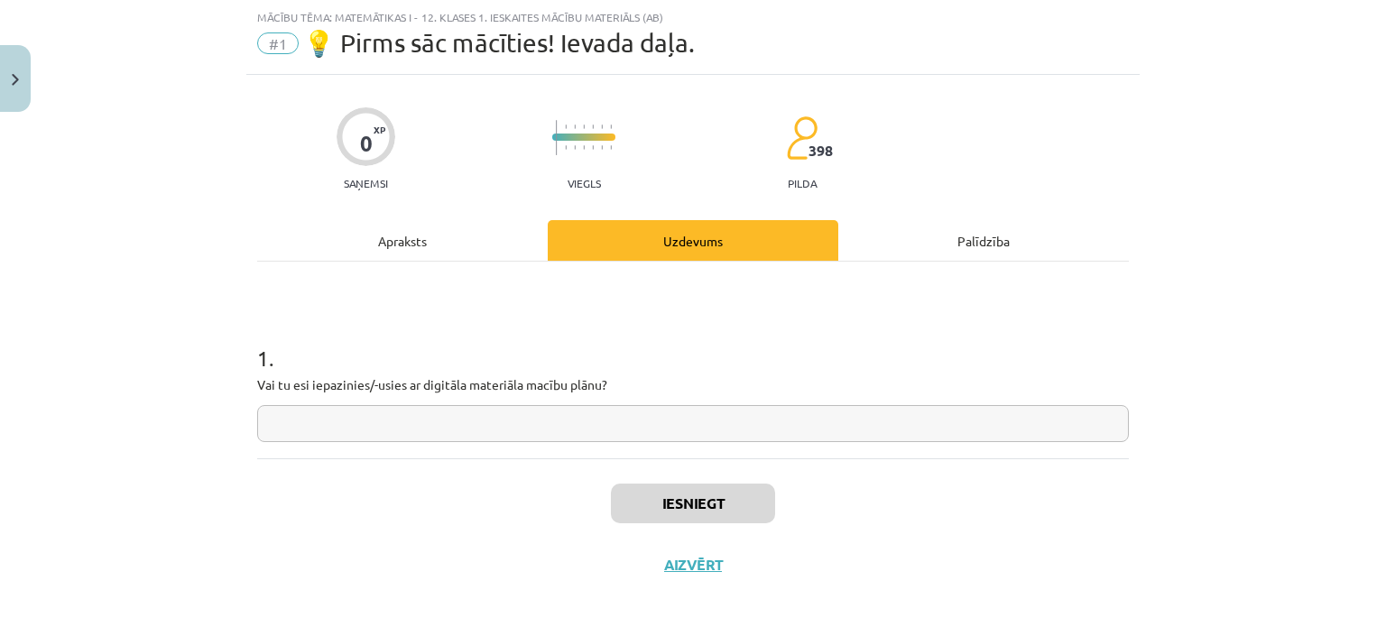
click at [449, 412] on input "text" at bounding box center [693, 423] width 872 height 37
type input "***"
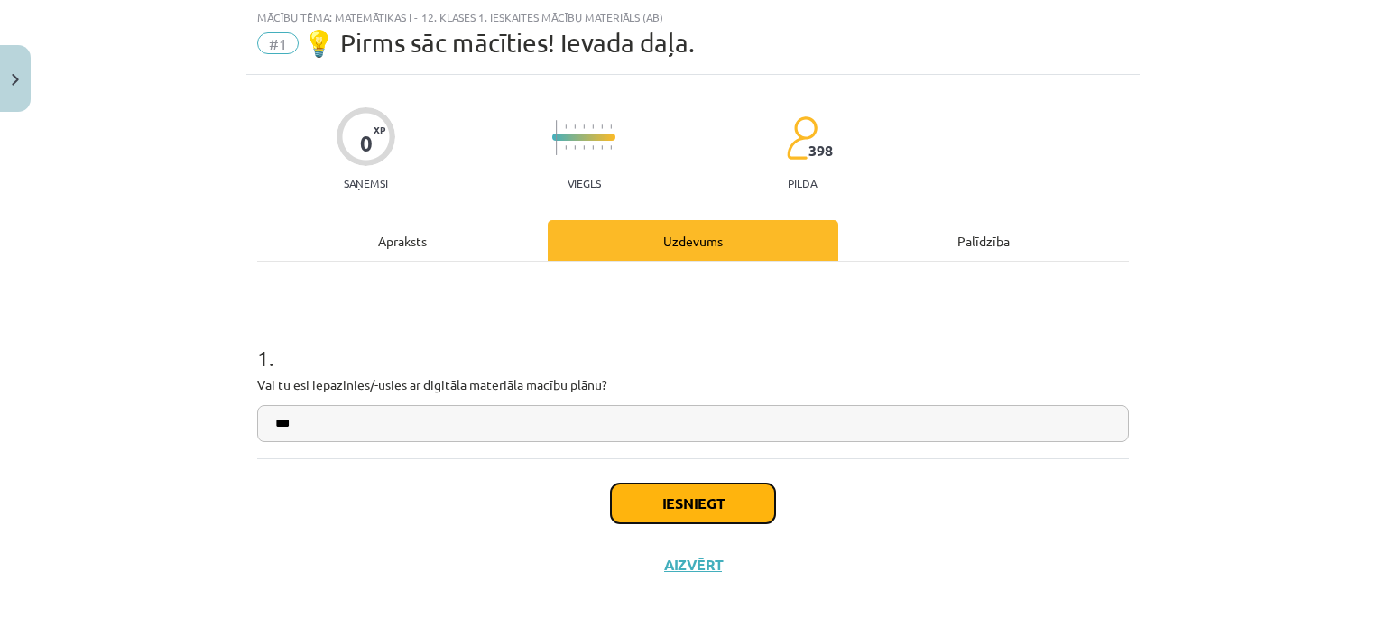
click at [621, 497] on button "Iesniegt" at bounding box center [693, 504] width 164 height 40
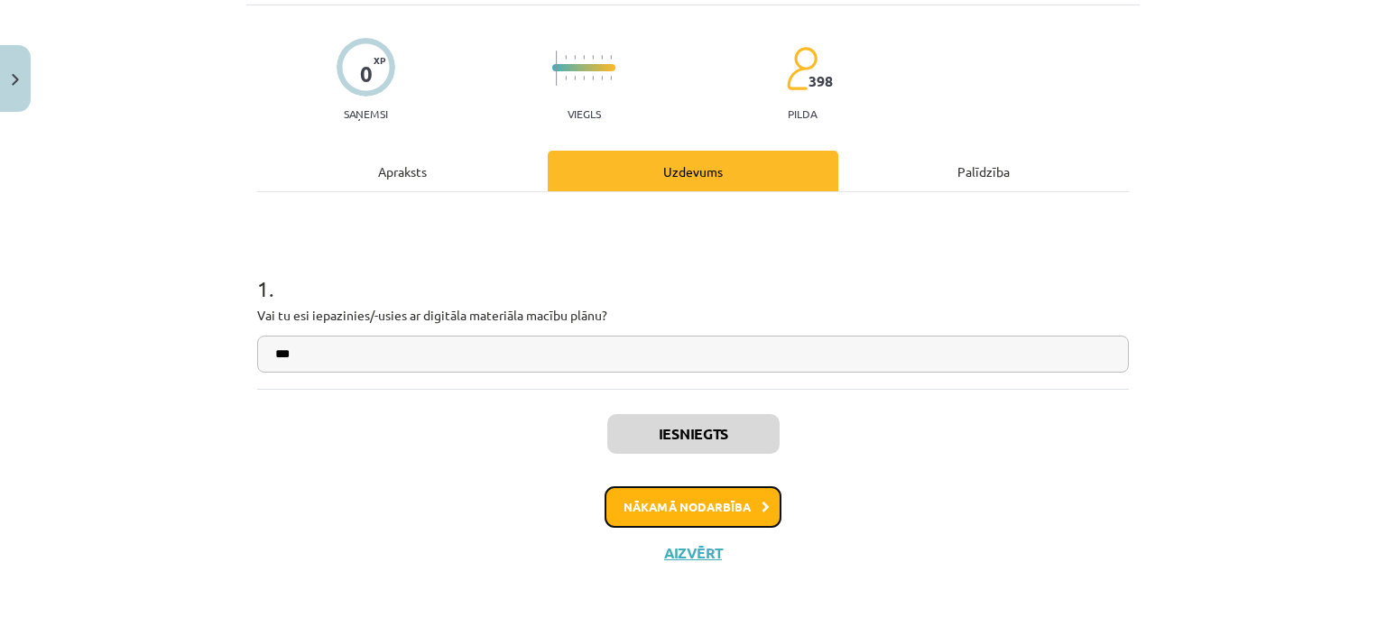
click at [691, 498] on button "Nākamā nodarbība" at bounding box center [693, 507] width 177 height 42
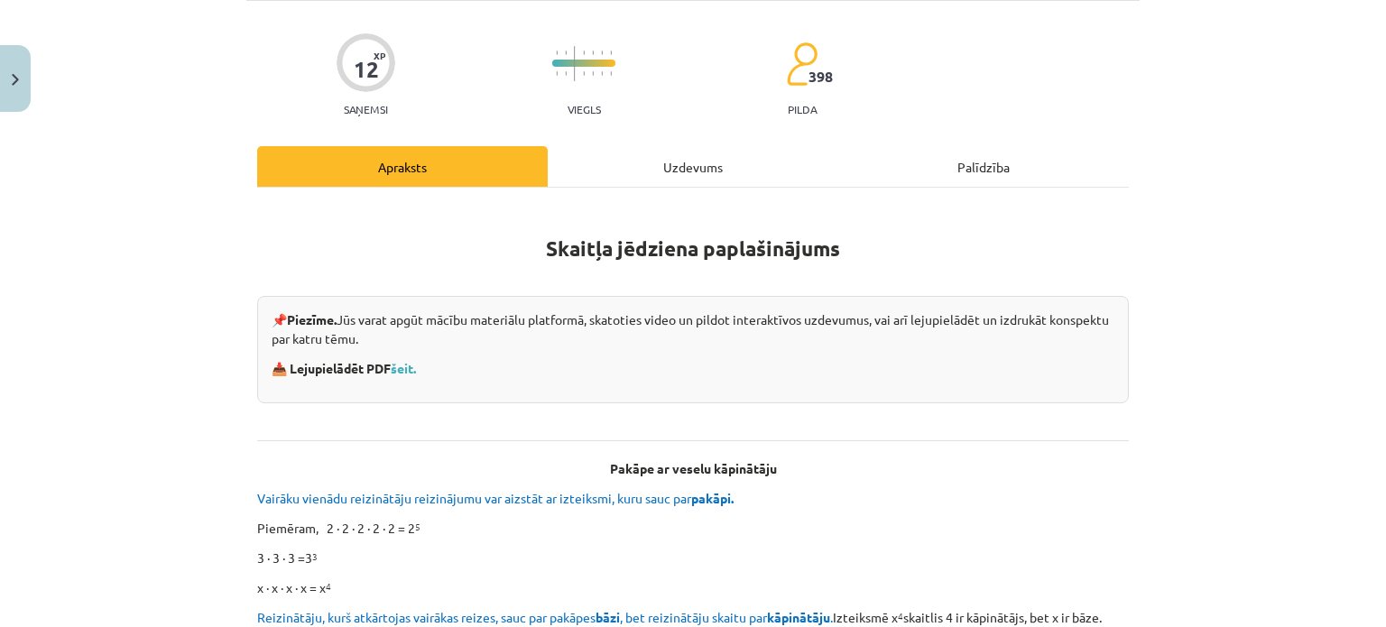
scroll to position [226, 0]
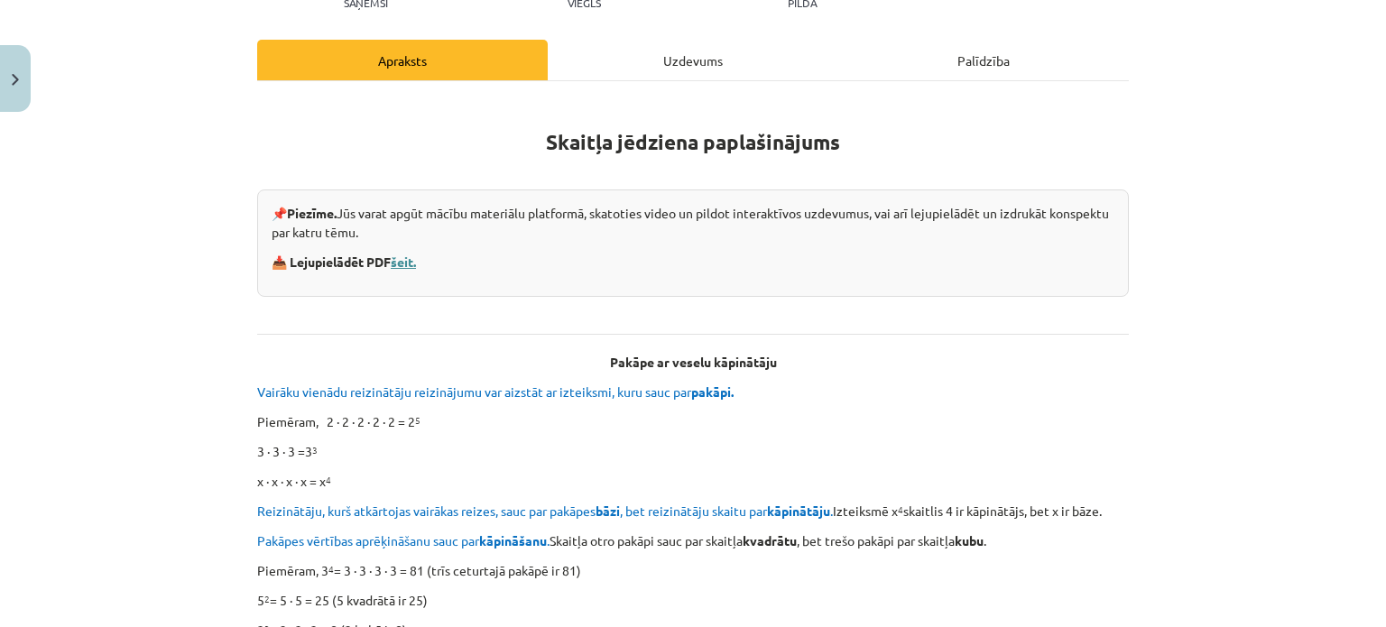
click at [400, 260] on link "šeit." at bounding box center [403, 262] width 25 height 16
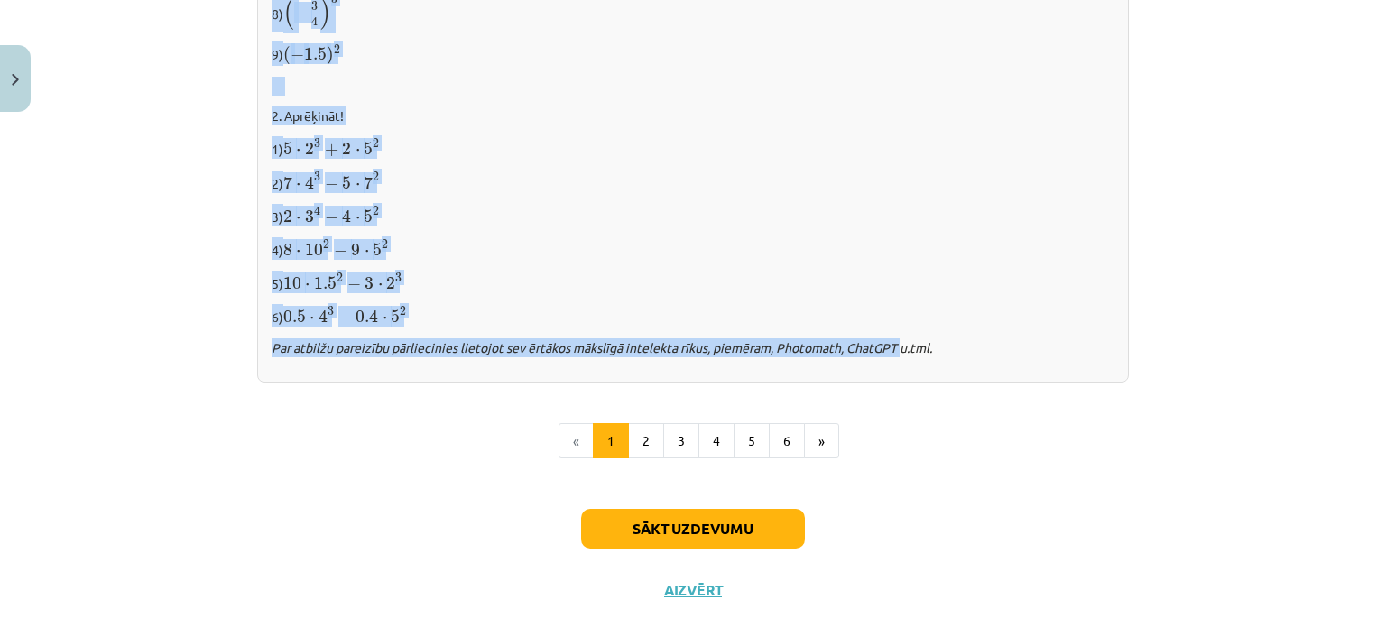
scroll to position [1935, 0]
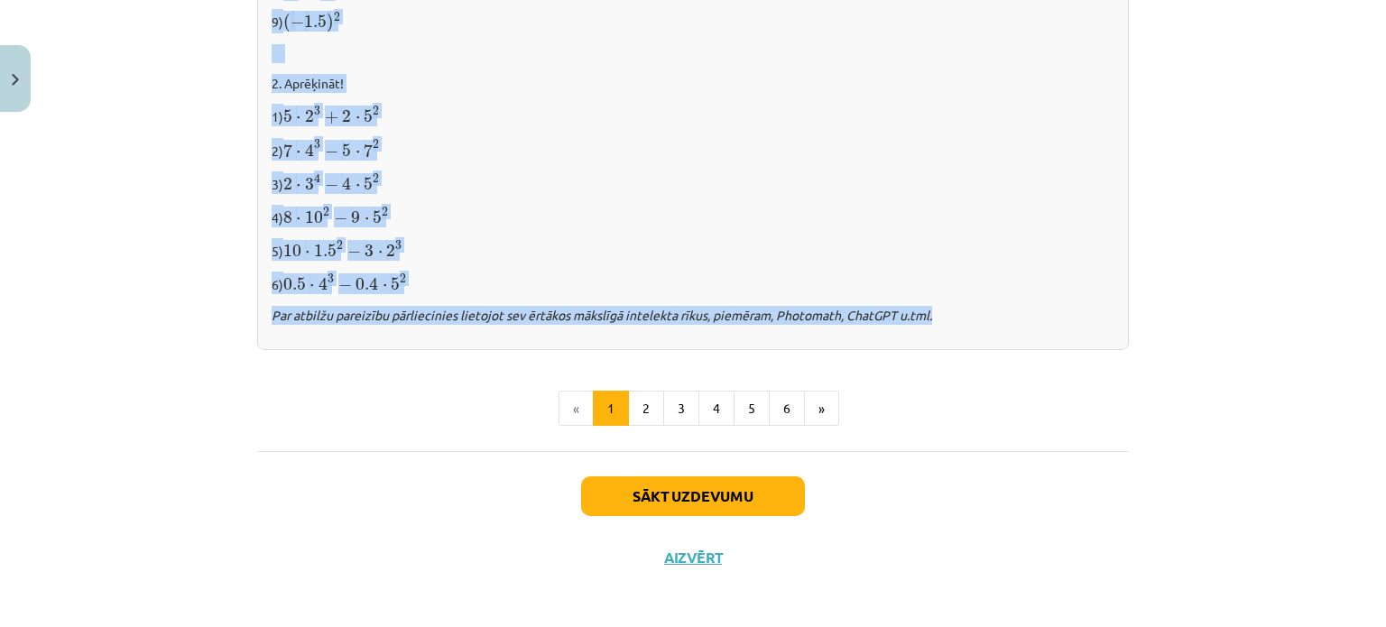
drag, startPoint x: 375, startPoint y: 178, endPoint x: 971, endPoint y: 304, distance: 609.8
copy div "Loremi do sitame consectetu Adipisc elitsed doeiusmodte incididuntu lab etdolor…"
click at [725, 497] on button "Sākt uzdevumu" at bounding box center [693, 497] width 224 height 40
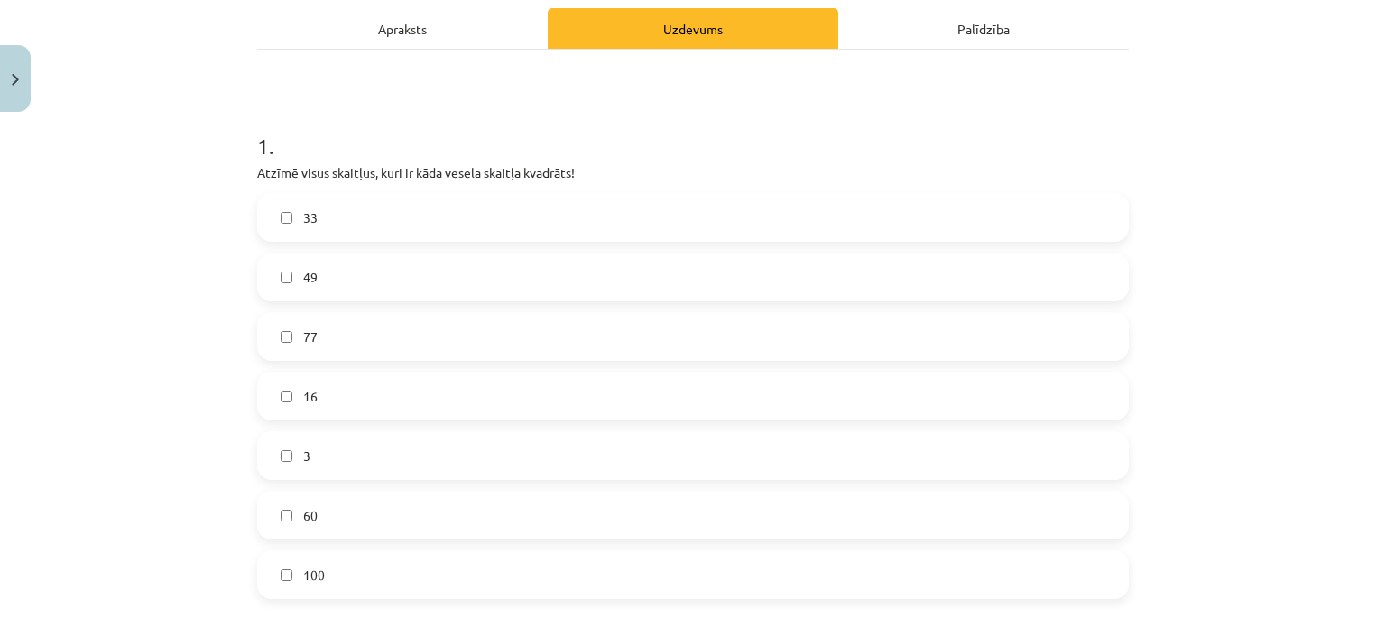
scroll to position [316, 0]
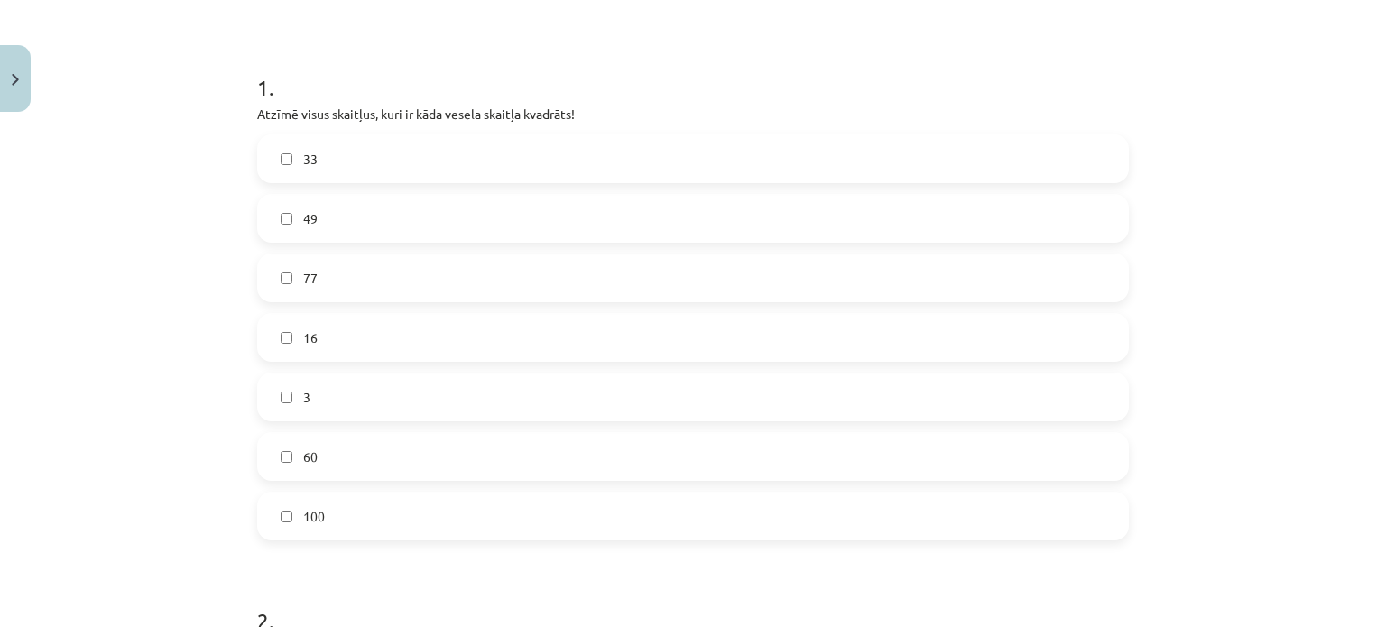
drag, startPoint x: 245, startPoint y: 107, endPoint x: 569, endPoint y: 93, distance: 325.2
click at [570, 93] on div "12 XP Saņemsi Viegls 398 pilda Apraksts Uzdevums Palīdzība 1 . Atzīmē visus ska…" at bounding box center [692, 587] width 893 height 1566
click at [553, 61] on h1 "1 ." at bounding box center [693, 71] width 872 height 56
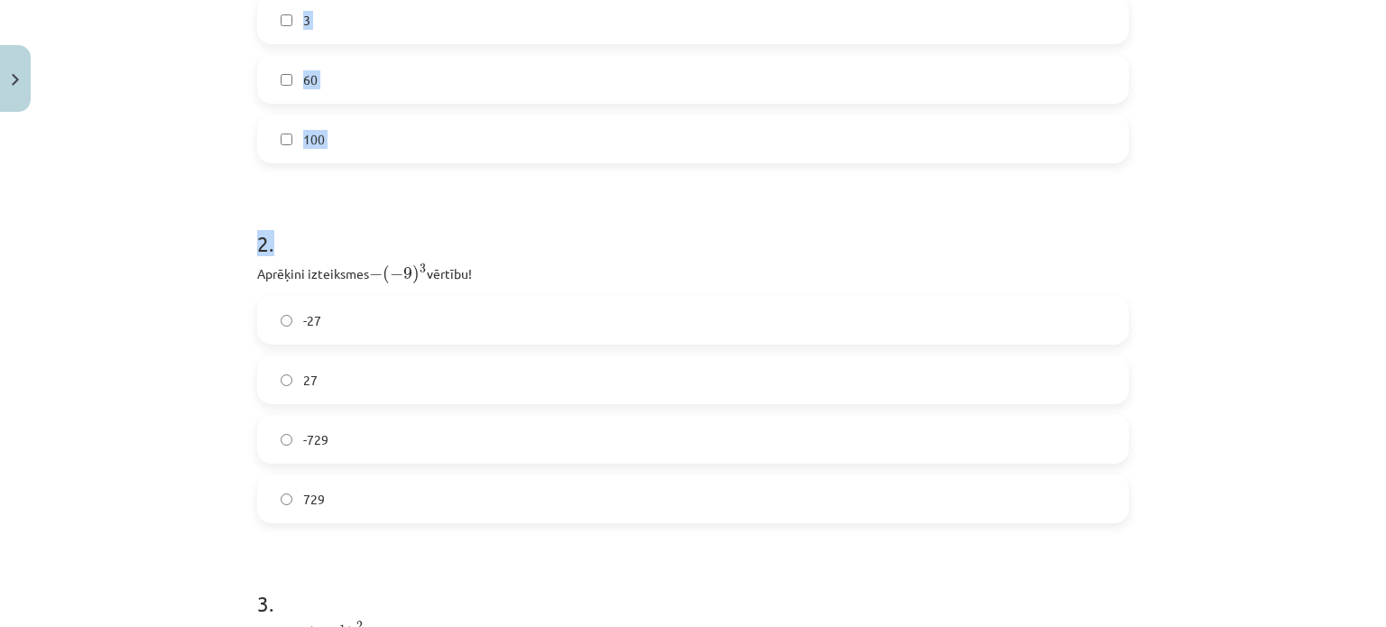
scroll to position [767, 0]
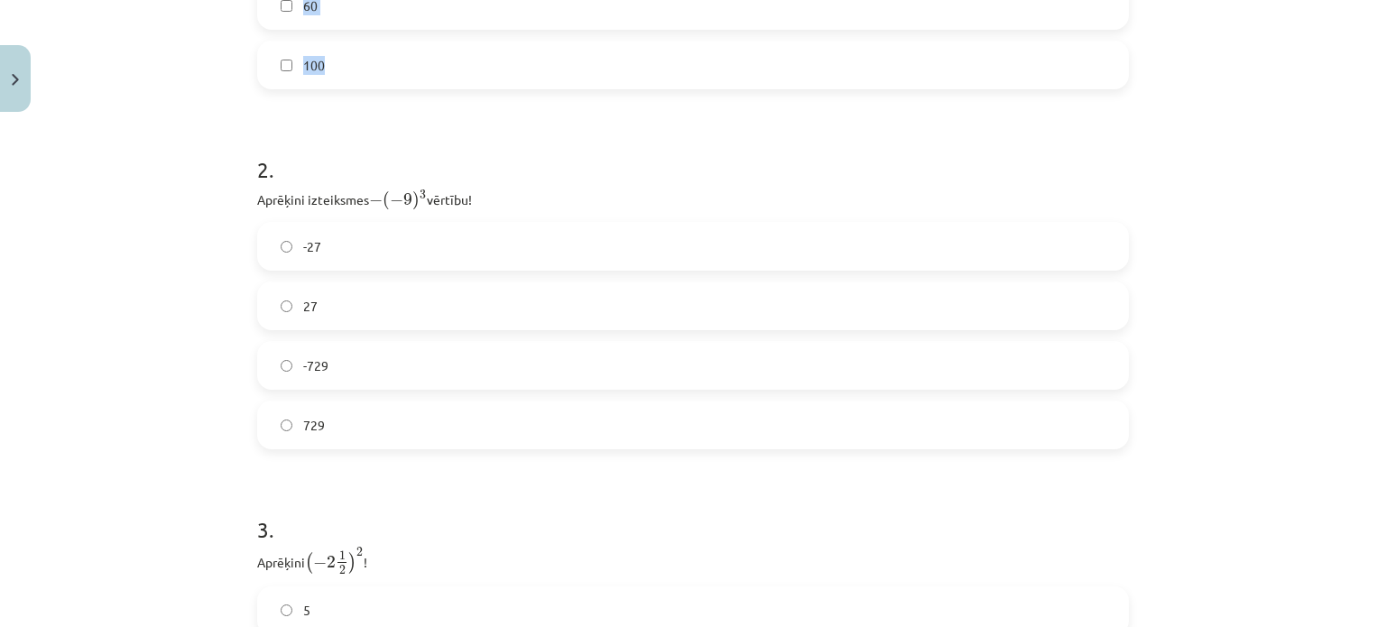
drag, startPoint x: 245, startPoint y: 111, endPoint x: 751, endPoint y: 87, distance: 506.9
click at [751, 87] on div "12 XP Saņemsi Viegls 398 pilda Apraksts Uzdevums Palīdzība 1 . Atzīmē visus ska…" at bounding box center [692, 136] width 893 height 1566
copy div "Atzīmē visus skaitļus, kuri ir kāda vesela skaitļa kvadrāts! 33 49 77 16 3 60 1…"
click at [125, 150] on div "Mācību tēma: Matemātikas i - 12. klases 1. ieskaites mācību materiāls (ab) #2 📝…" at bounding box center [693, 313] width 1386 height 627
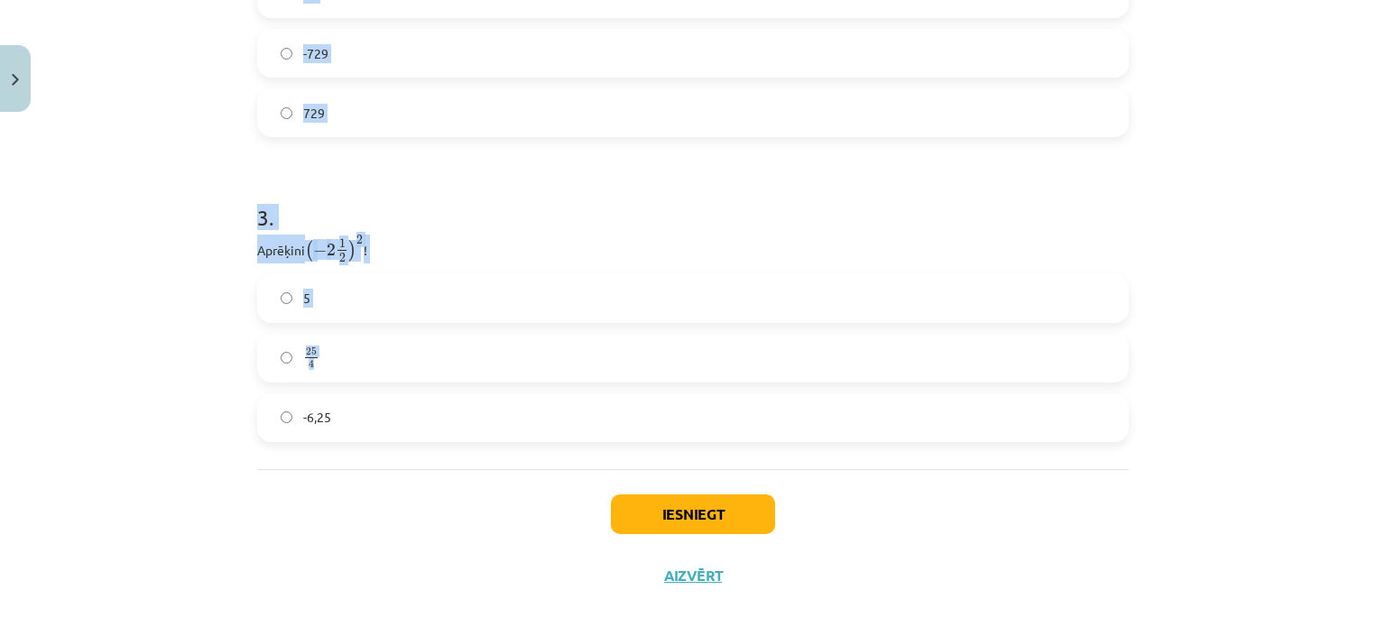
scroll to position [1101, 0]
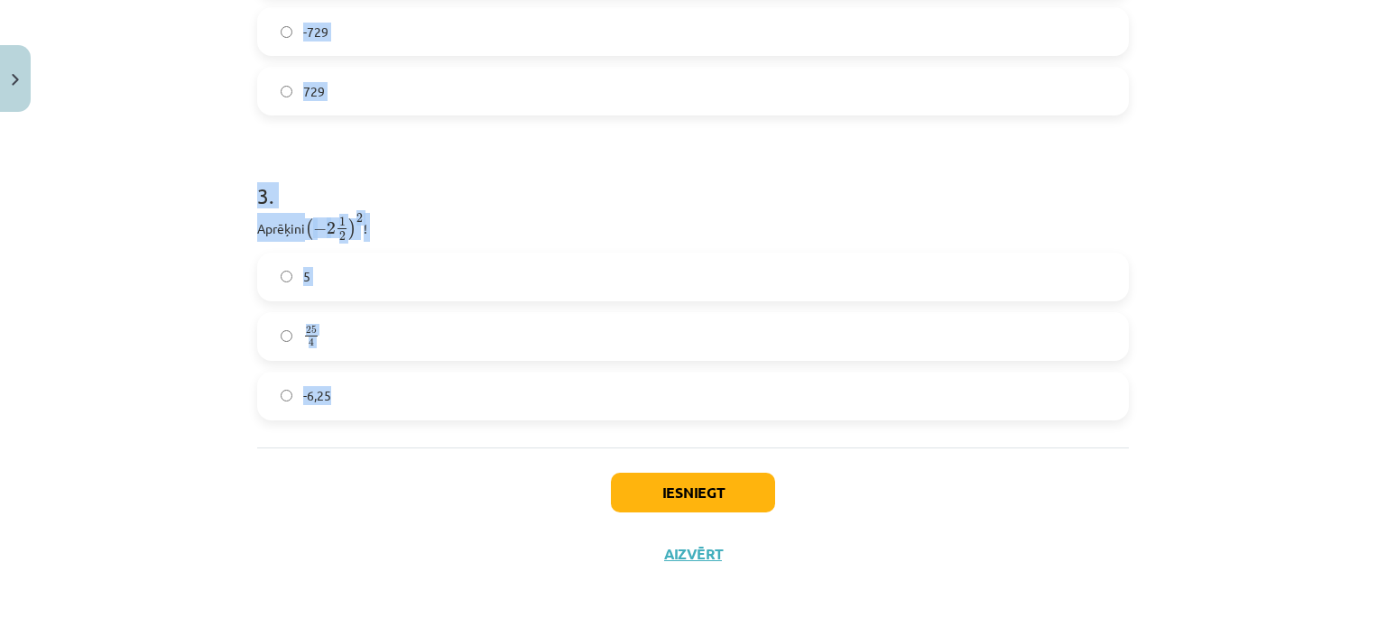
drag, startPoint x: 205, startPoint y: 171, endPoint x: 762, endPoint y: 393, distance: 599.5
click at [762, 393] on div "Mācību tēma: Matemātikas i - 12. klases 1. ieskaites mācību materiāls (ab) #2 📝…" at bounding box center [693, 313] width 1386 height 627
copy form "1 . Atzīmē visus skaitļus, kuri ir kāda vesela skaitļa kvadrāts! 33 49 77 16 3 …"
click at [495, 185] on h1 "3 ." at bounding box center [693, 180] width 872 height 56
click at [188, 156] on div "Mācību tēma: Matemātikas i - 12. klases 1. ieskaites mācību materiāls (ab) #2 📝…" at bounding box center [693, 313] width 1386 height 627
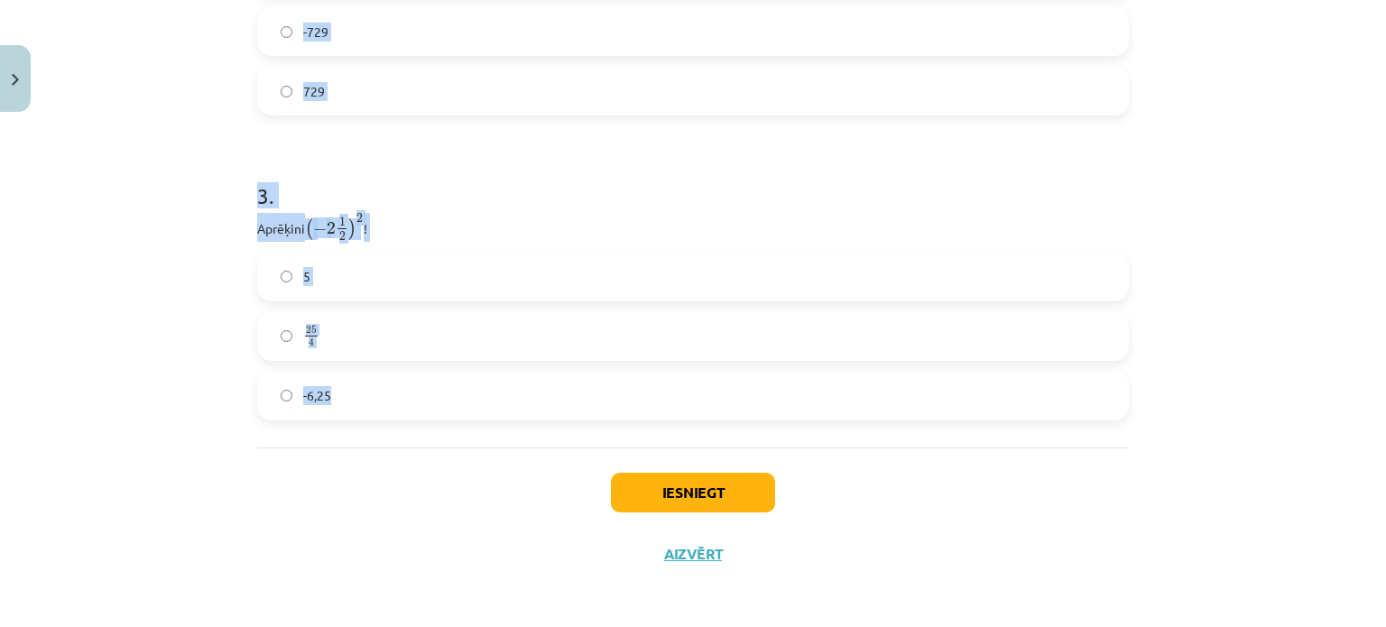
click at [130, 176] on div "Mācību tēma: Matemātikas i - 12. klases 1. ieskaites mācību materiāls (ab) #2 📝…" at bounding box center [693, 313] width 1386 height 627
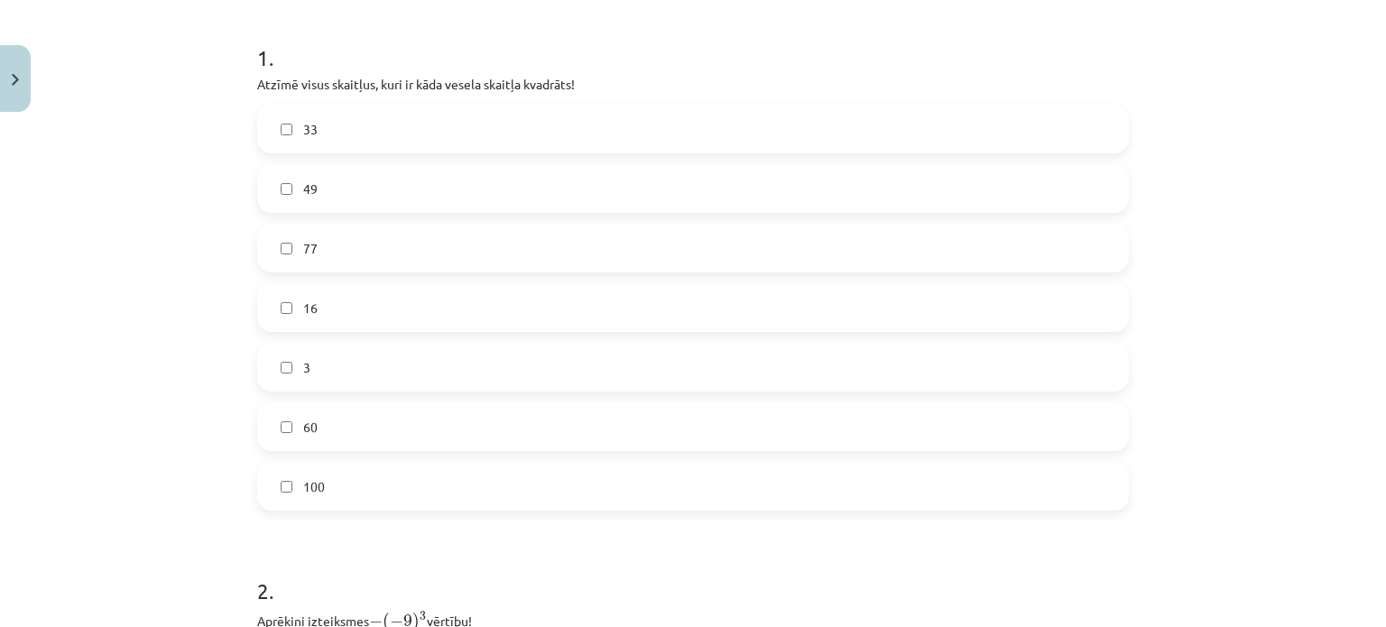
scroll to position [361, 0]
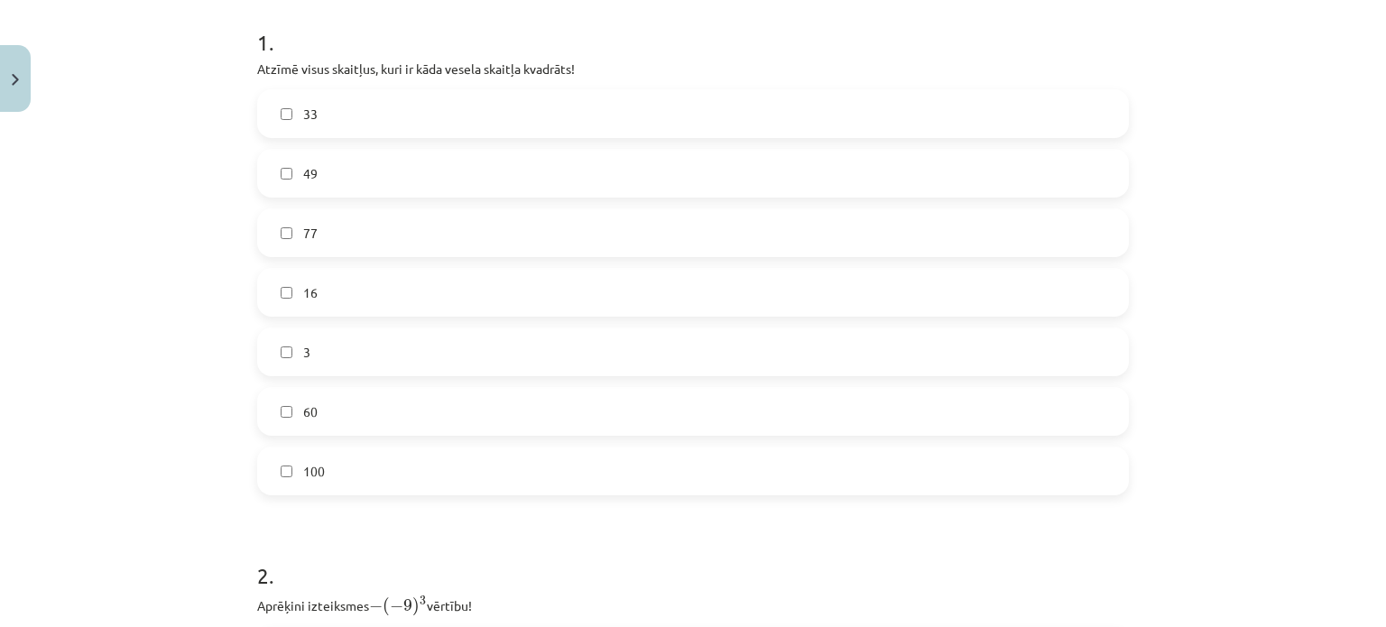
click at [324, 174] on label "49" at bounding box center [693, 173] width 868 height 45
click at [339, 290] on label "16" at bounding box center [693, 292] width 868 height 45
click at [331, 475] on label "100" at bounding box center [693, 471] width 868 height 45
click at [174, 281] on div "Mācību tēma: Matemātikas i - 12. klases 1. ieskaites mācību materiāls (ab) #2 📝…" at bounding box center [693, 313] width 1386 height 627
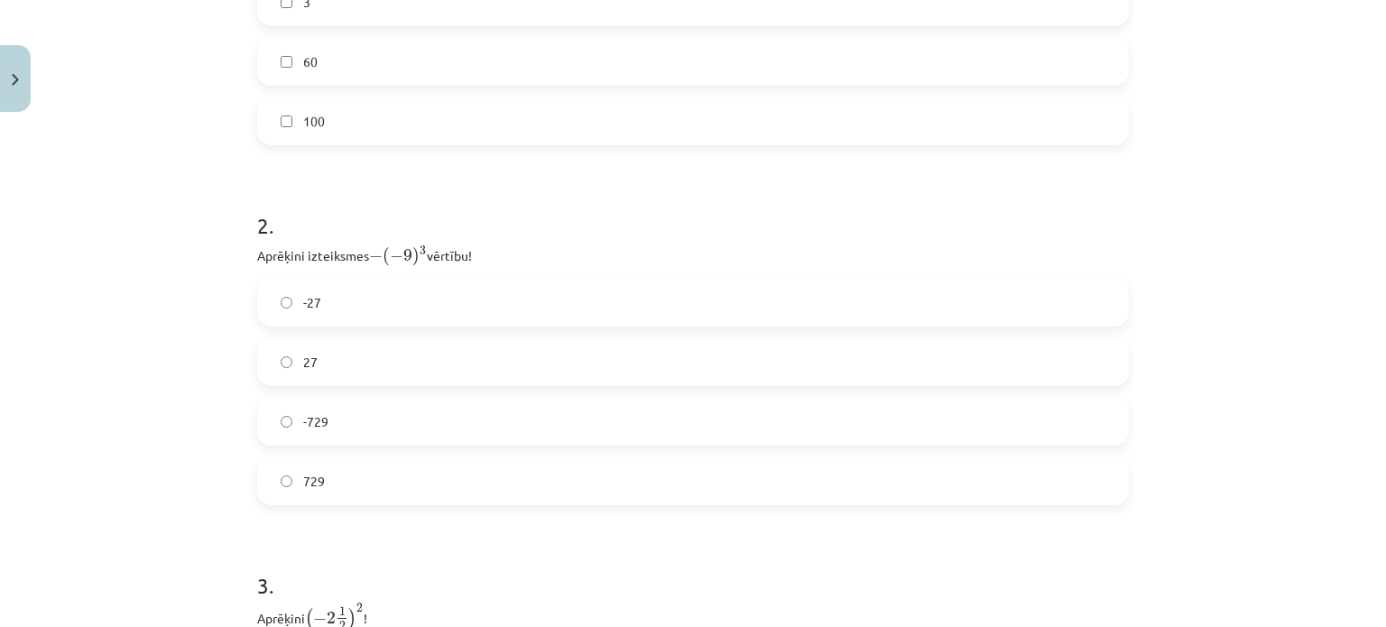
scroll to position [812, 0]
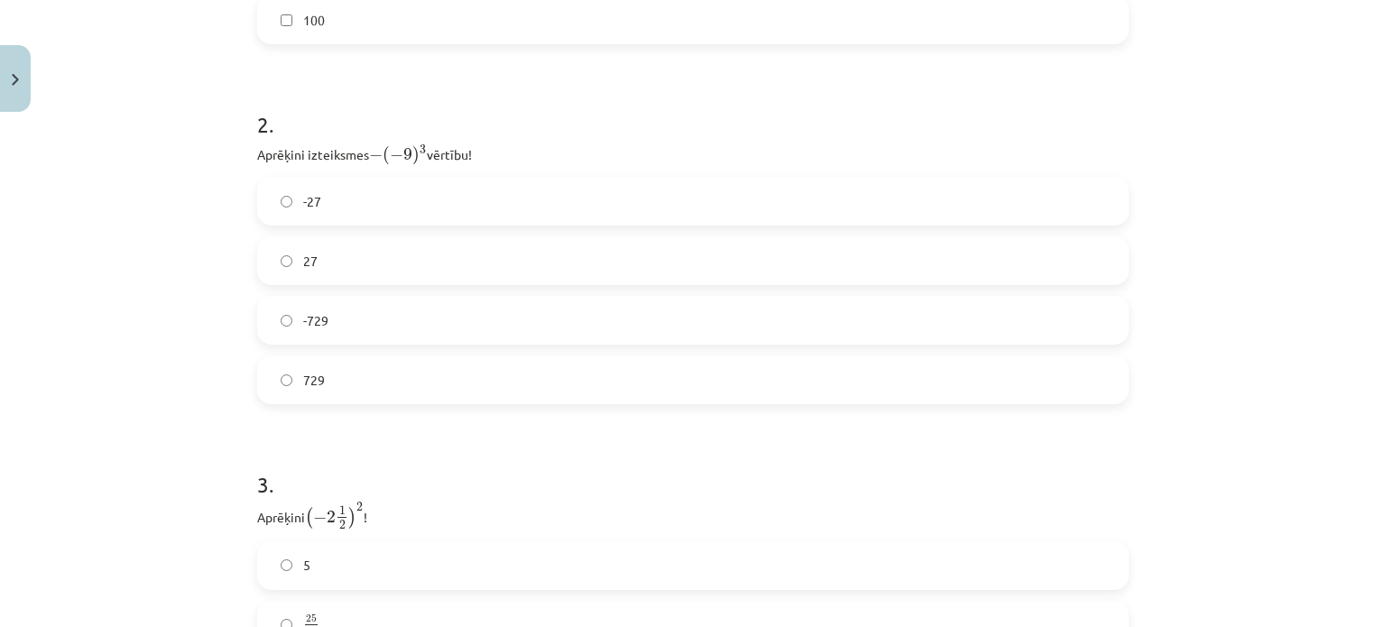
click at [395, 366] on label "729" at bounding box center [693, 379] width 868 height 45
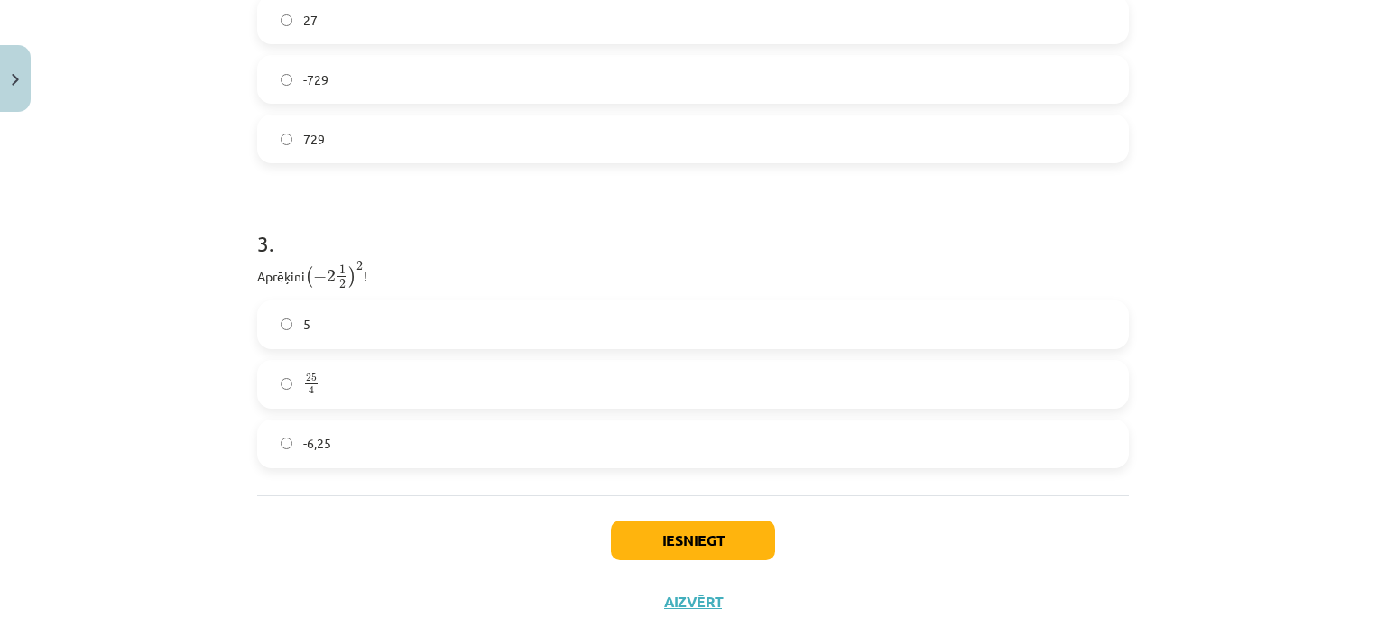
scroll to position [1083, 0]
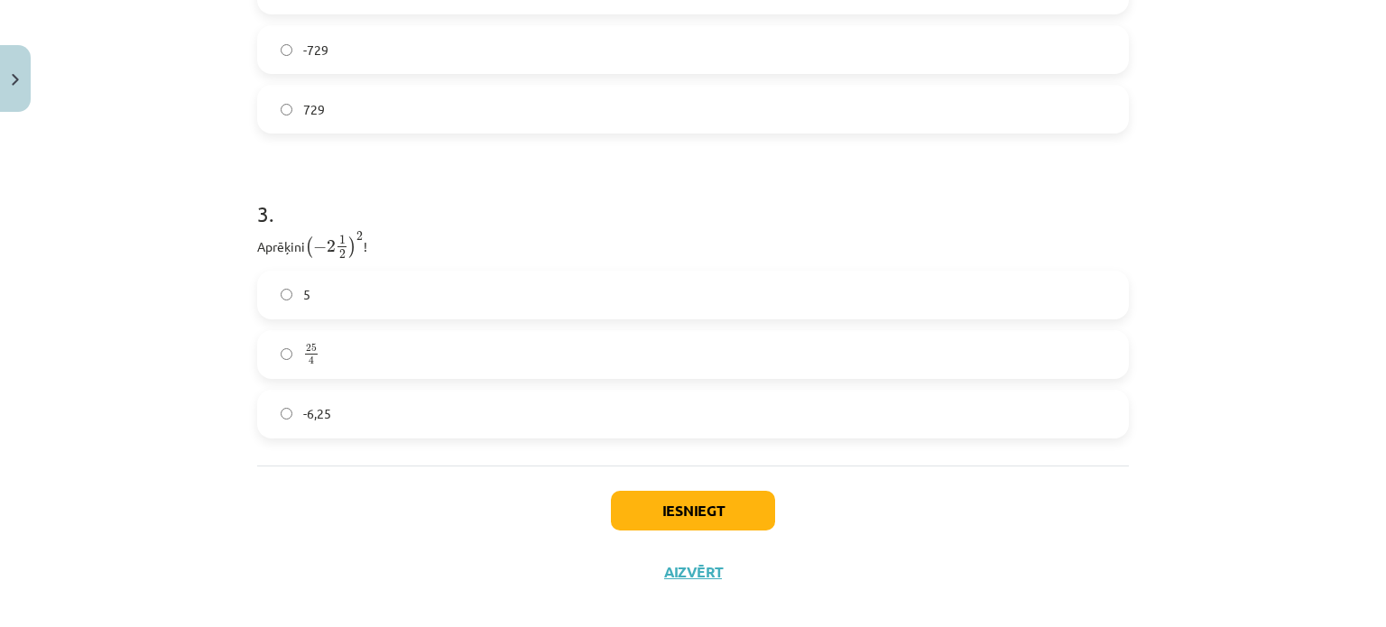
click at [65, 285] on div "Mācību tēma: Matemātikas i - 12. klases 1. ieskaites mācību materiāls (ab) #2 📝…" at bounding box center [693, 313] width 1386 height 627
click at [184, 335] on div "Mācību tēma: Matemātikas i - 12. klases 1. ieskaites mācību materiāls (ab) #2 📝…" at bounding box center [693, 313] width 1386 height 627
click at [344, 409] on label "-6,25" at bounding box center [693, 414] width 868 height 45
click at [120, 221] on div "Mācību tēma: Matemātikas i - 12. klases 1. ieskaites mācību materiāls (ab) #2 📝…" at bounding box center [693, 313] width 1386 height 627
click at [321, 356] on label "25 4 25 4" at bounding box center [693, 354] width 868 height 45
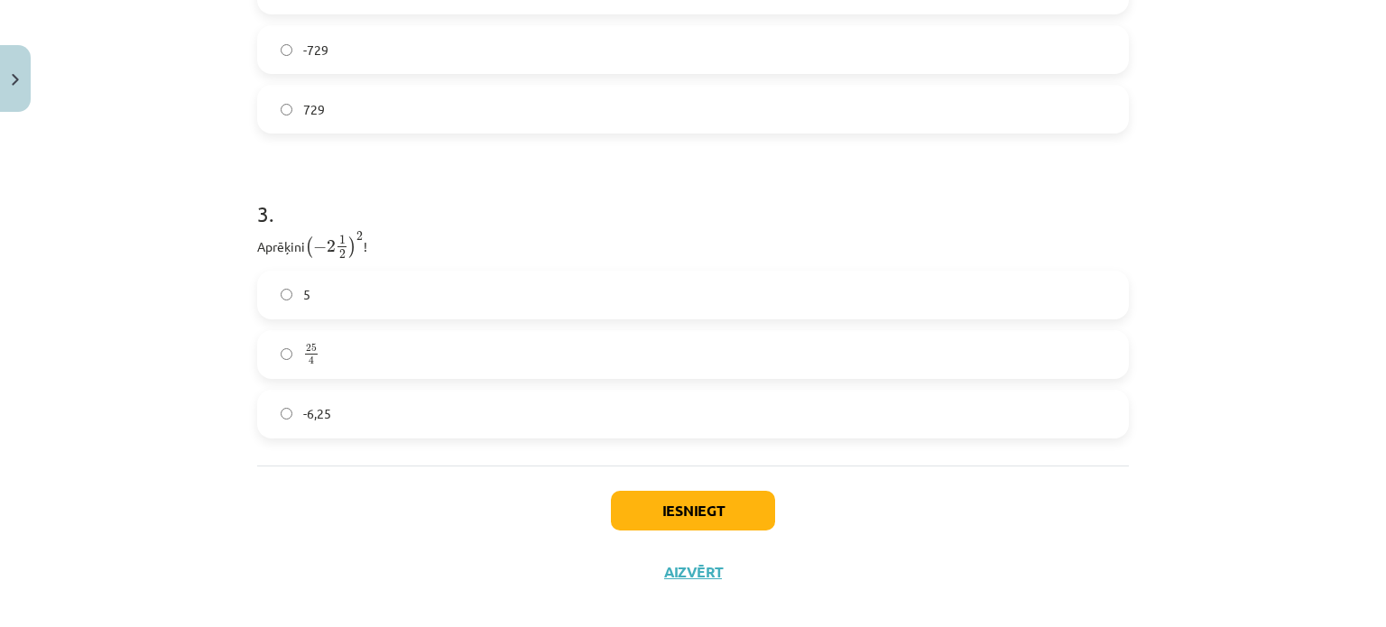
click at [397, 530] on div "Iesniegt Aizvērt" at bounding box center [693, 529] width 872 height 126
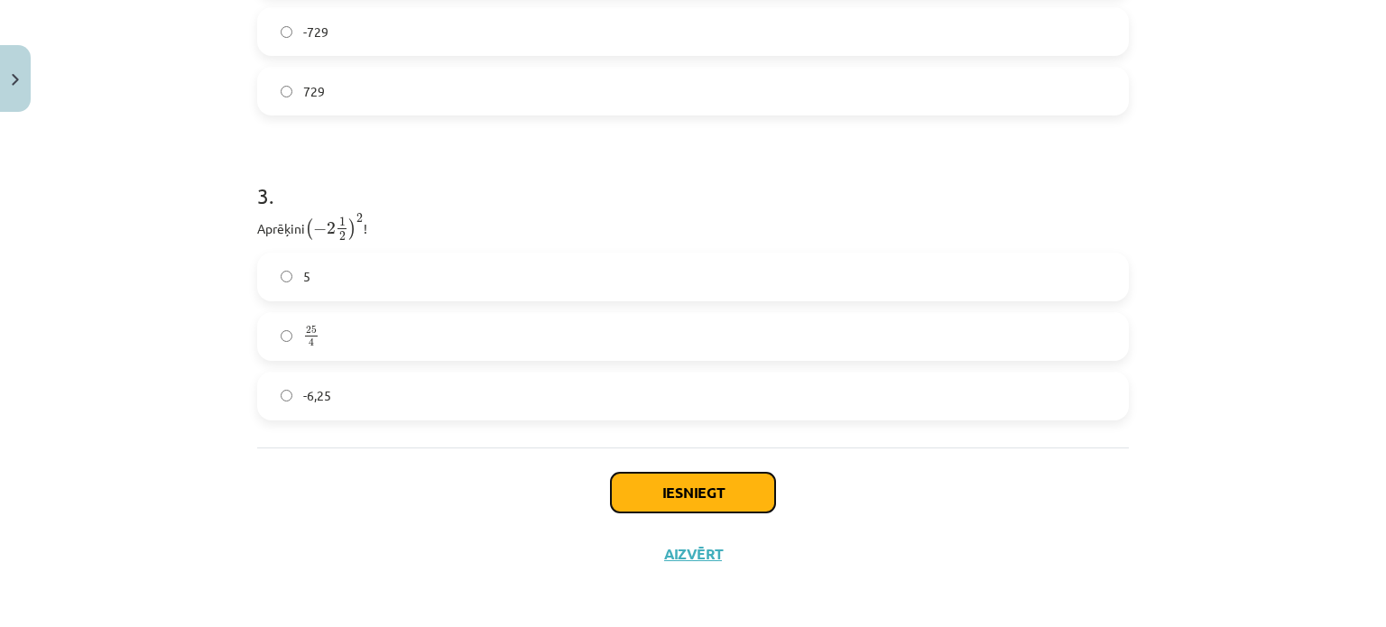
click at [699, 488] on button "Iesniegt" at bounding box center [693, 493] width 164 height 40
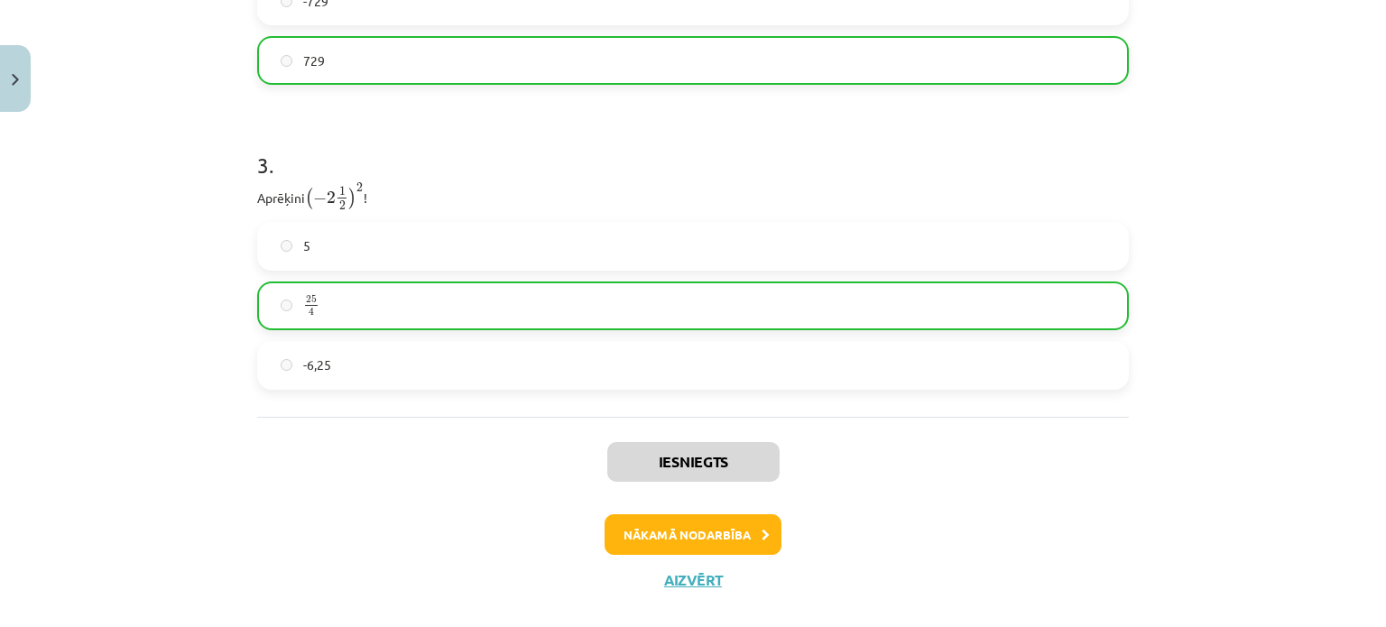
scroll to position [1159, 0]
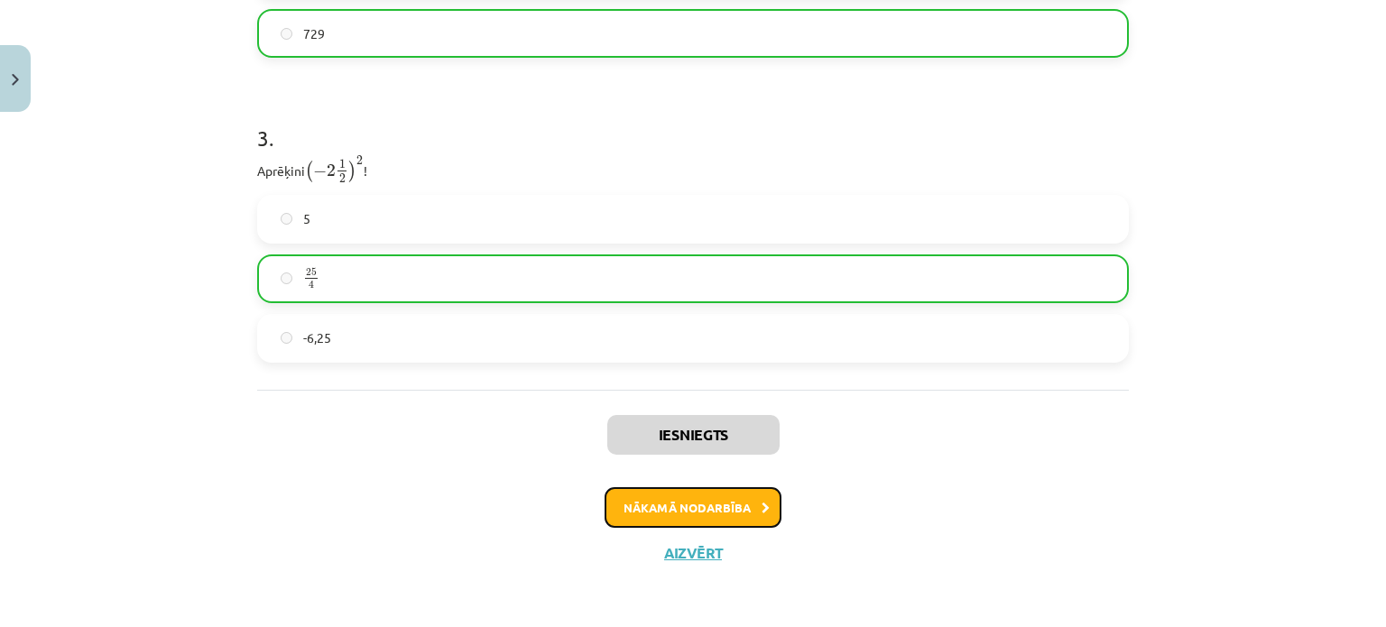
click at [736, 505] on button "Nākamā nodarbība" at bounding box center [693, 508] width 177 height 42
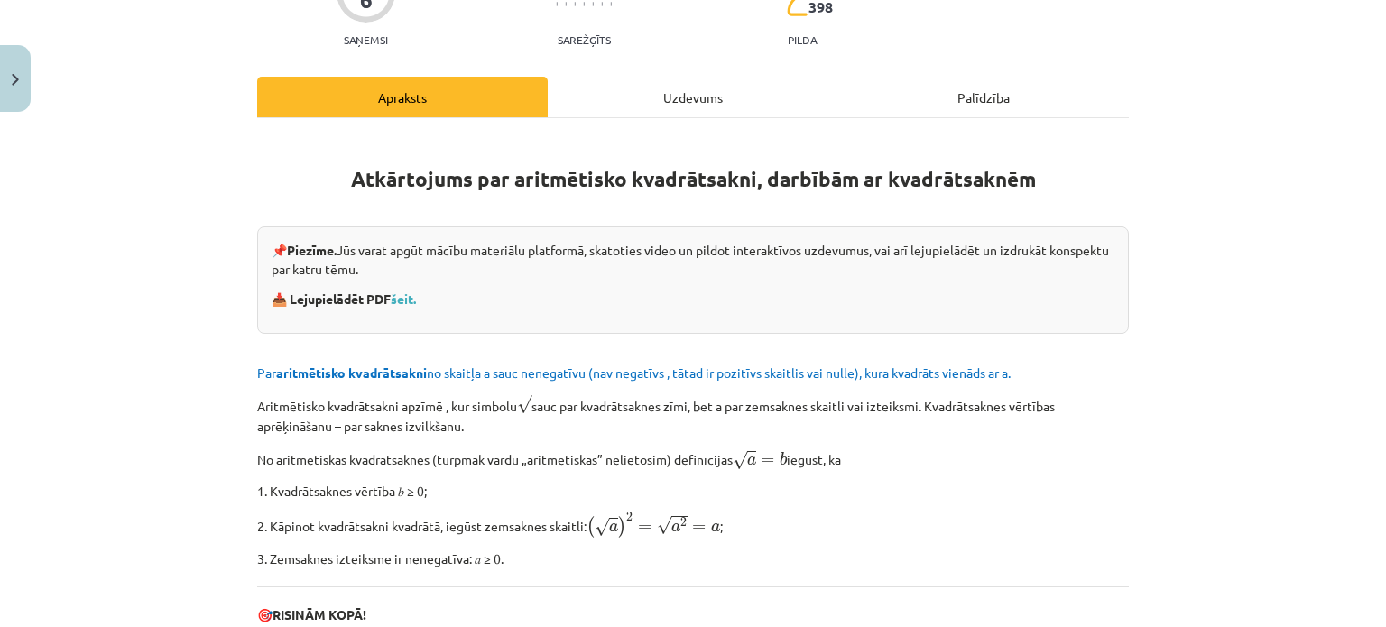
scroll to position [226, 0]
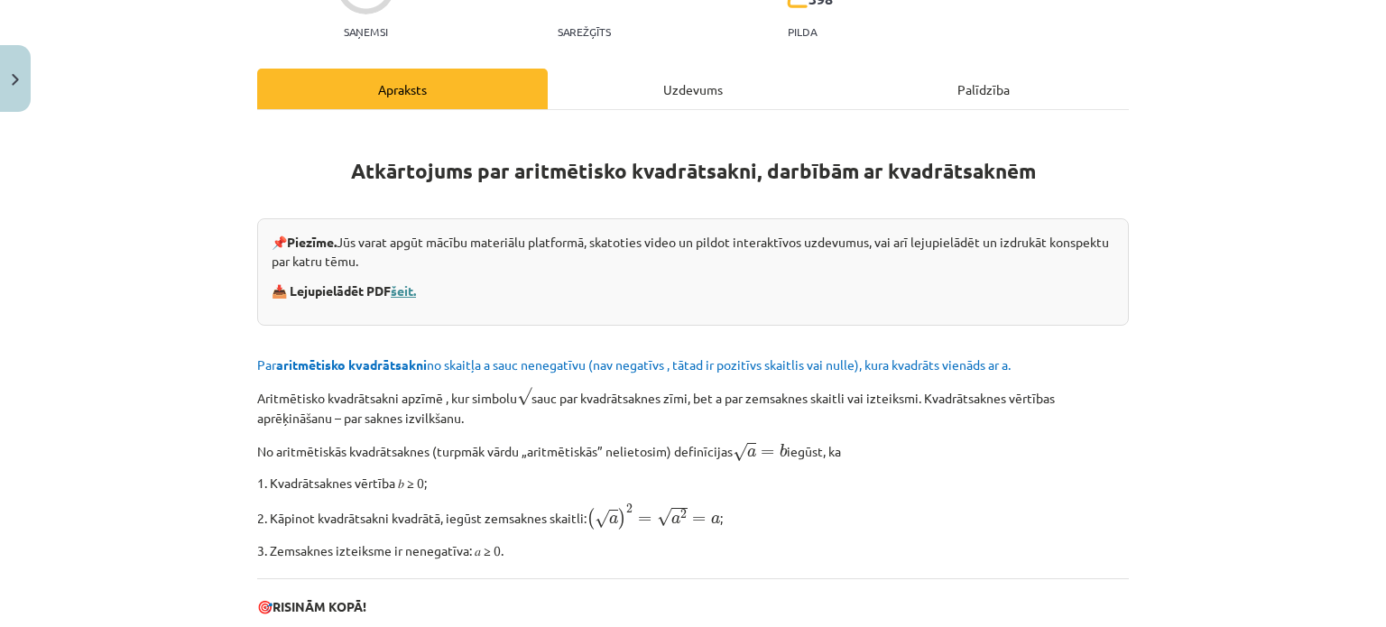
click at [403, 284] on link "šeit." at bounding box center [403, 290] width 25 height 16
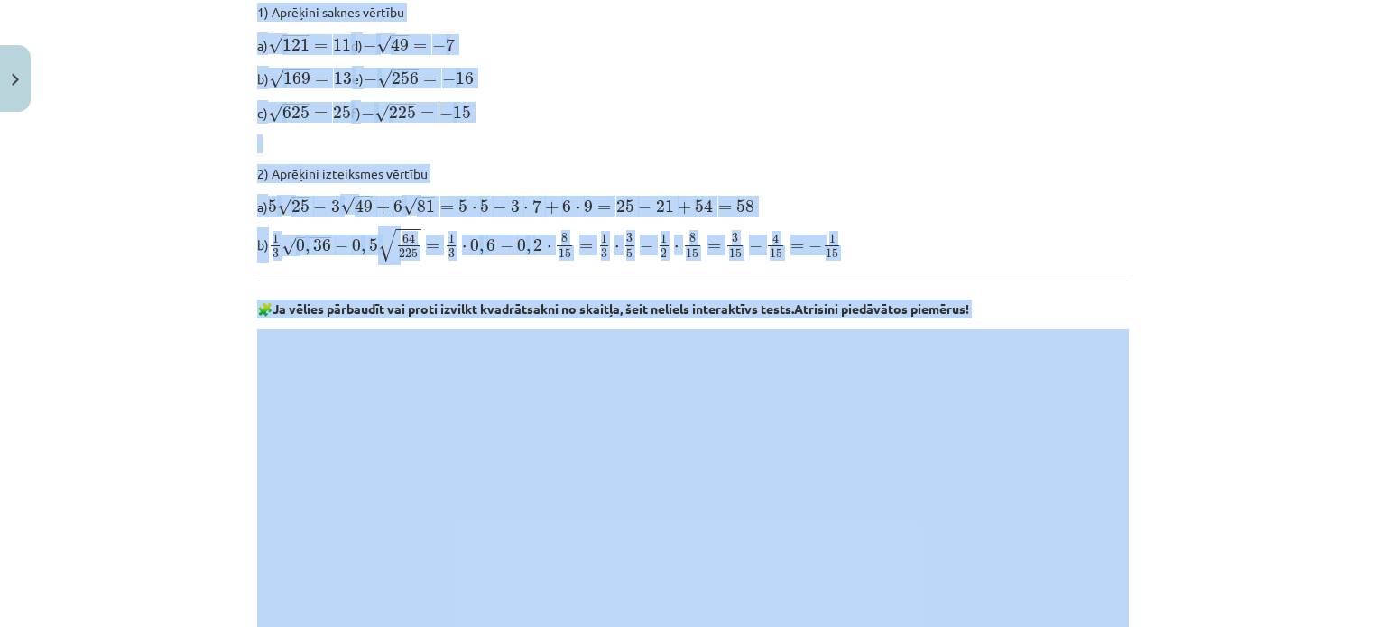
scroll to position [1038, 0]
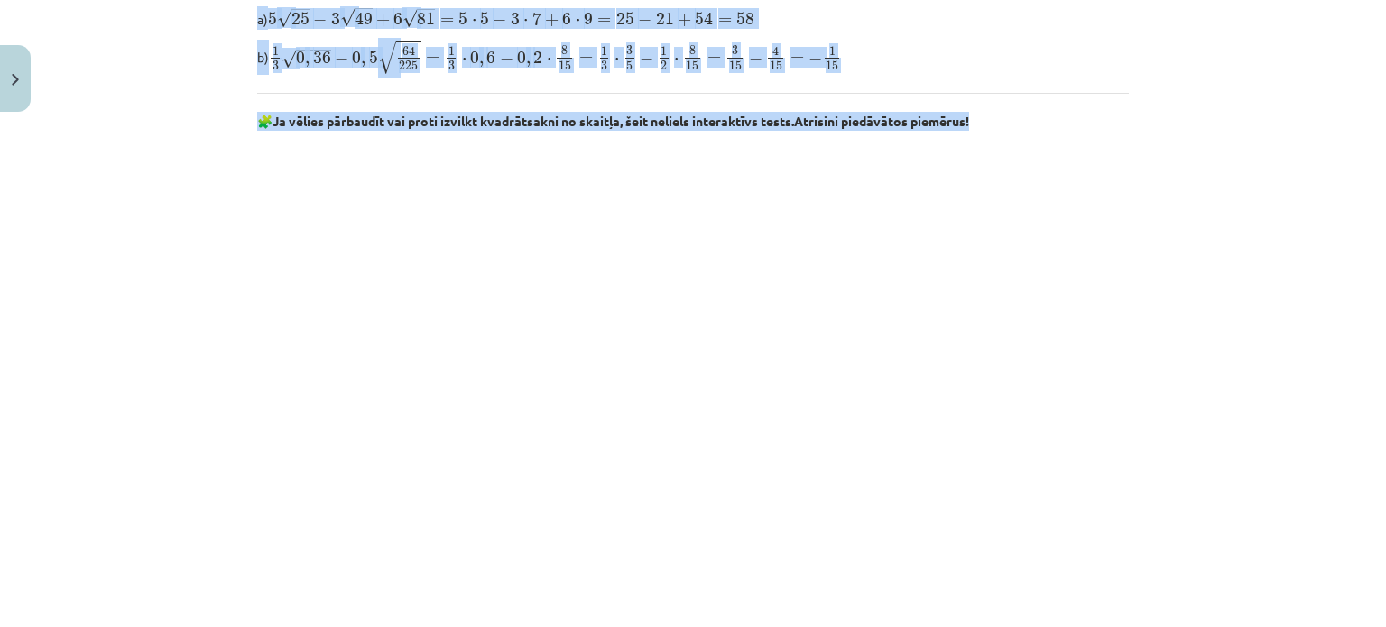
drag, startPoint x: 238, startPoint y: 180, endPoint x: 1187, endPoint y: 94, distance: 952.4
click at [1187, 94] on div "Mācību tēma: Matemātikas i - 12. klases 1. ieskaites mācību materiāls (ab) #3 📝…" at bounding box center [693, 313] width 1386 height 627
copy div "Lor ipsumdolors ametconsecte ad elitsed d eius temporinci (utl etdolore , magna…"
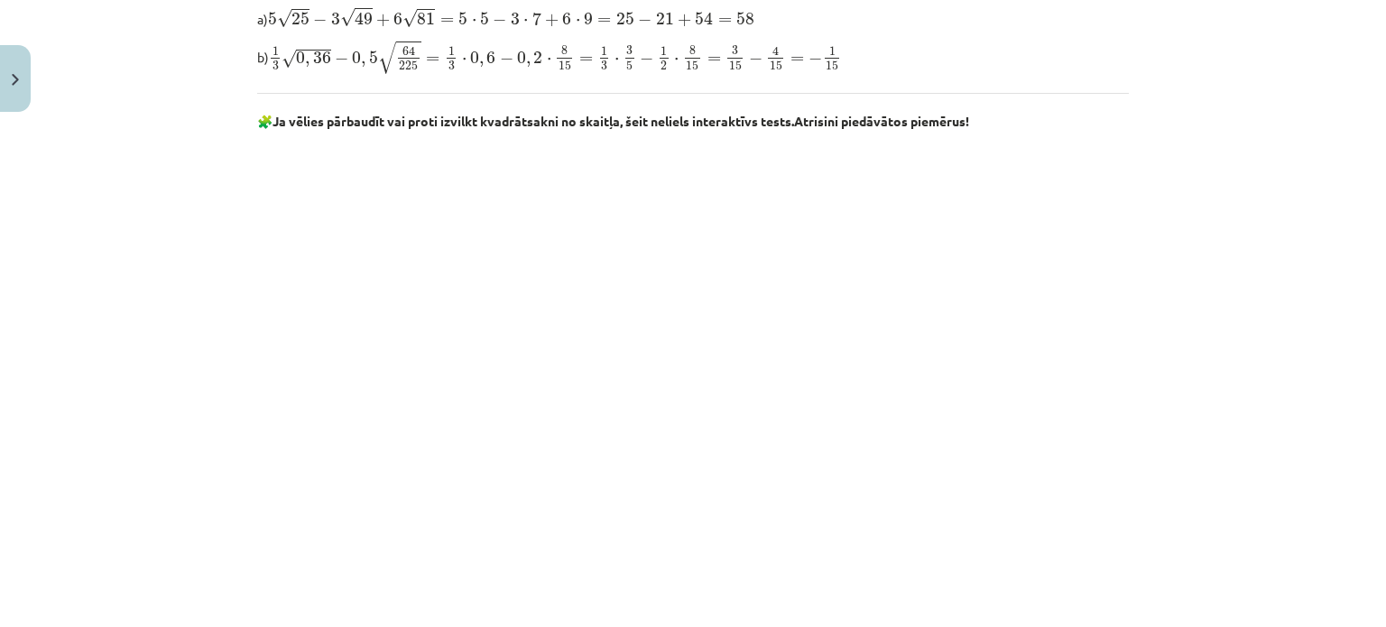
drag, startPoint x: 164, startPoint y: 263, endPoint x: 171, endPoint y: 270, distance: 10.2
click at [162, 269] on div "Mācību tēma: Matemātikas i - 12. klases 1. ieskaites mācību materiāls (ab) #3 📝…" at bounding box center [693, 313] width 1386 height 627
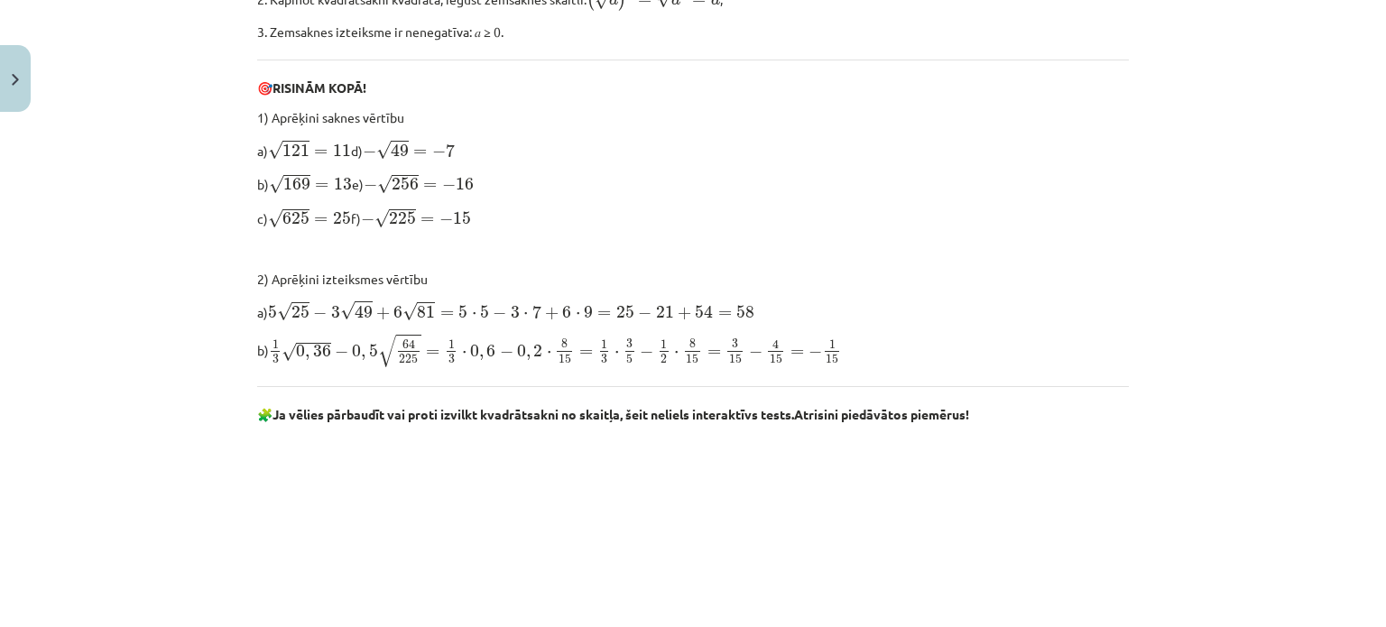
scroll to position [767, 0]
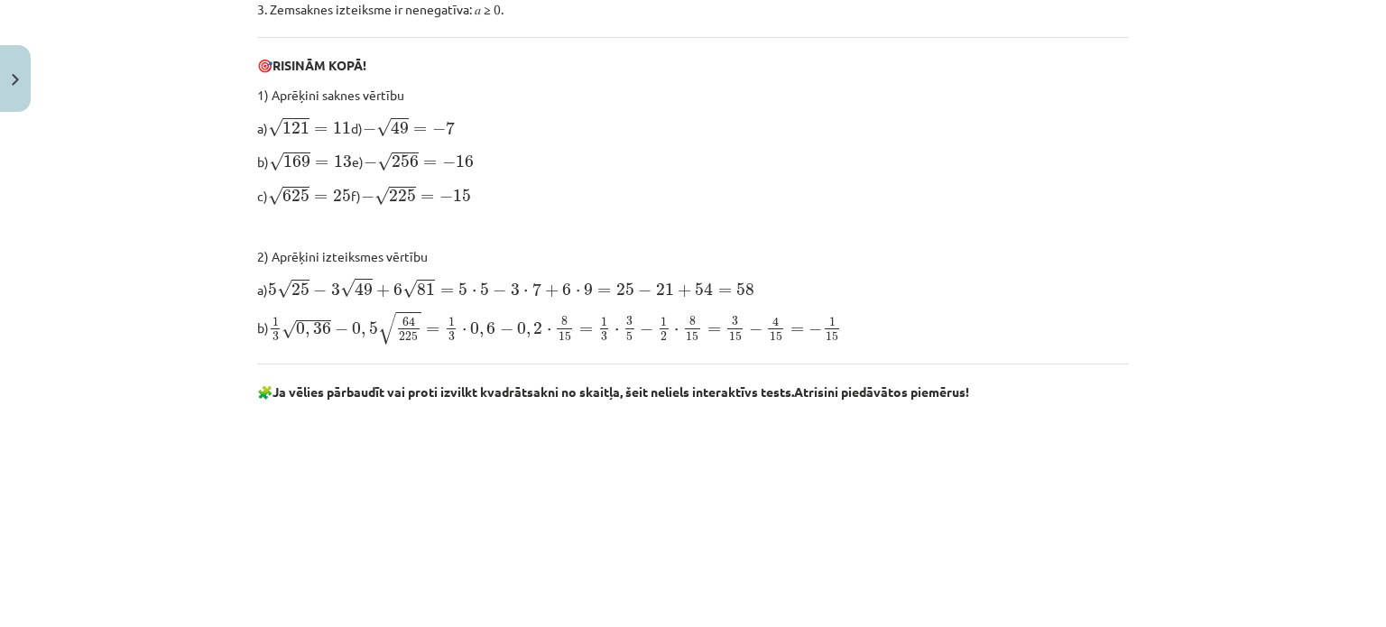
click at [87, 486] on div "Mācību tēma: Matemātikas i - 12. klases 1. ieskaites mācību materiāls (ab) #3 📝…" at bounding box center [693, 313] width 1386 height 627
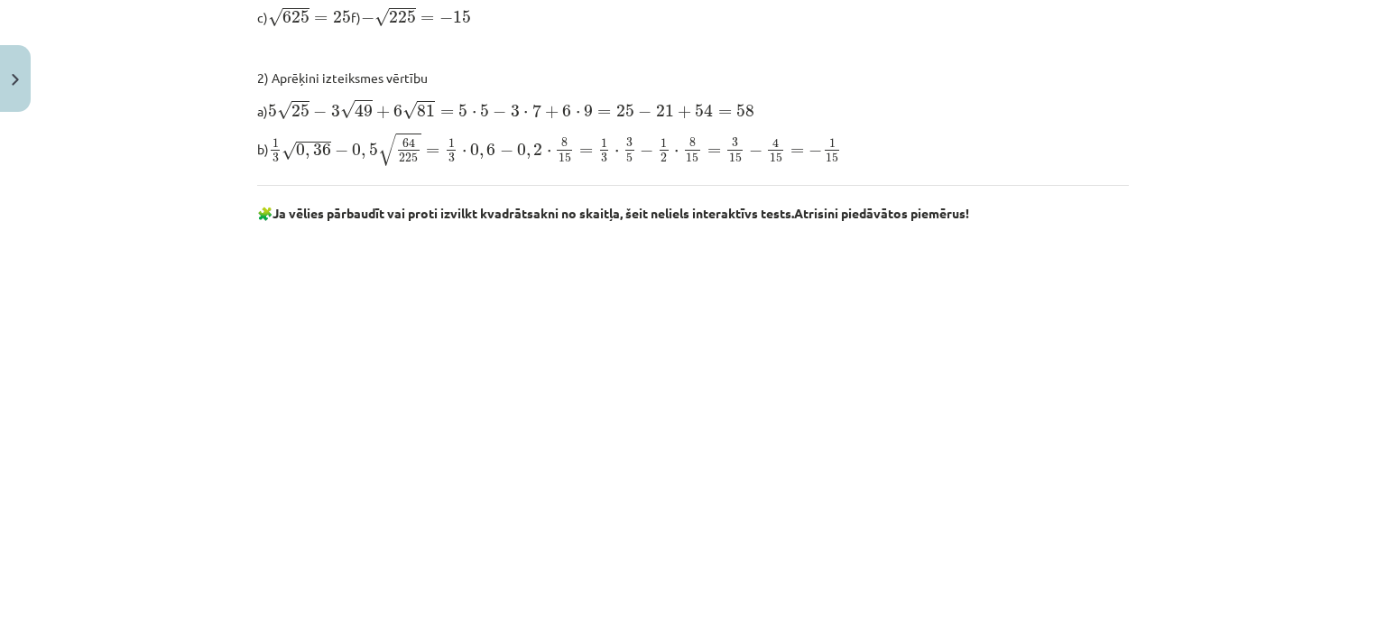
scroll to position [948, 0]
click at [1072, 133] on p "b) 1 3 √ 0 , 36 − 0 , 5 √ 64 225 = 1 3 ⋅ 0 , 6 − 0 , 2 ⋅ 8 15 = 1 3 ⋅ 3 5 − 1 2…" at bounding box center [693, 147] width 872 height 35
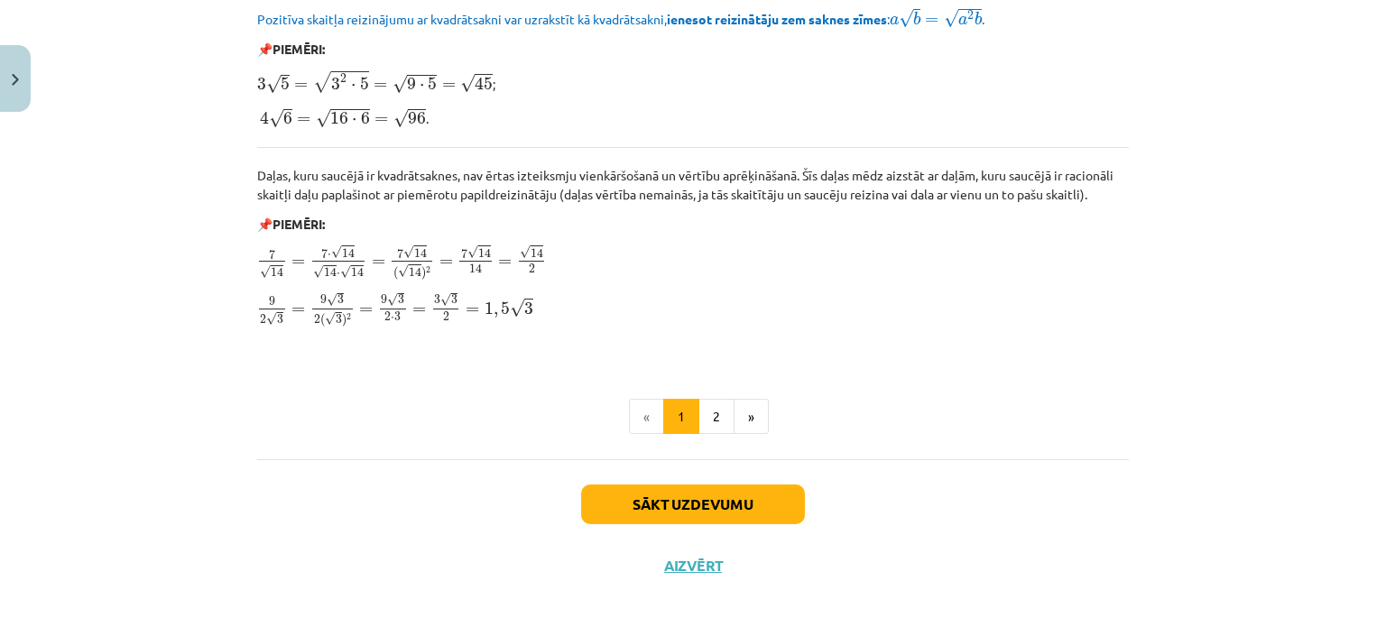
scroll to position [2198, 0]
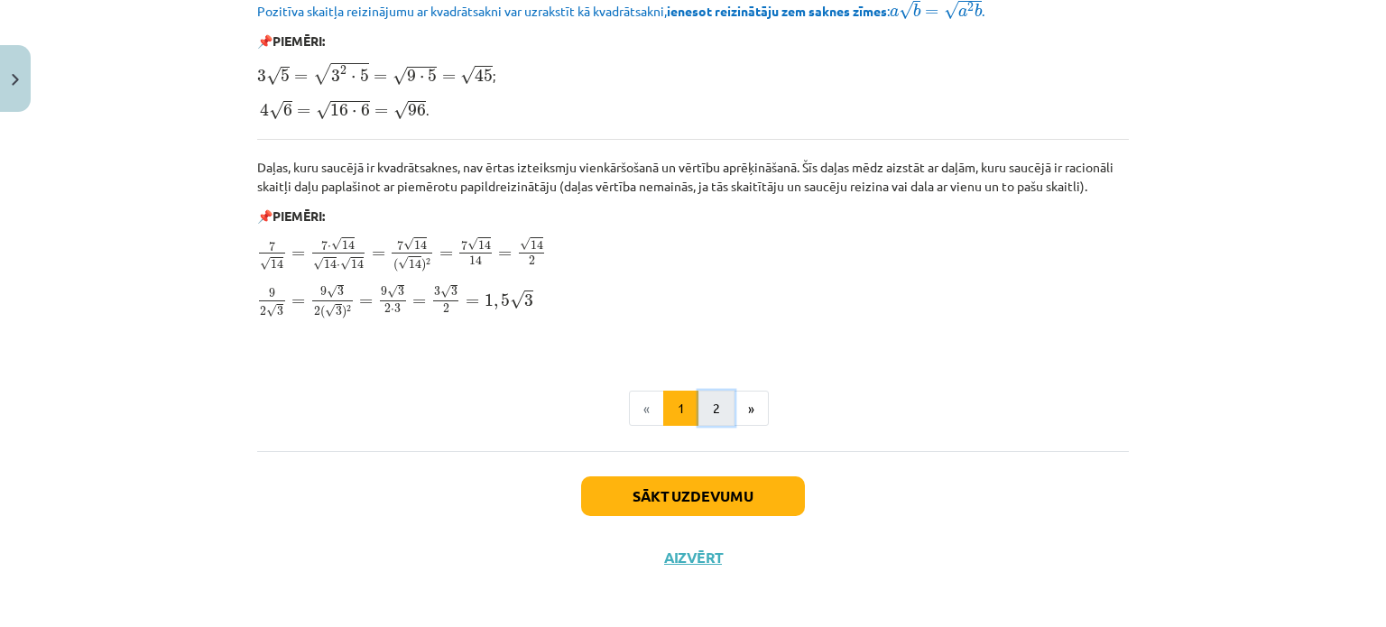
click at [708, 395] on button "2" at bounding box center [717, 409] width 36 height 36
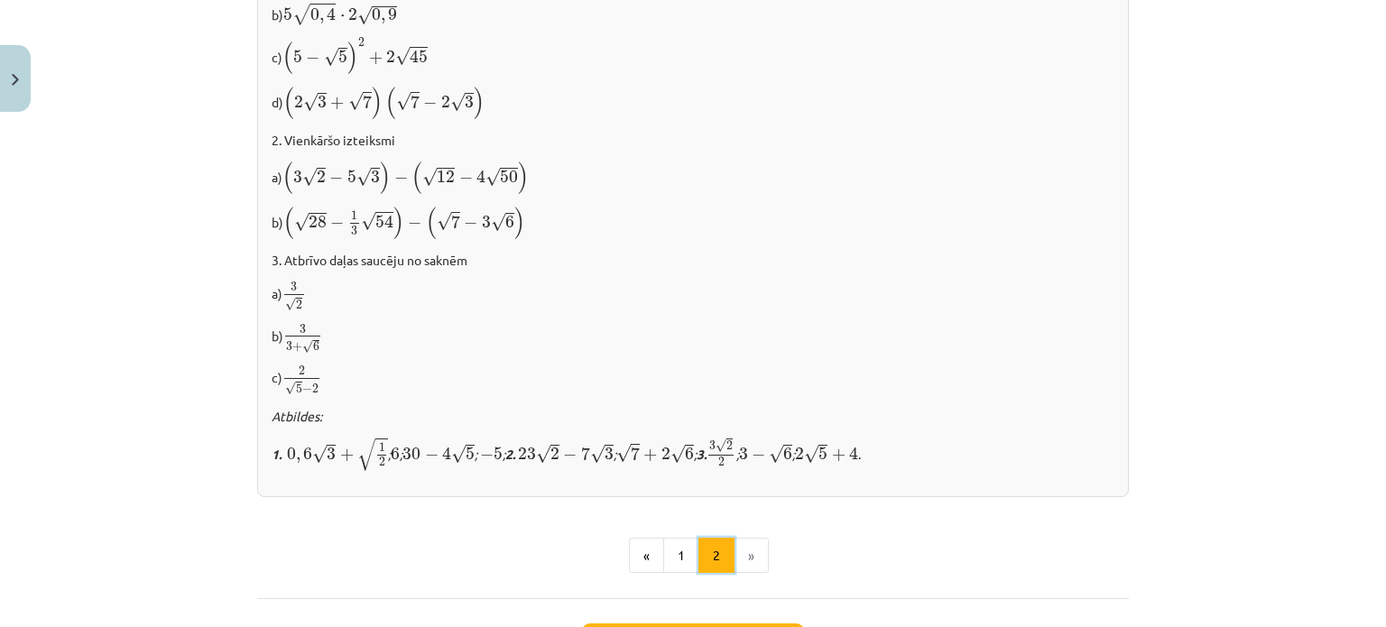
scroll to position [1217, 0]
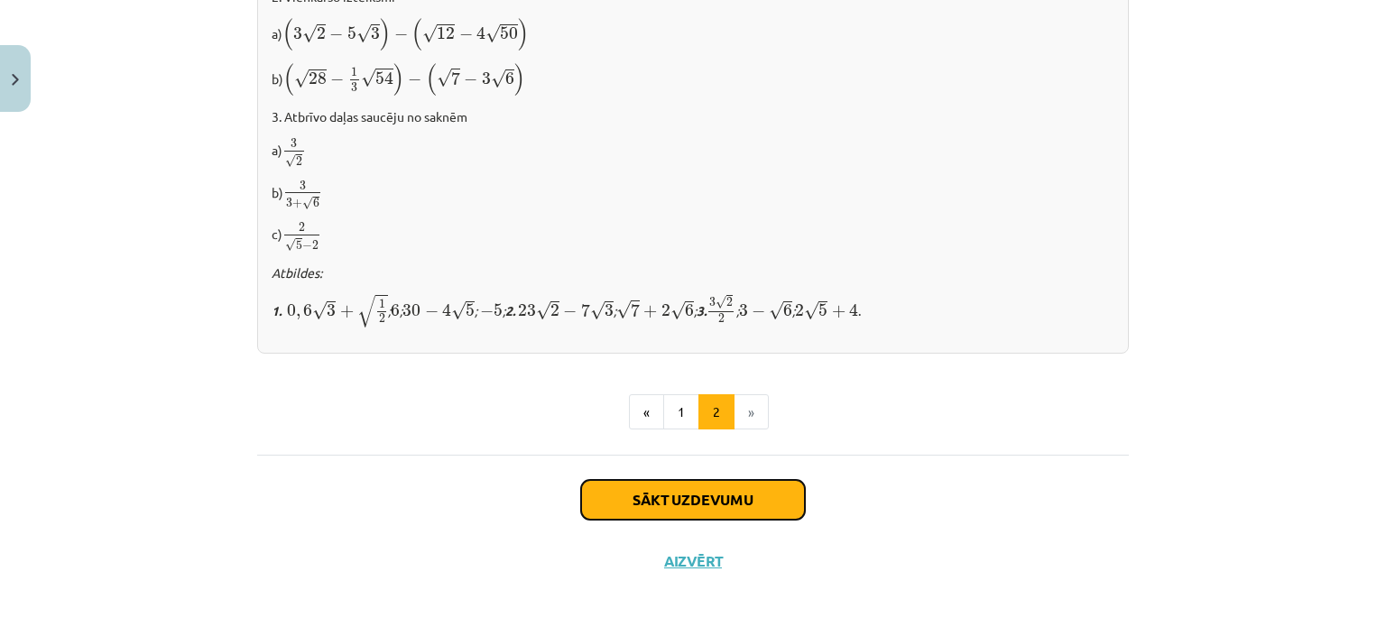
click at [706, 480] on button "Sākt uzdevumu" at bounding box center [693, 500] width 224 height 40
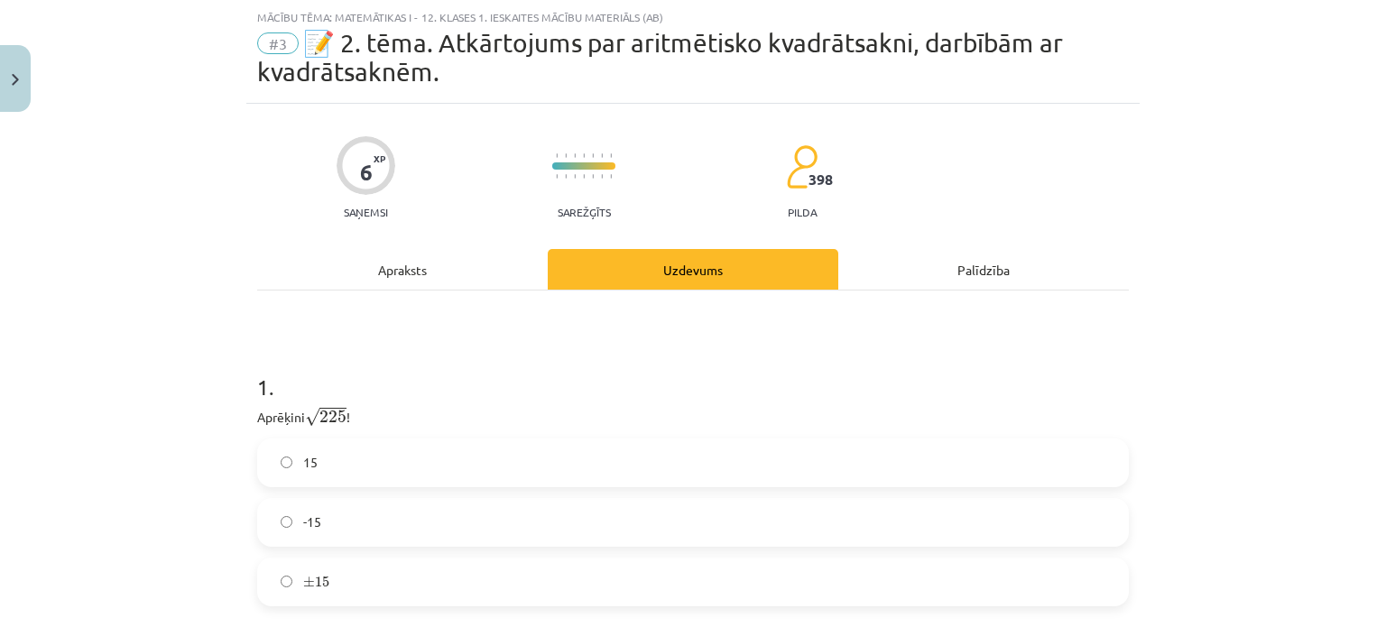
scroll to position [226, 0]
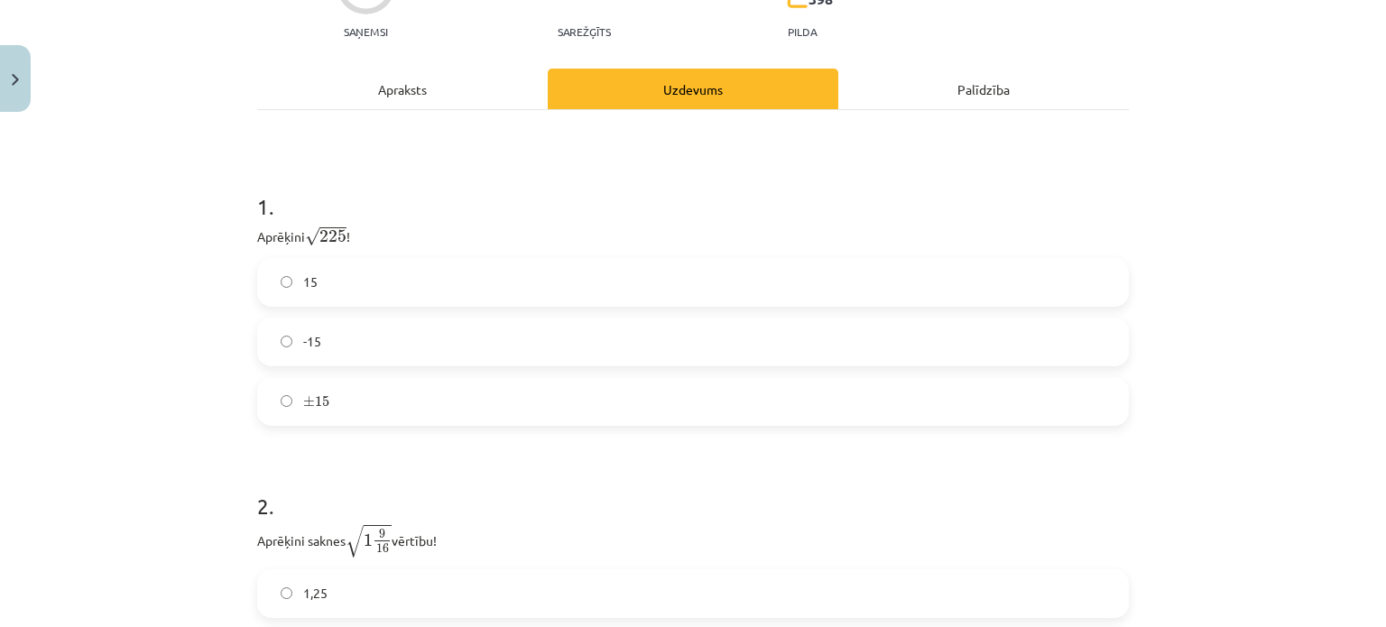
click at [366, 260] on label "15" at bounding box center [693, 282] width 868 height 45
drag, startPoint x: 242, startPoint y: 233, endPoint x: 440, endPoint y: 418, distance: 271.4
click at [440, 418] on div "6 XP Saņemsi Sarežģīts 398 pilda Apraksts Uzdevums Palīdzība 1 . Aprēķini √ 225…" at bounding box center [692, 382] width 893 height 919
copy div "Aprēķini √ 225 225 ! 15 -15 ± 15"
click at [106, 375] on div "Mācību tēma: Matemātikas i - 12. klases 1. ieskaites mācību materiāls (ab) #3 📝…" at bounding box center [693, 313] width 1386 height 627
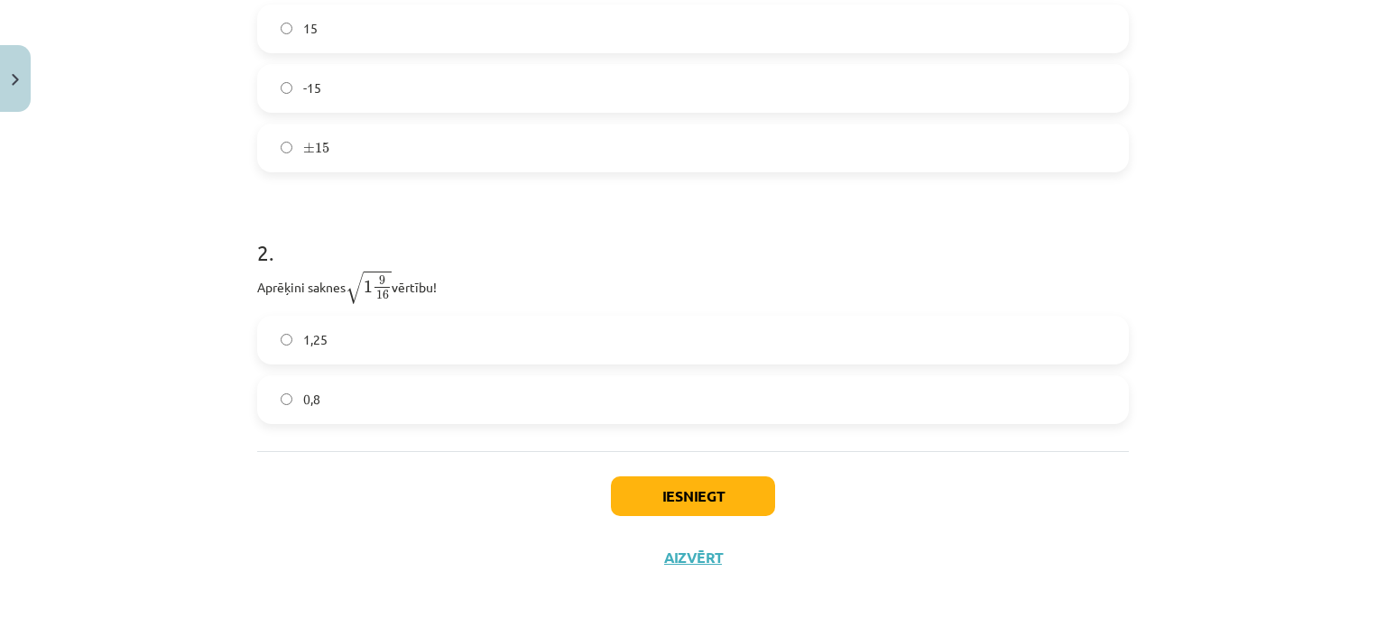
scroll to position [484, 0]
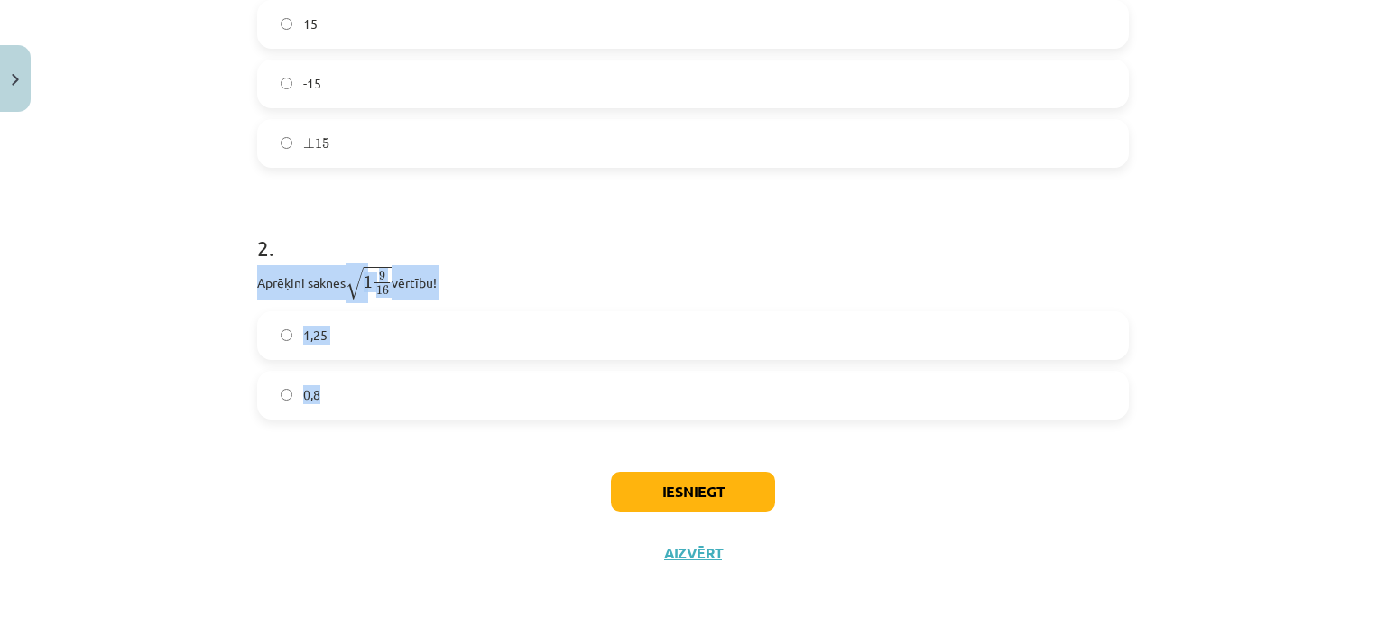
drag, startPoint x: 215, startPoint y: 272, endPoint x: 543, endPoint y: 404, distance: 354.3
click at [543, 404] on div "Mācību tēma: Matemātikas i - 12. klases 1. ieskaites mācību materiāls (ab) #3 📝…" at bounding box center [693, 313] width 1386 height 627
copy div "Aprēķini saknes √ 1 9 16 1 9 16 vērtību! 1,25 0,8"
click at [0, 347] on div "Mācību tēma: Matemātikas i - 12. klases 1. ieskaites mācību materiāls (ab) #3 📝…" at bounding box center [693, 313] width 1386 height 627
click at [246, 206] on div "6 XP Saņemsi Sarežģīts 398 pilda Apraksts Uzdevums Palīdzība 1 . Aprēķini √ 225…" at bounding box center [692, 124] width 893 height 919
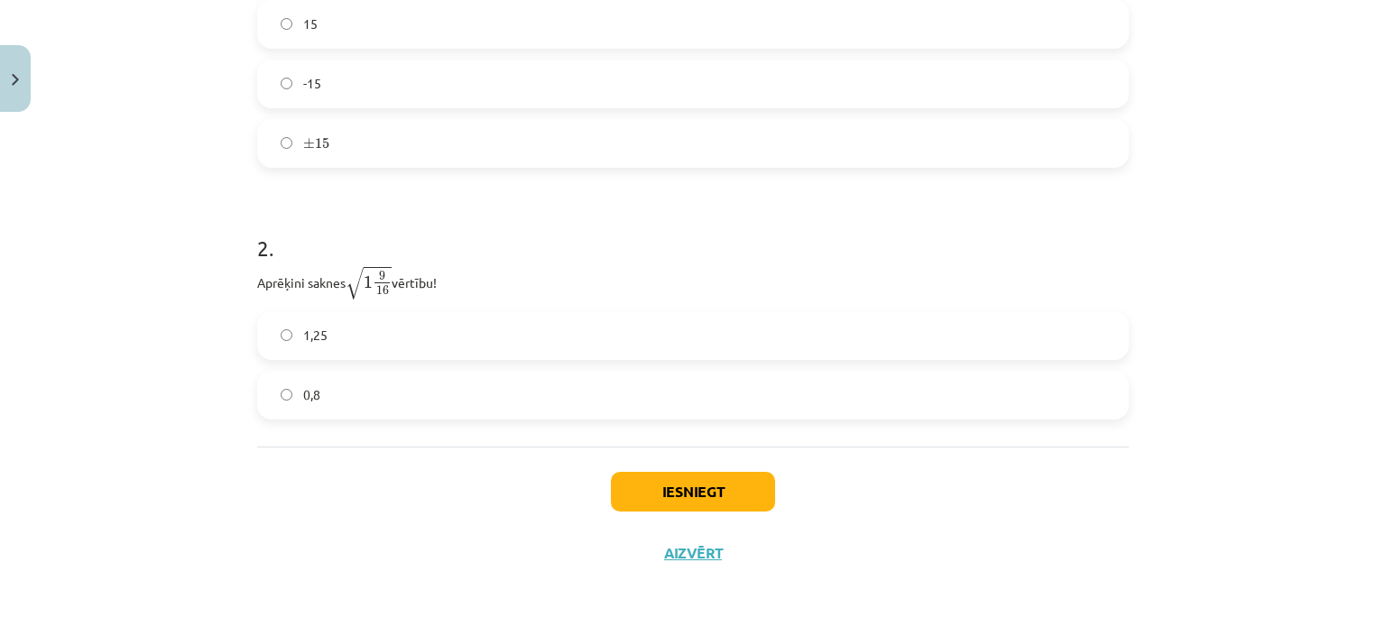
click at [332, 397] on label "0,8" at bounding box center [693, 395] width 868 height 45
click at [680, 506] on button "Iesniegt" at bounding box center [693, 492] width 164 height 40
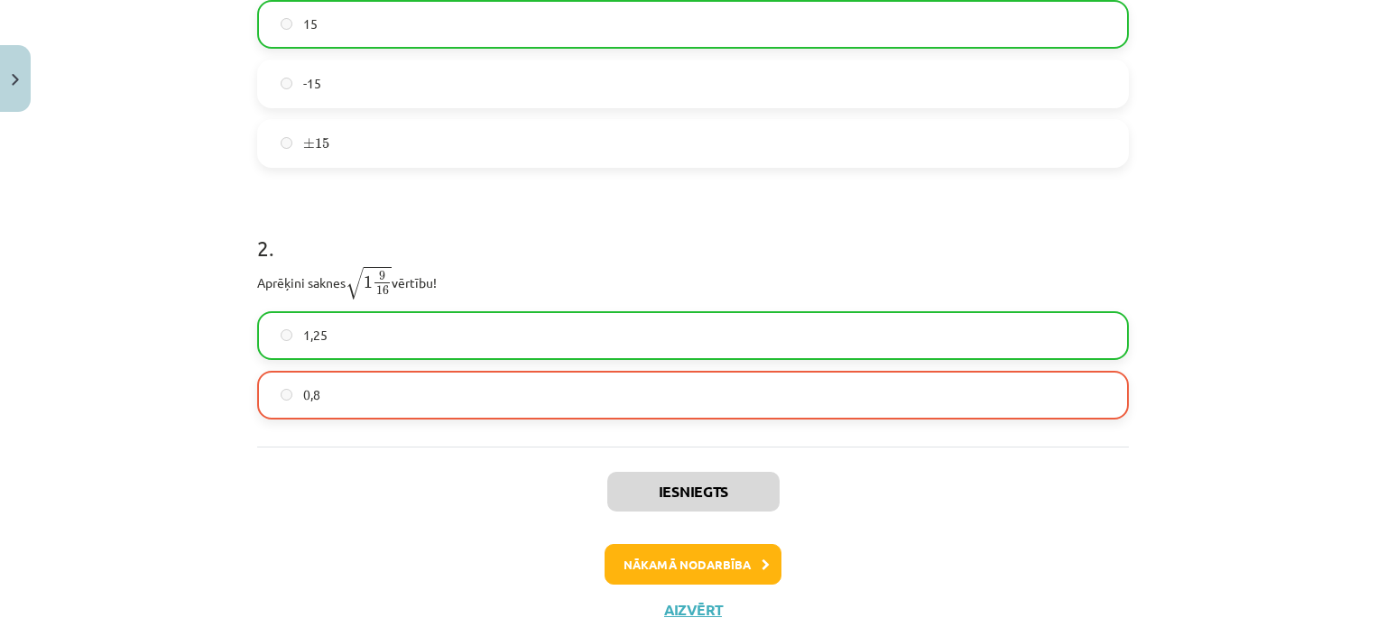
click at [519, 229] on h1 "2 ." at bounding box center [693, 232] width 872 height 56
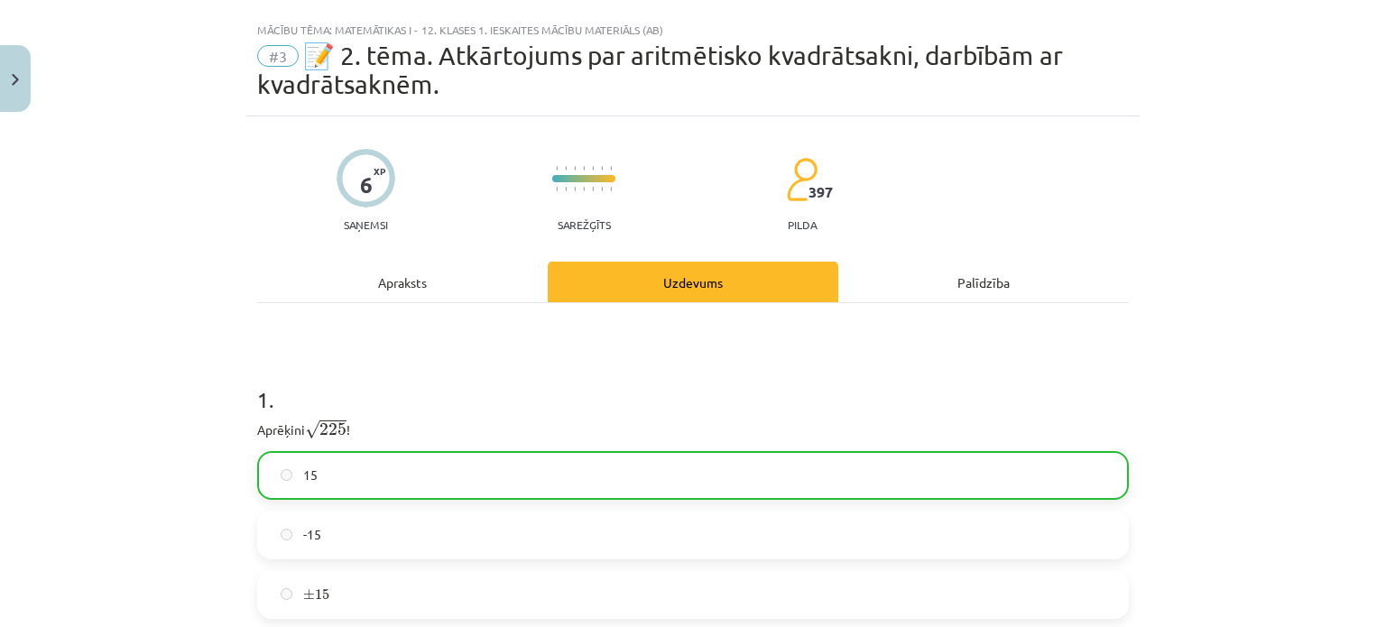
scroll to position [0, 0]
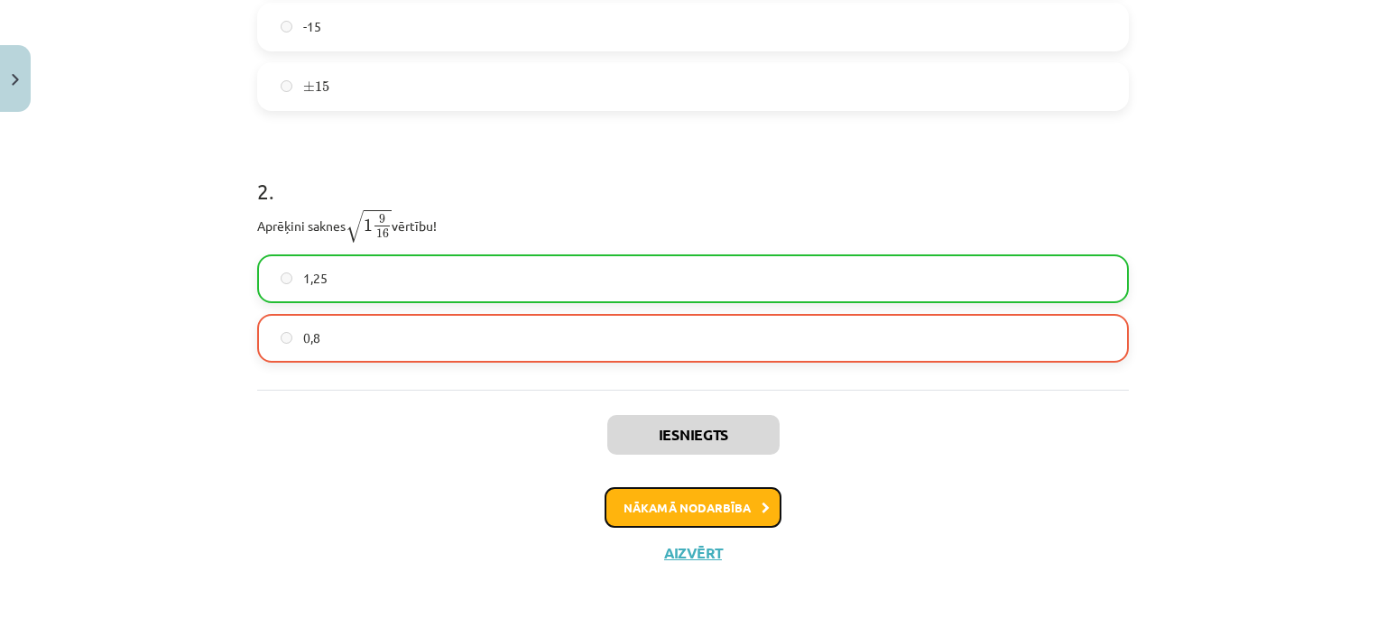
click at [734, 513] on button "Nākamā nodarbība" at bounding box center [693, 508] width 177 height 42
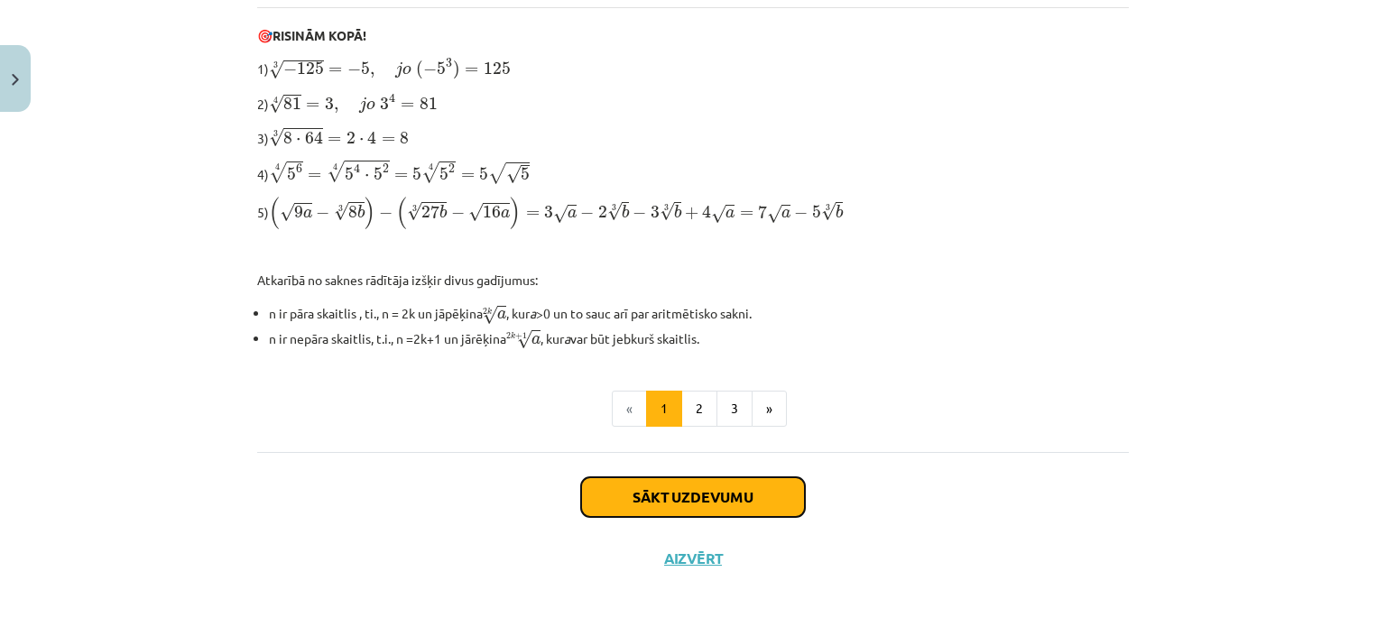
click at [718, 497] on button "Sākt uzdevumu" at bounding box center [693, 497] width 224 height 40
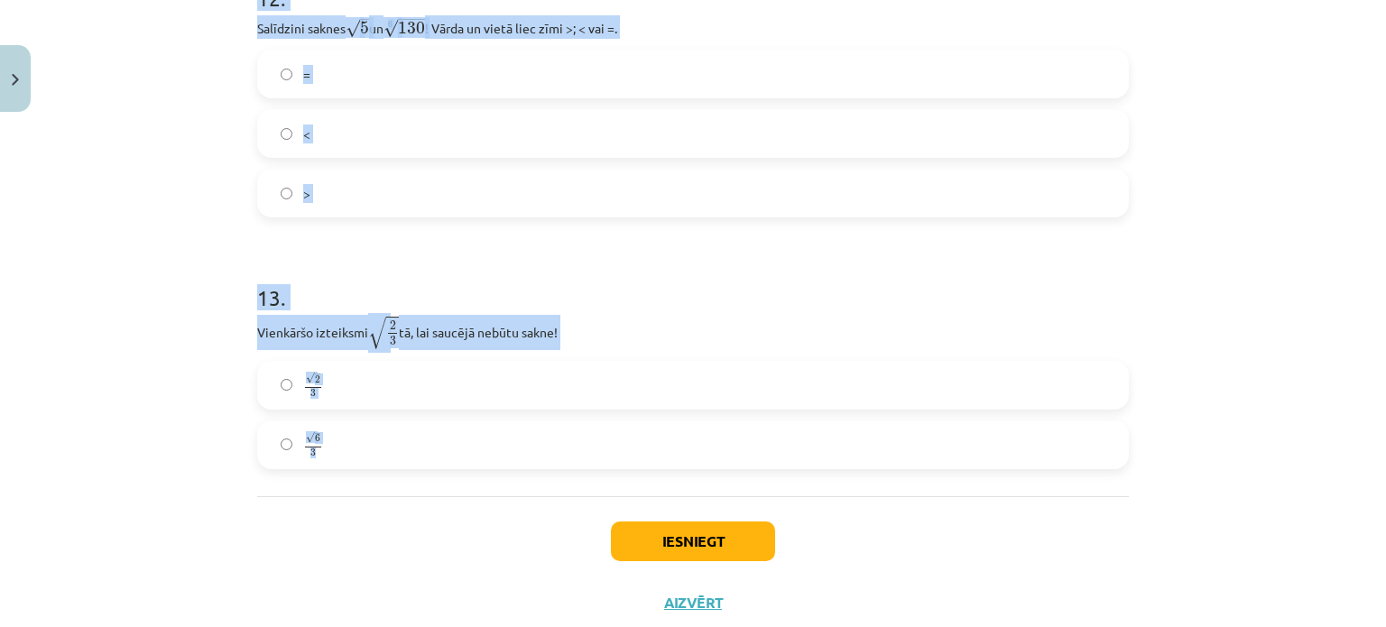
scroll to position [4069, 0]
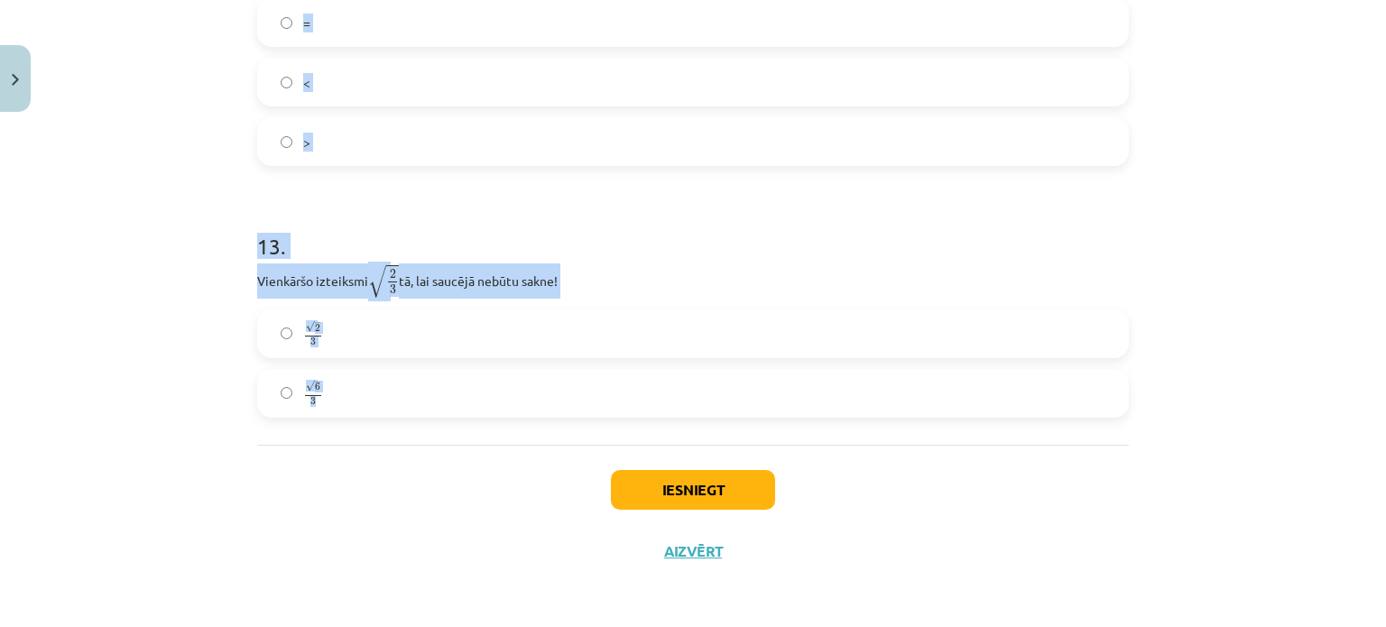
drag, startPoint x: 242, startPoint y: 384, endPoint x: 870, endPoint y: 407, distance: 628.6
copy form "Lore ipsumdolo sitametco adipiscing e s d e t i = ⋯ utlabo etdo, mag aliq enima…"
click at [238, 204] on div "Mācību tēma: Matemātikas i - 12. klases 1. ieskaites mācību materiāls (ab) #4 📝…" at bounding box center [693, 313] width 1386 height 627
click at [205, 208] on div "Mācību tēma: Matemātikas i - 12. klases 1. ieskaites mācību materiāls (ab) #4 📝…" at bounding box center [693, 313] width 1386 height 627
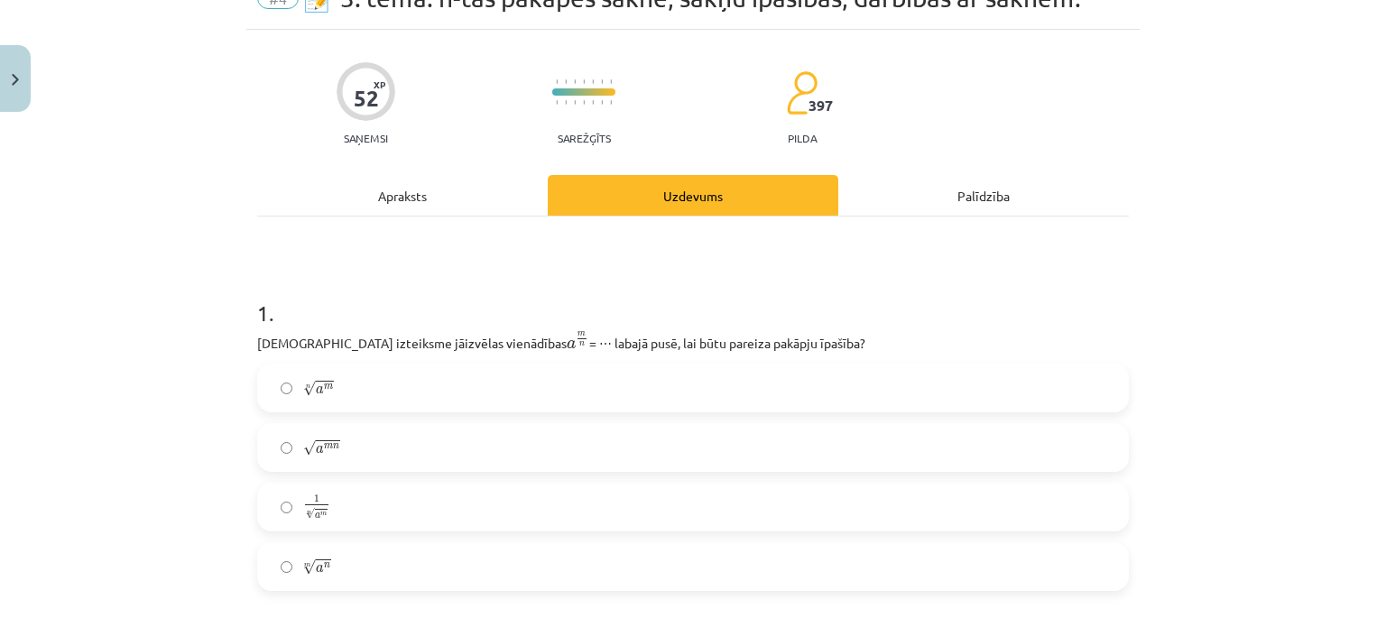
scroll to position [181, 0]
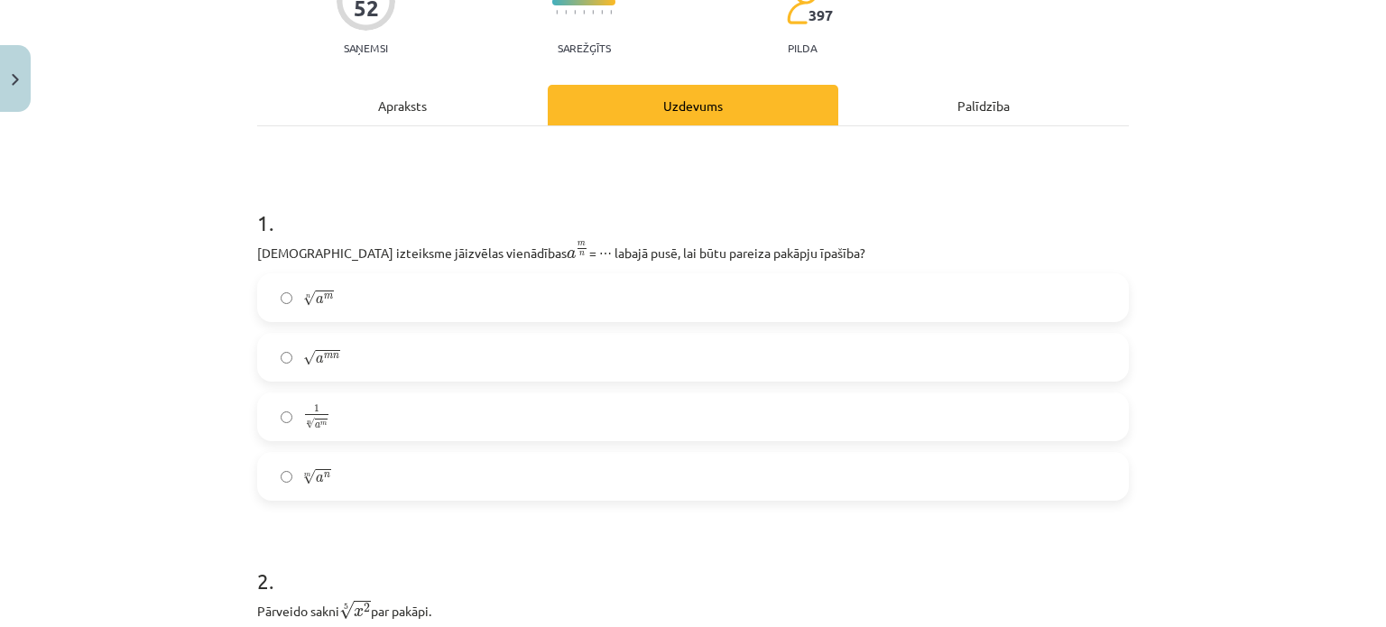
click at [379, 301] on label "n √ a m a m n" at bounding box center [693, 297] width 868 height 45
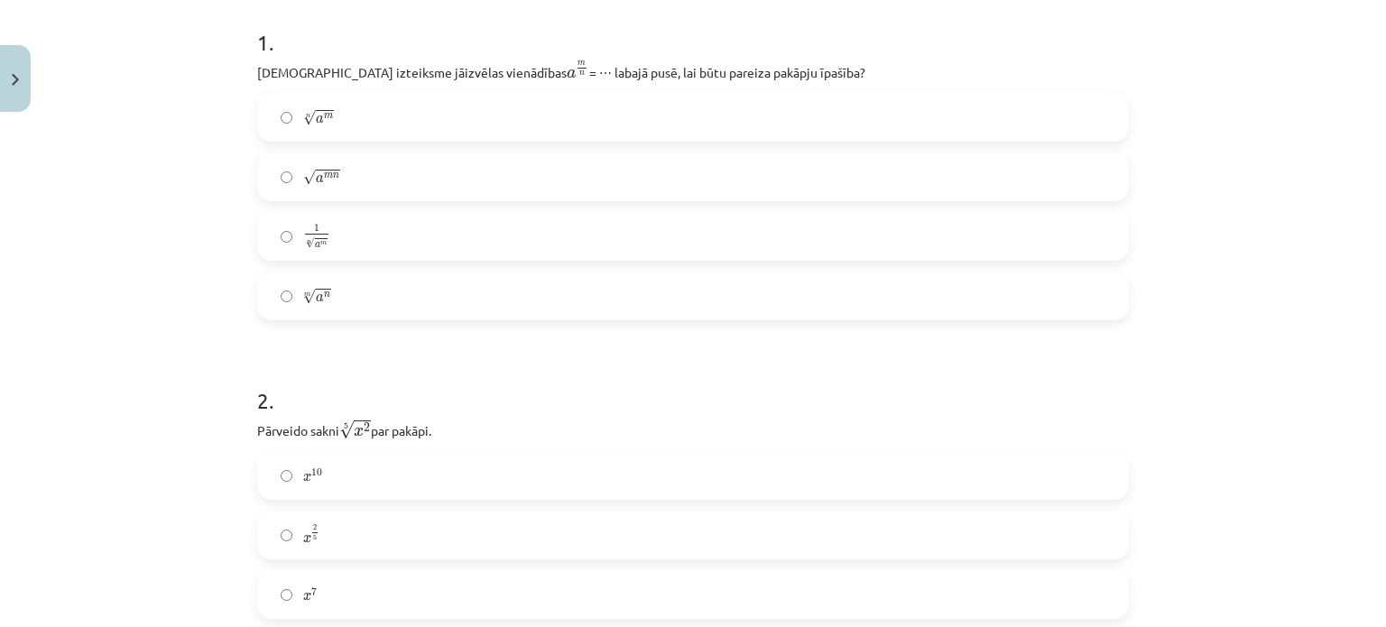
click at [180, 367] on div "Mācību tēma: Matemātikas i - 12. klases 1. ieskaites mācību materiāls (ab) #4 📝…" at bounding box center [693, 313] width 1386 height 627
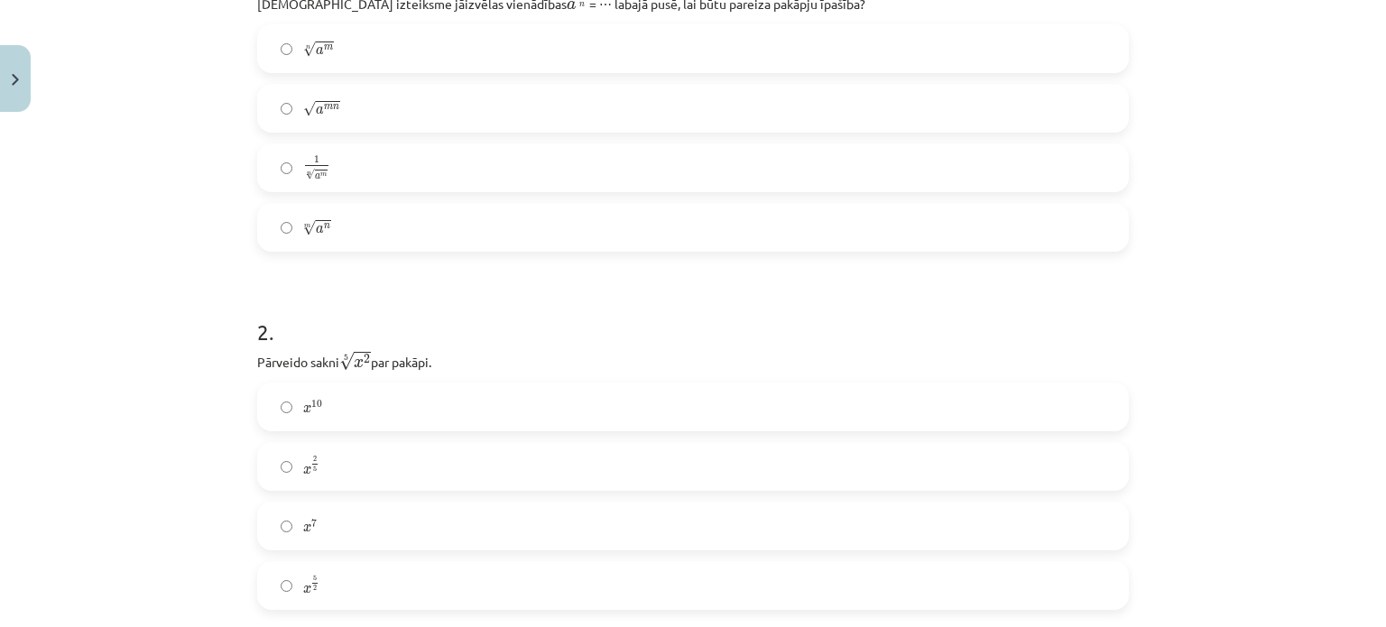
scroll to position [542, 0]
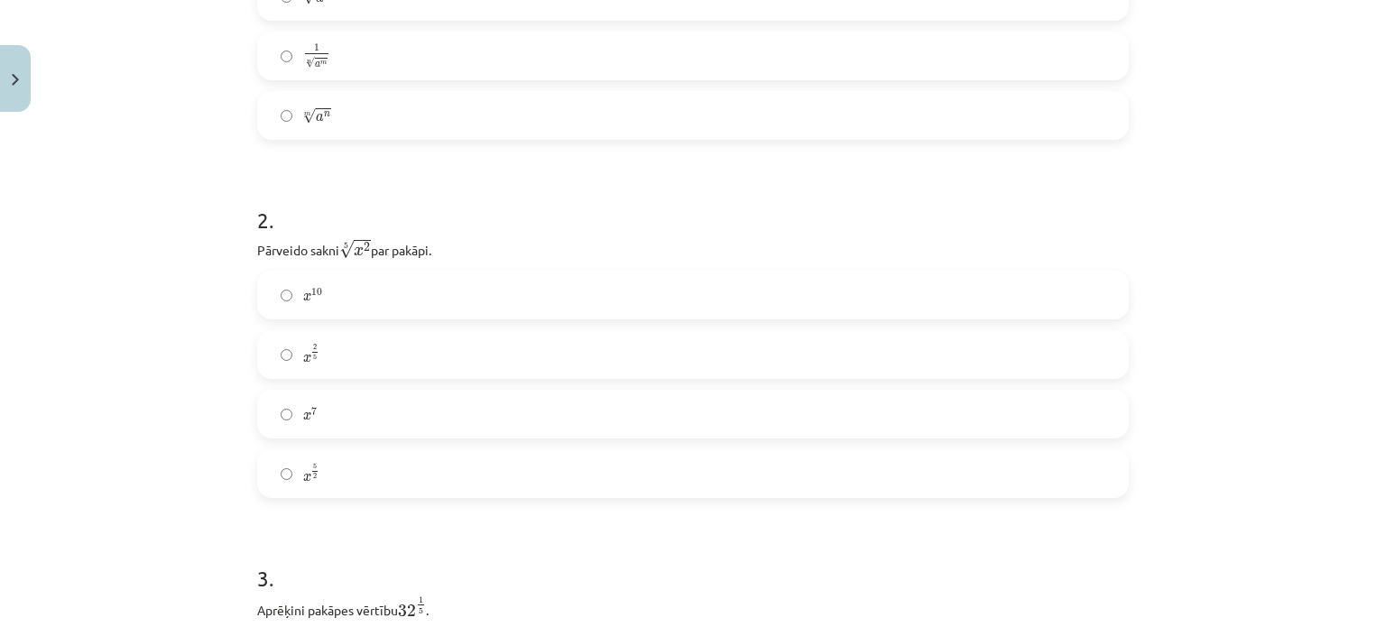
click at [332, 347] on label "x 2 5 x 2 5" at bounding box center [693, 354] width 868 height 45
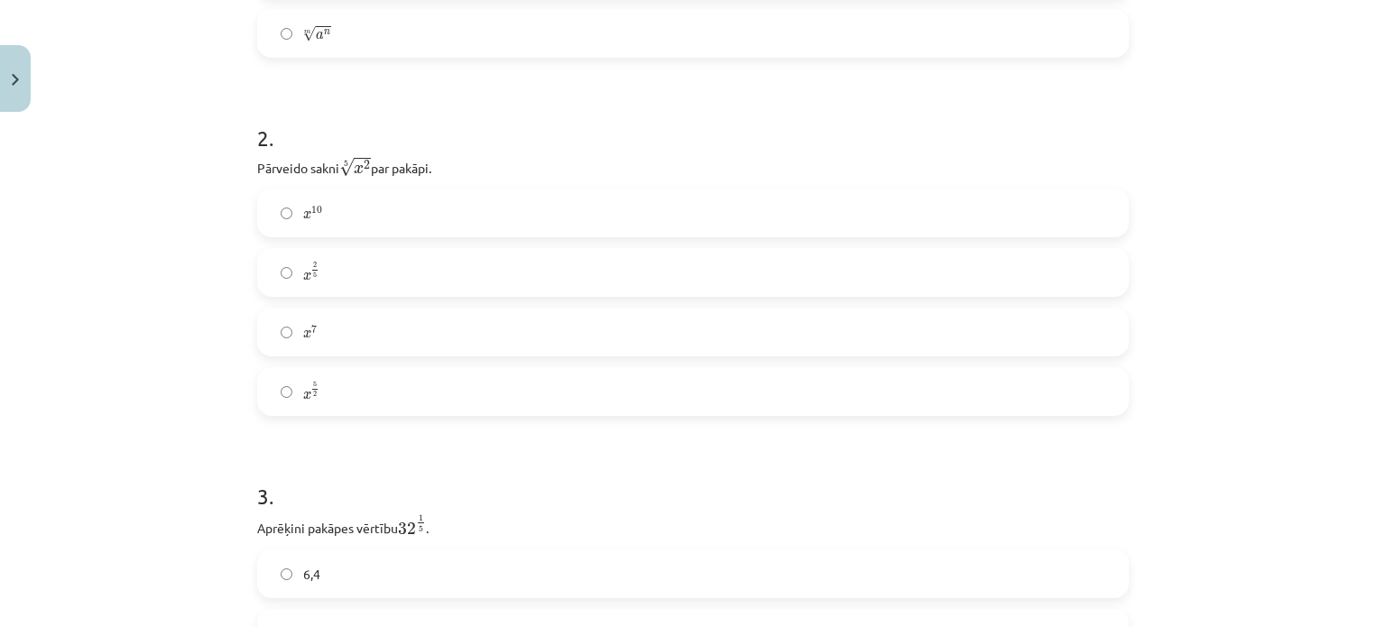
scroll to position [722, 0]
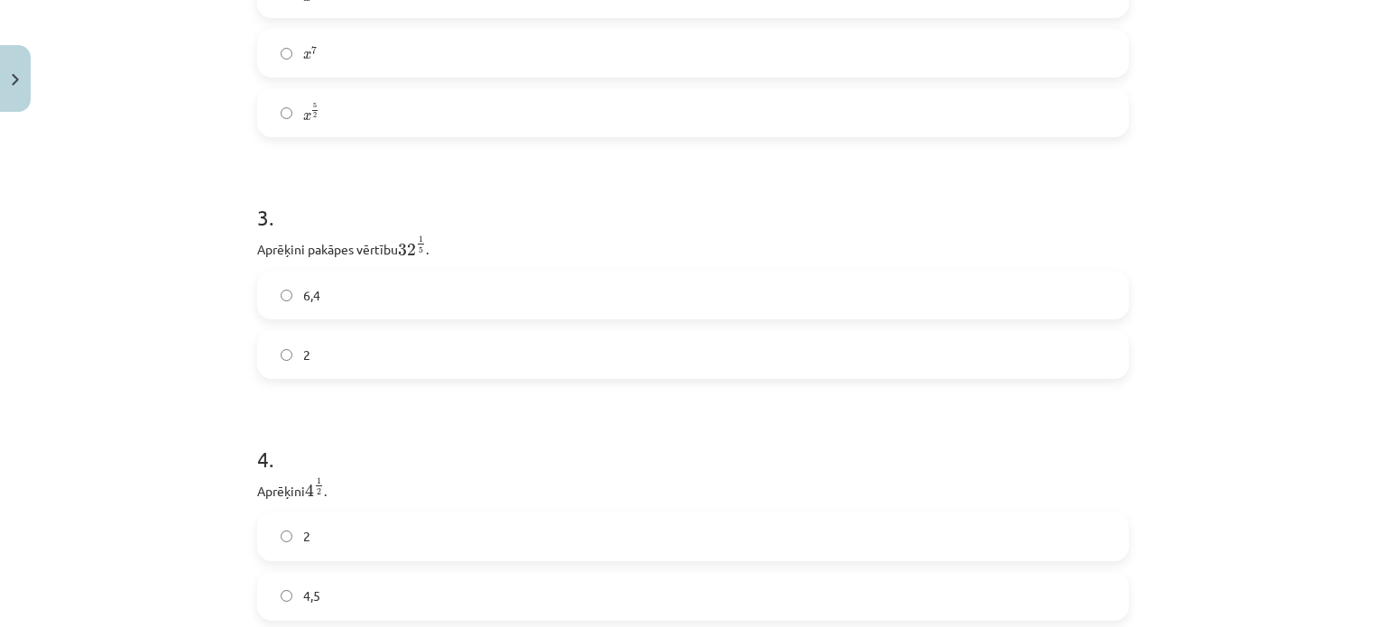
click at [386, 347] on label "2" at bounding box center [693, 354] width 868 height 45
click at [352, 264] on label "2" at bounding box center [693, 266] width 868 height 45
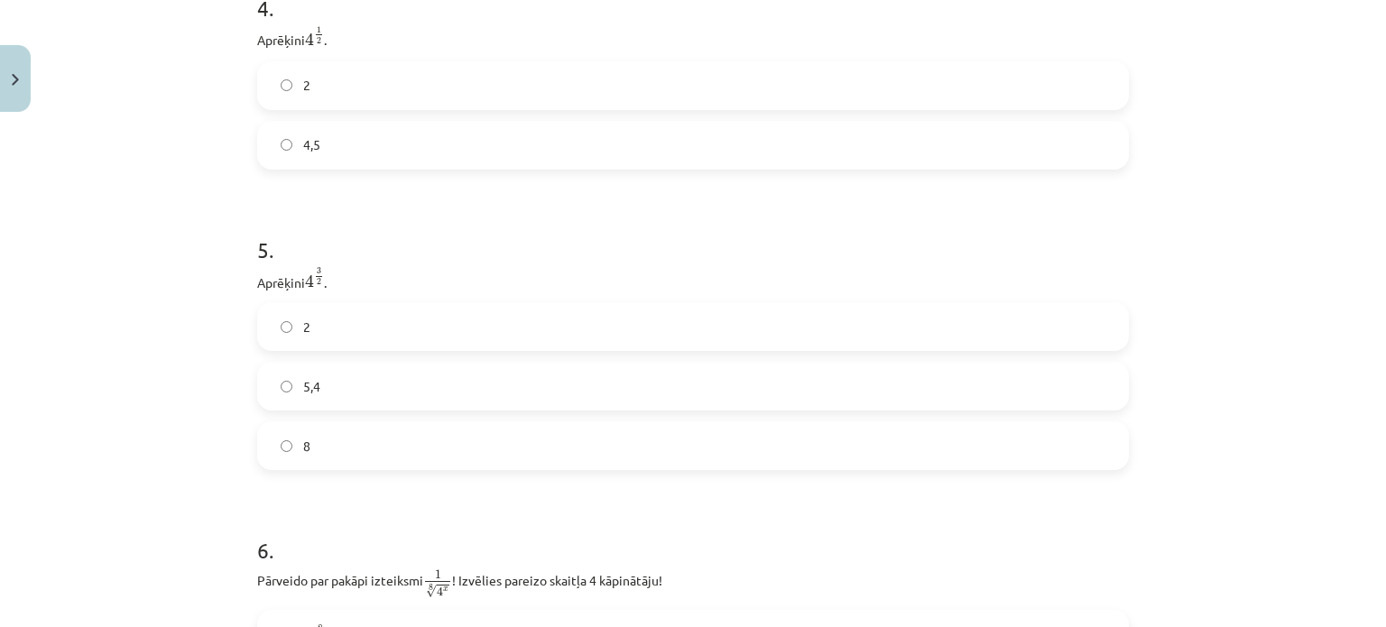
click at [388, 462] on label "8" at bounding box center [693, 445] width 868 height 45
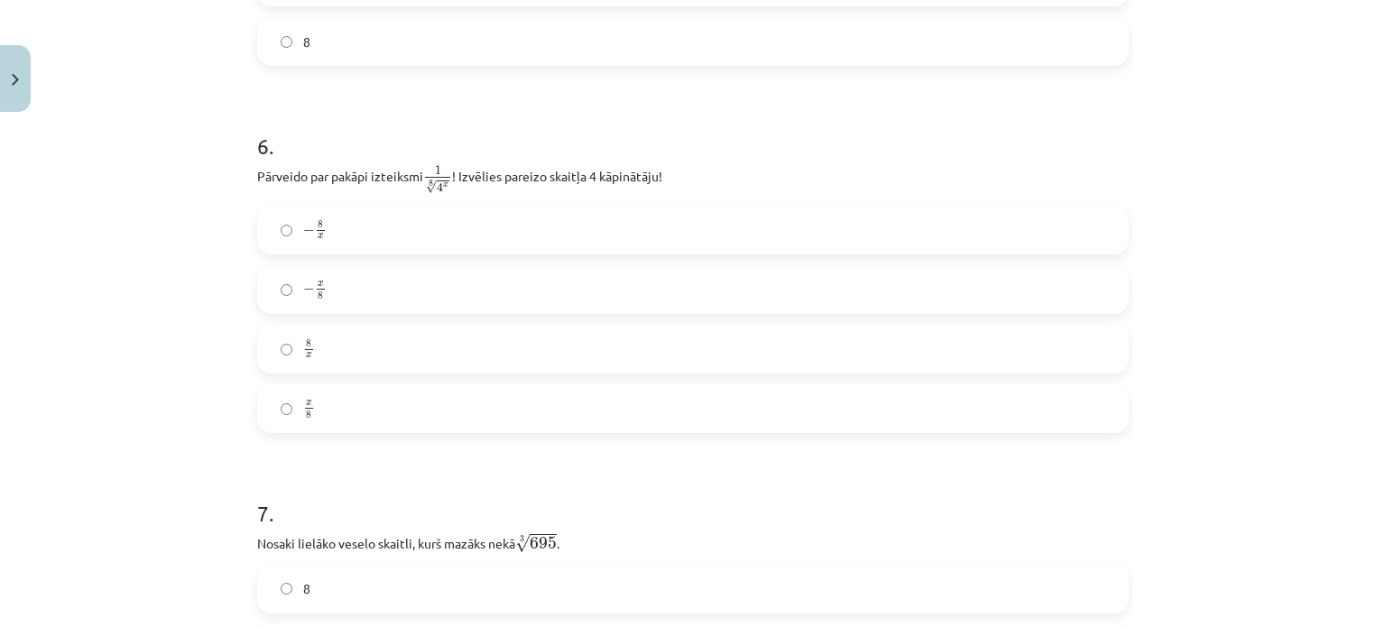
scroll to position [1805, 0]
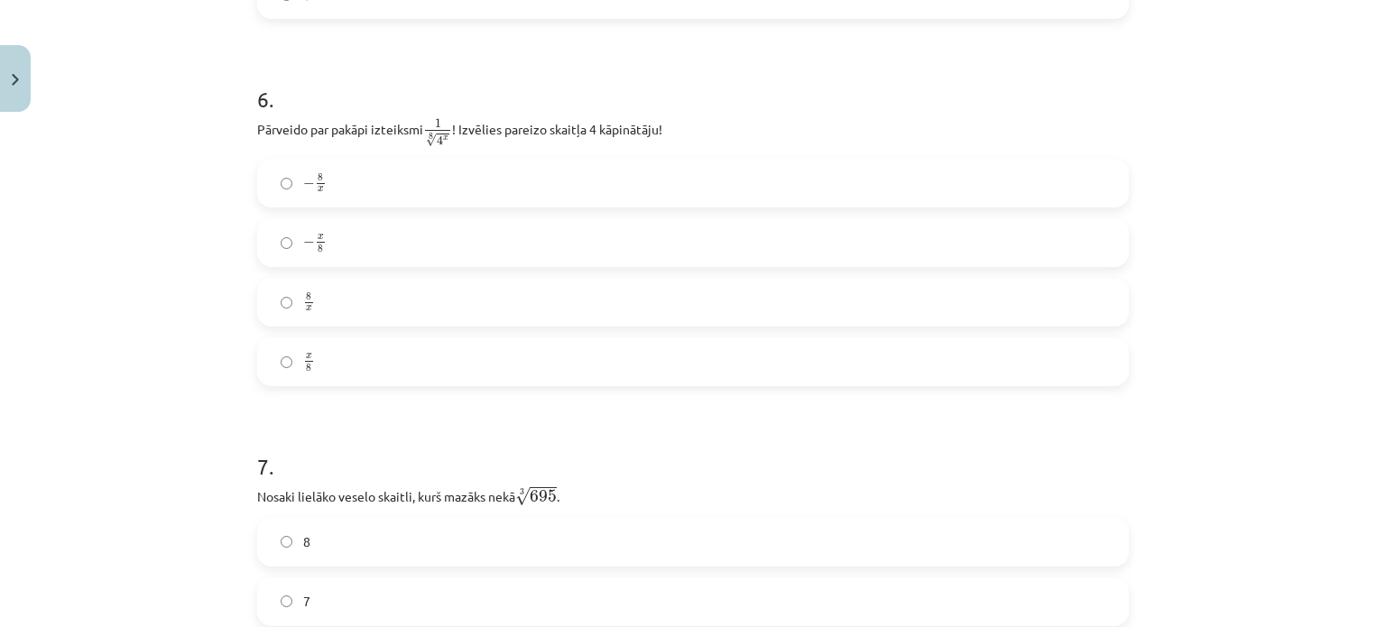
click at [199, 254] on div "Mācību tēma: Matemātikas i - 12. klases 1. ieskaites mācību materiāls (ab) #4 📝…" at bounding box center [693, 313] width 1386 height 627
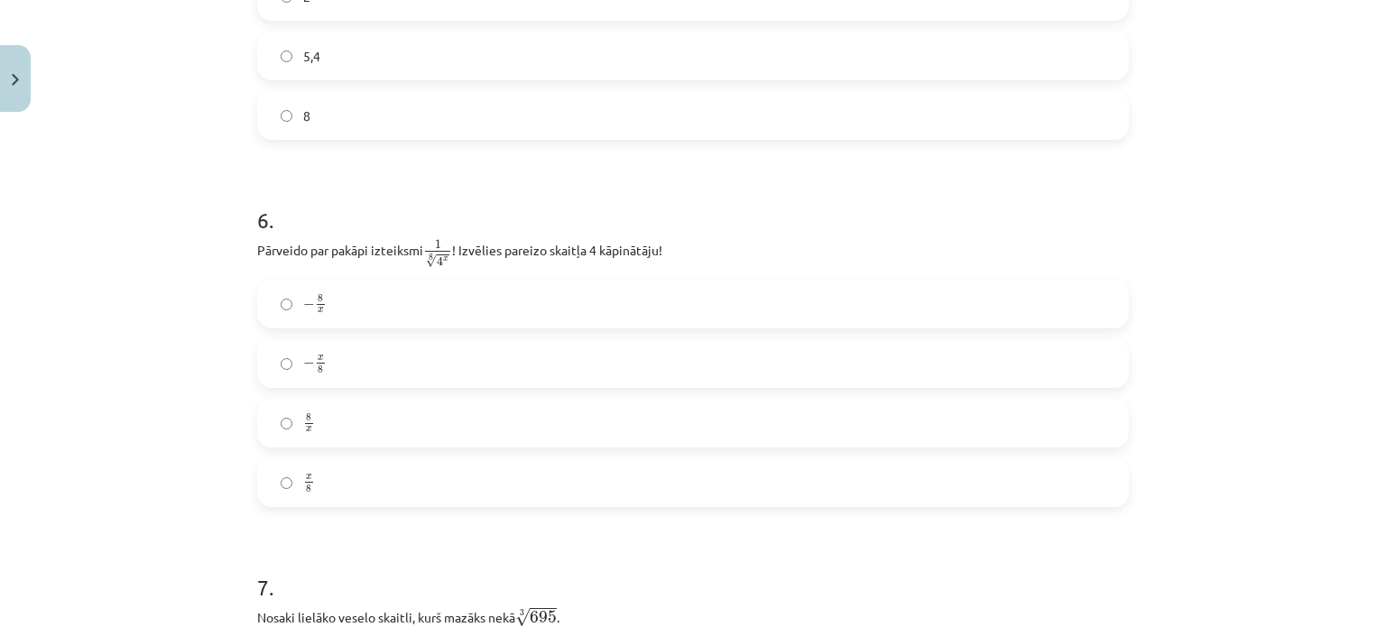
scroll to position [1715, 0]
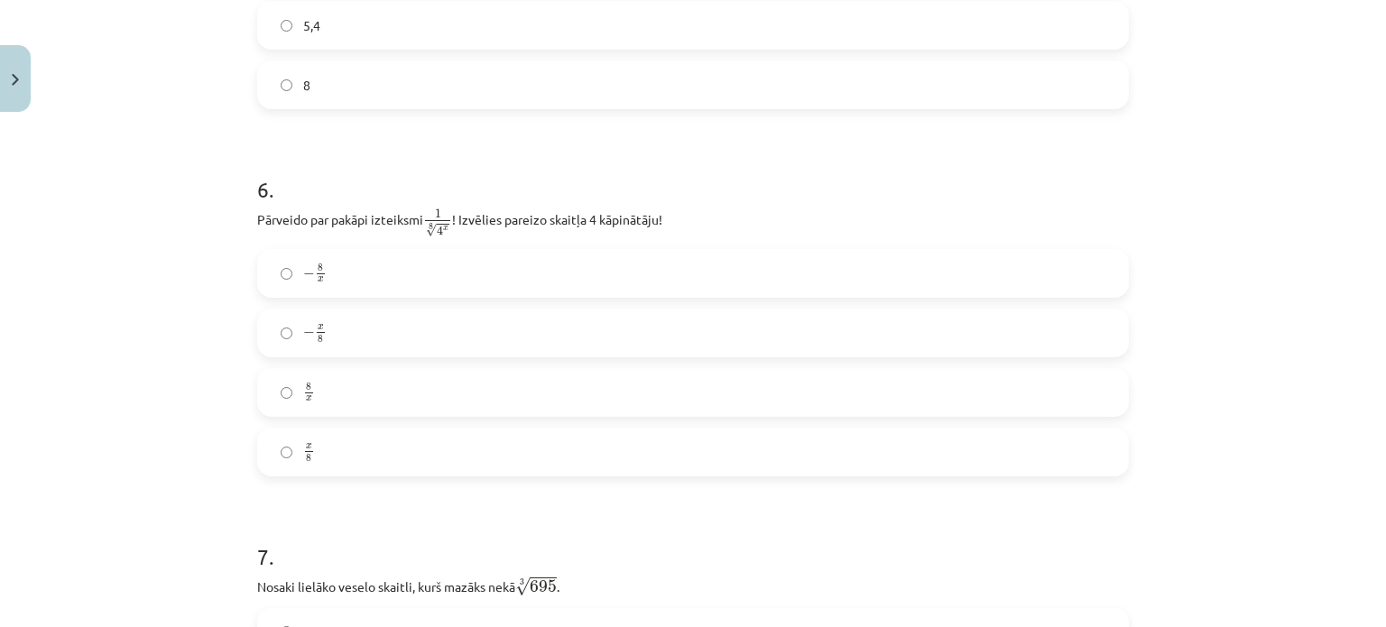
drag, startPoint x: 329, startPoint y: 465, endPoint x: 324, endPoint y: 454, distance: 11.7
click at [328, 465] on label "x 8 x 8" at bounding box center [693, 452] width 868 height 45
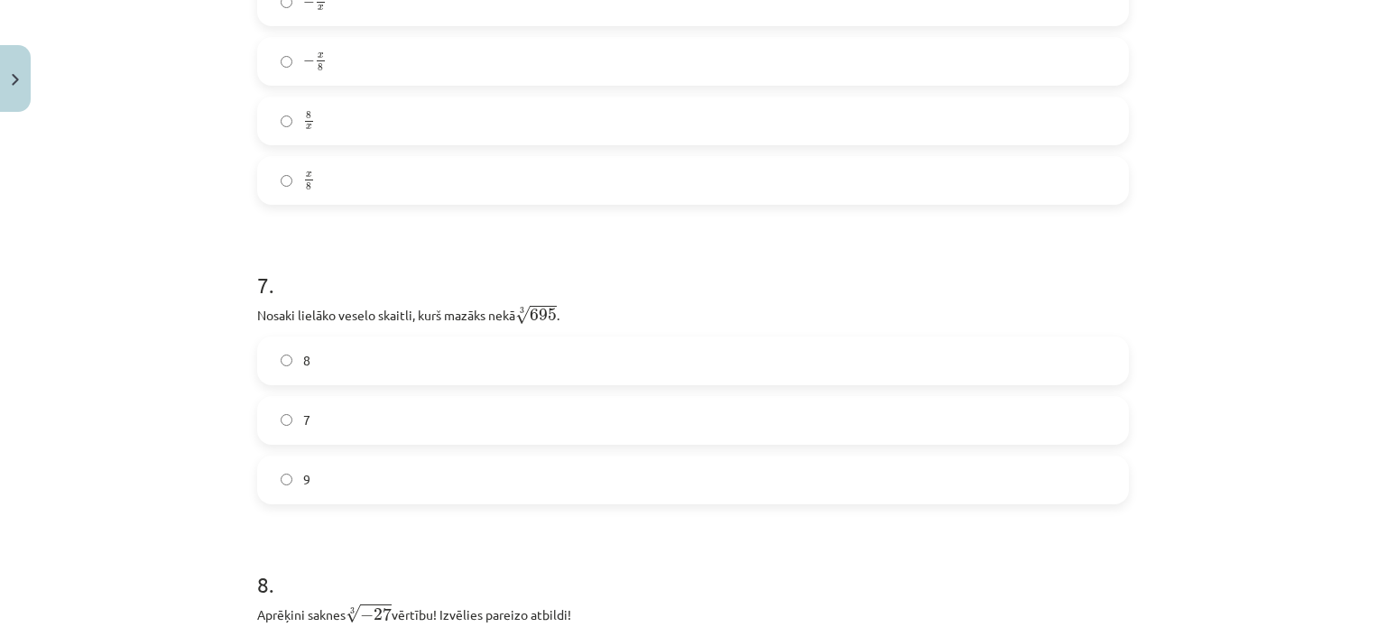
scroll to position [2076, 0]
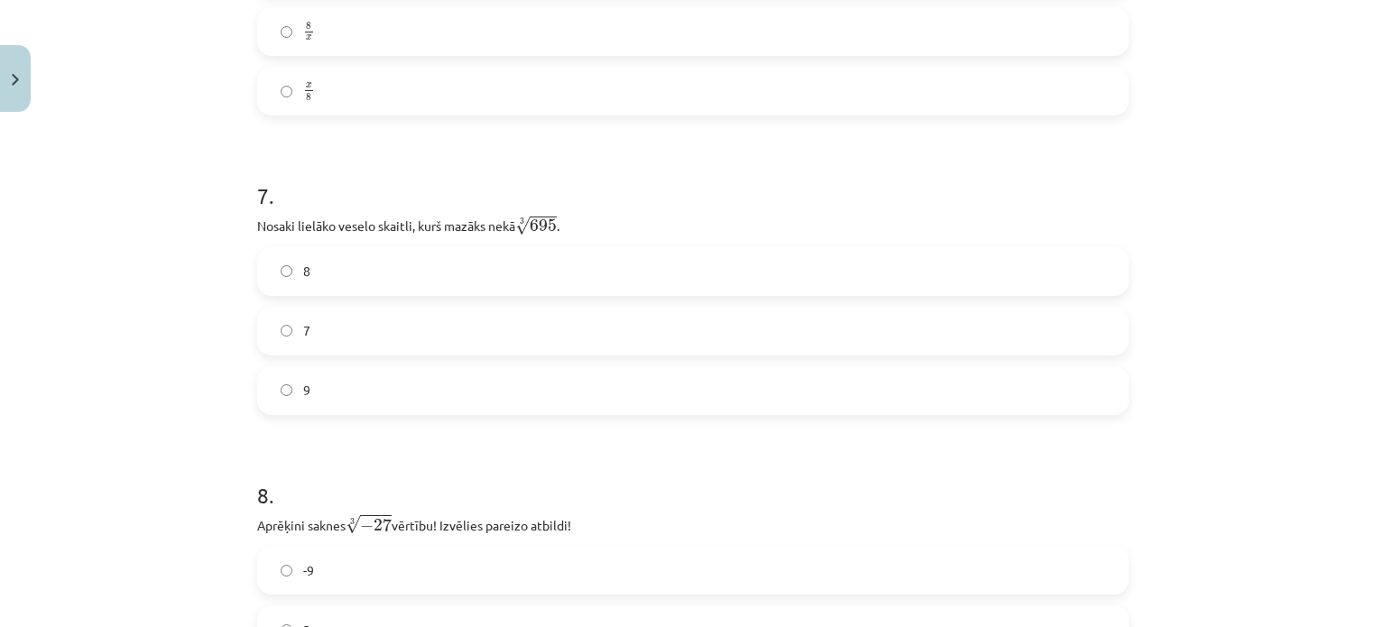
click at [338, 266] on label "8" at bounding box center [693, 271] width 868 height 45
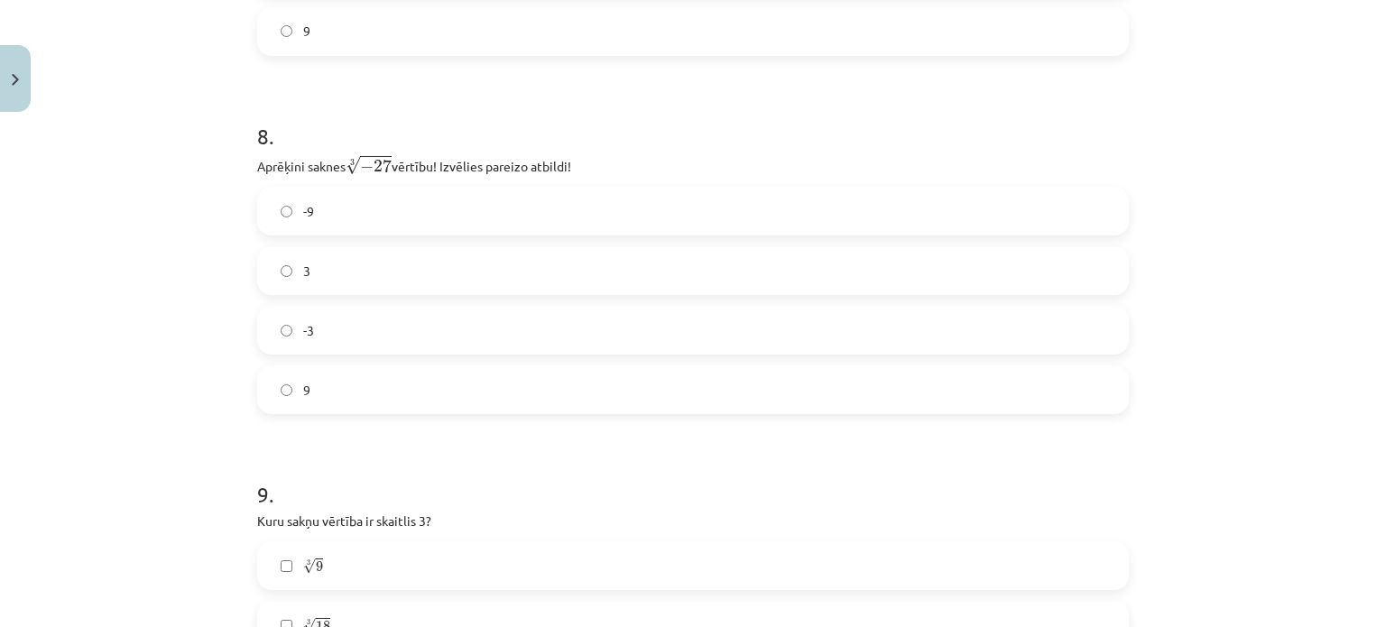
scroll to position [2437, 0]
click at [308, 347] on label "-3" at bounding box center [693, 328] width 868 height 45
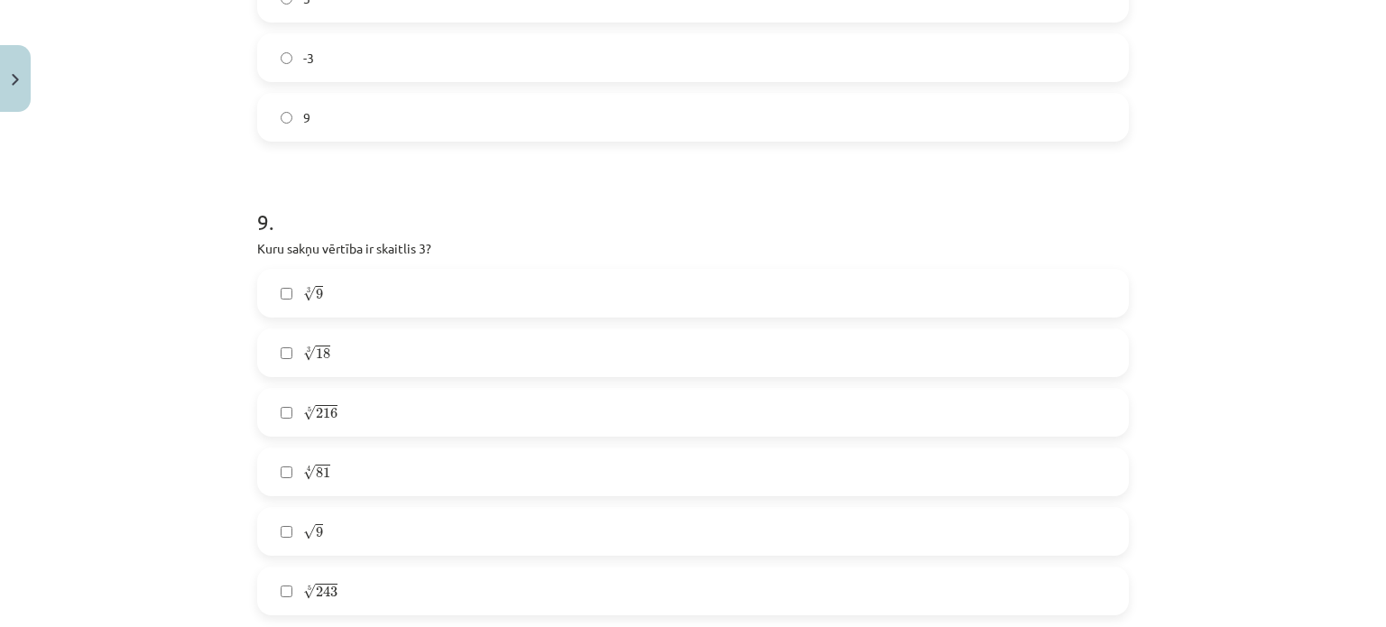
scroll to position [2798, 0]
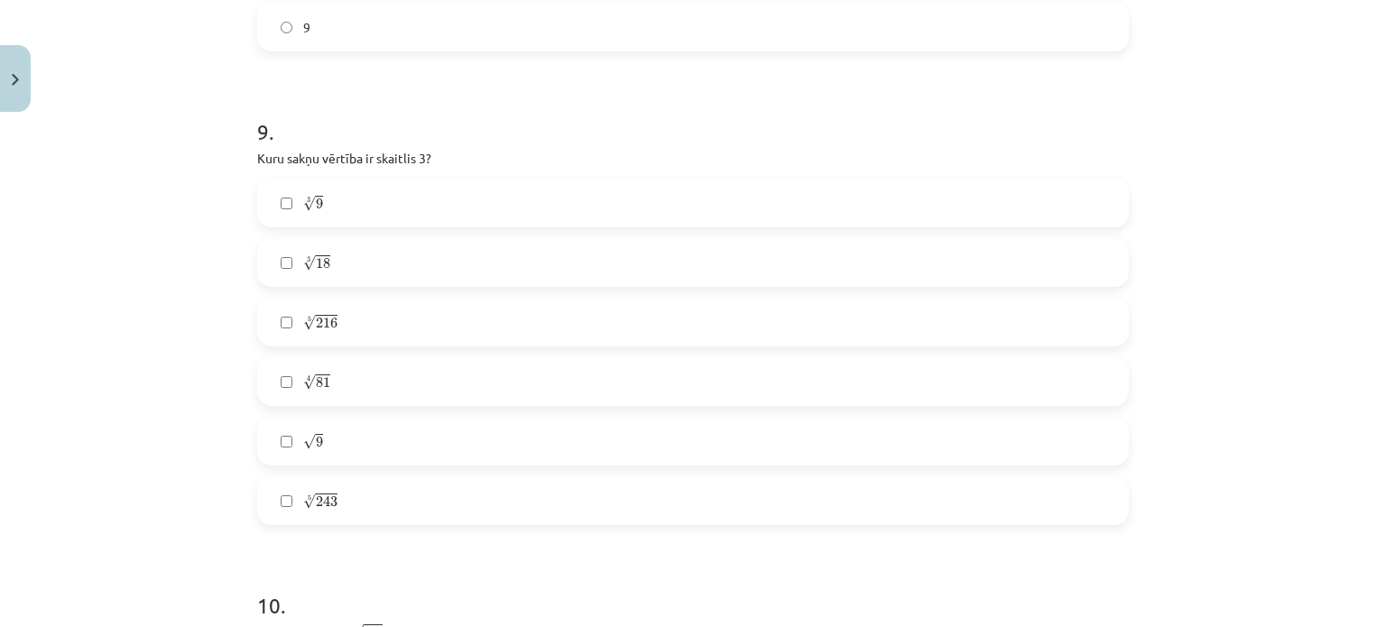
click at [347, 490] on label "5 √ 243 243 5" at bounding box center [693, 500] width 868 height 45
click at [361, 378] on label "4 √ 81 81 4" at bounding box center [693, 381] width 868 height 45
click at [340, 450] on label "√ 9 9" at bounding box center [693, 441] width 868 height 45
click at [195, 352] on div "Mācību tēma: Matemātikas i - 12. klases 1. ieskaites mācību materiāls (ab) #4 📝…" at bounding box center [693, 313] width 1386 height 627
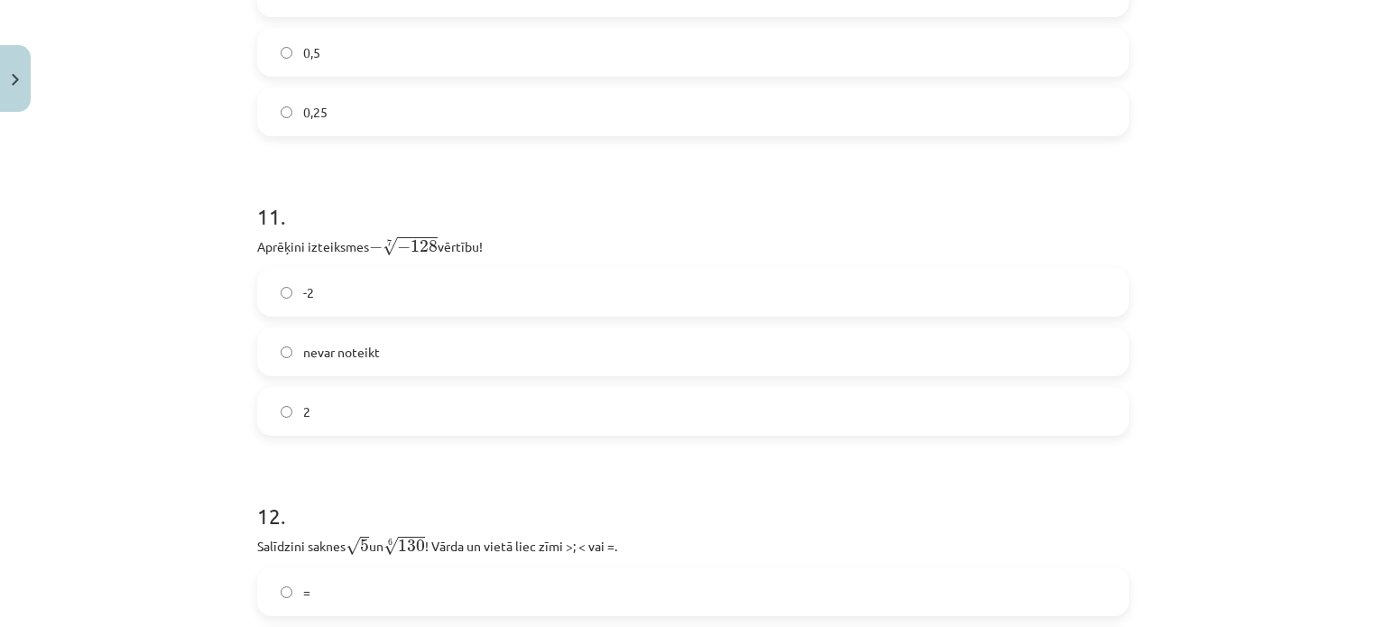
scroll to position [3520, 0]
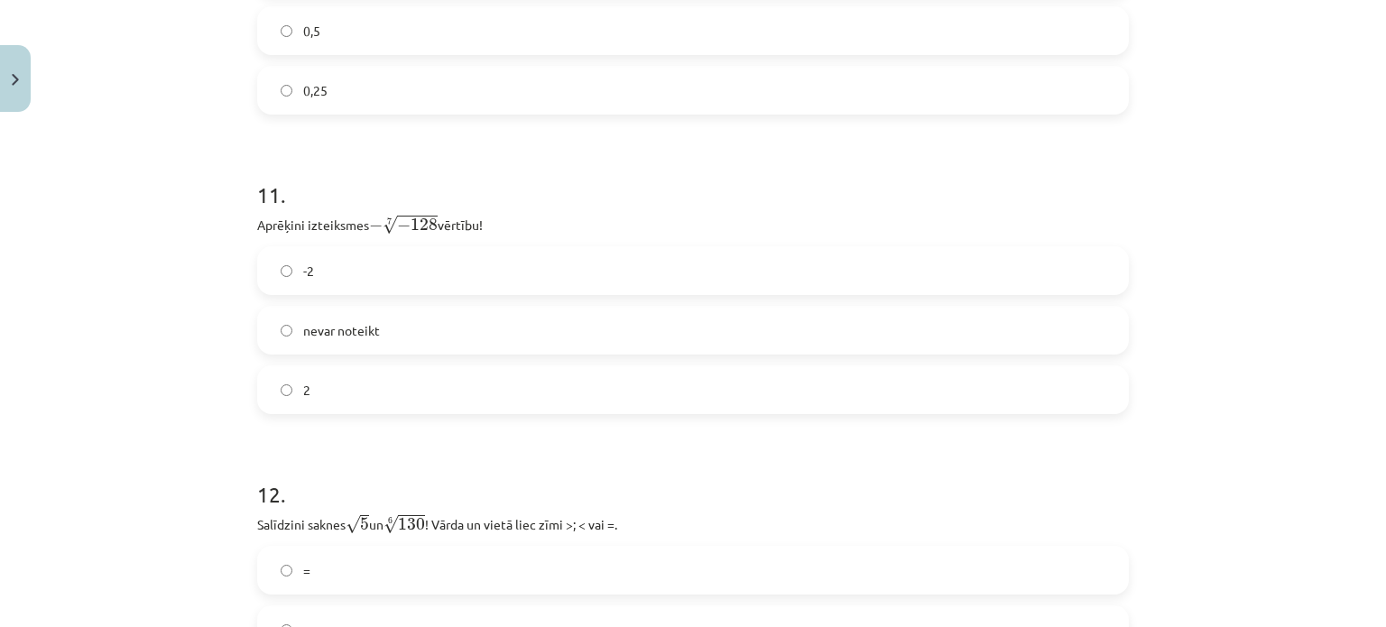
click at [403, 394] on label "2" at bounding box center [693, 389] width 868 height 45
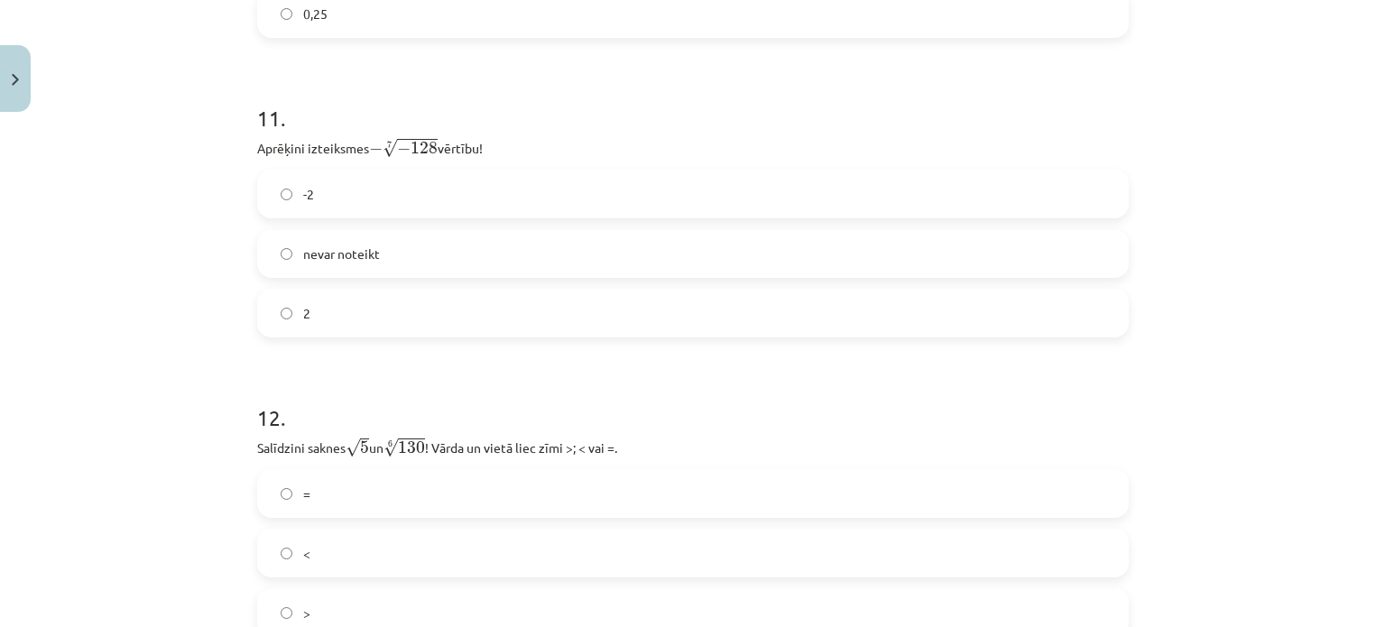
scroll to position [3700, 0]
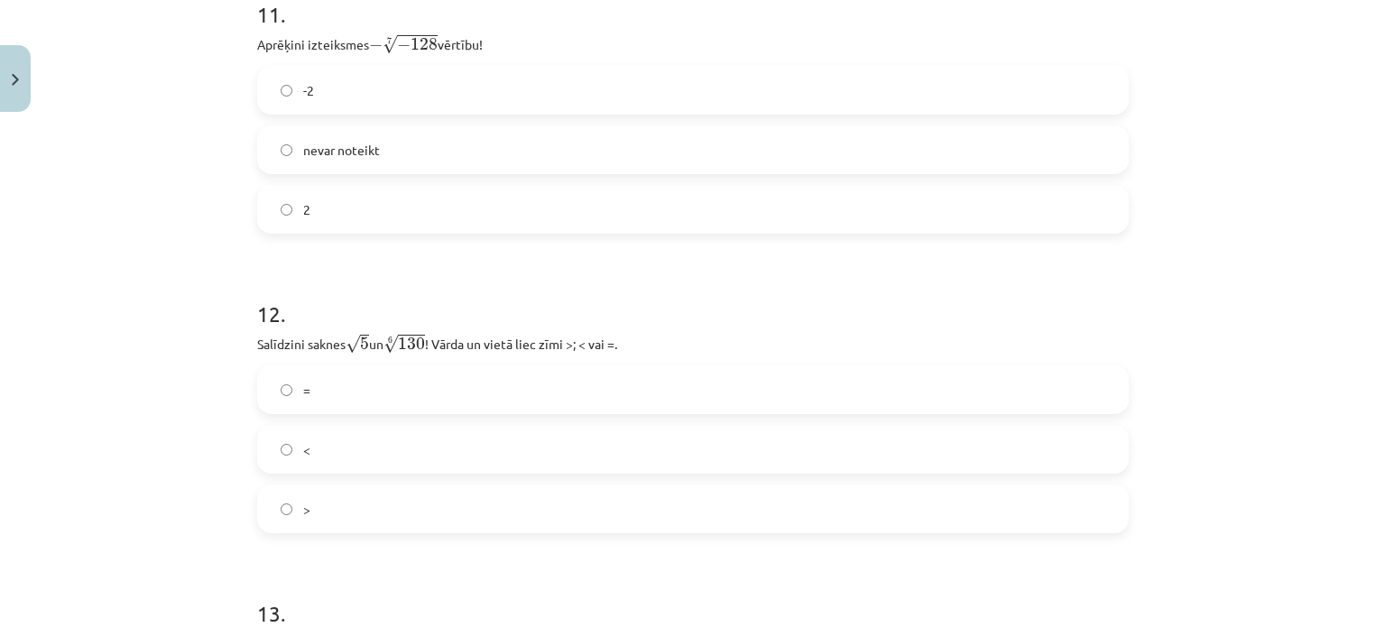
click at [338, 154] on span "nevar noteikt" at bounding box center [341, 150] width 77 height 19
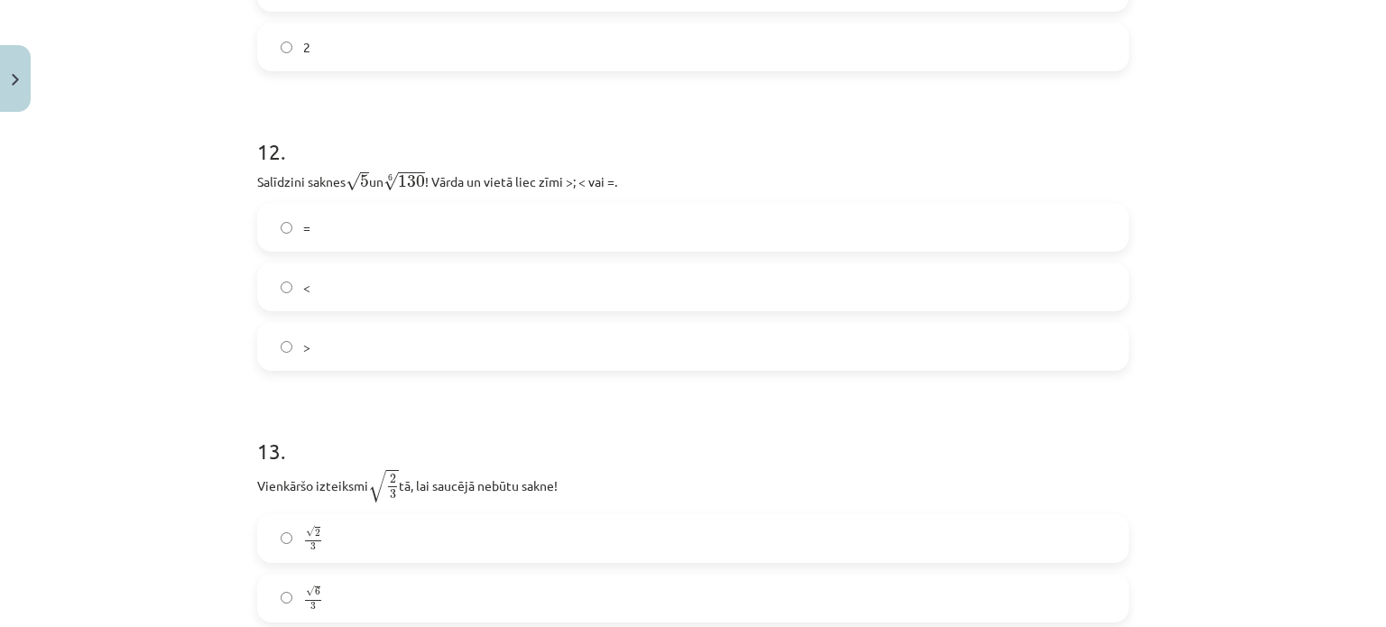
scroll to position [3881, 0]
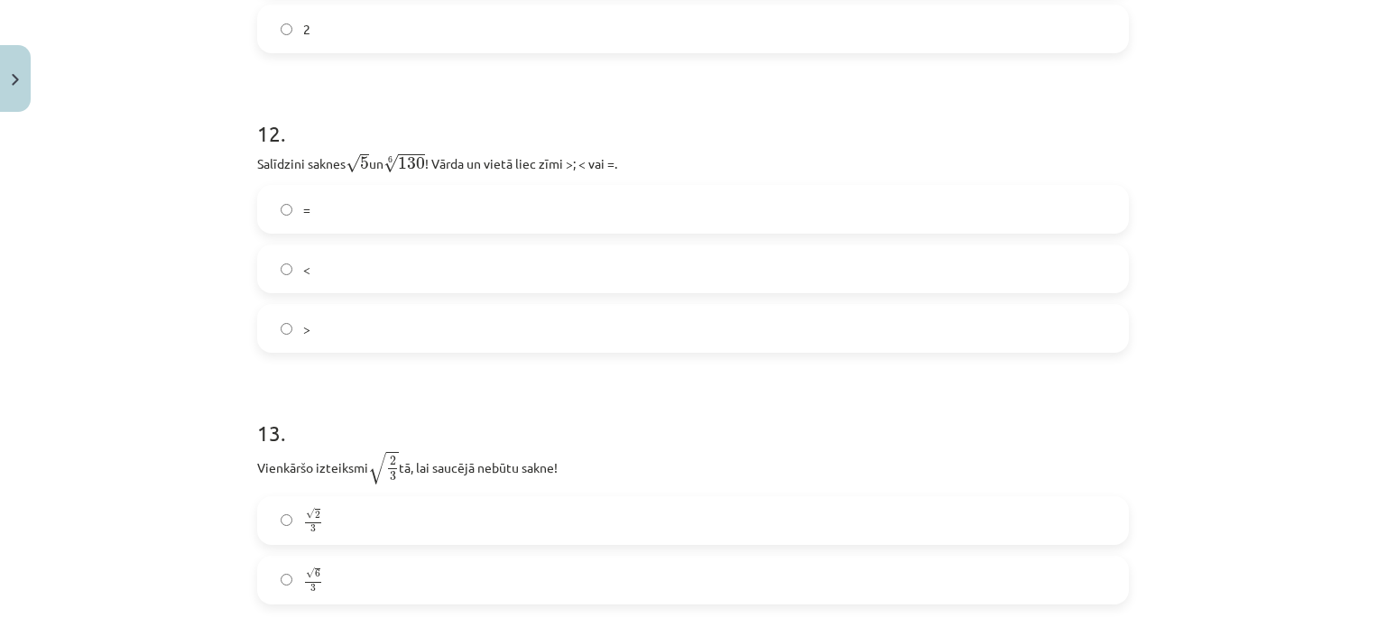
click at [336, 329] on label ">" at bounding box center [693, 328] width 868 height 45
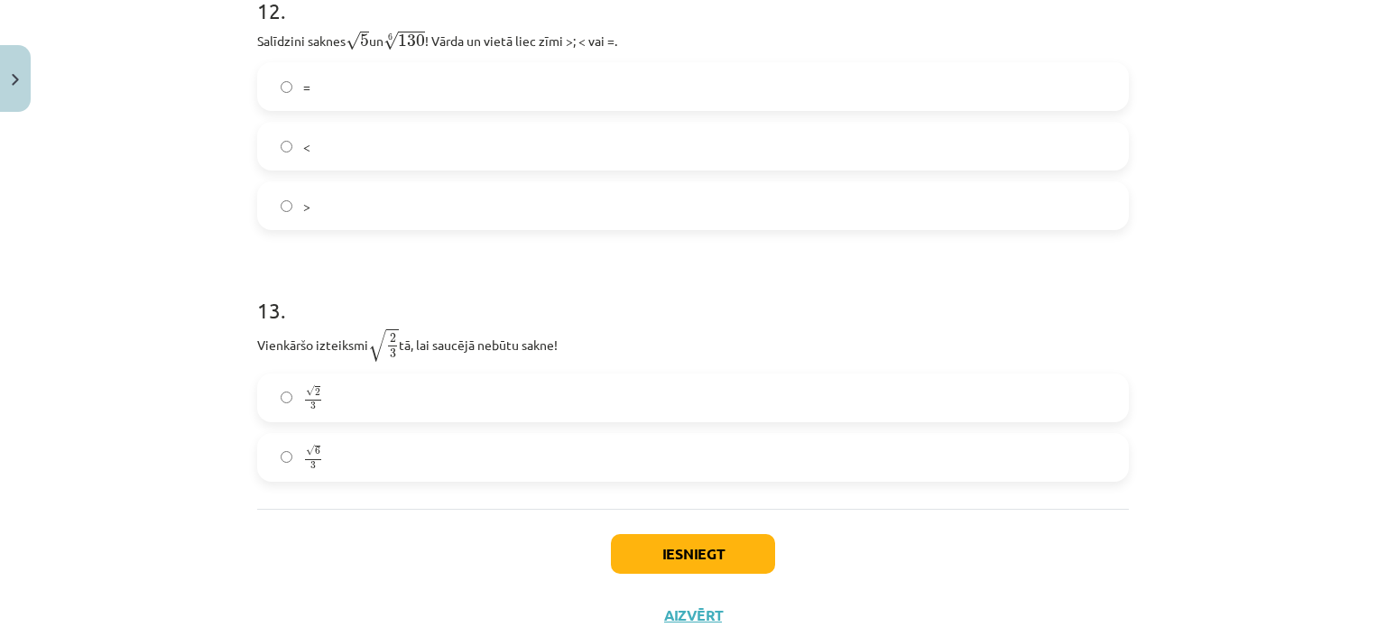
scroll to position [4061, 0]
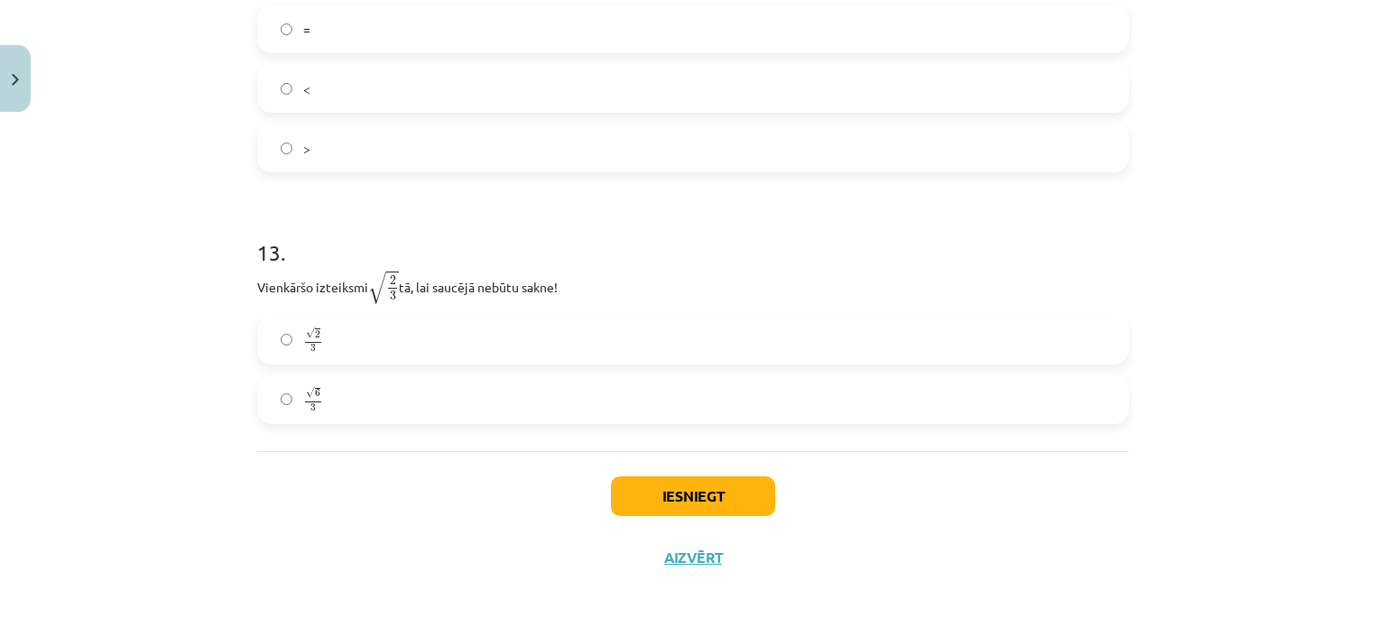
click at [356, 388] on label "√ 6 3 6 3" at bounding box center [693, 399] width 868 height 45
click at [681, 488] on button "Iesniegt" at bounding box center [693, 497] width 164 height 40
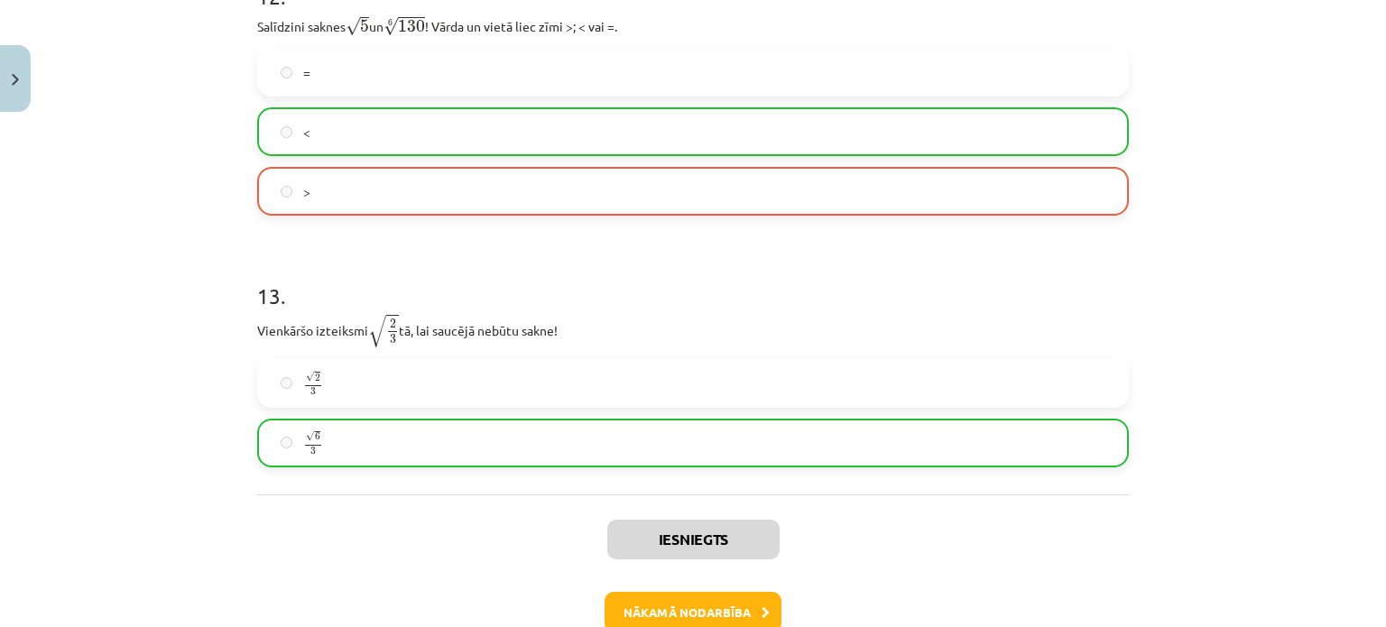
scroll to position [4126, 0]
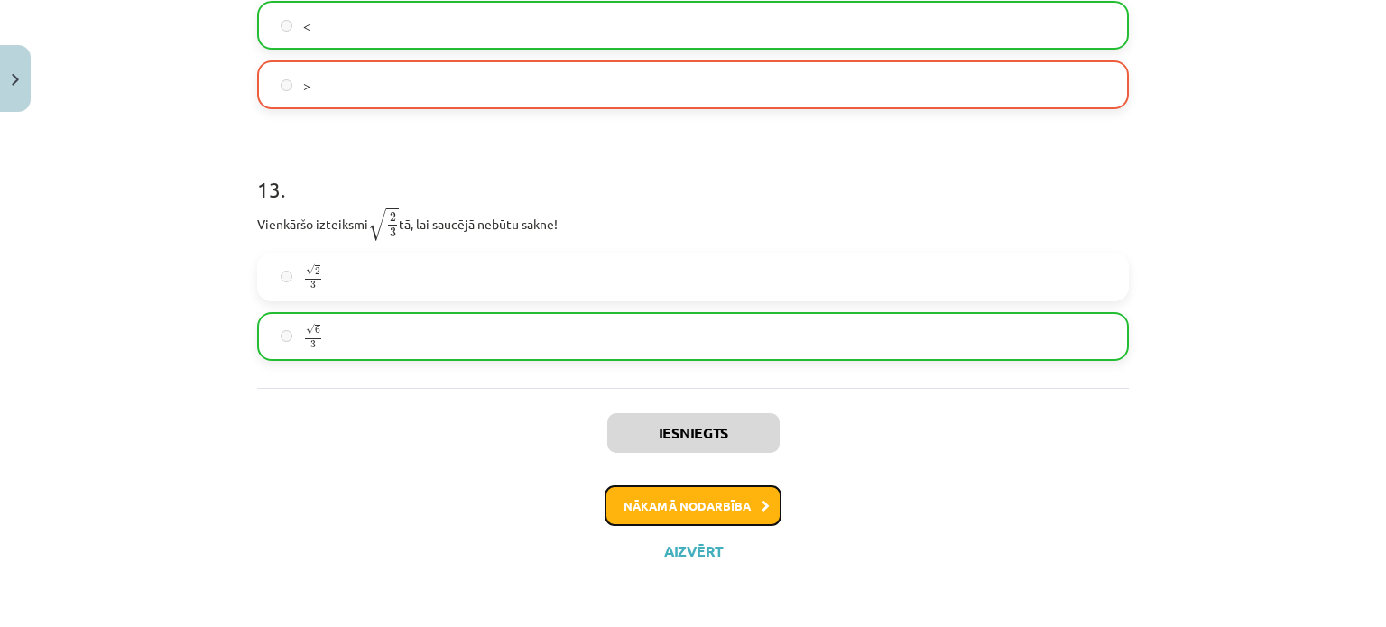
click at [733, 511] on button "Nākamā nodarbība" at bounding box center [693, 507] width 177 height 42
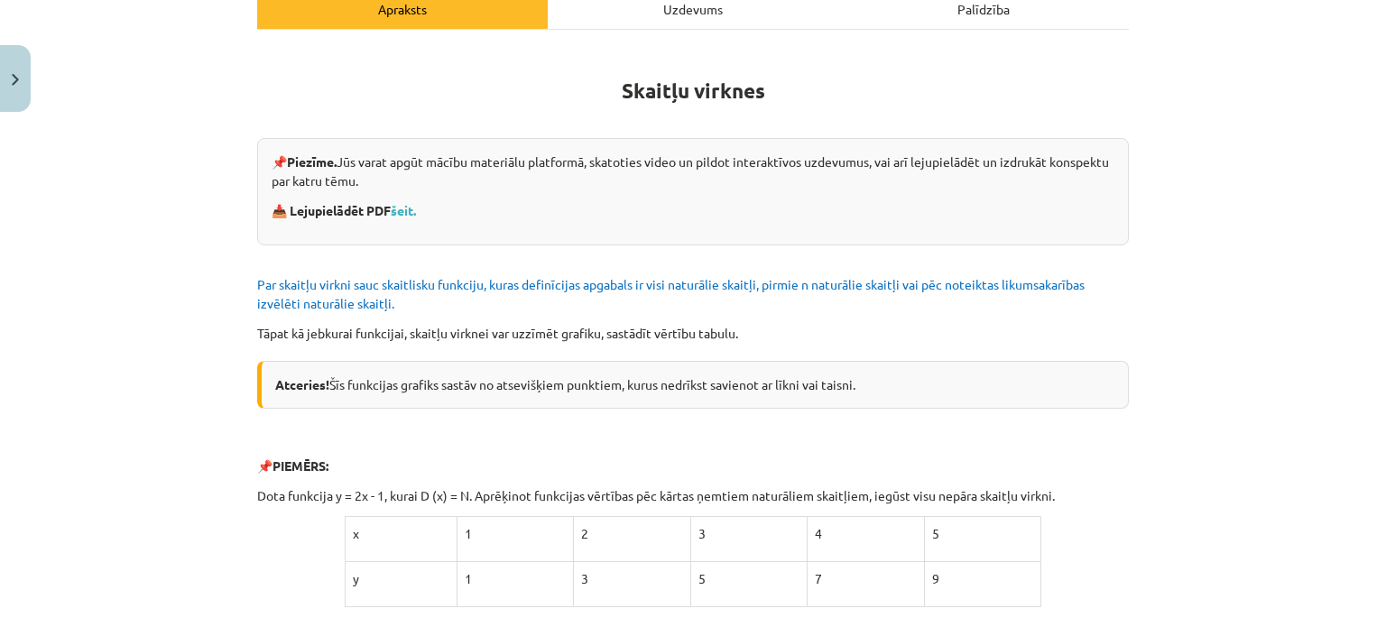
scroll to position [135, 0]
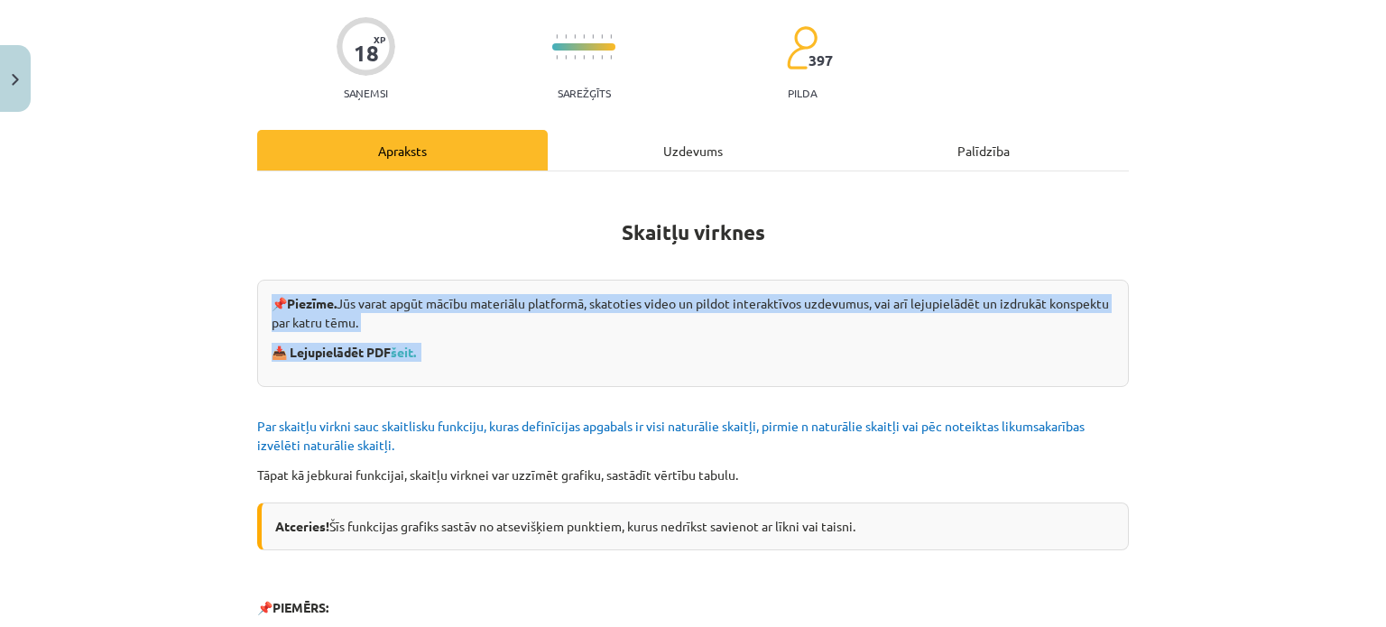
drag, startPoint x: 233, startPoint y: 290, endPoint x: 236, endPoint y: 382, distance: 92.1
click at [240, 388] on div "Mācību tēma: Matemātikas i - 12. klases 1. ieskaites mācību materiāls (ab) #5 📝…" at bounding box center [693, 313] width 1386 height 627
click at [236, 382] on div "Mācību tēma: Matemātikas i - 12. klases 1. ieskaites mācību materiāls (ab) #5 📝…" at bounding box center [693, 313] width 1386 height 627
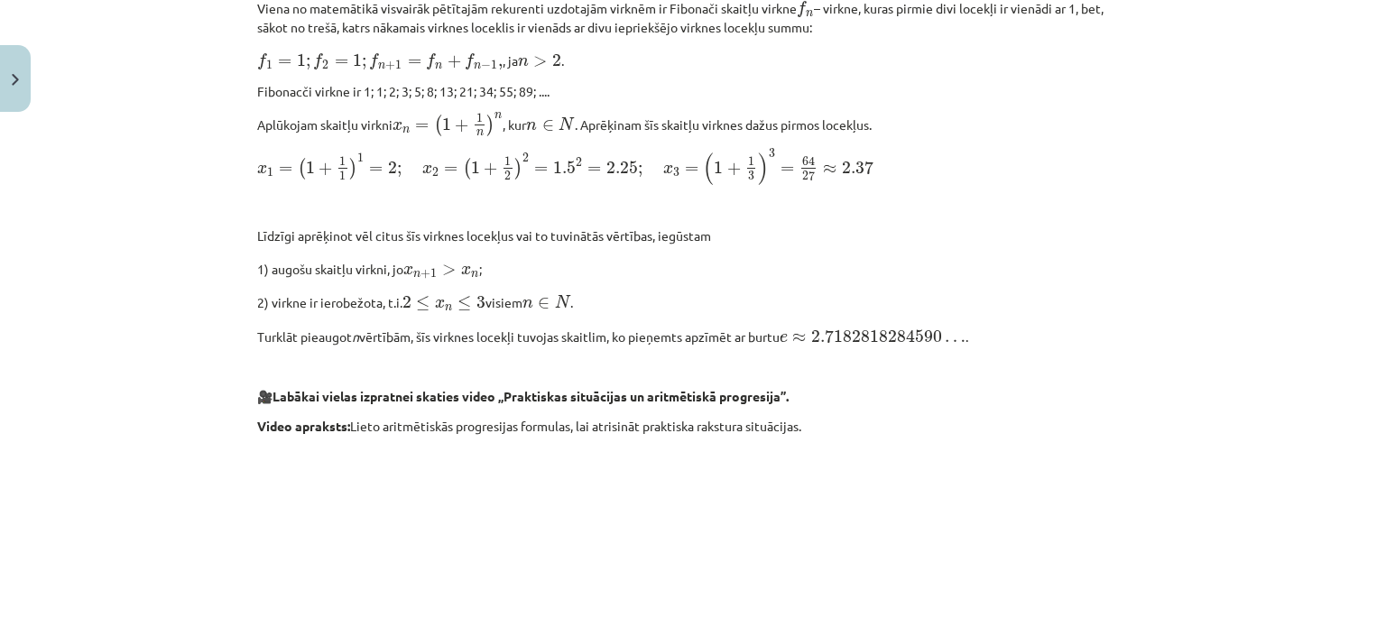
drag, startPoint x: 227, startPoint y: 402, endPoint x: 893, endPoint y: 292, distance: 675.0
click at [889, 292] on div "Mācību tēma: Matemātikas i - 12. klases 1. ieskaites mācību materiāls (ab) #5 📝…" at bounding box center [693, 313] width 1386 height 627
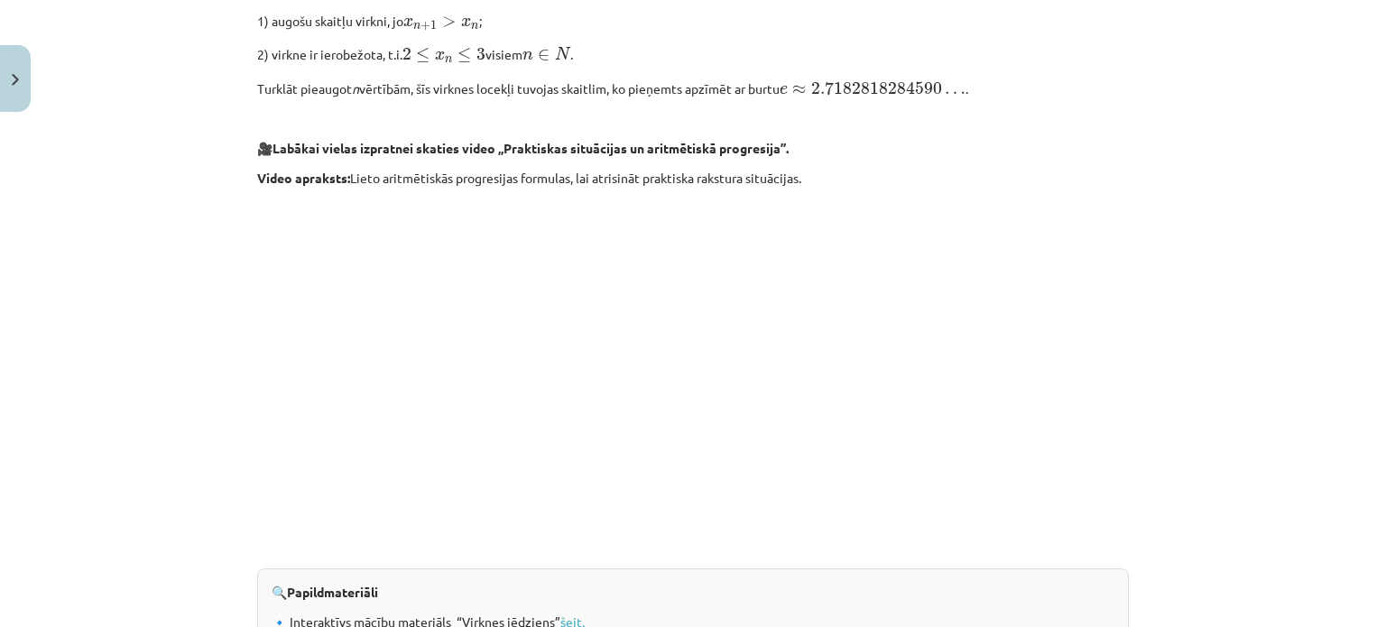
scroll to position [1850, 0]
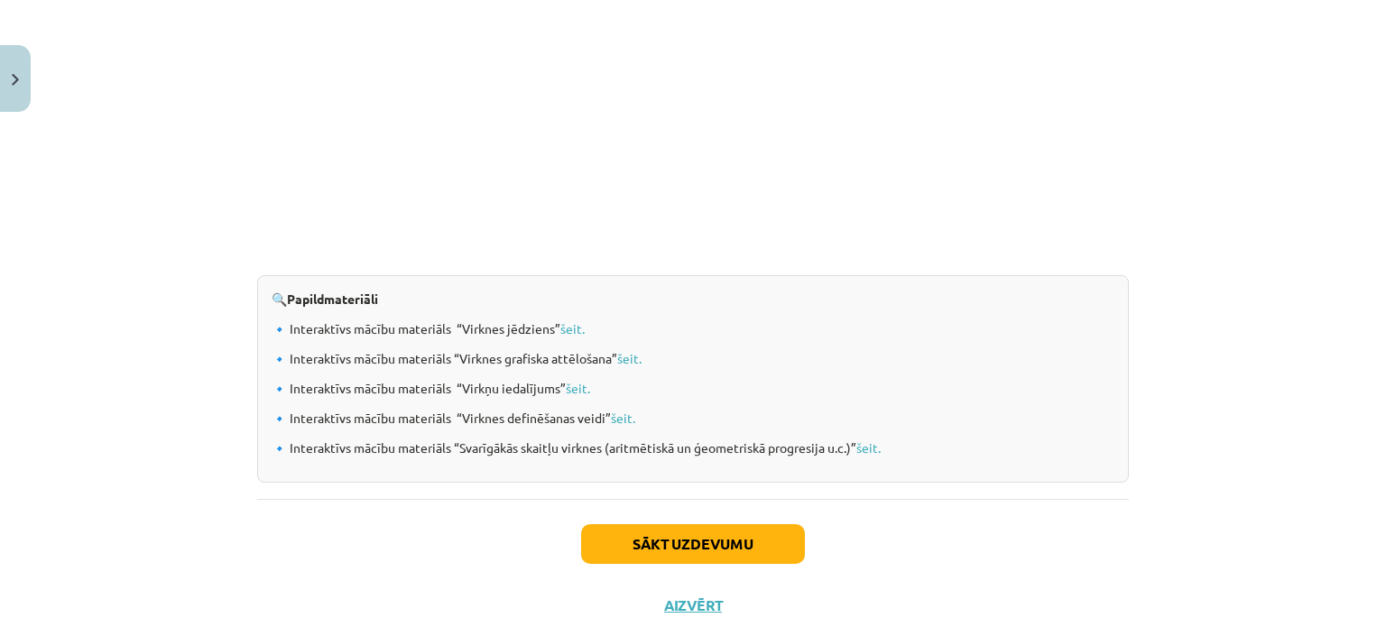
click at [899, 290] on p "🔍 Papildmateriāli" at bounding box center [693, 299] width 843 height 19
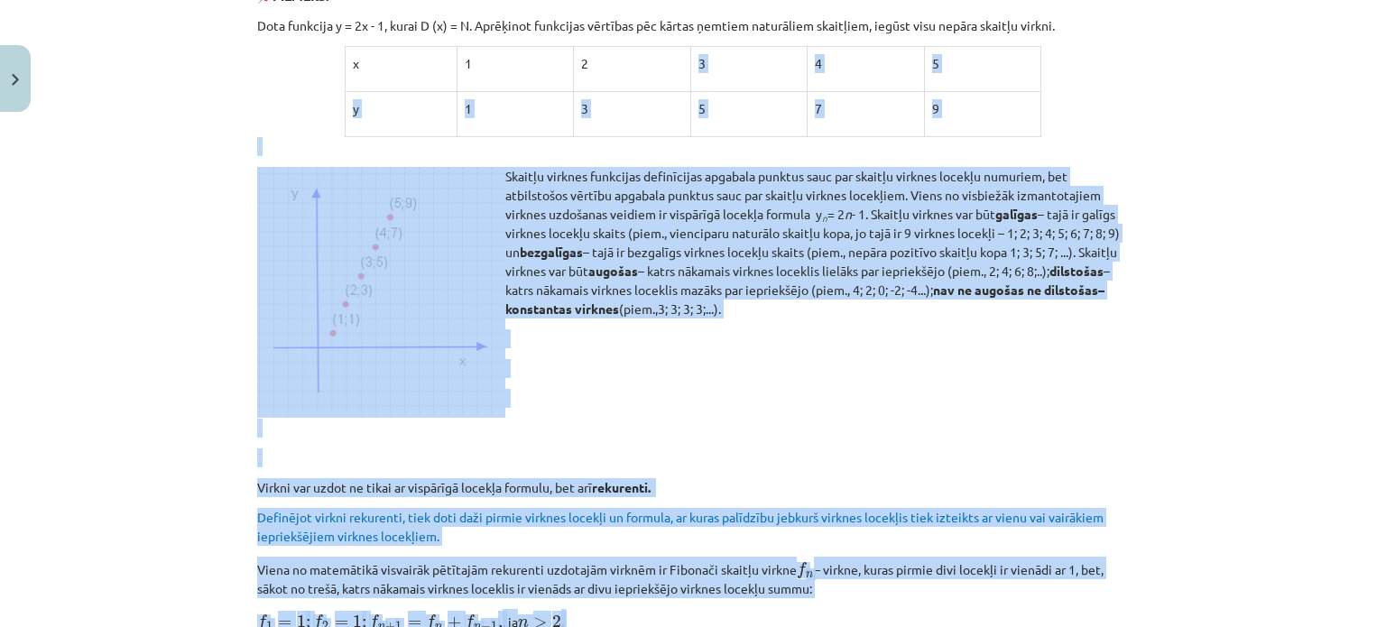
scroll to position [587, 0]
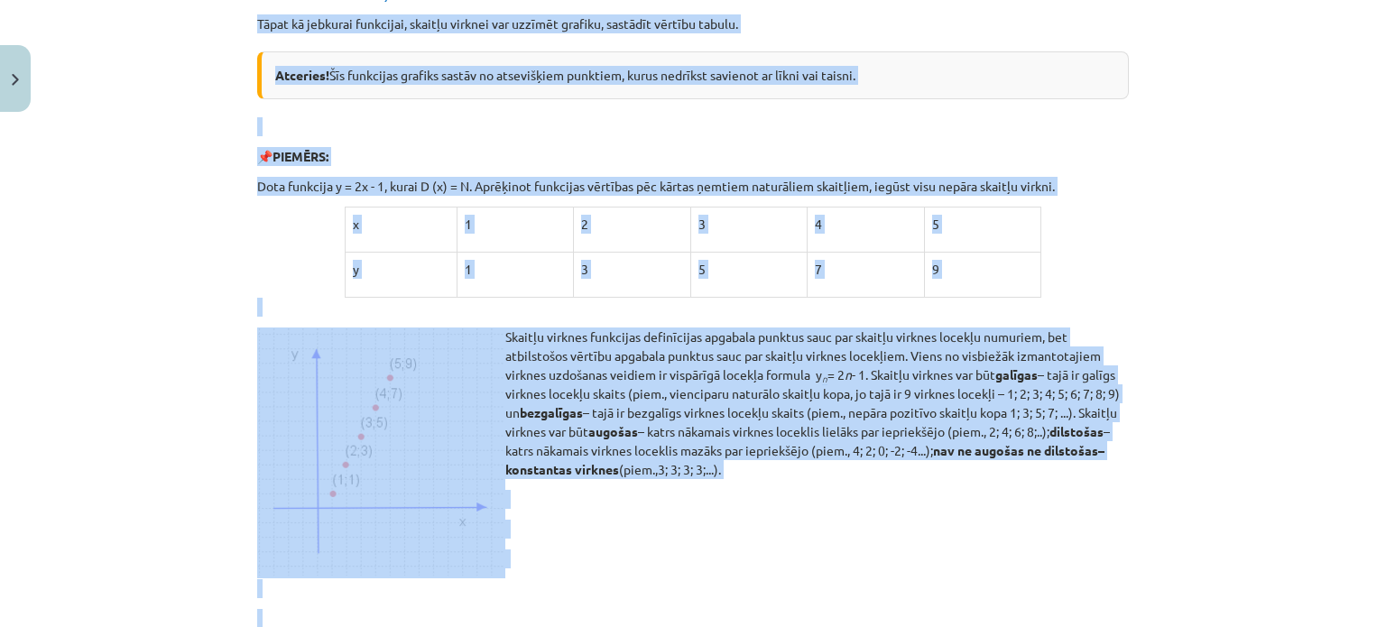
drag, startPoint x: 1104, startPoint y: 263, endPoint x: 189, endPoint y: 19, distance: 947.0
click at [189, 19] on div "Mācību tēma: Matemātikas i - 12. klases 1. ieskaites mācību materiāls (ab) #5 📝…" at bounding box center [693, 313] width 1386 height 627
copy div "Lorem ip dolorsit ametconse, adipisc elitsed doe tempori utlabor, etdolore magn…"
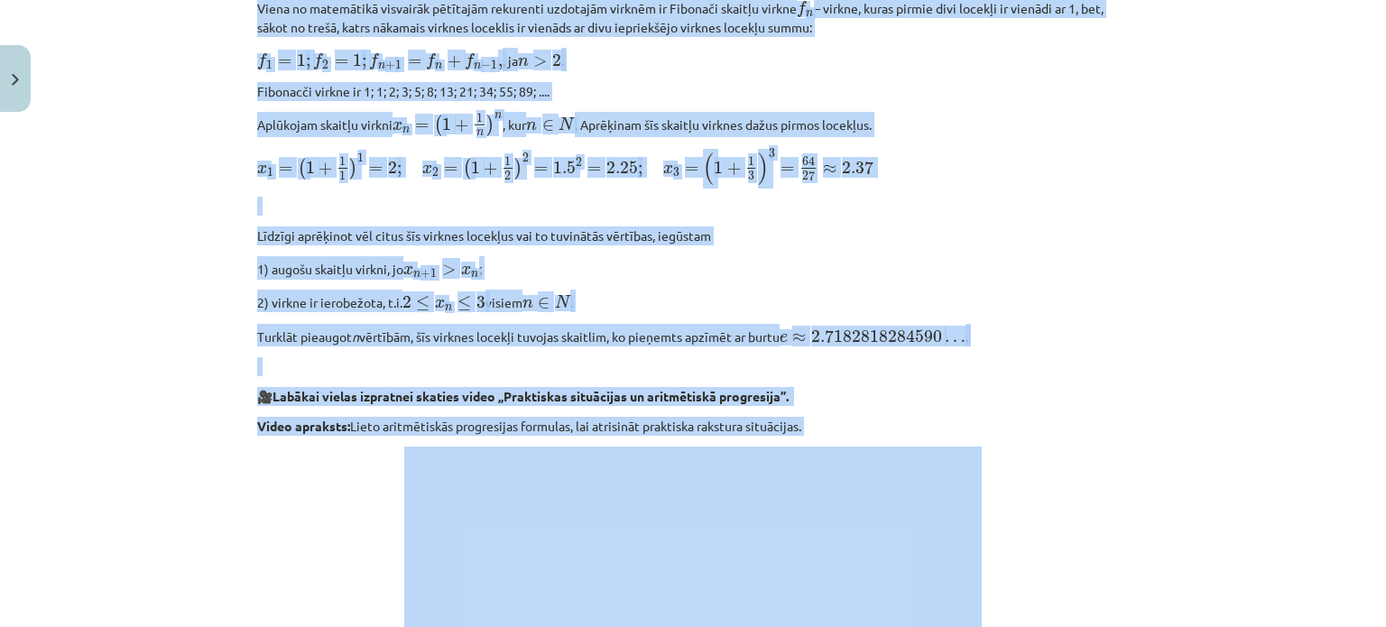
click at [160, 316] on div "Mācību tēma: Matemātikas i - 12. klases 1. ieskaites mācību materiāls (ab) #5 📝…" at bounding box center [693, 313] width 1386 height 627
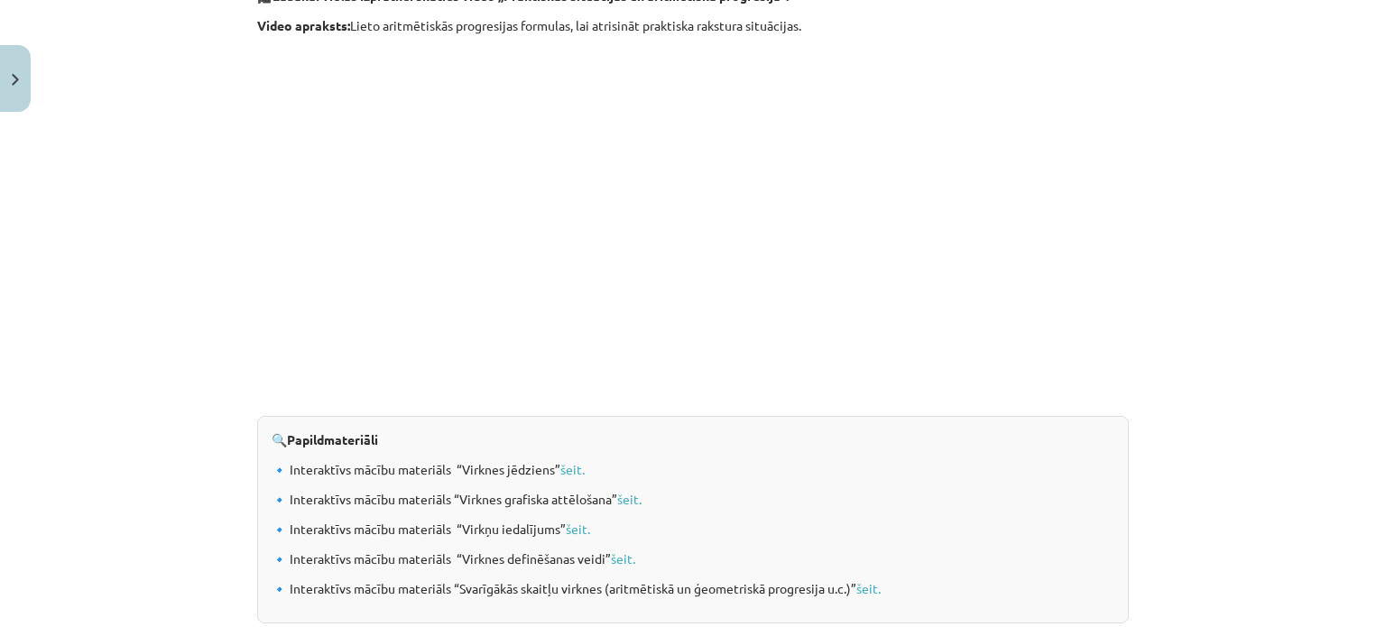
scroll to position [1901, 0]
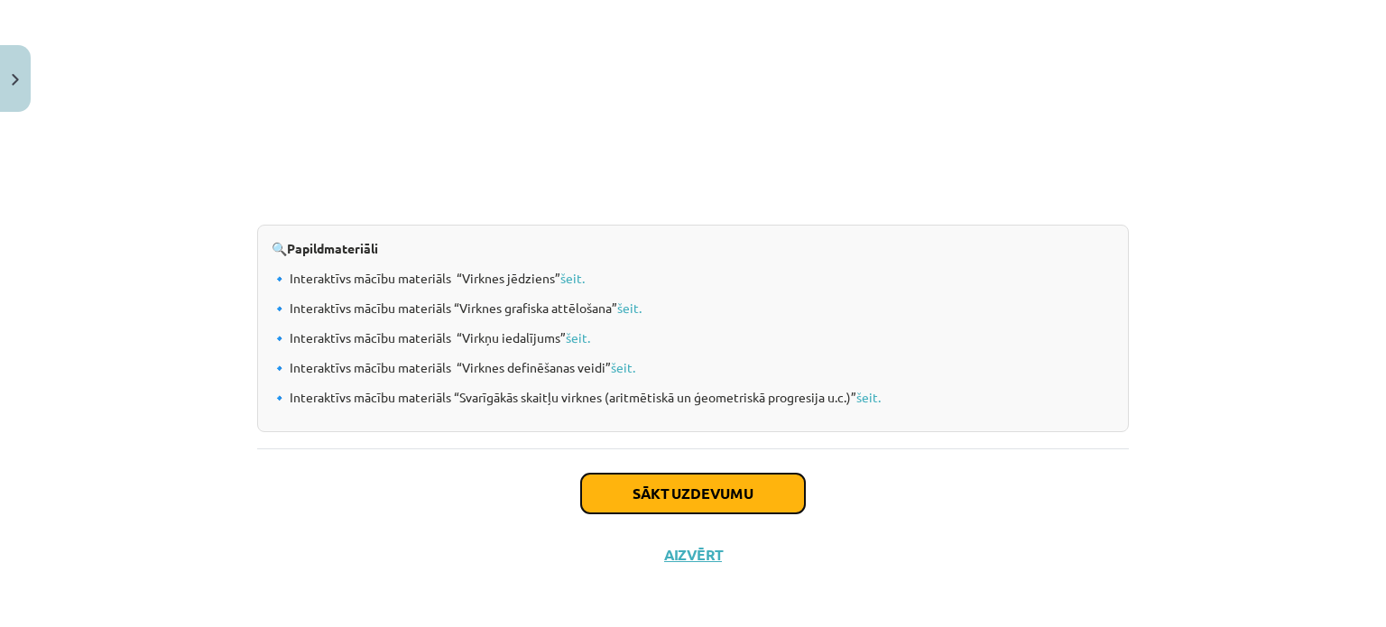
click at [773, 491] on button "Sākt uzdevumu" at bounding box center [693, 494] width 224 height 40
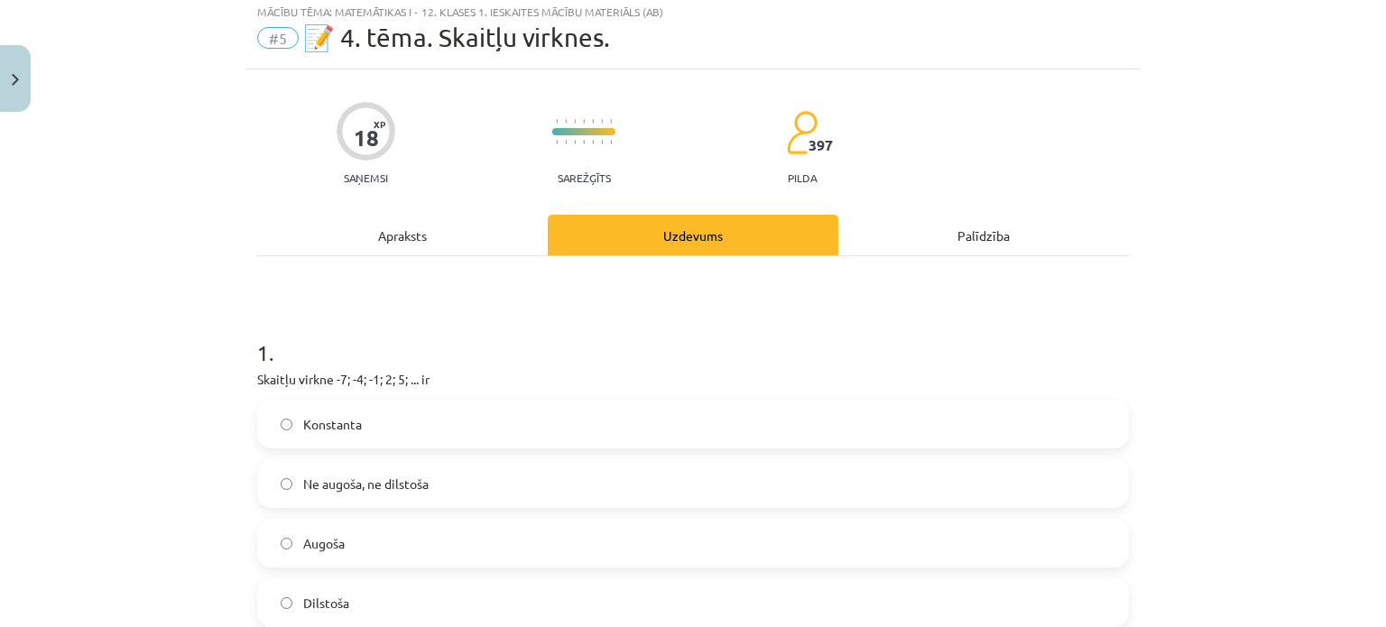
scroll to position [45, 0]
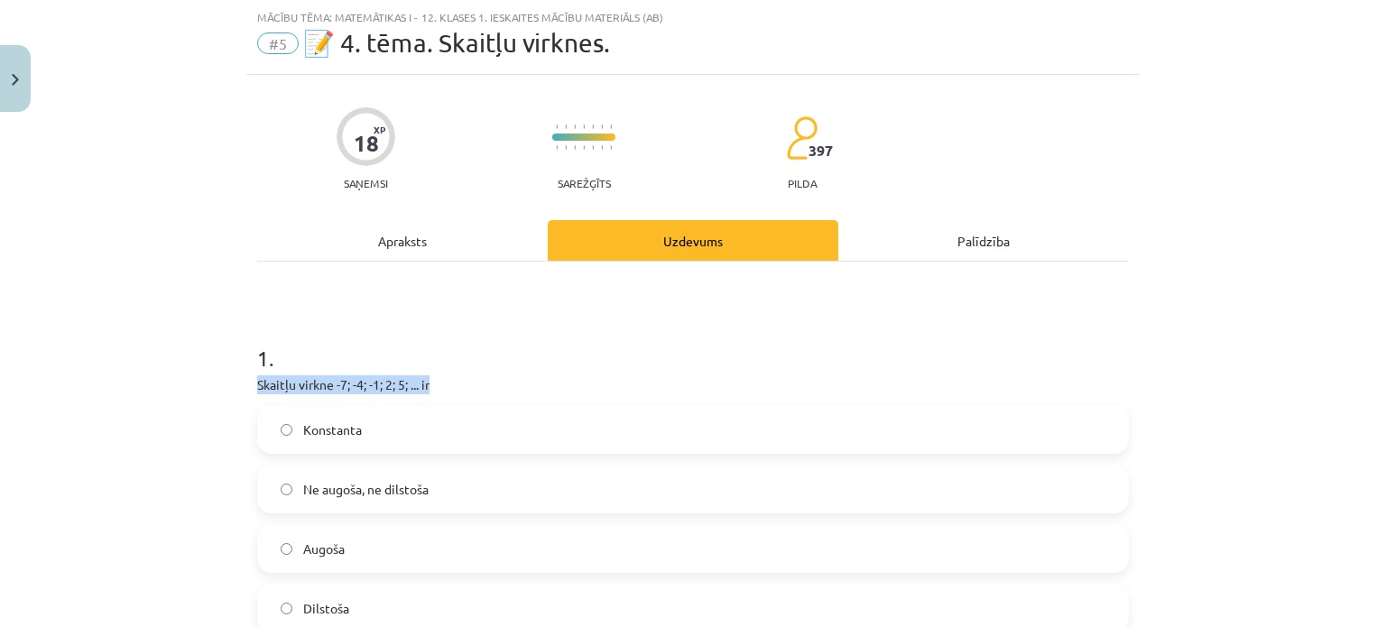
drag, startPoint x: 244, startPoint y: 378, endPoint x: 473, endPoint y: 392, distance: 229.6
click at [478, 366] on h1 "1 ." at bounding box center [693, 342] width 872 height 56
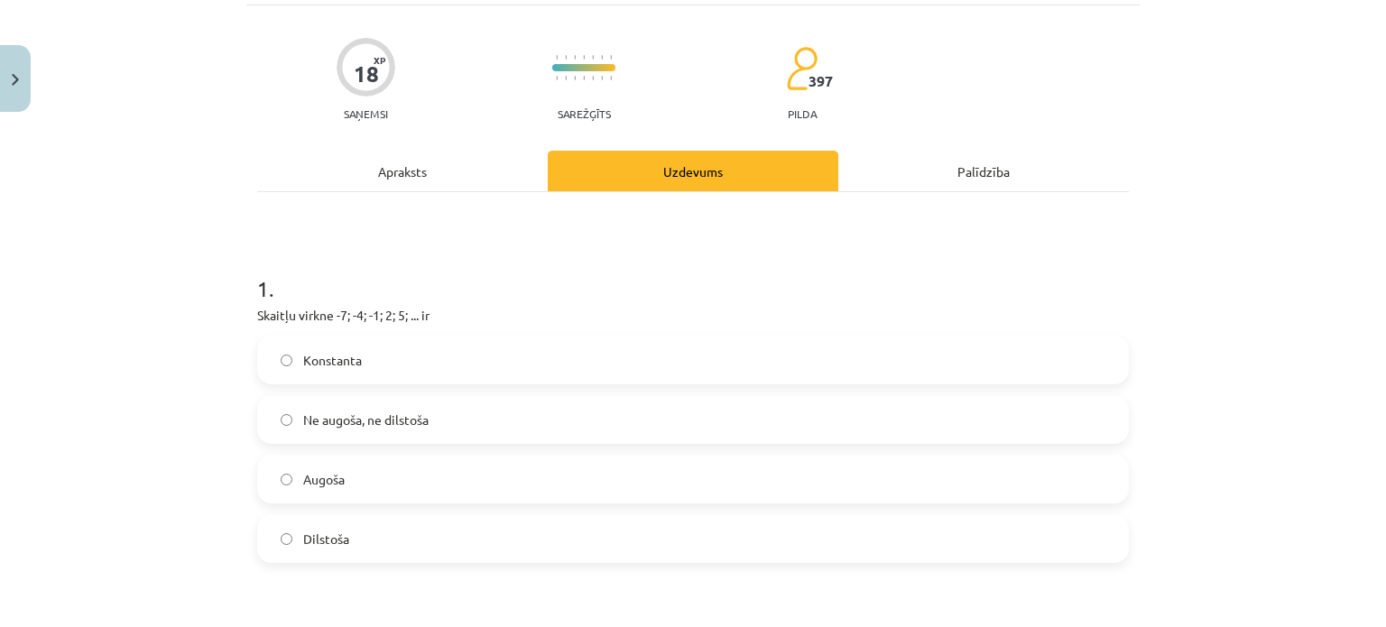
scroll to position [226, 0]
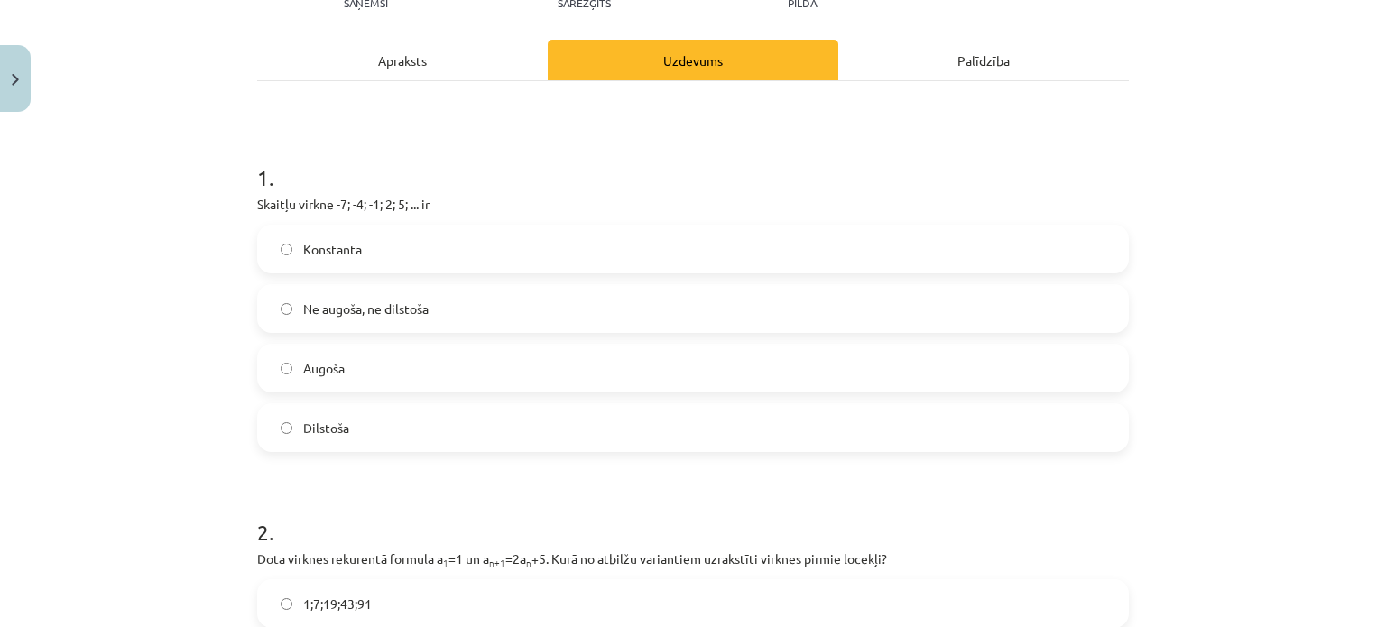
click at [341, 367] on label "Augoša" at bounding box center [693, 368] width 868 height 45
click at [437, 251] on label "Konstanta" at bounding box center [693, 249] width 868 height 45
click at [389, 359] on label "Augoša" at bounding box center [693, 368] width 868 height 45
drag, startPoint x: 484, startPoint y: 205, endPoint x: 226, endPoint y: 201, distance: 258.1
click at [226, 201] on div "Mācību tēma: Matemātikas i - 12. klases 1. ieskaites mācību materiāls (ab) #5 📝…" at bounding box center [693, 313] width 1386 height 627
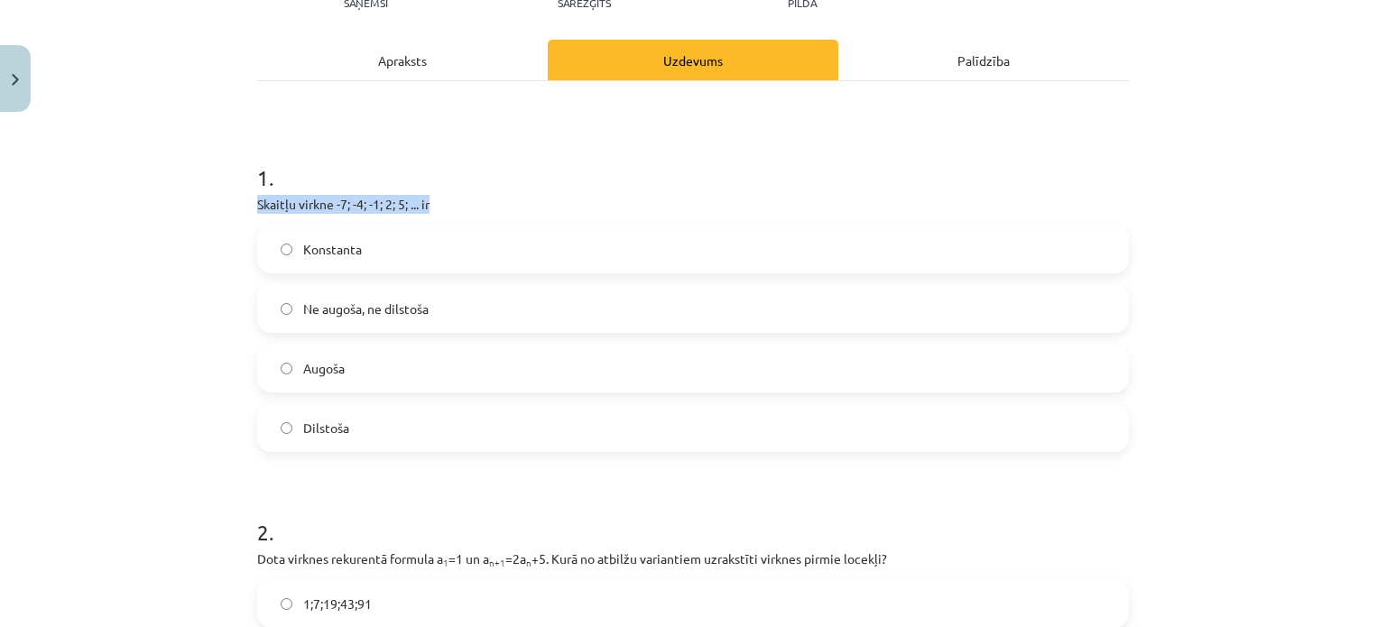
click at [226, 201] on div "Mācību tēma: Matemātikas i - 12. klases 1. ieskaites mācību materiāls (ab) #5 📝…" at bounding box center [693, 313] width 1386 height 627
drag, startPoint x: 228, startPoint y: 199, endPoint x: 466, endPoint y: 440, distance: 338.2
click at [466, 442] on div "Mācību tēma: Matemātikas i - 12. klases 1. ieskaites mācību materiāls (ab) #5 📝…" at bounding box center [693, 313] width 1386 height 627
copy div "Skaitļu virkne -7; -4; -1; 2; 5; ... ir Konstanta Ne augoša, ne dilstoša Augoša…"
click at [214, 375] on div "Mācību tēma: Matemātikas i - 12. klases 1. ieskaites mācību materiāls (ab) #5 📝…" at bounding box center [693, 313] width 1386 height 627
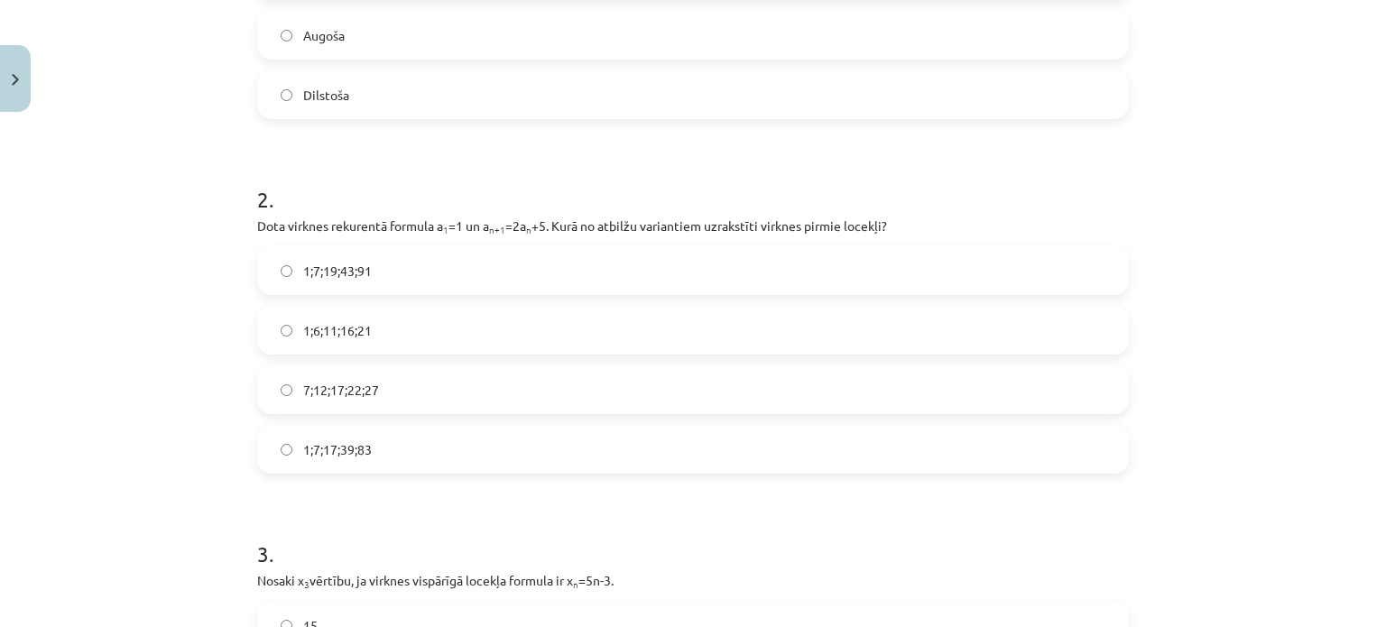
scroll to position [587, 0]
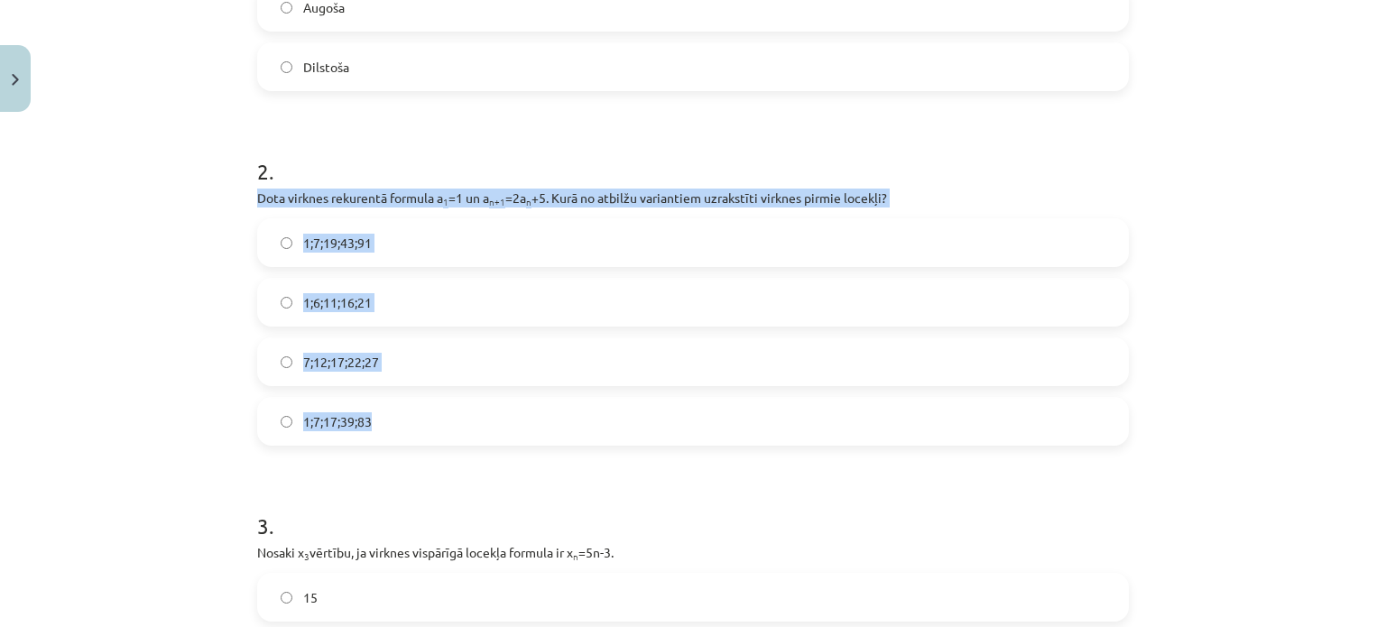
drag, startPoint x: 238, startPoint y: 196, endPoint x: 906, endPoint y: 435, distance: 709.4
click at [906, 435] on div "Mācību tēma: Matemātikas i - 12. klases 1. ieskaites mācību materiāls (ab) #5 📝…" at bounding box center [693, 313] width 1386 height 627
click at [133, 235] on div "Mācību tēma: Matemātikas i - 12. klases 1. ieskaites mācību materiāls (ab) #5 📝…" at bounding box center [693, 313] width 1386 height 627
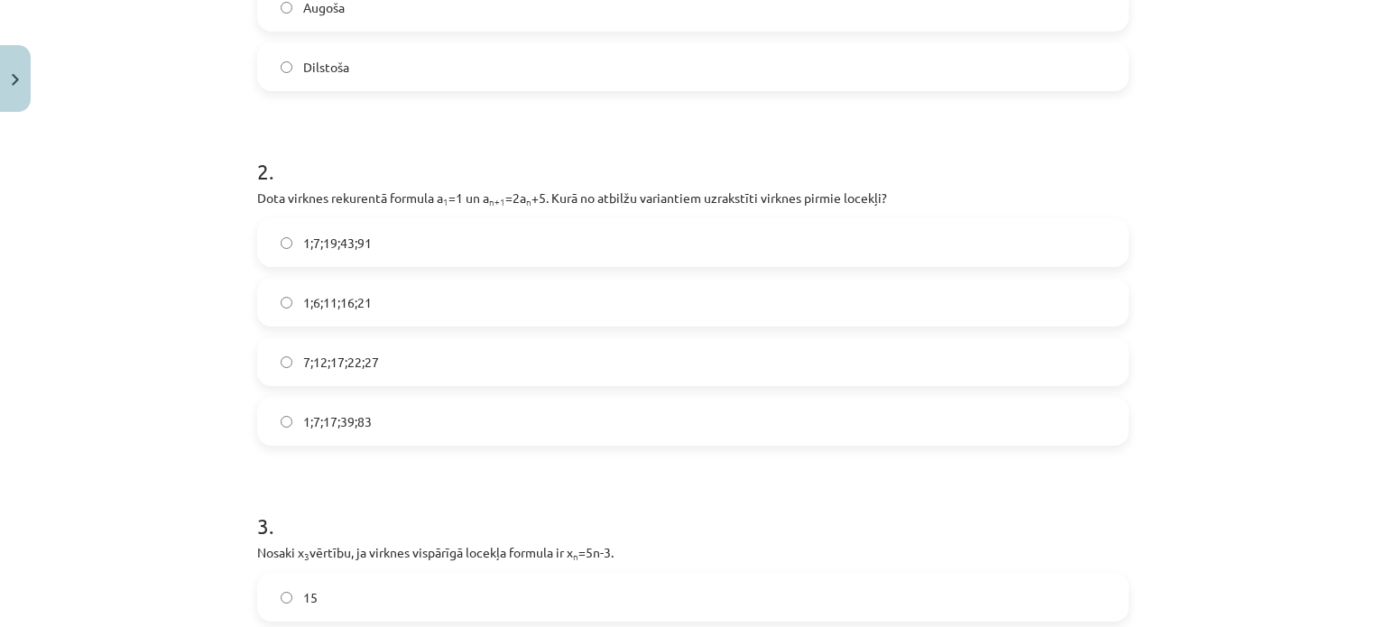
click at [208, 165] on div "Mācību tēma: Matemātikas i - 12. klases 1. ieskaites mācību materiāls (ab) #5 📝…" at bounding box center [693, 313] width 1386 height 627
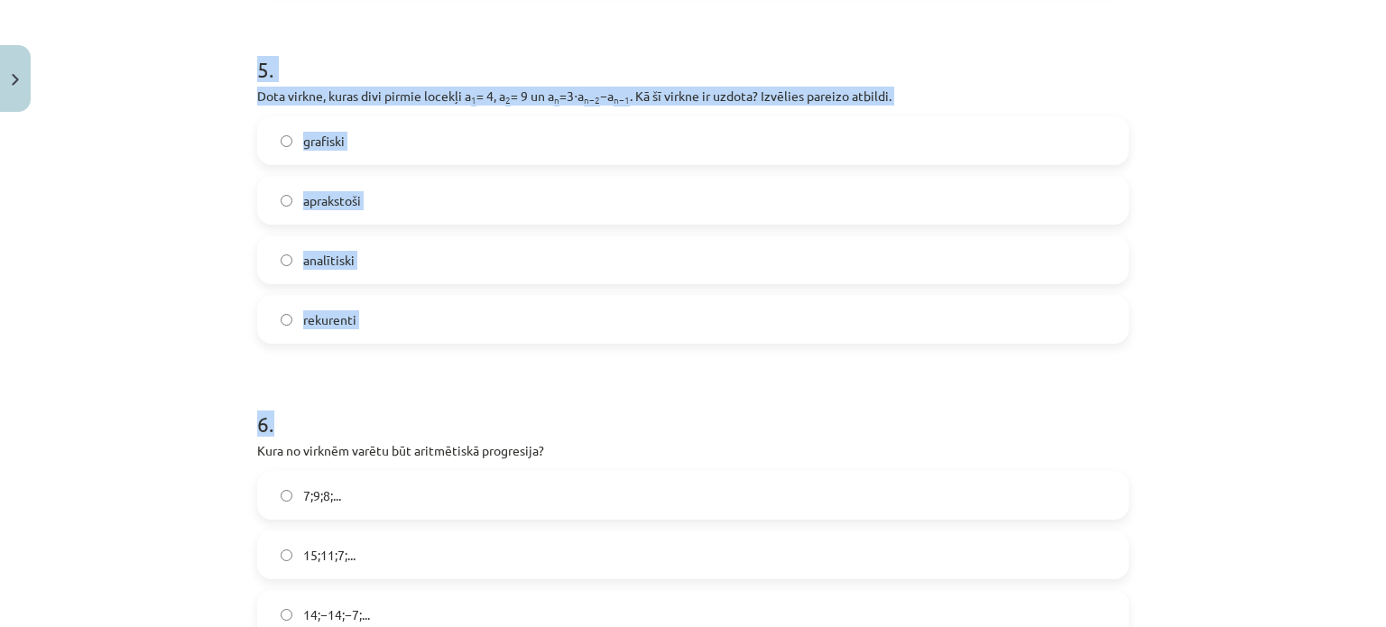
scroll to position [2040, 0]
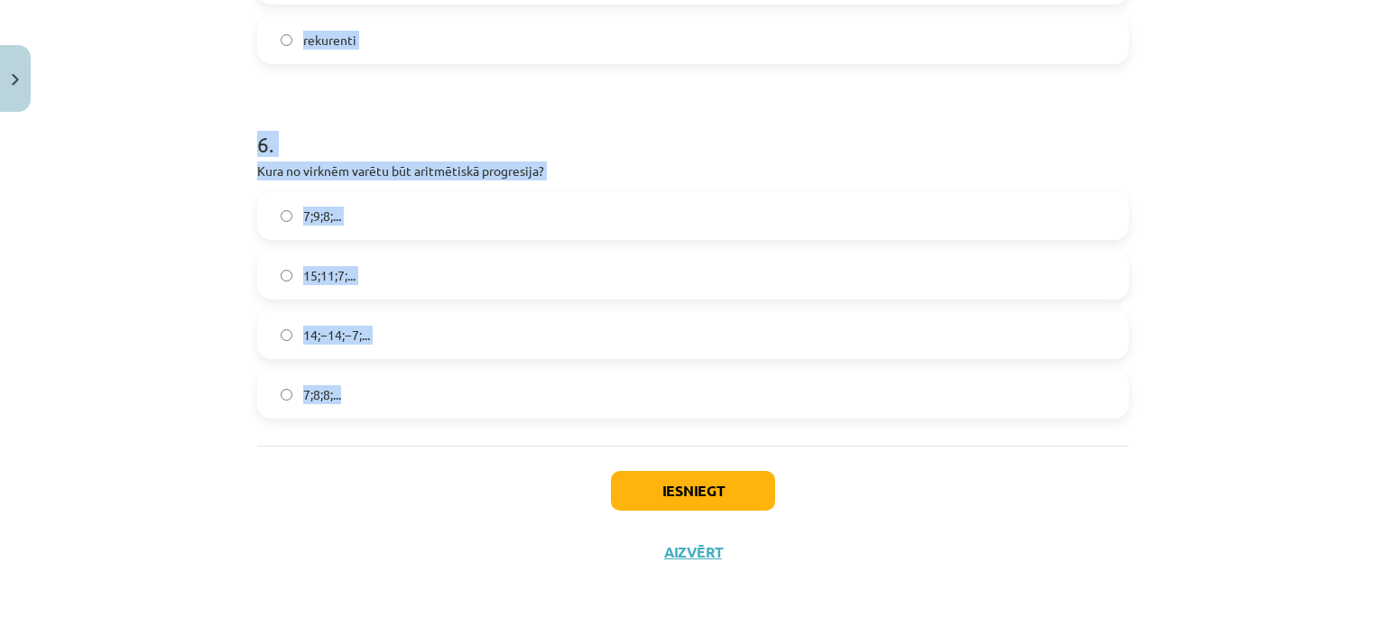
drag, startPoint x: 236, startPoint y: 172, endPoint x: 715, endPoint y: 408, distance: 534.0
click at [715, 408] on div "Mācību tēma: Matemātikas i - 12. klases 1. ieskaites mācību materiāls (ab) #5 📝…" at bounding box center [693, 313] width 1386 height 627
click at [47, 277] on div "Mācību tēma: Matemātikas i - 12. klases 1. ieskaites mācību materiāls (ab) #5 📝…" at bounding box center [693, 313] width 1386 height 627
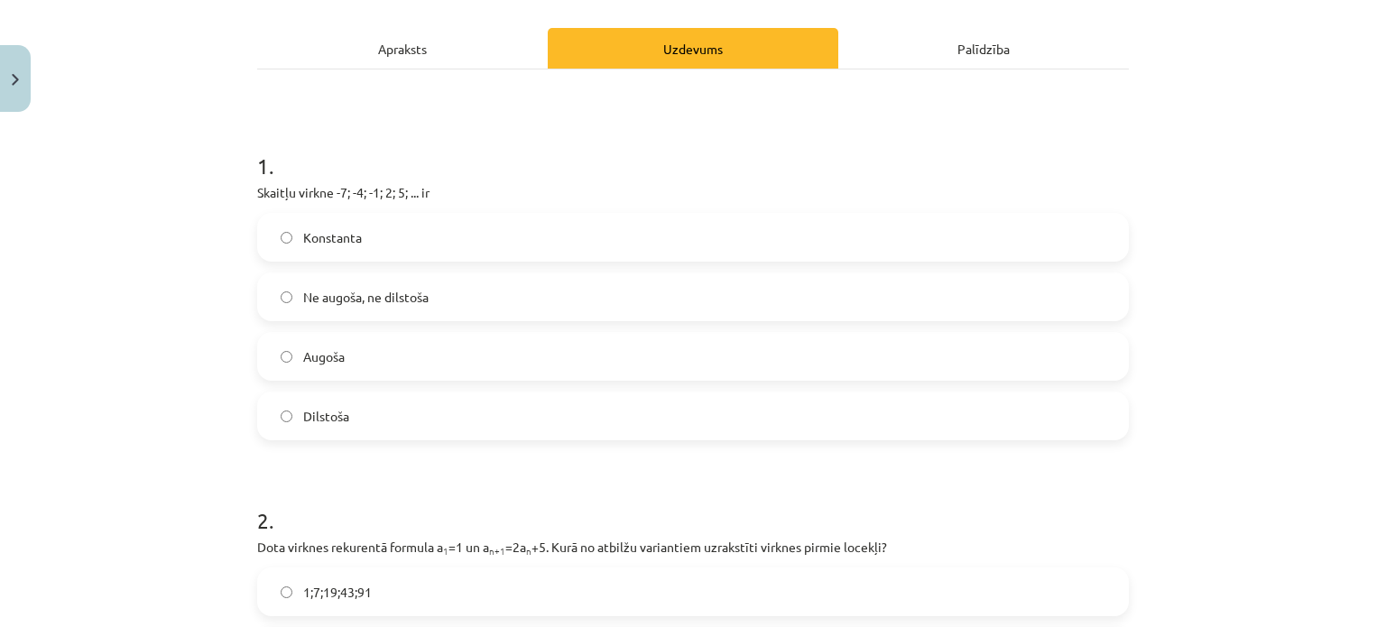
scroll to position [596, 0]
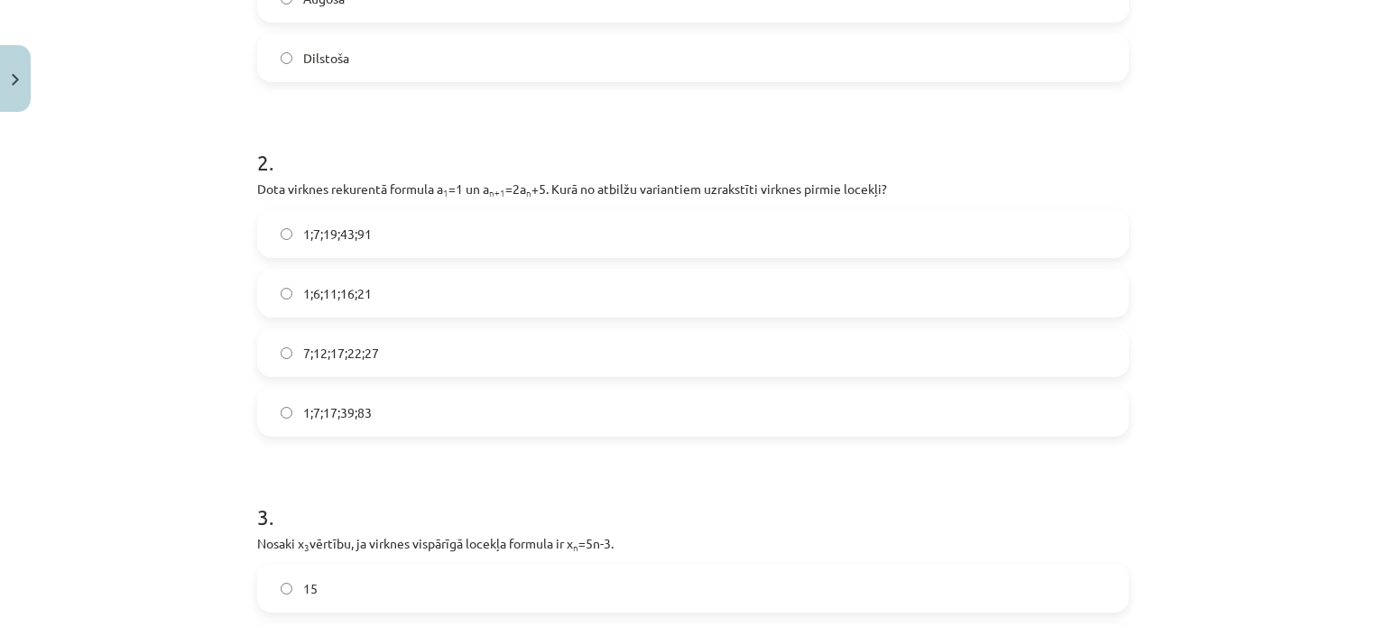
click at [380, 232] on label "1;7;19;43;91" at bounding box center [693, 233] width 868 height 45
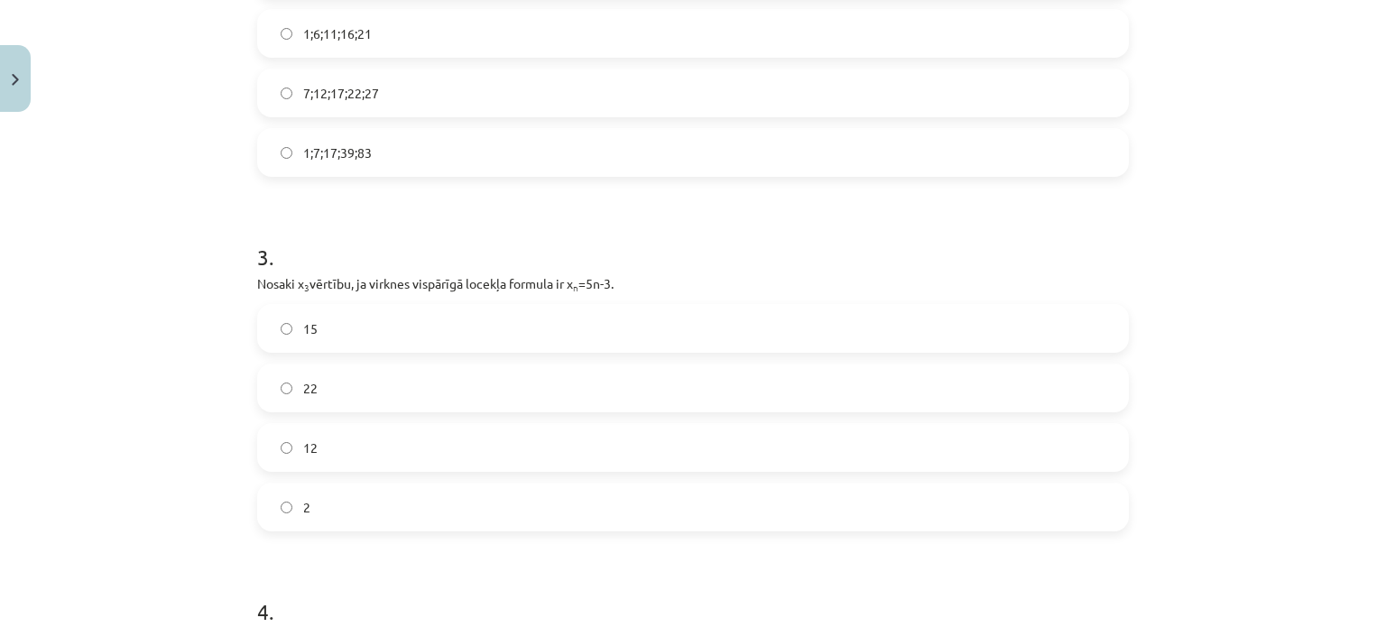
scroll to position [866, 0]
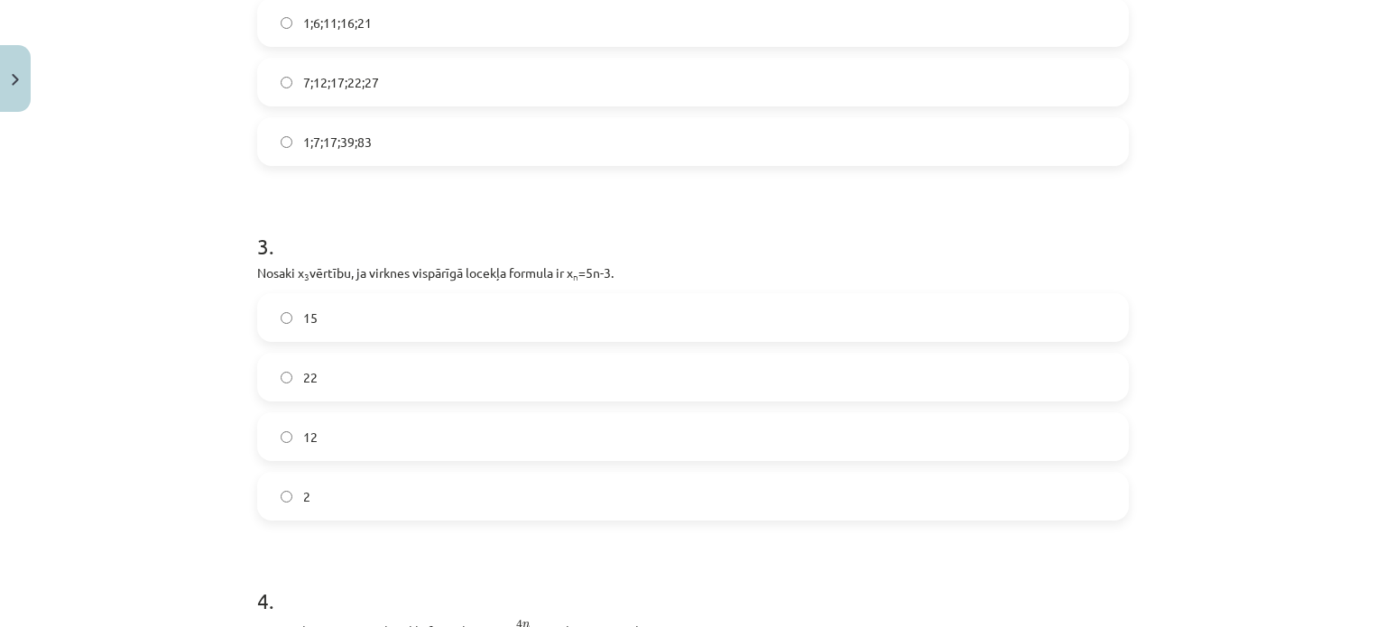
click at [292, 431] on label "12" at bounding box center [693, 436] width 868 height 45
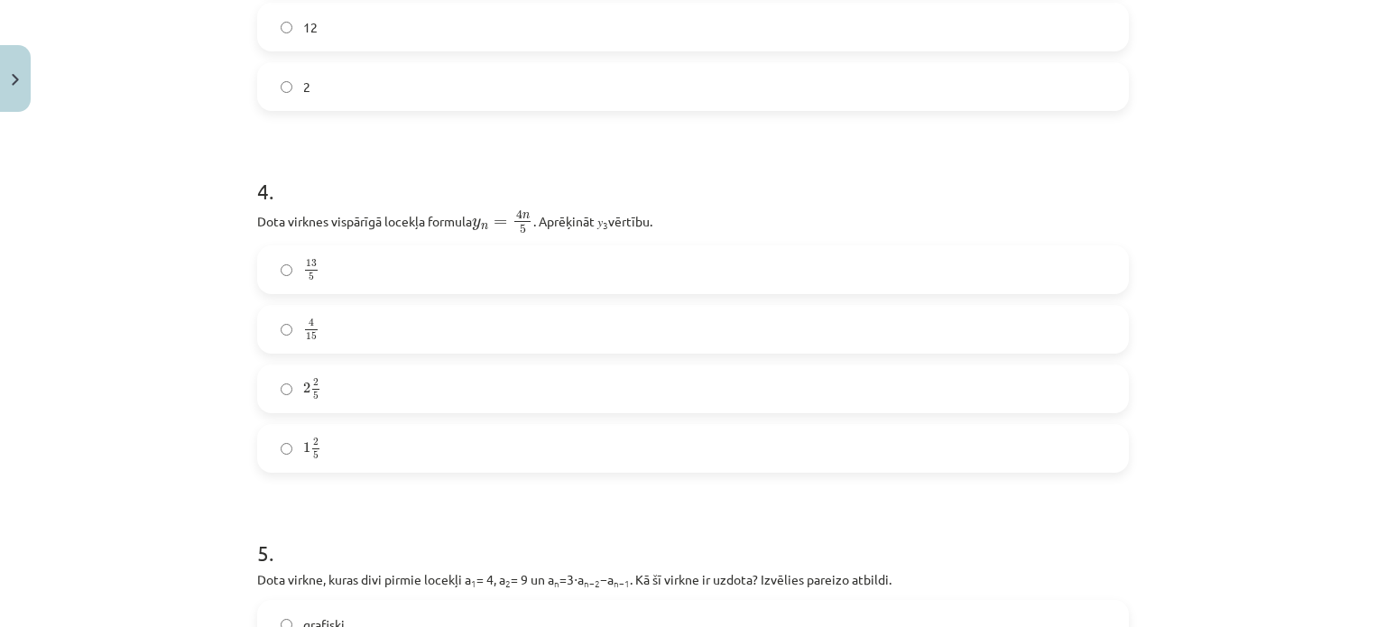
scroll to position [1318, 0]
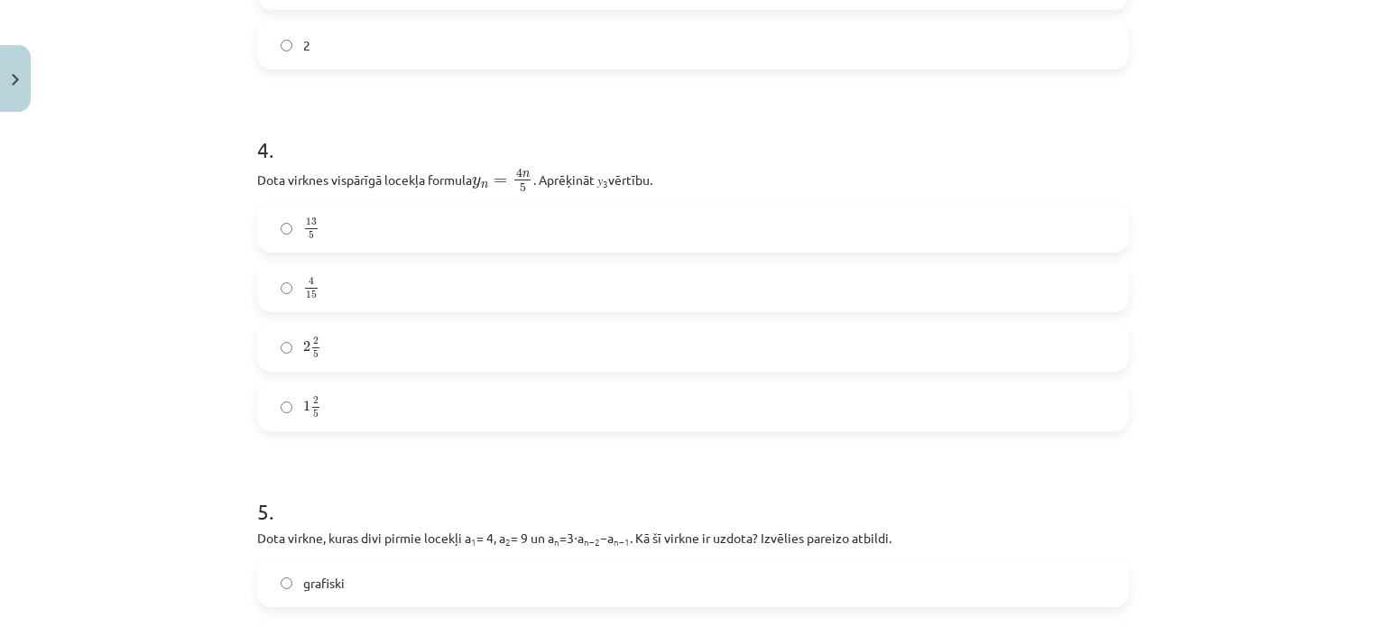
click at [350, 347] on label "2 2 5 2 2 5" at bounding box center [693, 347] width 868 height 45
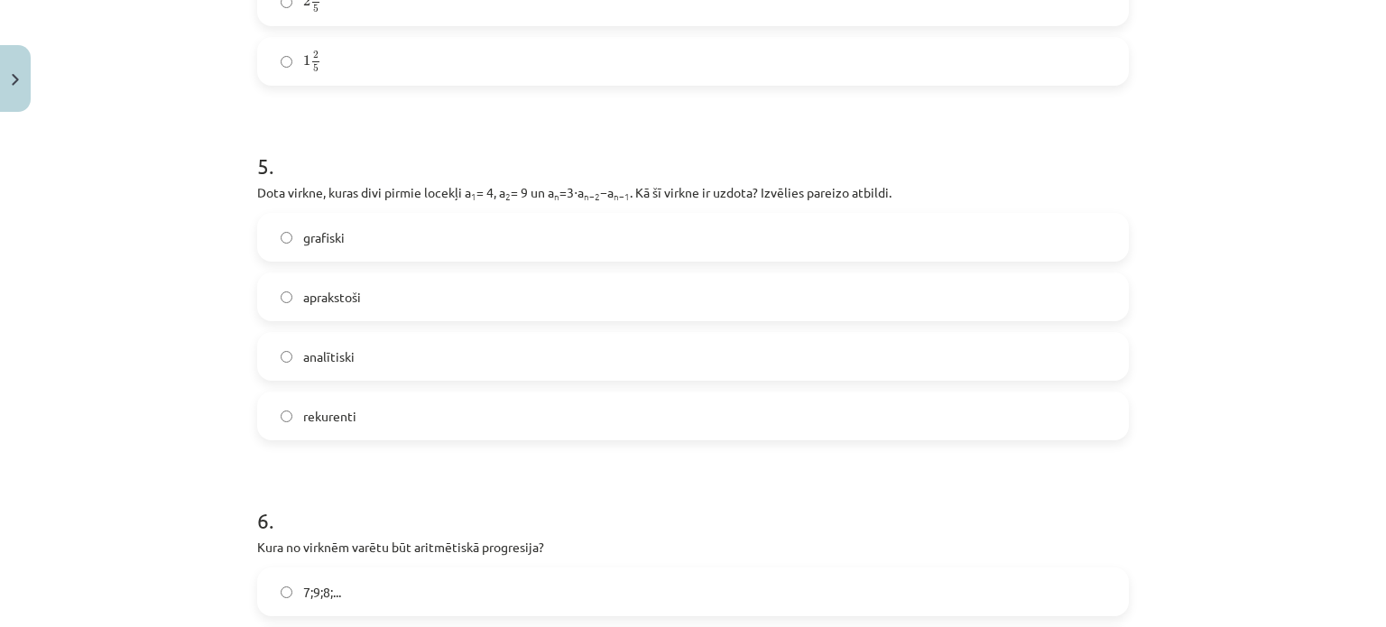
scroll to position [1679, 0]
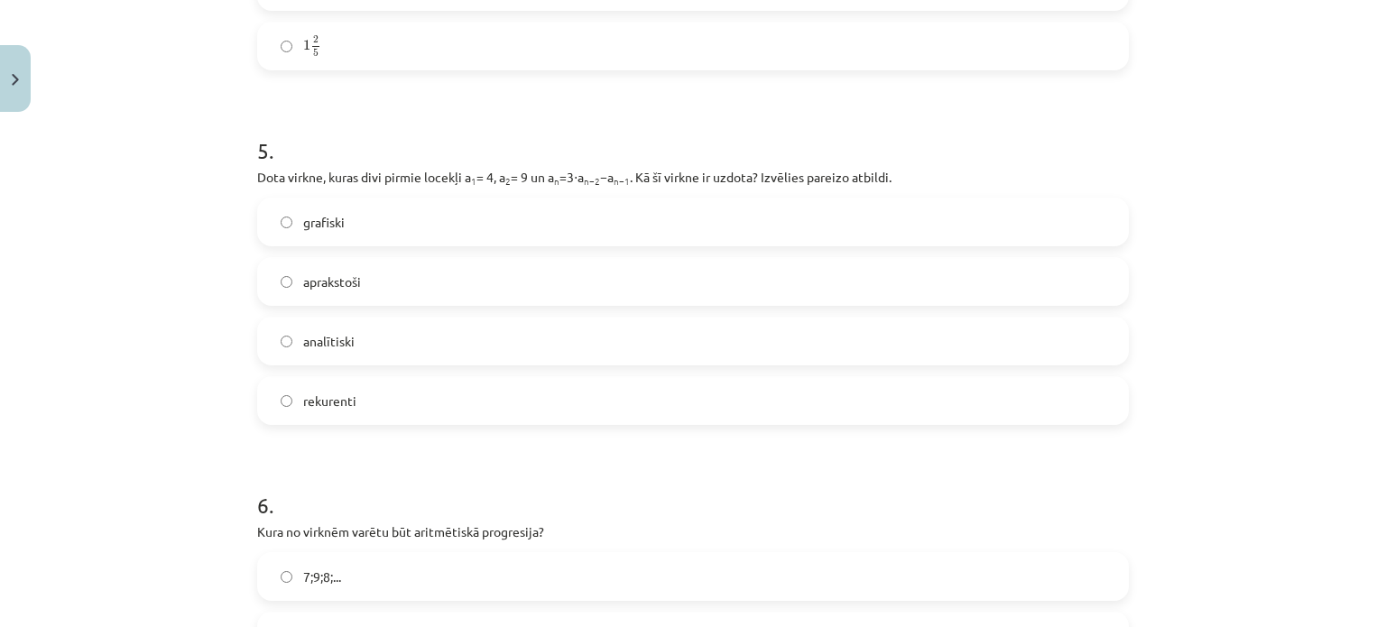
click at [346, 394] on span "rekurenti" at bounding box center [329, 401] width 53 height 19
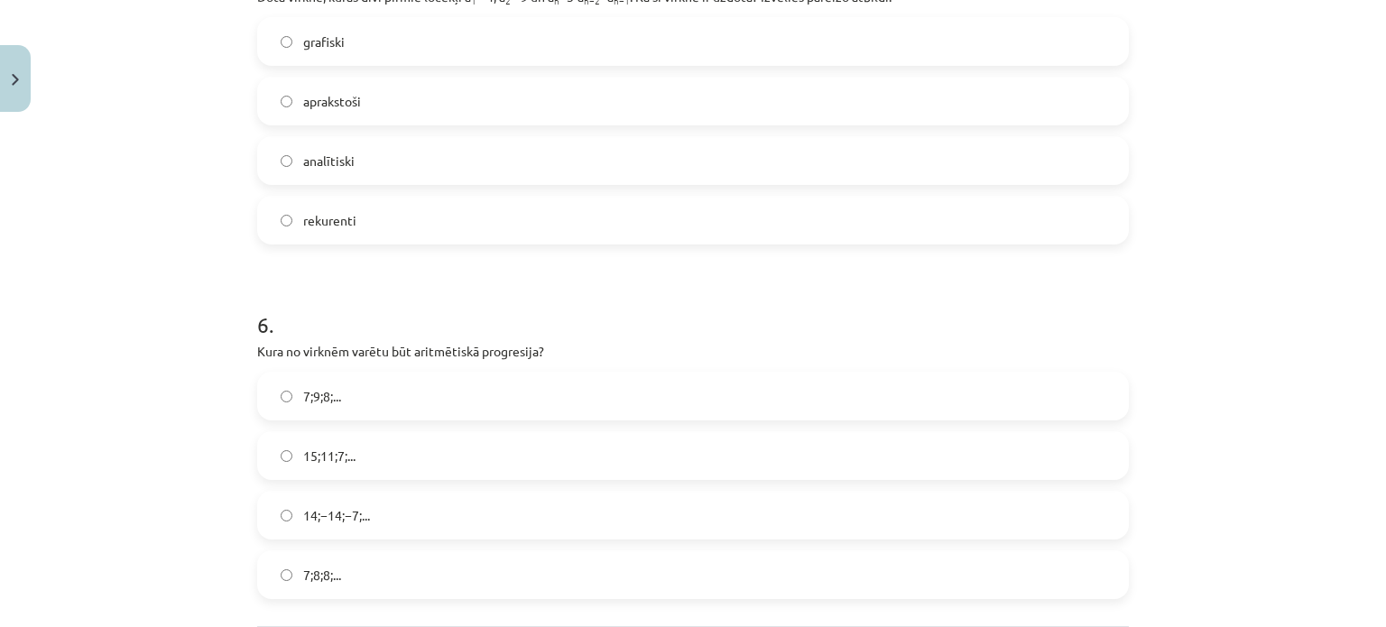
click at [161, 287] on div "Mācību tēma: Matemātikas i - 12. klases 1. ieskaites mācību materiāls (ab) #5 📝…" at bounding box center [693, 313] width 1386 height 627
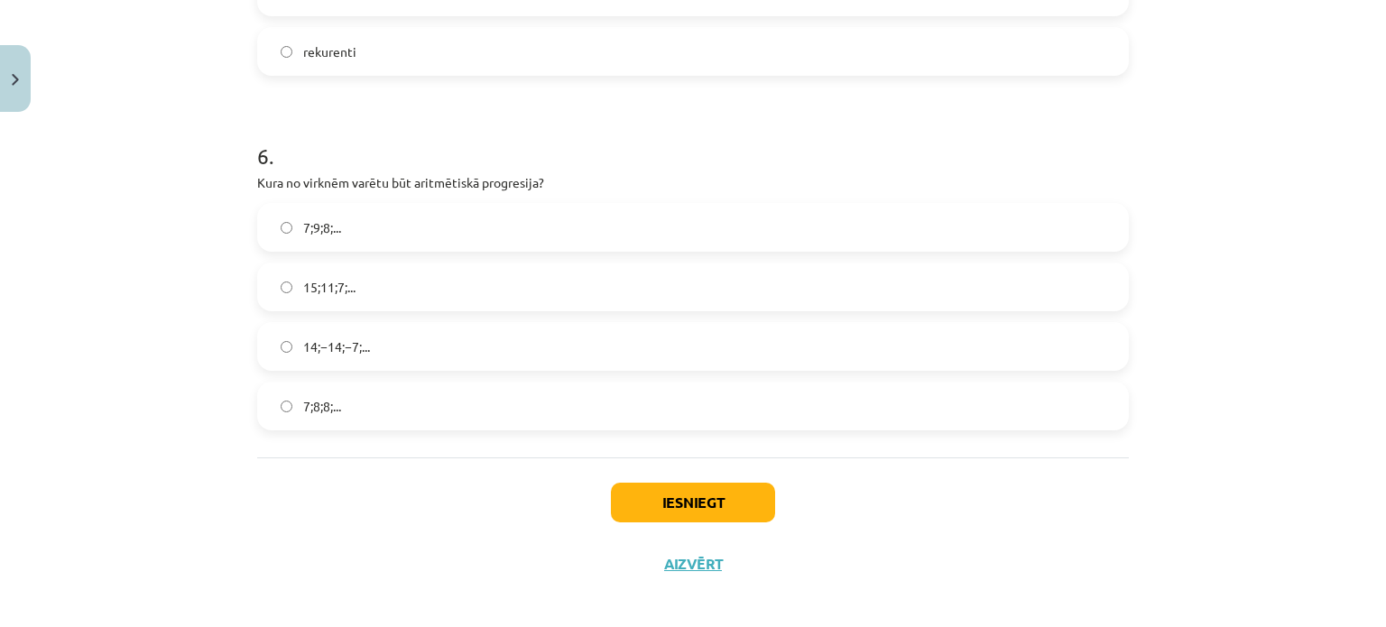
scroll to position [2040, 0]
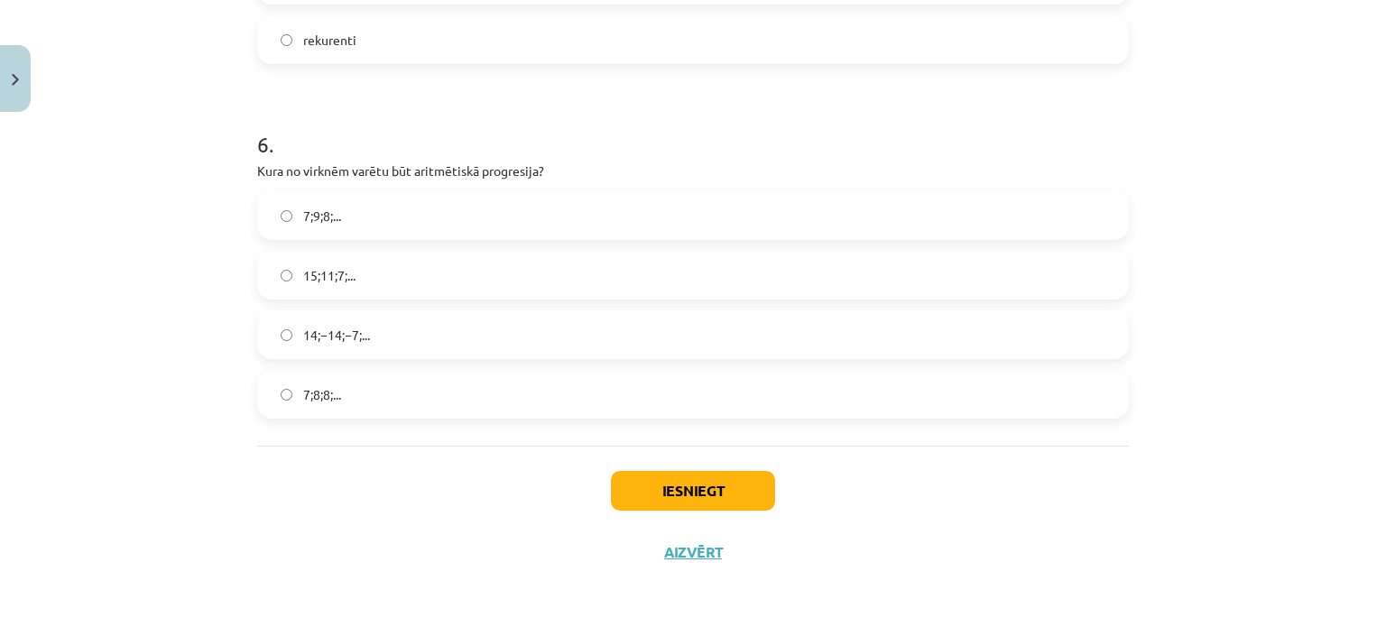
click at [156, 143] on div "Mācību tēma: Matemātikas i - 12. klases 1. ieskaites mācību materiāls (ab) #5 📝…" at bounding box center [693, 313] width 1386 height 627
click at [339, 331] on span "14;−14;−7;..." at bounding box center [336, 335] width 67 height 19
click at [339, 254] on label "15;11;7;..." at bounding box center [693, 275] width 868 height 45
click at [723, 483] on button "Iesniegt" at bounding box center [693, 491] width 164 height 40
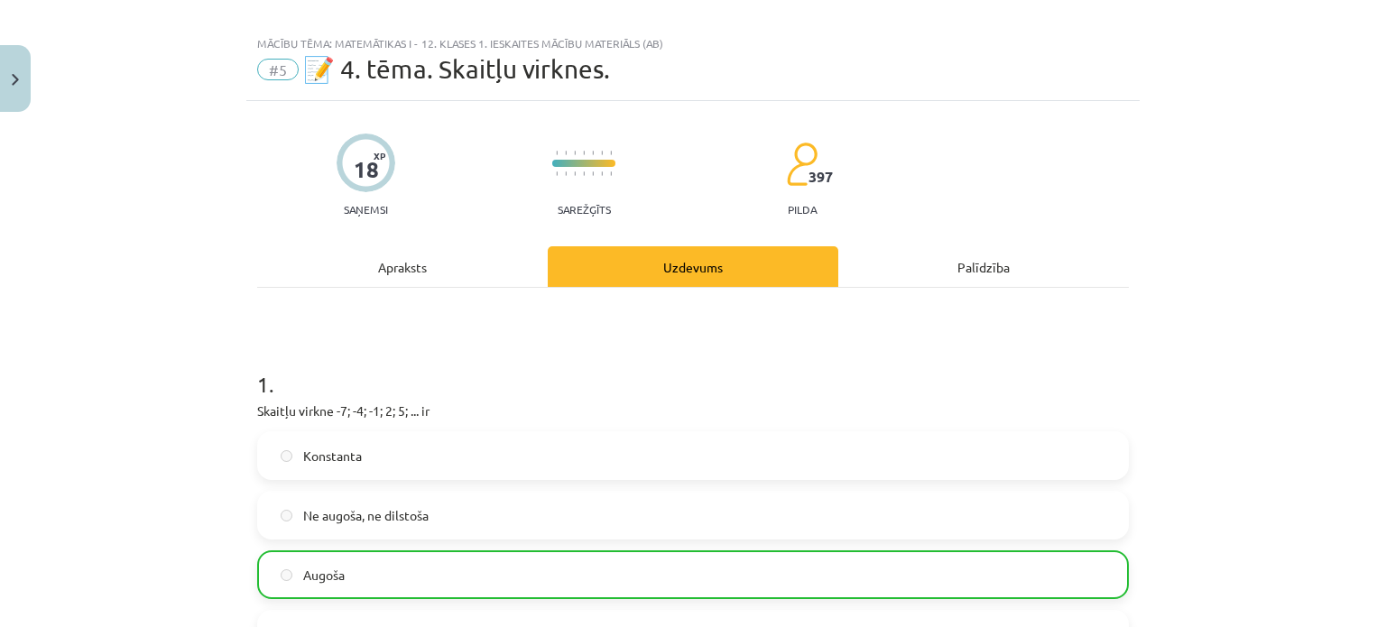
scroll to position [0, 0]
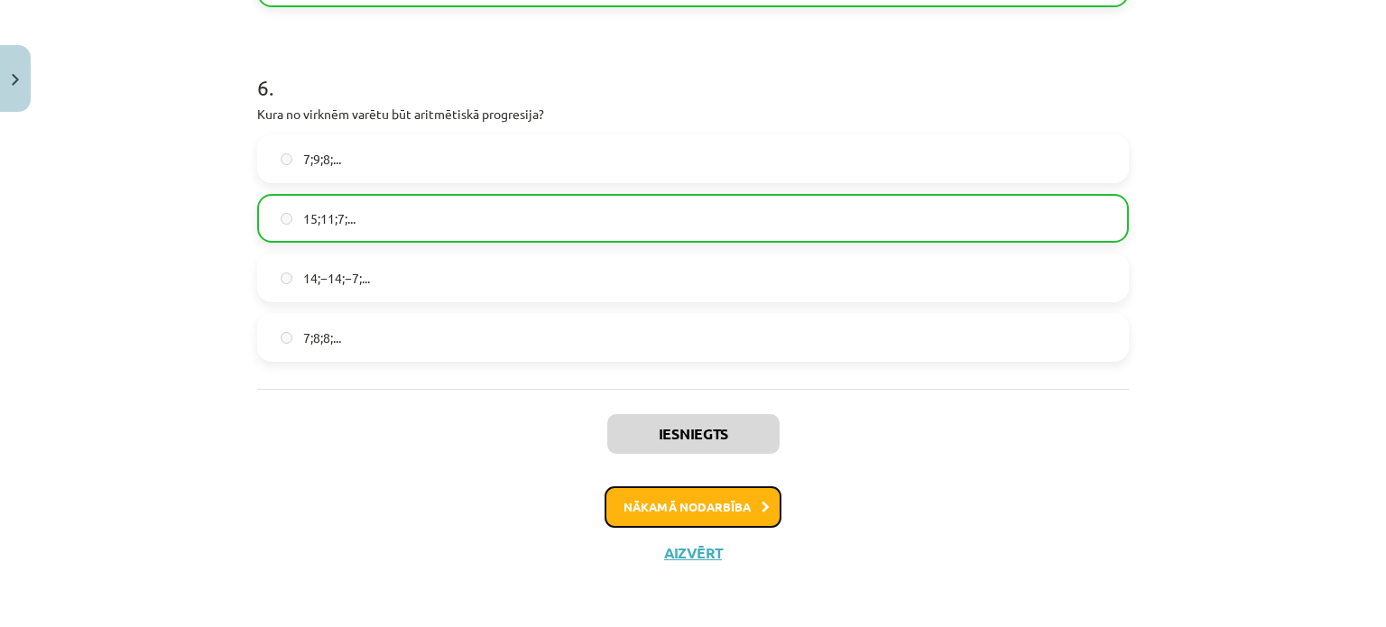
click at [740, 505] on button "Nākamā nodarbība" at bounding box center [693, 507] width 177 height 42
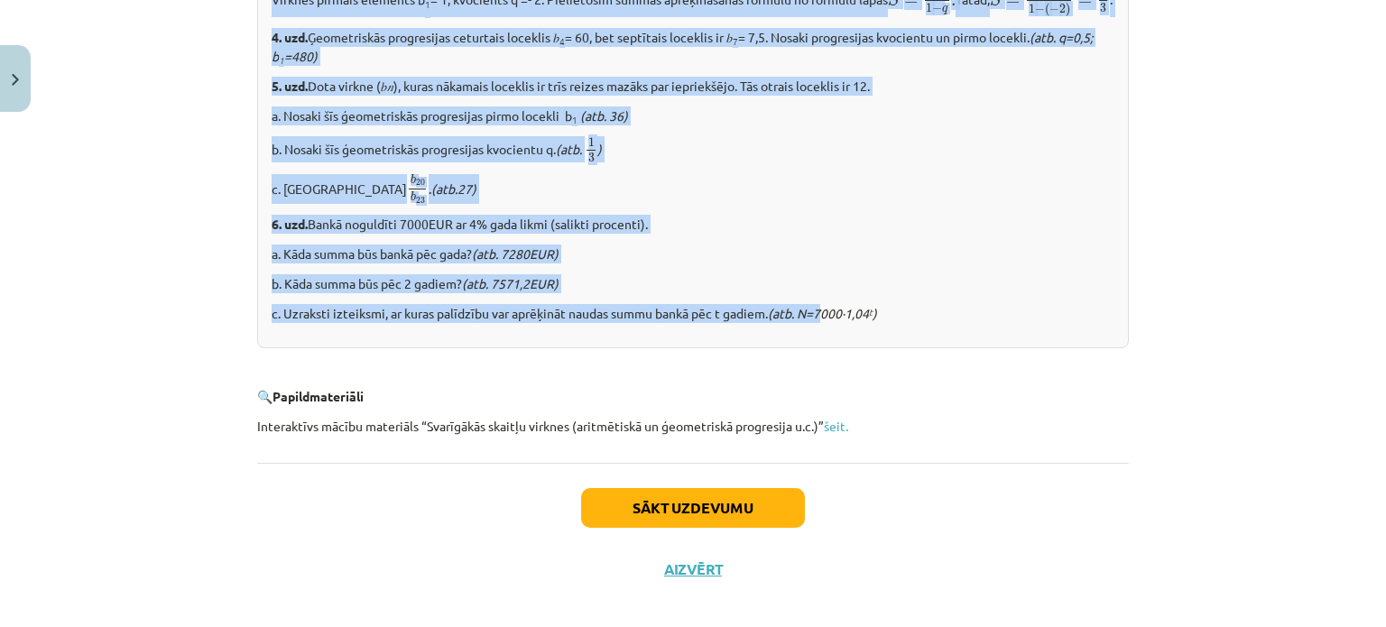
scroll to position [2297, 0]
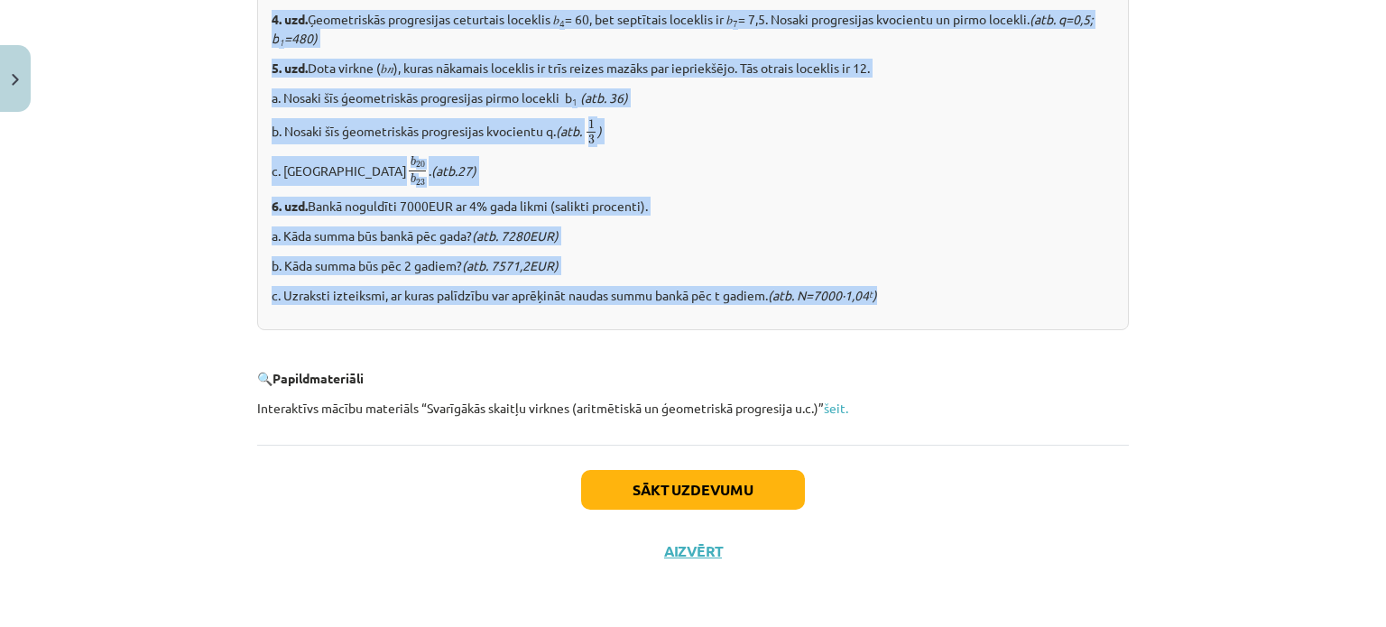
drag, startPoint x: 230, startPoint y: 155, endPoint x: 942, endPoint y: 292, distance: 725.2
click at [942, 291] on div "Mācību tēma: Matemātikas i - 12. klases 1. ieskaites mācību materiāls (ab) #6 📝…" at bounding box center [693, 313] width 1386 height 627
click at [680, 495] on button "Sākt uzdevumu" at bounding box center [693, 490] width 224 height 40
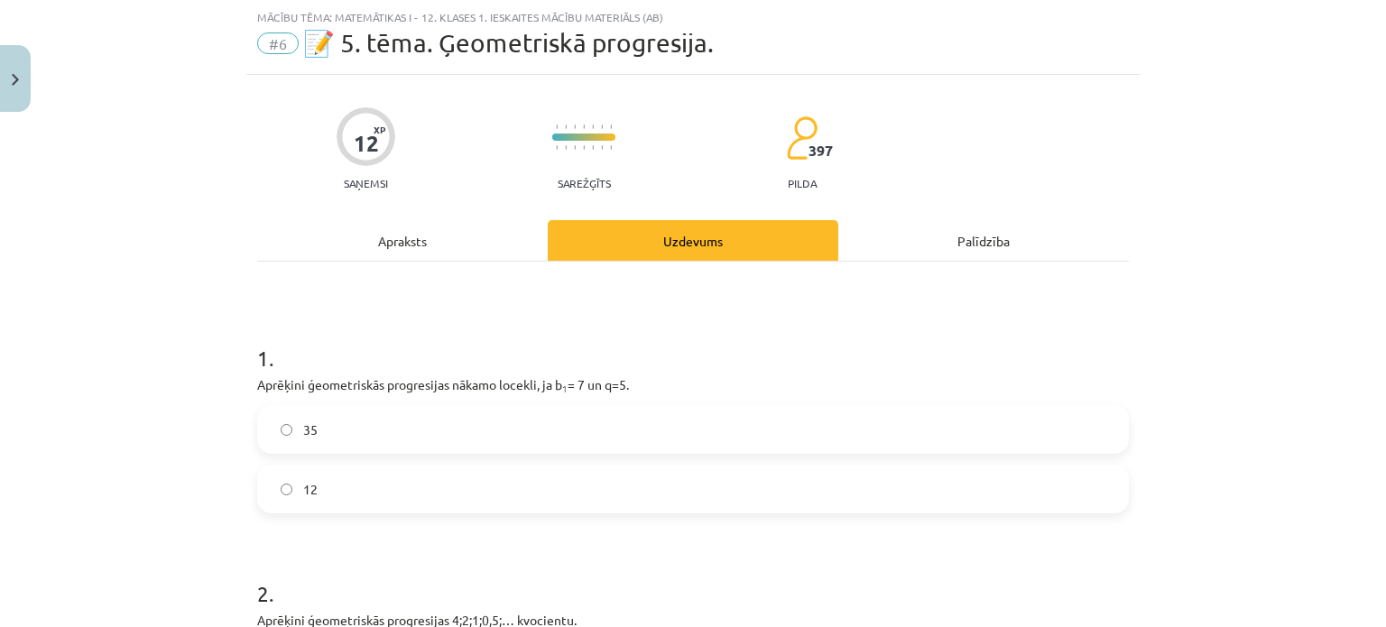
click at [206, 382] on div "Mācību tēma: Matemātikas i - 12. klases 1. ieskaites mācību materiāls (ab) #6 📝…" at bounding box center [693, 313] width 1386 height 627
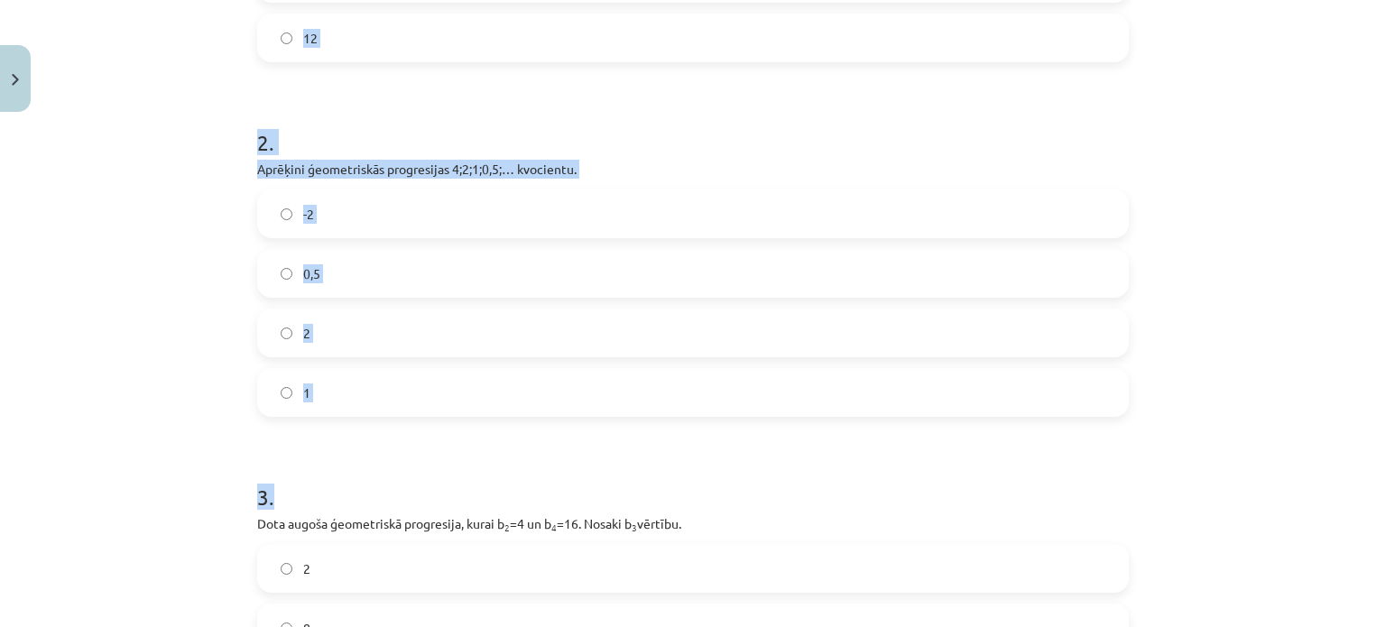
scroll to position [849, 0]
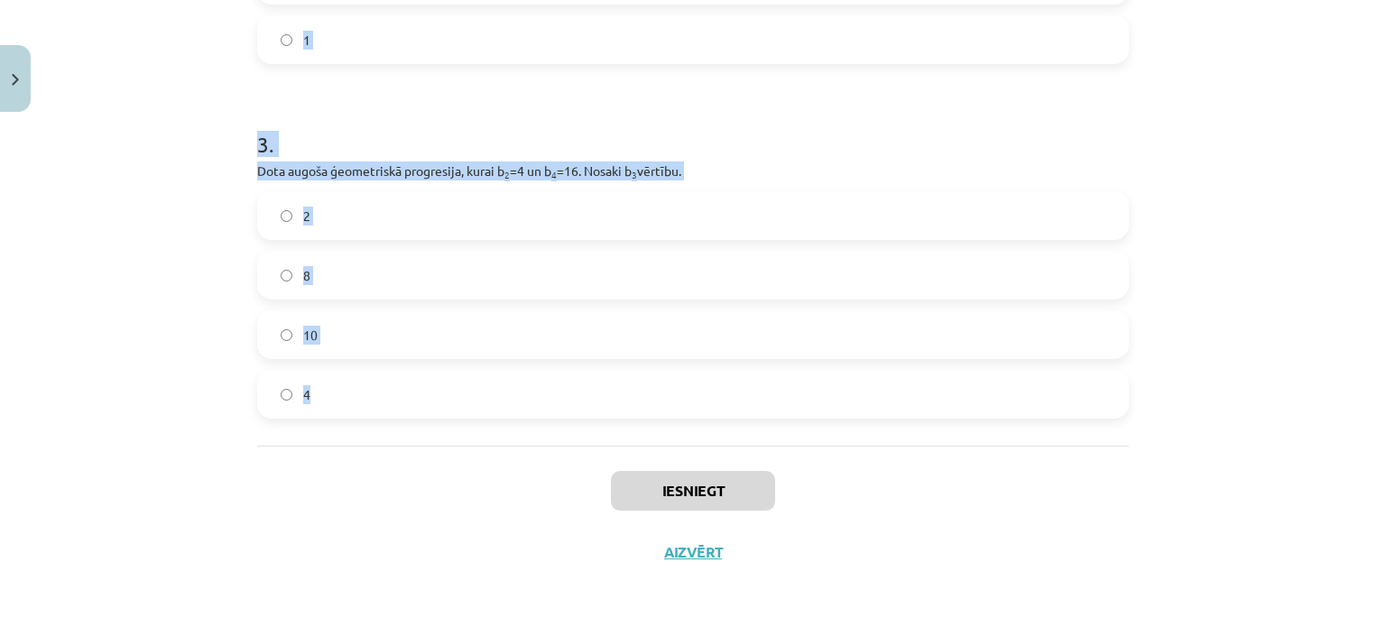
drag, startPoint x: 242, startPoint y: 332, endPoint x: 853, endPoint y: 416, distance: 616.7
click at [220, 241] on div "Mācību tēma: Matemātikas i - 12. klases 1. ieskaites mācību materiāls (ab) #6 📝…" at bounding box center [693, 313] width 1386 height 627
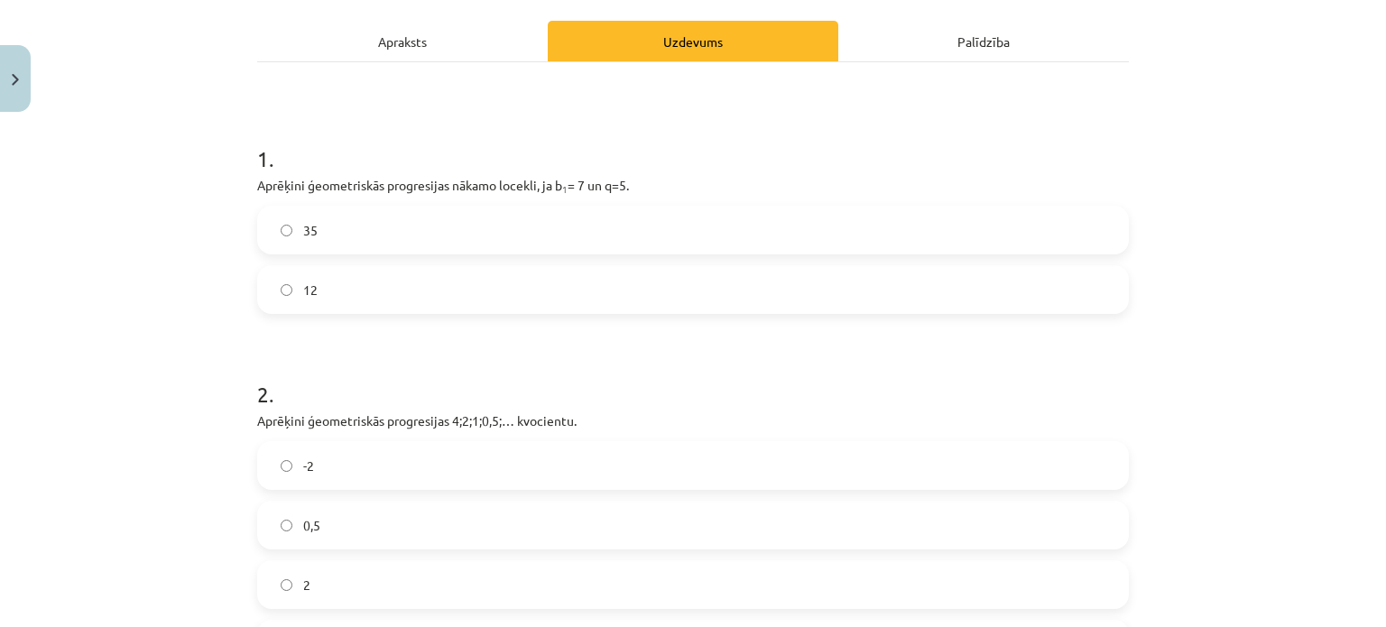
scroll to position [271, 0]
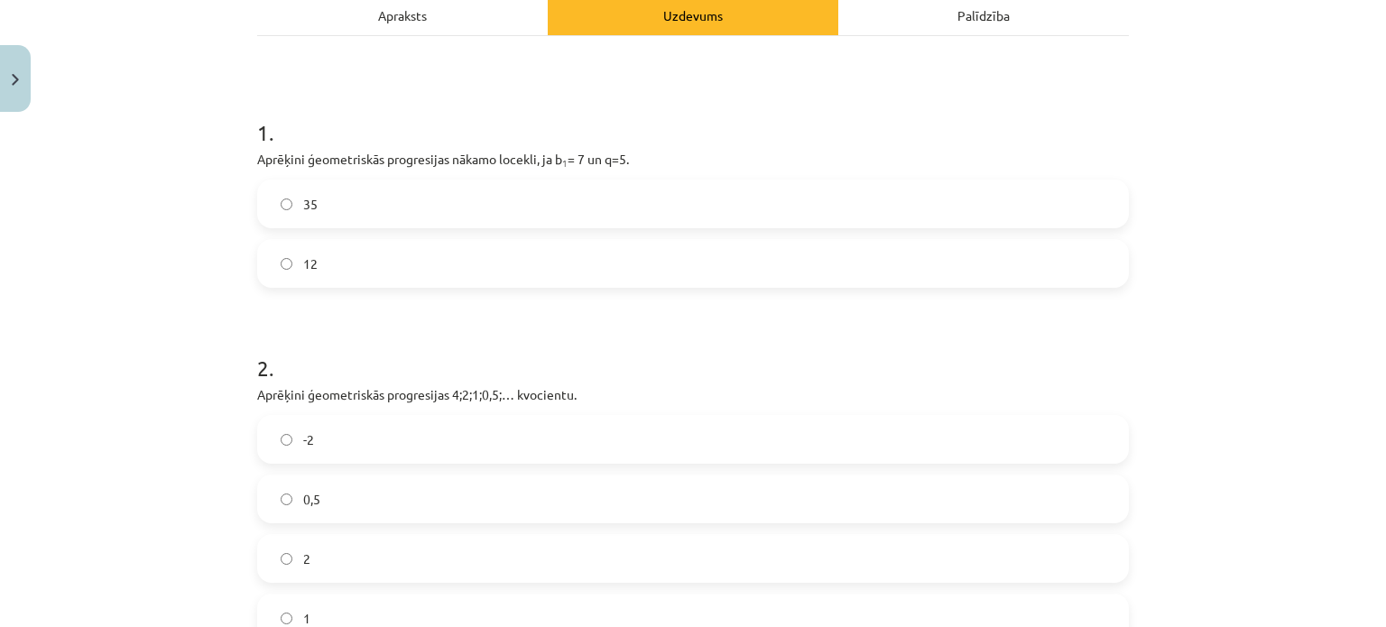
click at [303, 208] on span "35" at bounding box center [310, 204] width 14 height 19
click at [155, 275] on div "Mācību tēma: Matemātikas i - 12. klases 1. ieskaites mācību materiāls (ab) #6 📝…" at bounding box center [693, 313] width 1386 height 627
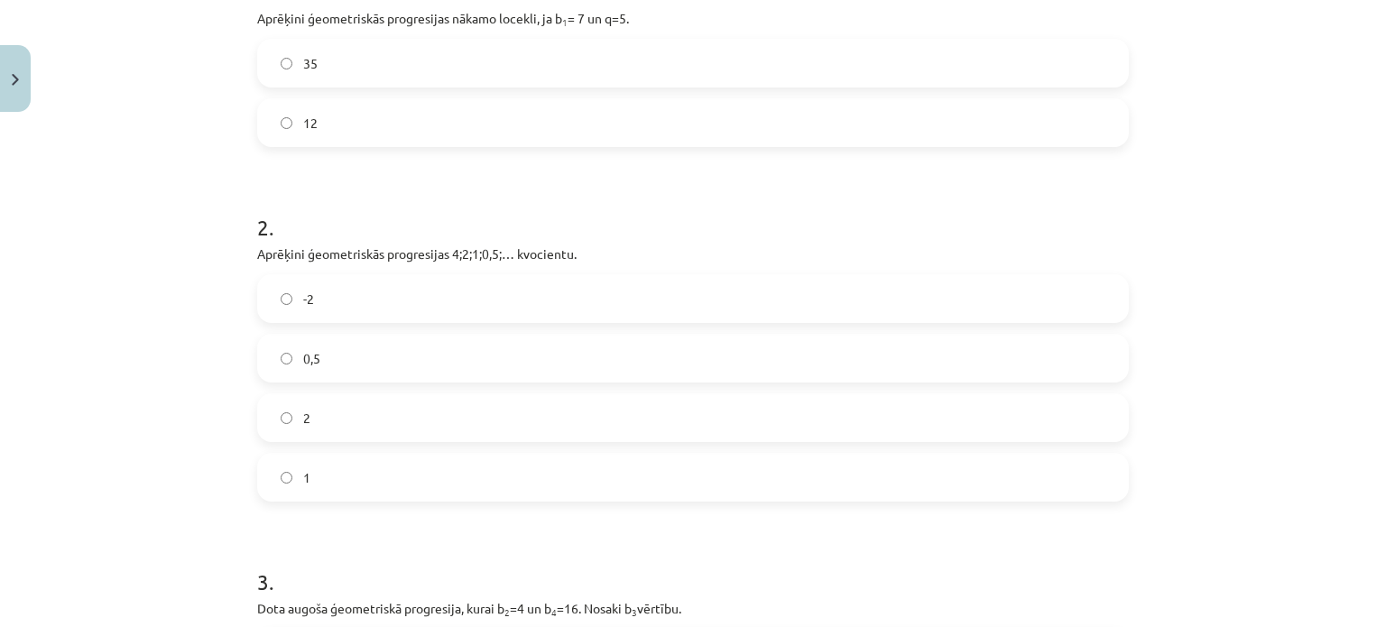
scroll to position [451, 0]
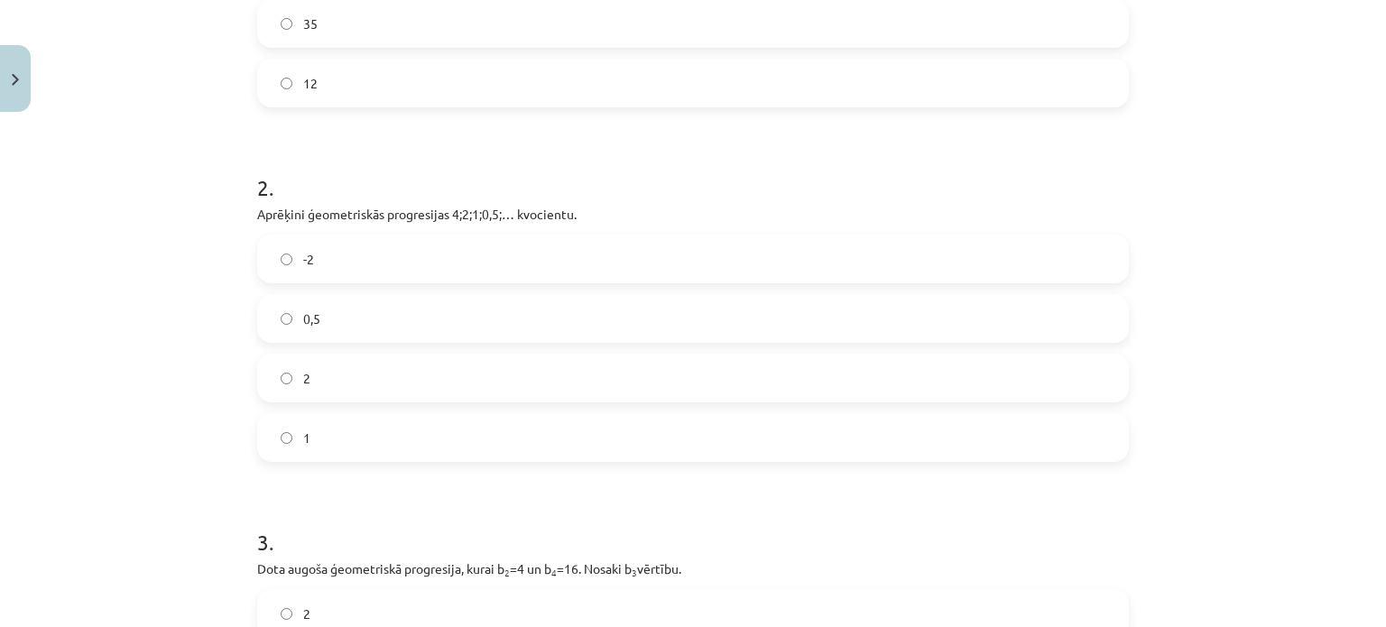
click at [331, 316] on label "0,5" at bounding box center [693, 318] width 868 height 45
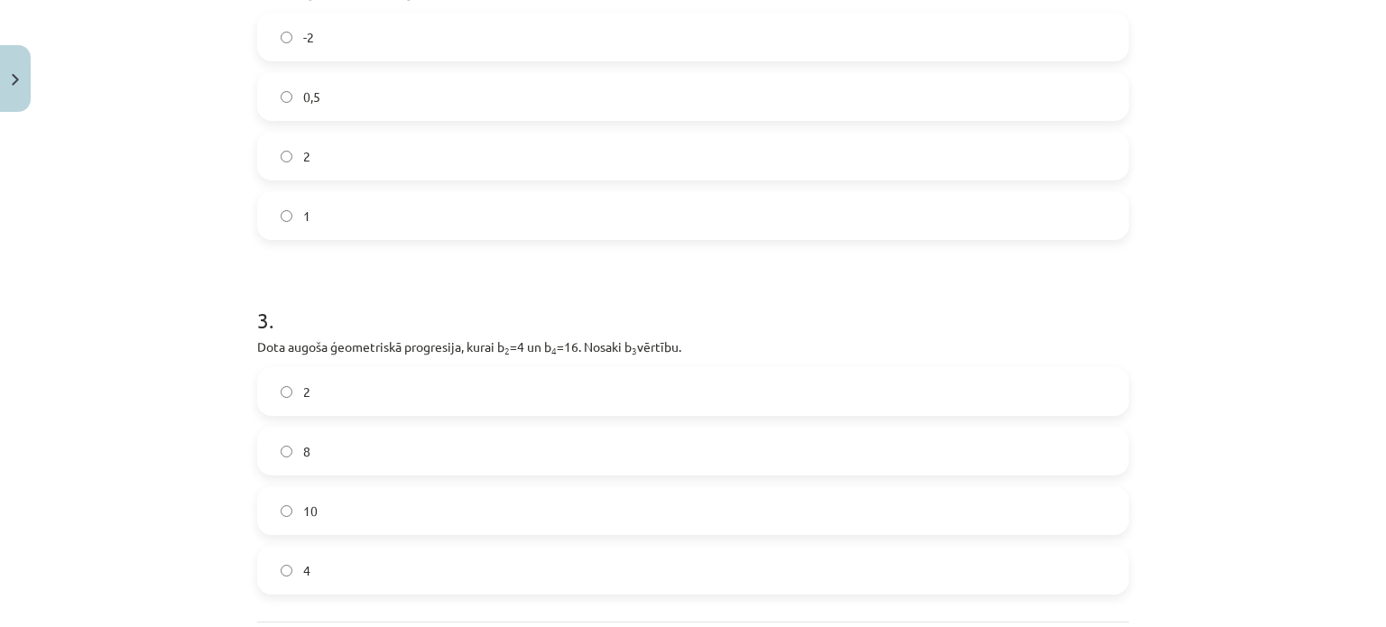
scroll to position [722, 0]
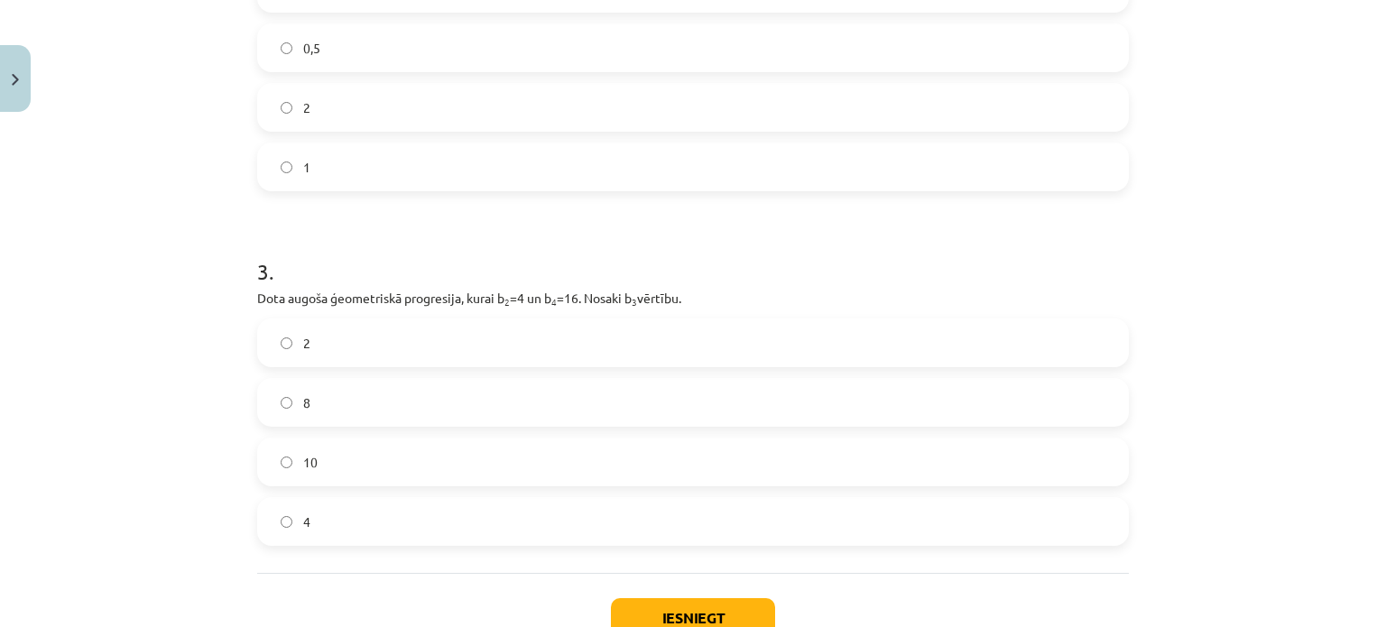
click at [170, 334] on div "Mācību tēma: Matemātikas i - 12. klases 1. ieskaites mācību materiāls (ab) #6 📝…" at bounding box center [693, 313] width 1386 height 627
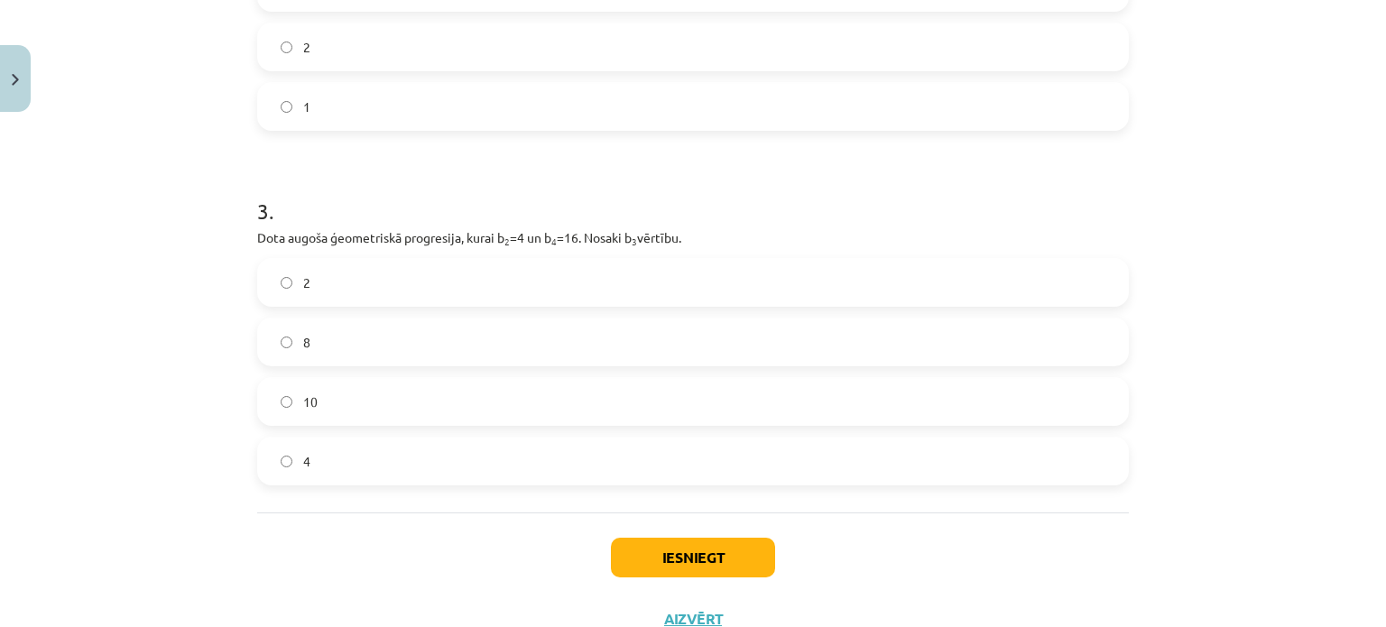
scroll to position [812, 0]
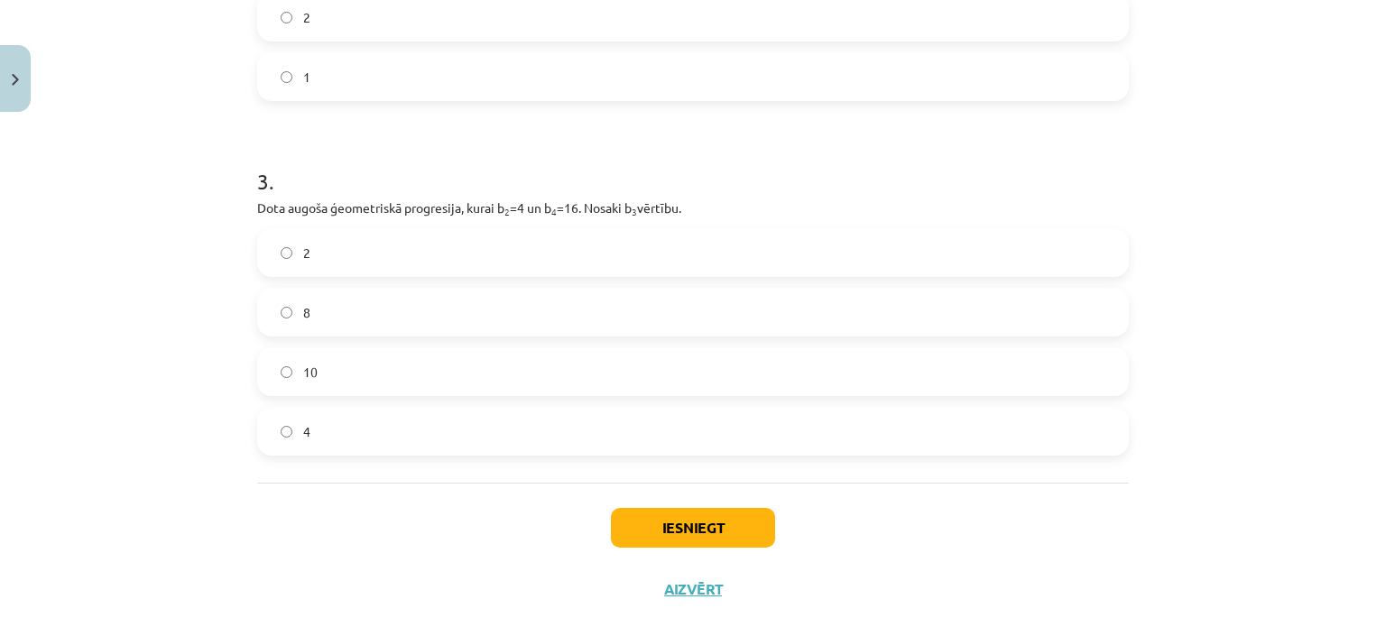
click at [384, 310] on label "8" at bounding box center [693, 312] width 868 height 45
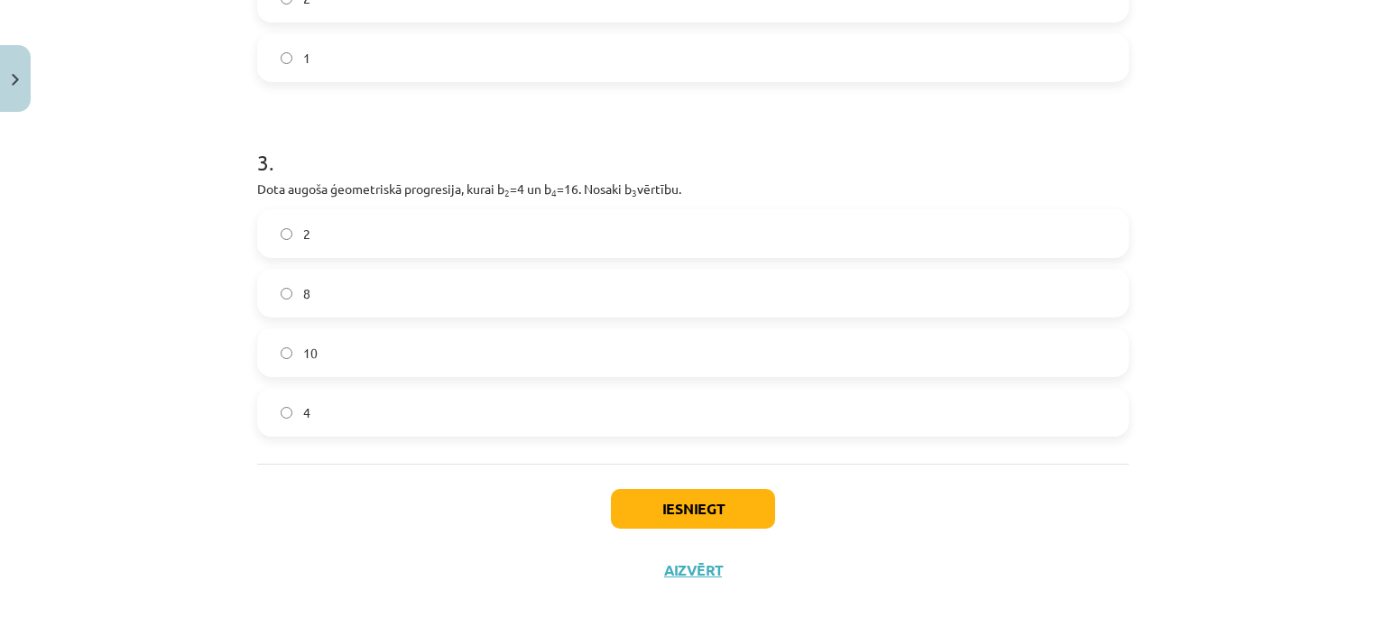
scroll to position [849, 0]
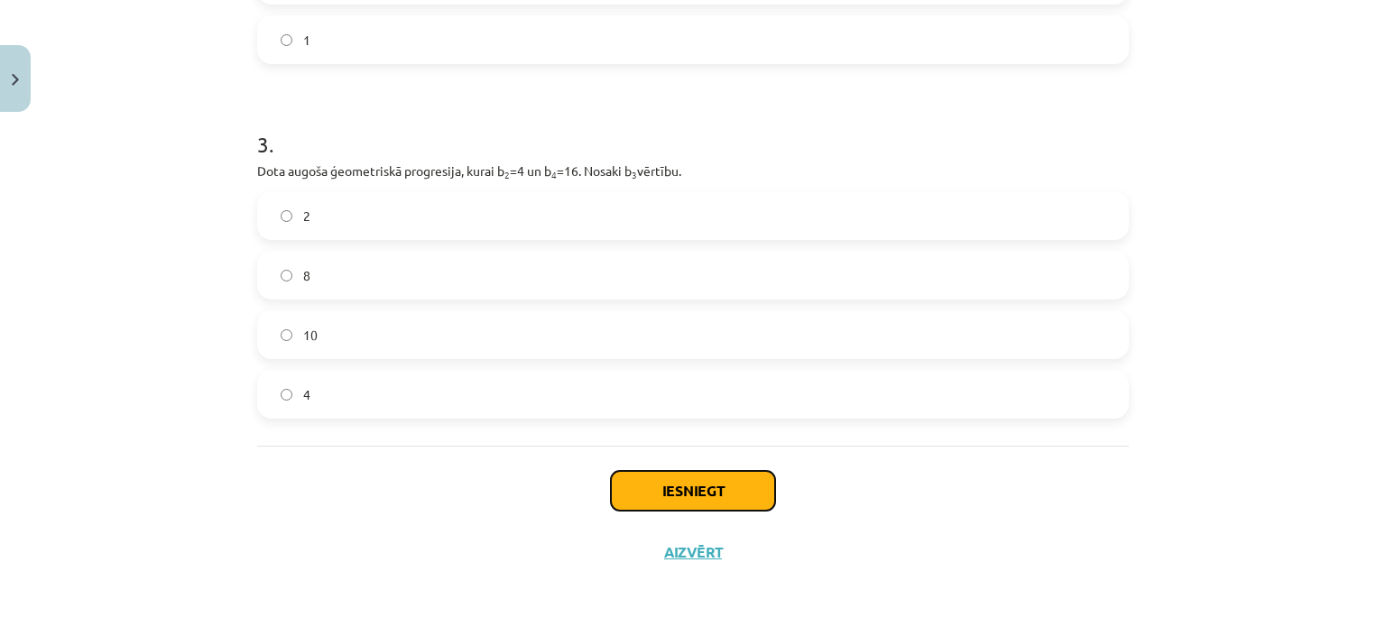
click at [743, 490] on button "Iesniegt" at bounding box center [693, 491] width 164 height 40
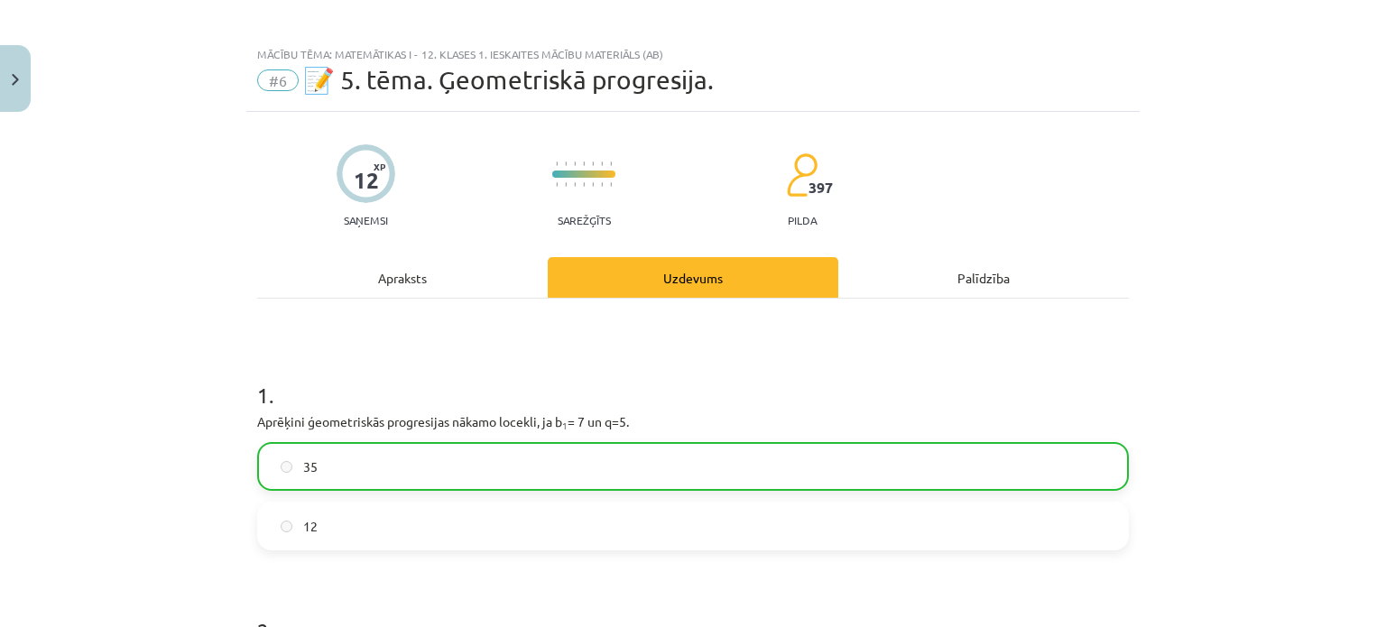
scroll to position [0, 0]
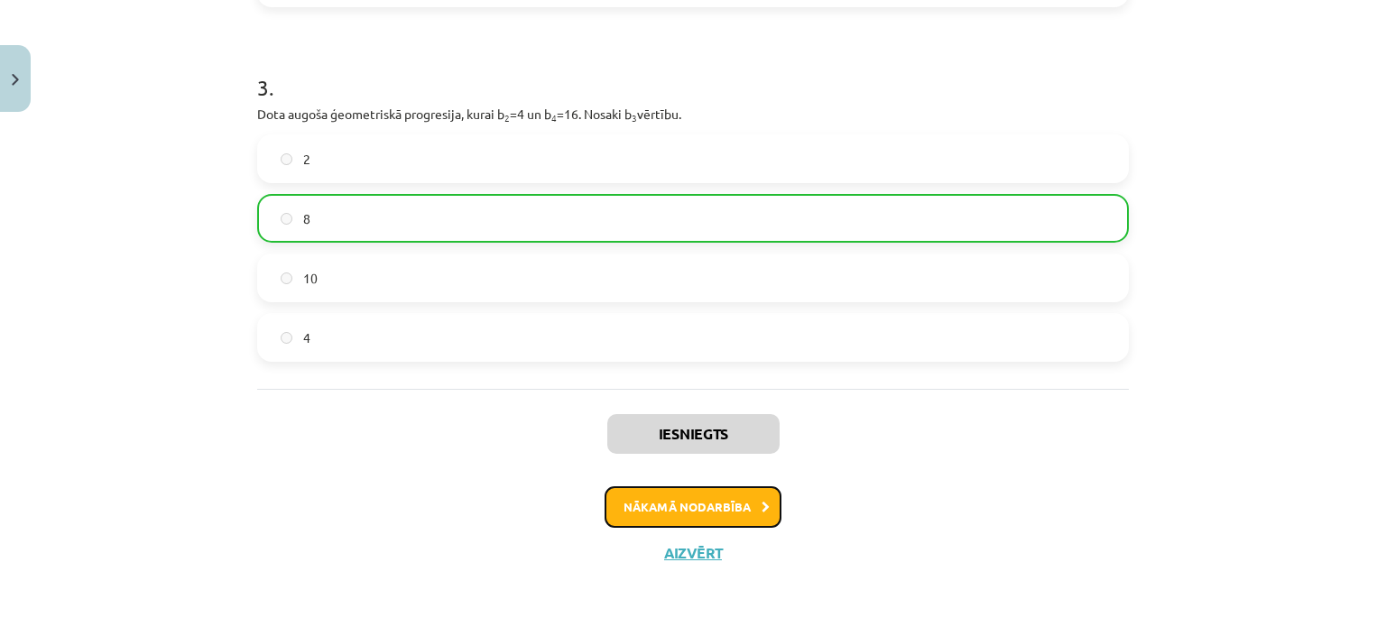
click at [661, 522] on button "Nākamā nodarbība" at bounding box center [693, 507] width 177 height 42
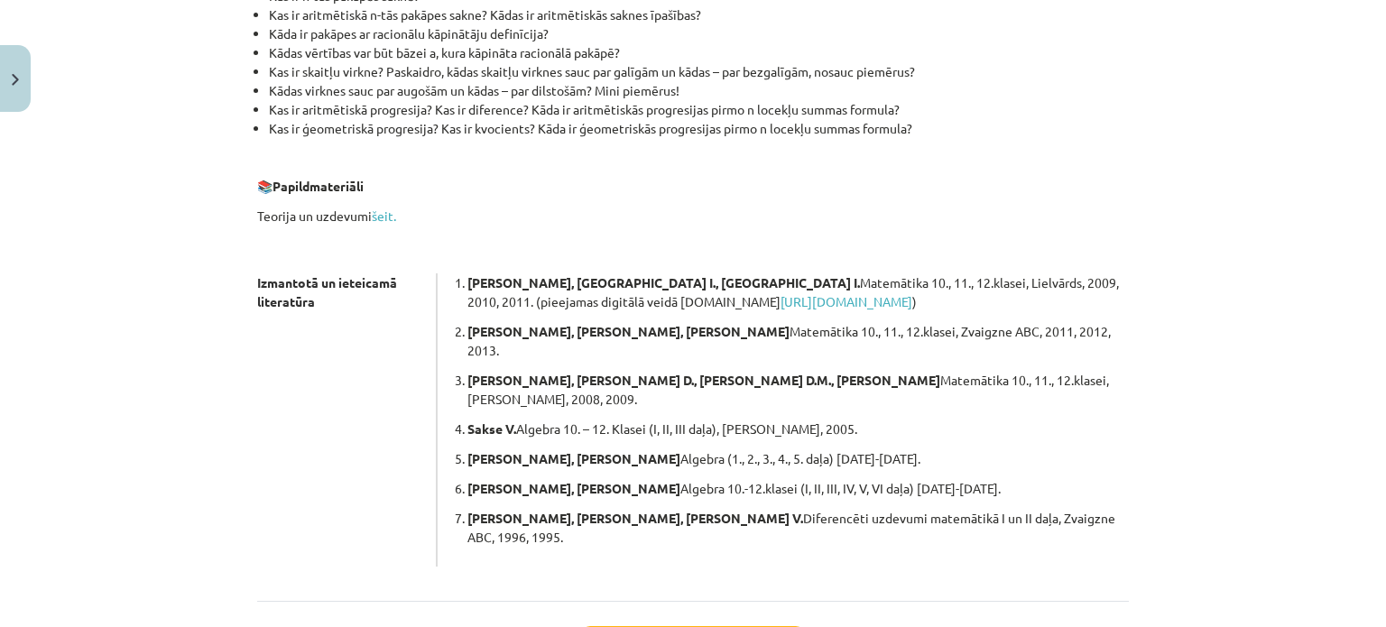
scroll to position [514, 0]
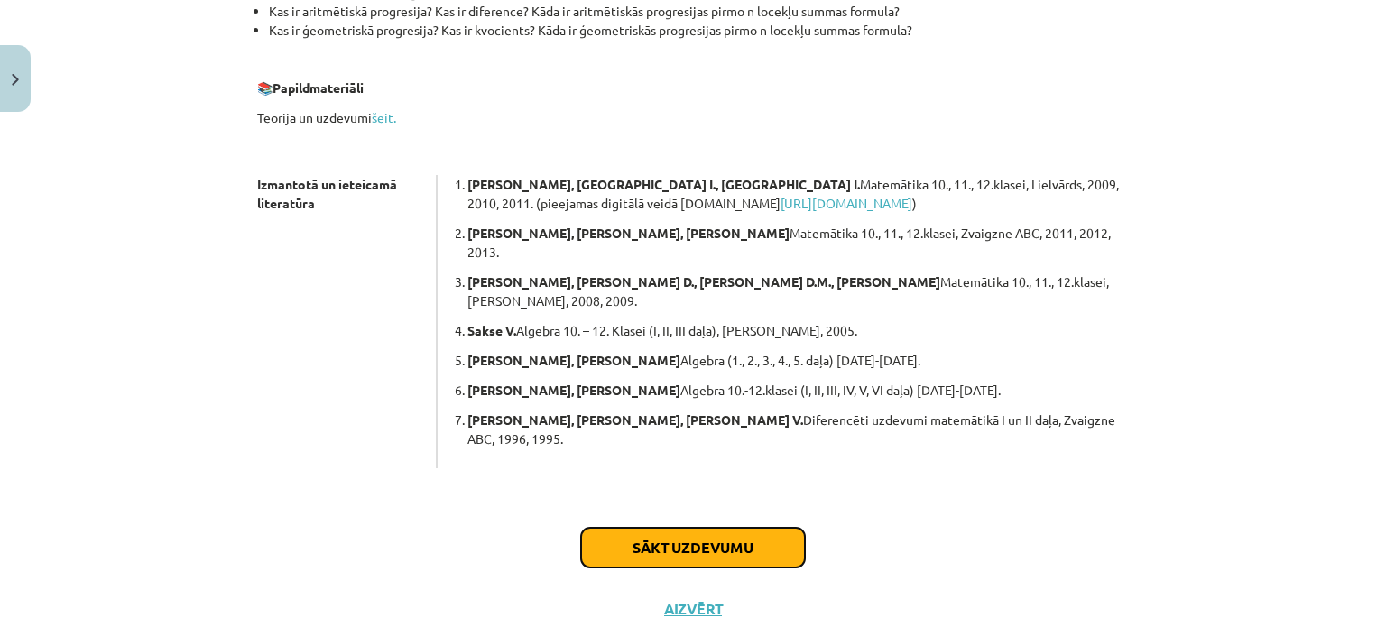
click at [745, 528] on button "Sākt uzdevumu" at bounding box center [693, 548] width 224 height 40
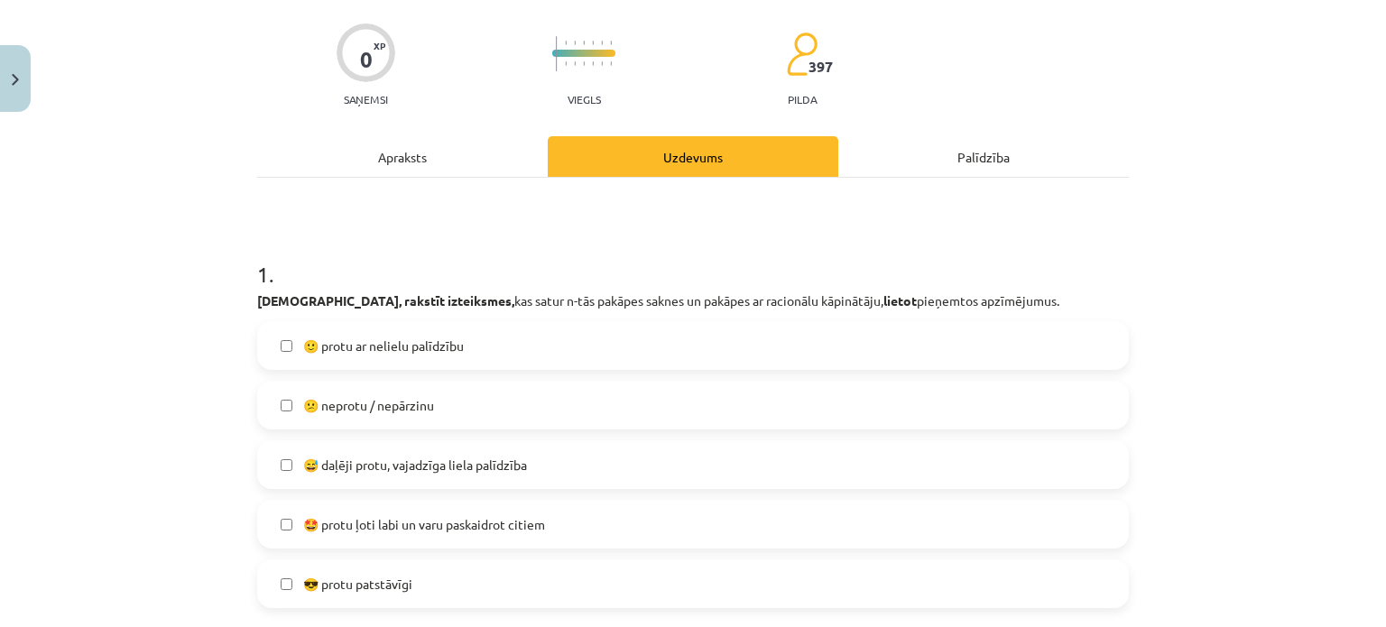
scroll to position [226, 0]
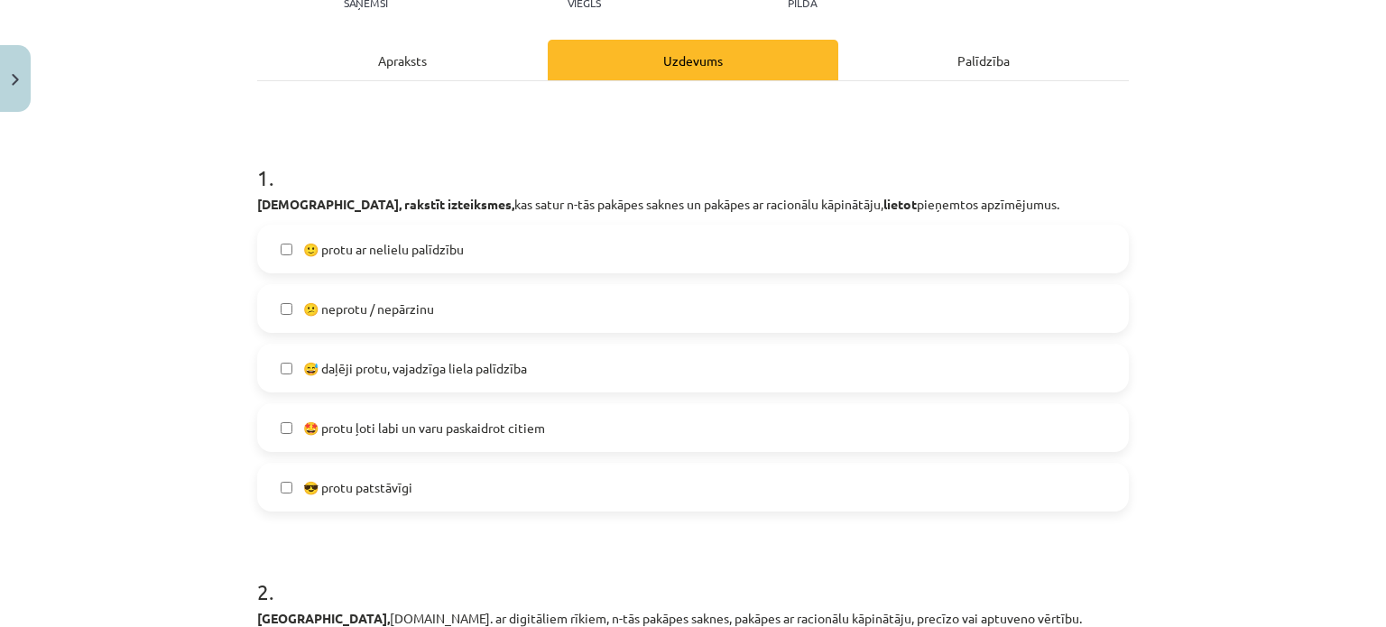
click at [458, 301] on label "😕 neprotu / nepārzinu" at bounding box center [693, 308] width 868 height 45
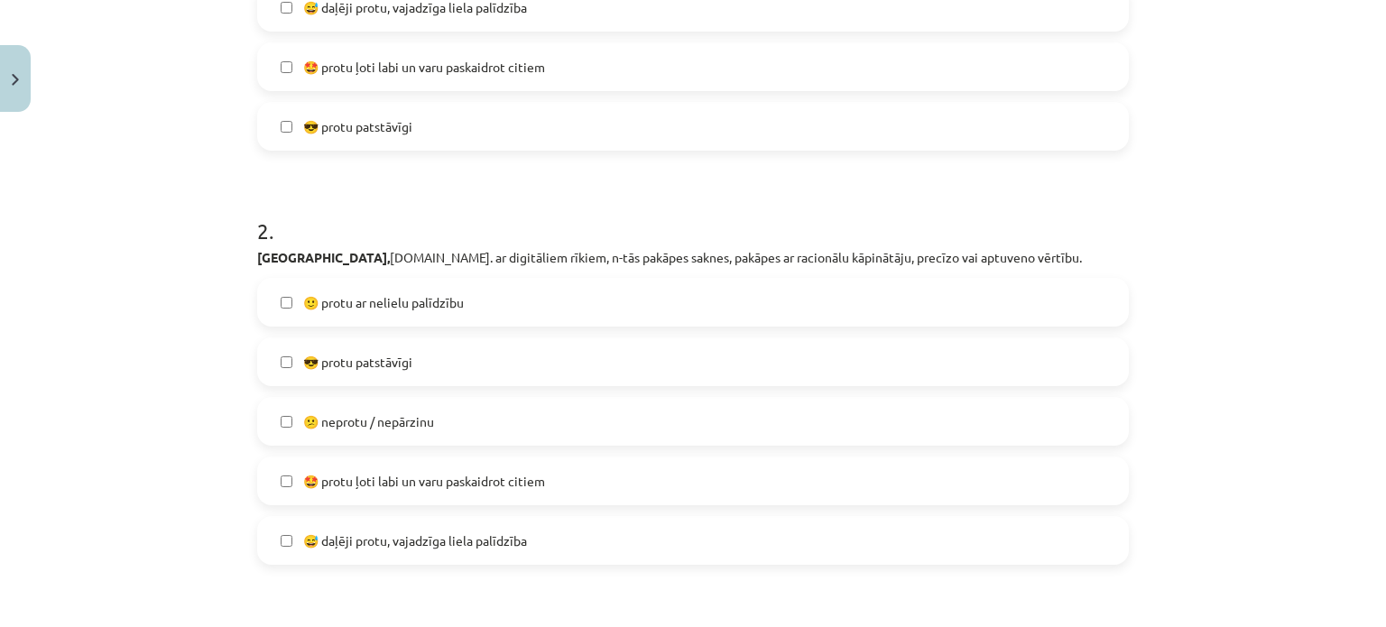
click at [444, 417] on label "😕 neprotu / nepārzinu" at bounding box center [693, 421] width 868 height 45
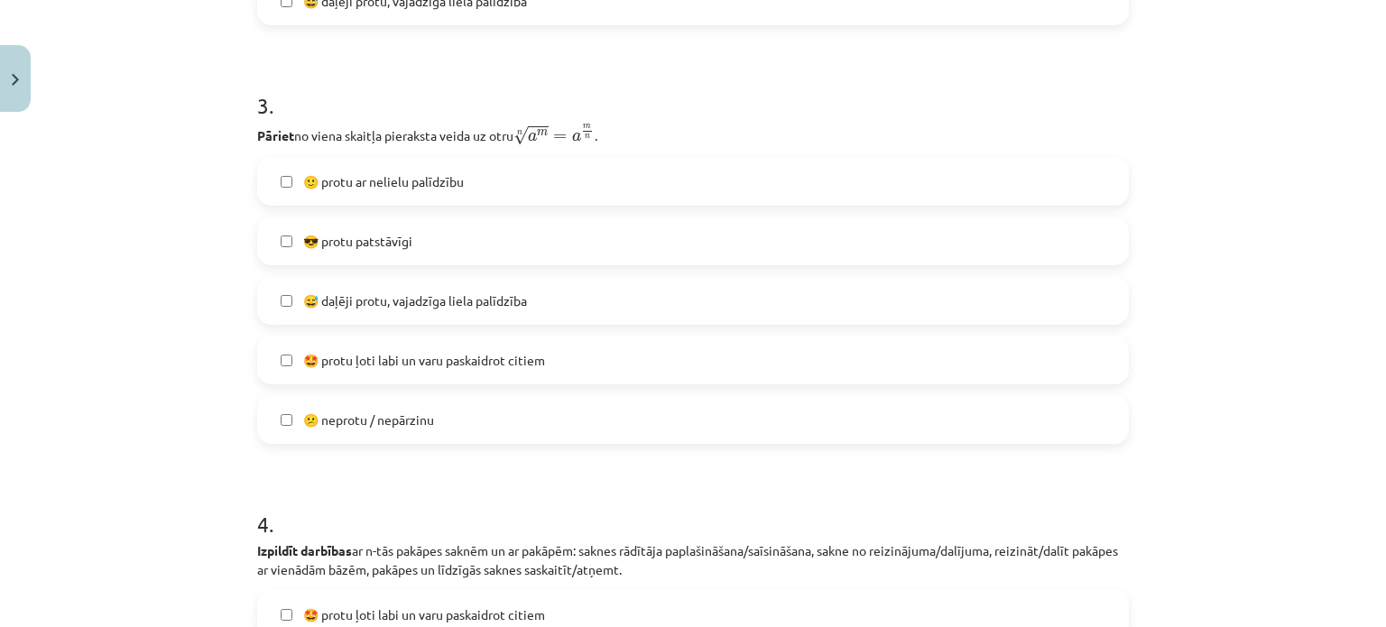
scroll to position [1128, 0]
click at [408, 414] on span "😕 neprotu / nepārzinu" at bounding box center [368, 418] width 131 height 19
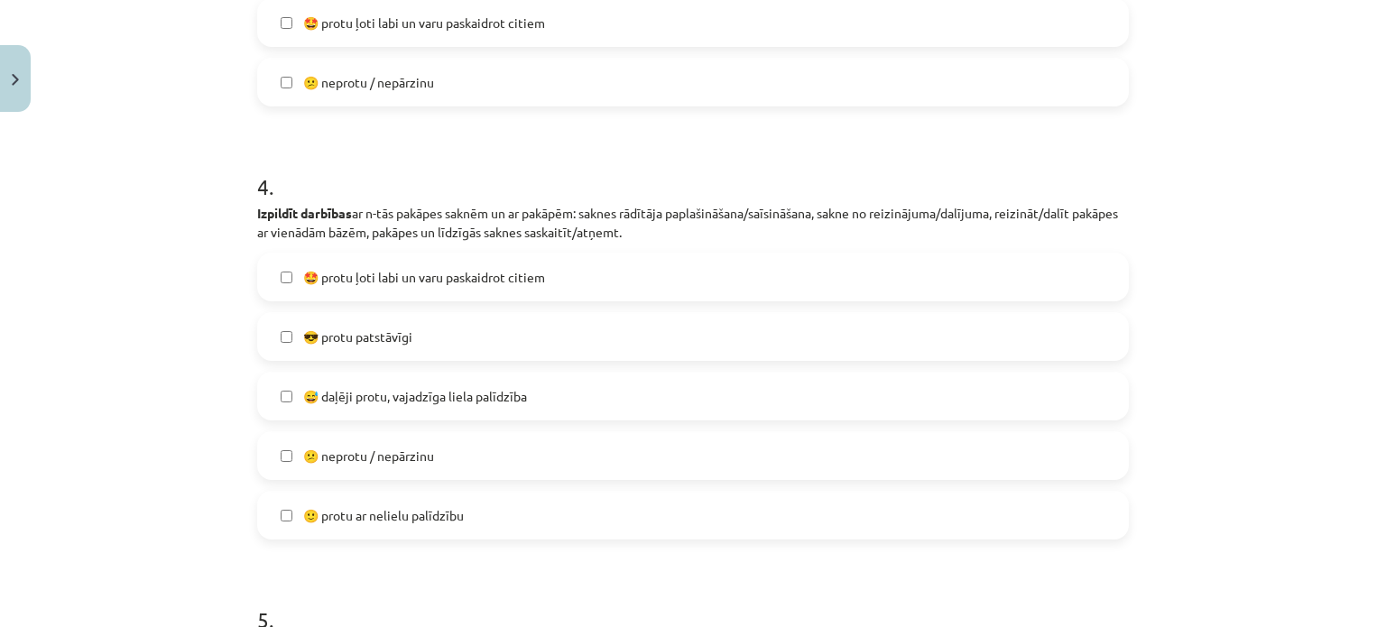
scroll to position [1579, 0]
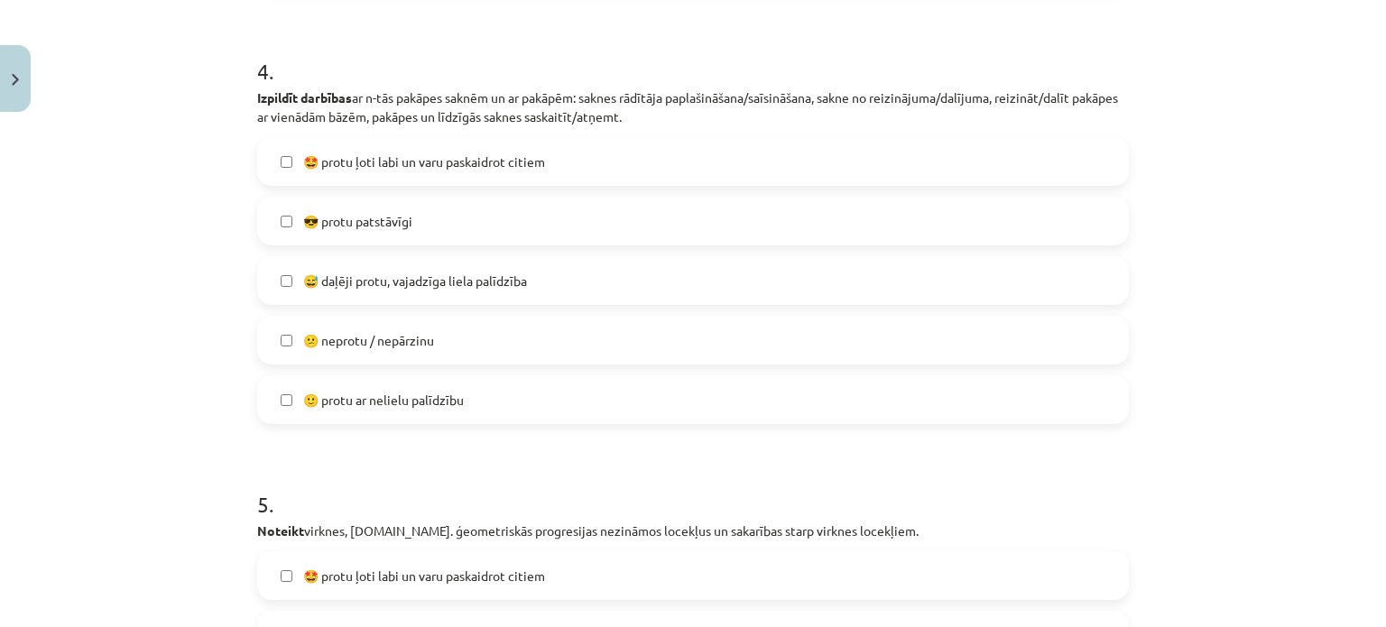
click at [402, 337] on span "😕 neprotu / nepārzinu" at bounding box center [368, 340] width 131 height 19
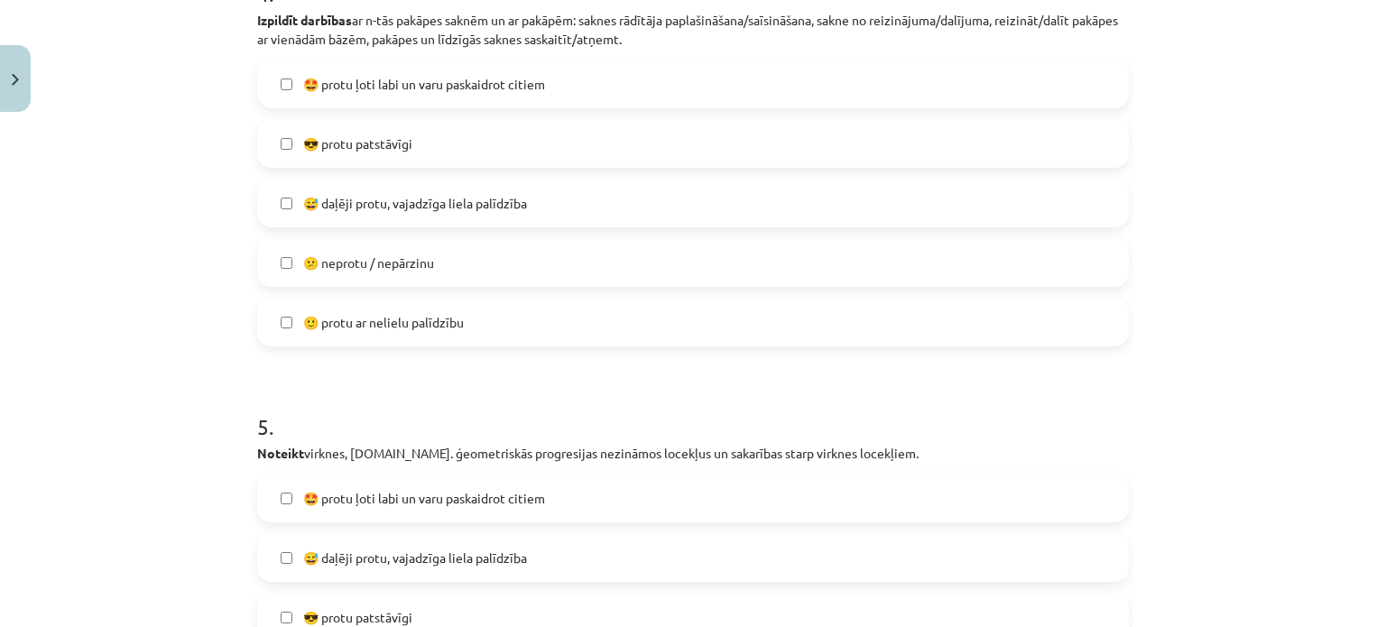
scroll to position [2031, 0]
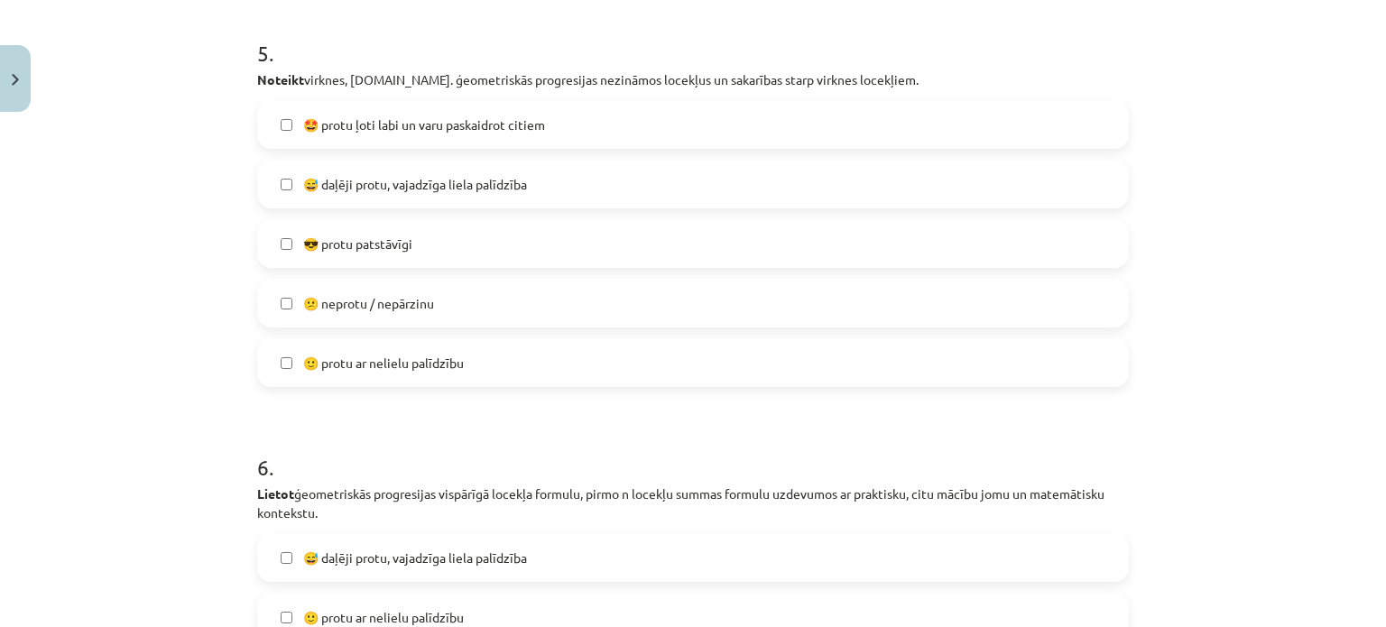
click at [393, 309] on span "😕 neprotu / nepārzinu" at bounding box center [368, 303] width 131 height 19
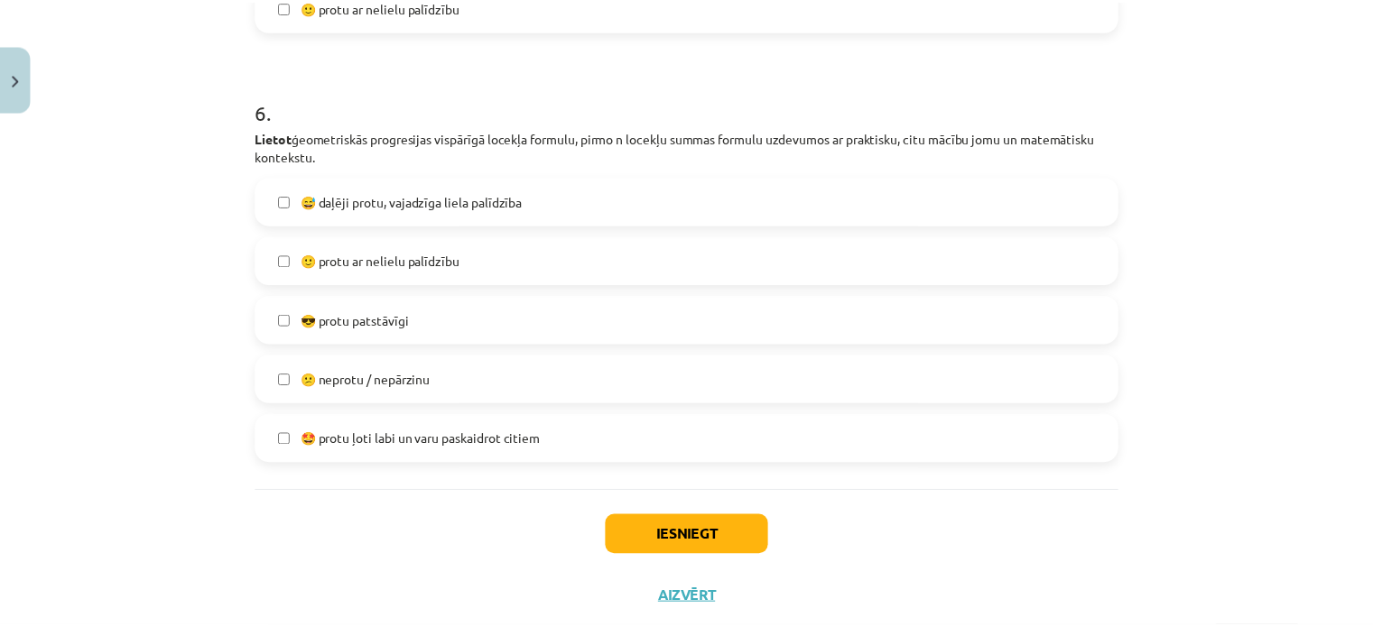
scroll to position [2432, 0]
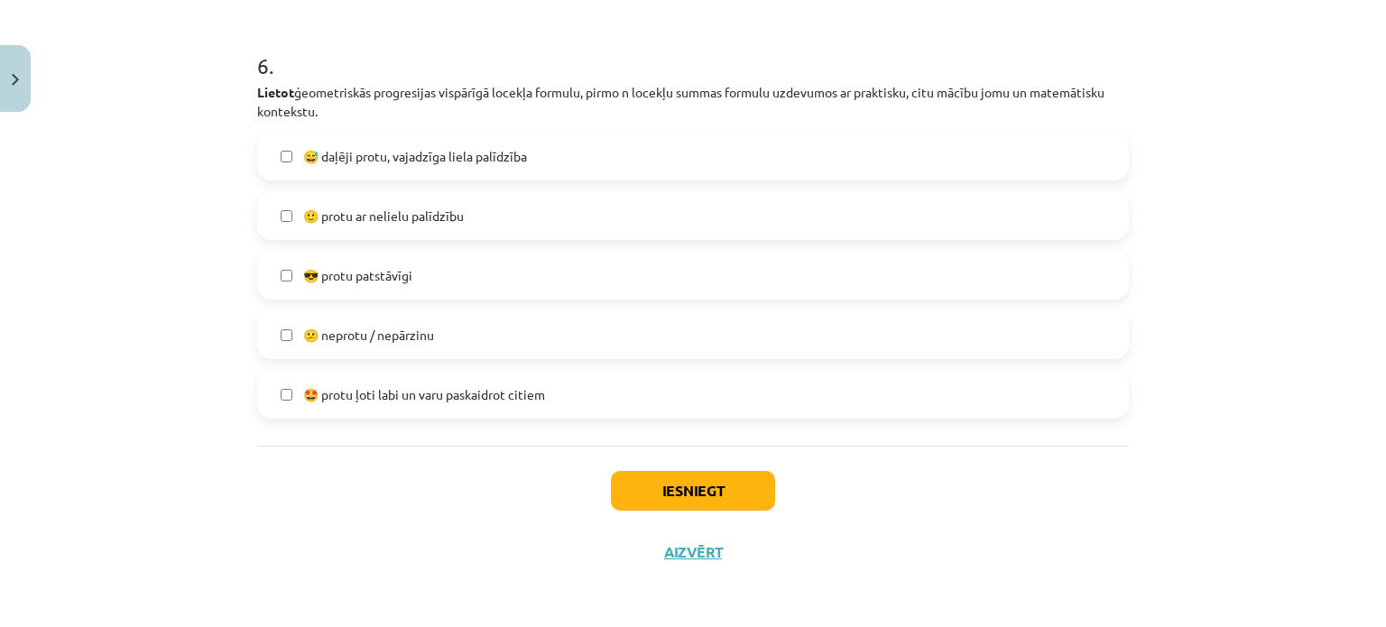
click at [401, 328] on span "😕 neprotu / nepārzinu" at bounding box center [368, 335] width 131 height 19
click at [629, 485] on button "Iesniegt" at bounding box center [693, 491] width 164 height 40
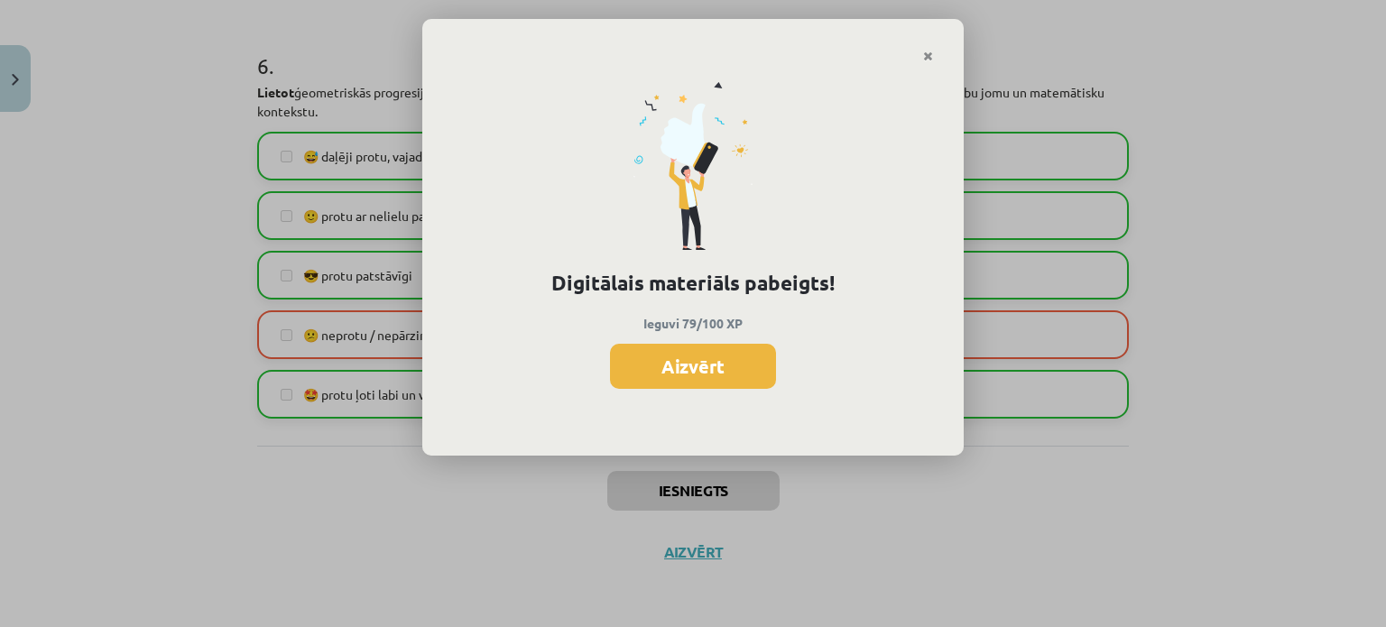
click at [709, 354] on button "Aizvērt" at bounding box center [693, 366] width 166 height 45
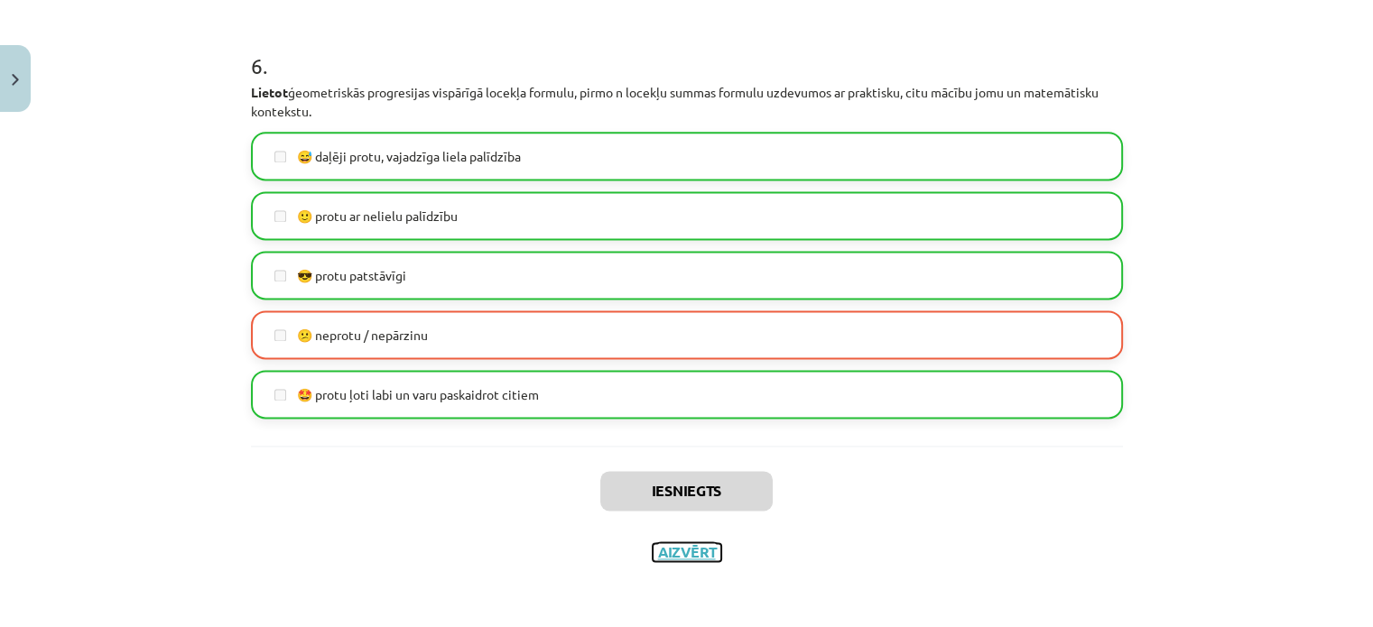
click at [699, 559] on button "Aizvērt" at bounding box center [687, 552] width 69 height 18
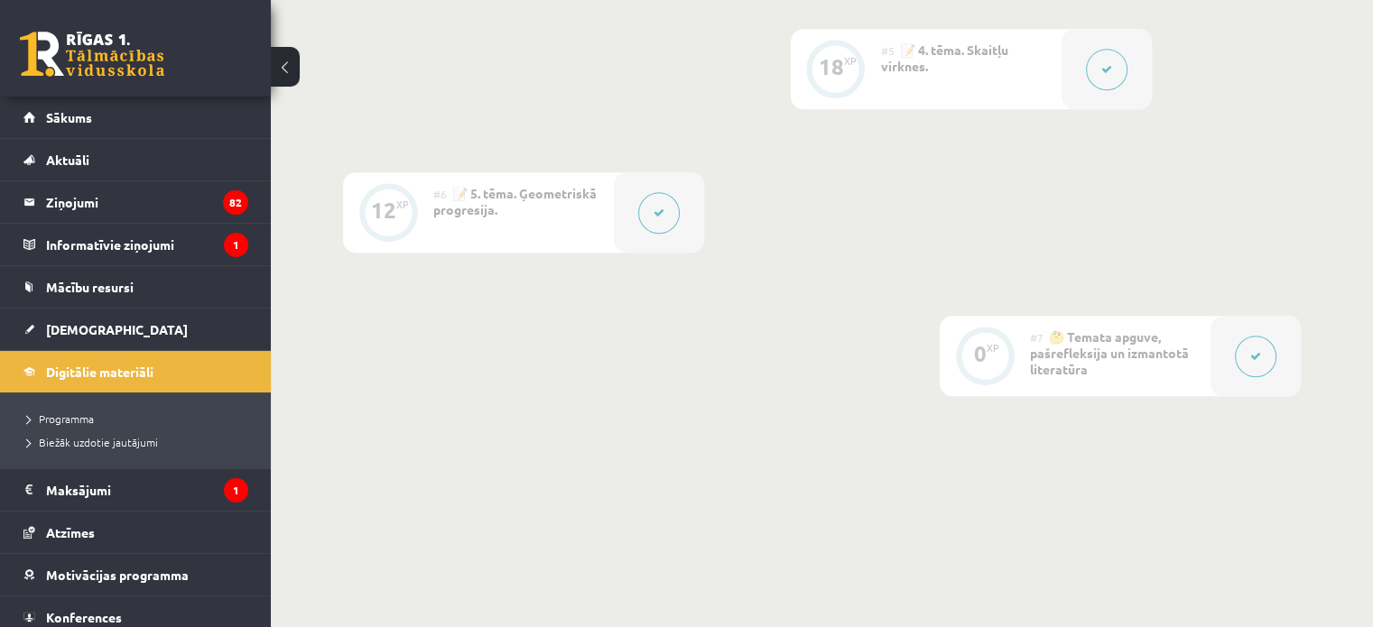
scroll to position [1246, 0]
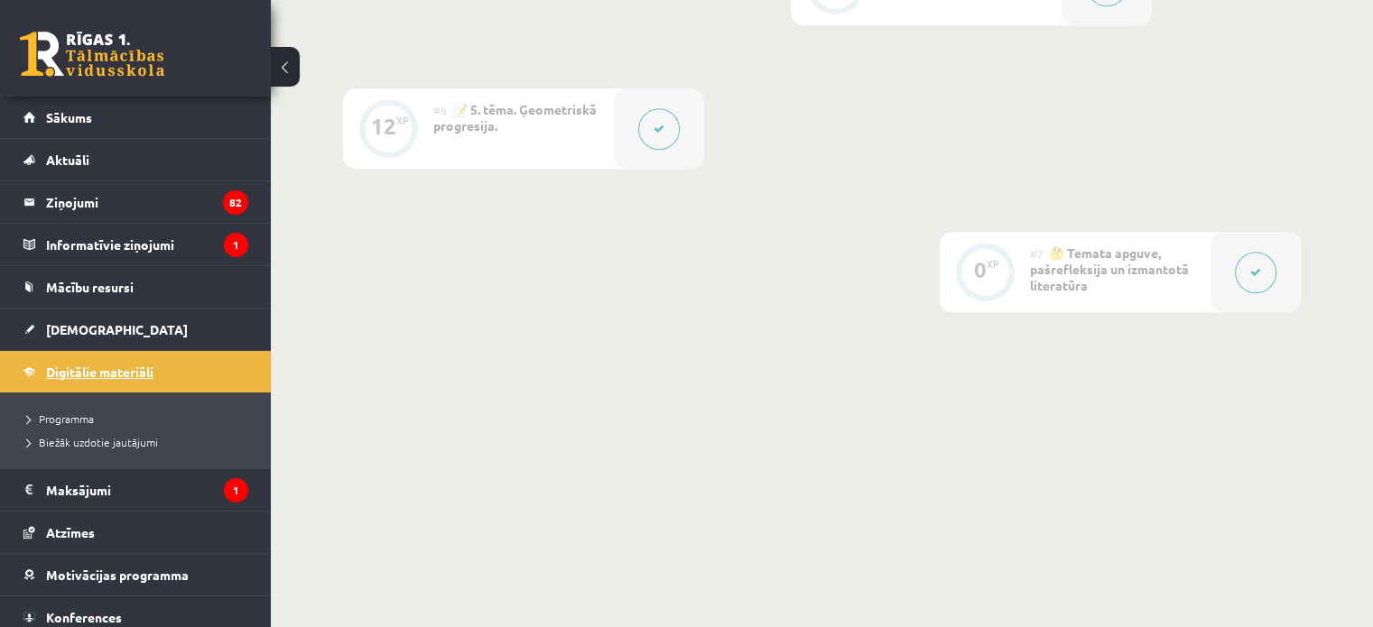
click at [137, 364] on span "Digitālie materiāli" at bounding box center [99, 372] width 107 height 16
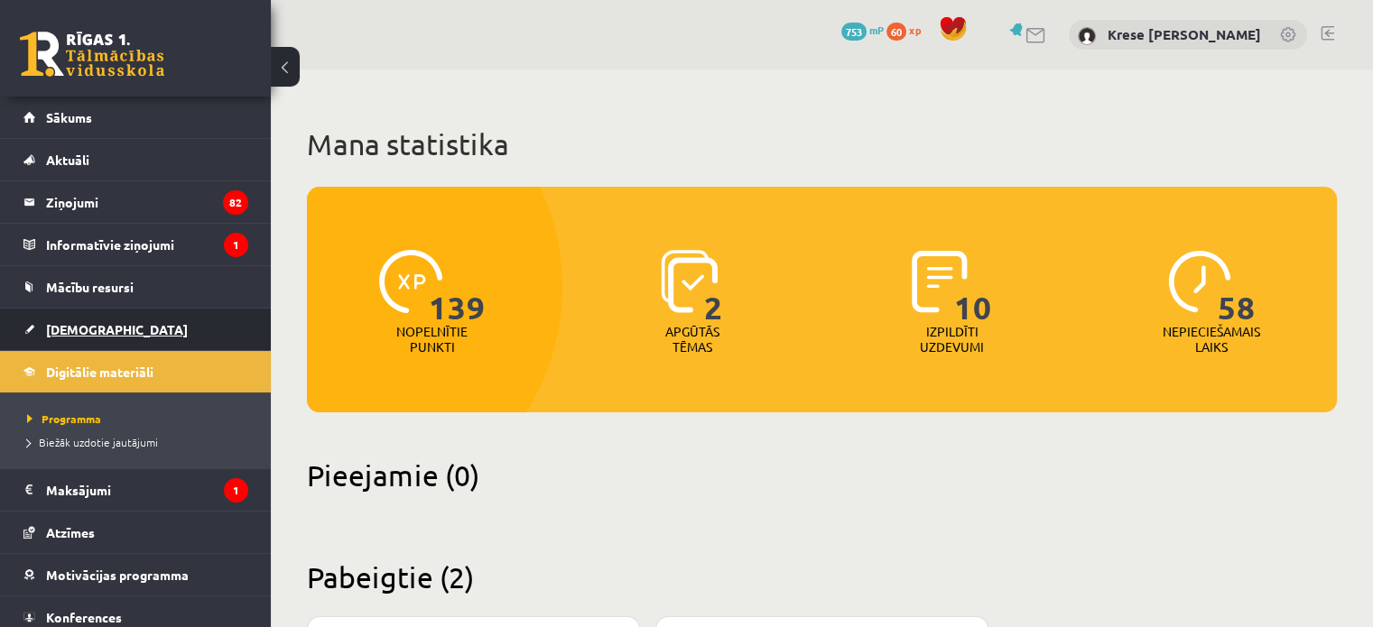
click at [108, 331] on link "[DEMOGRAPHIC_DATA]" at bounding box center [135, 330] width 225 height 42
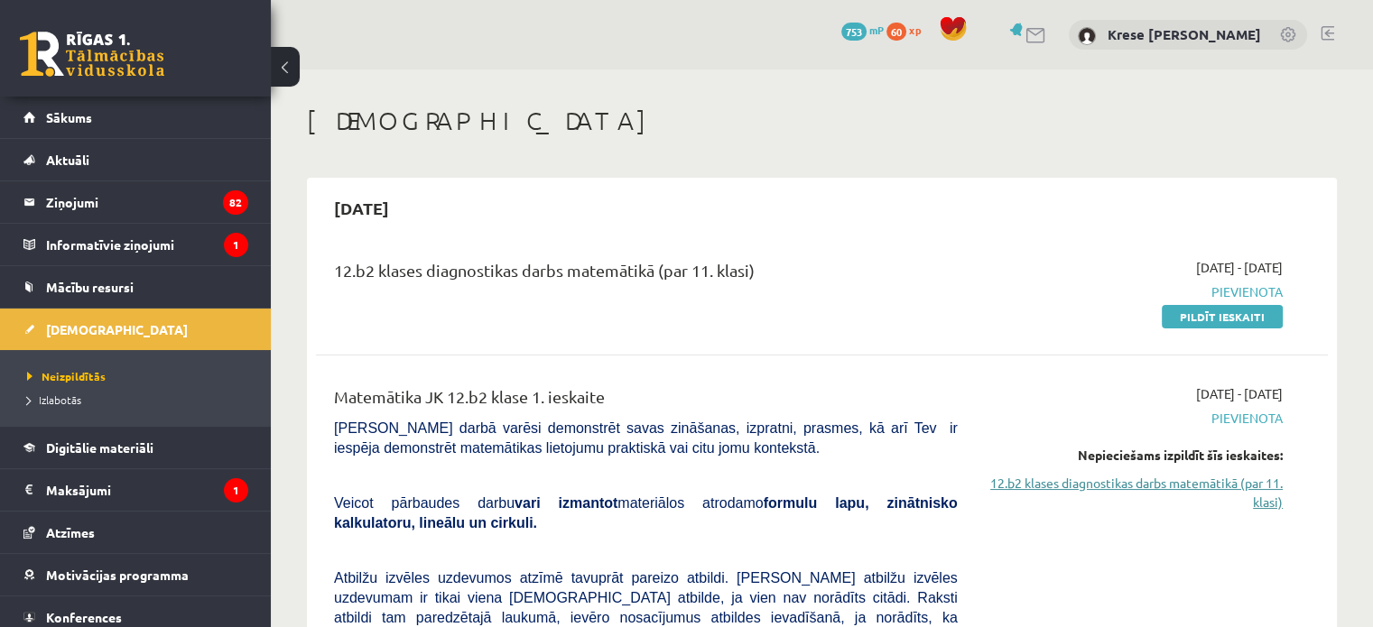
click at [1213, 490] on link "12.b2 klases diagnostikas darbs matemātikā (par 11. klasi)" at bounding box center [1134, 493] width 298 height 38
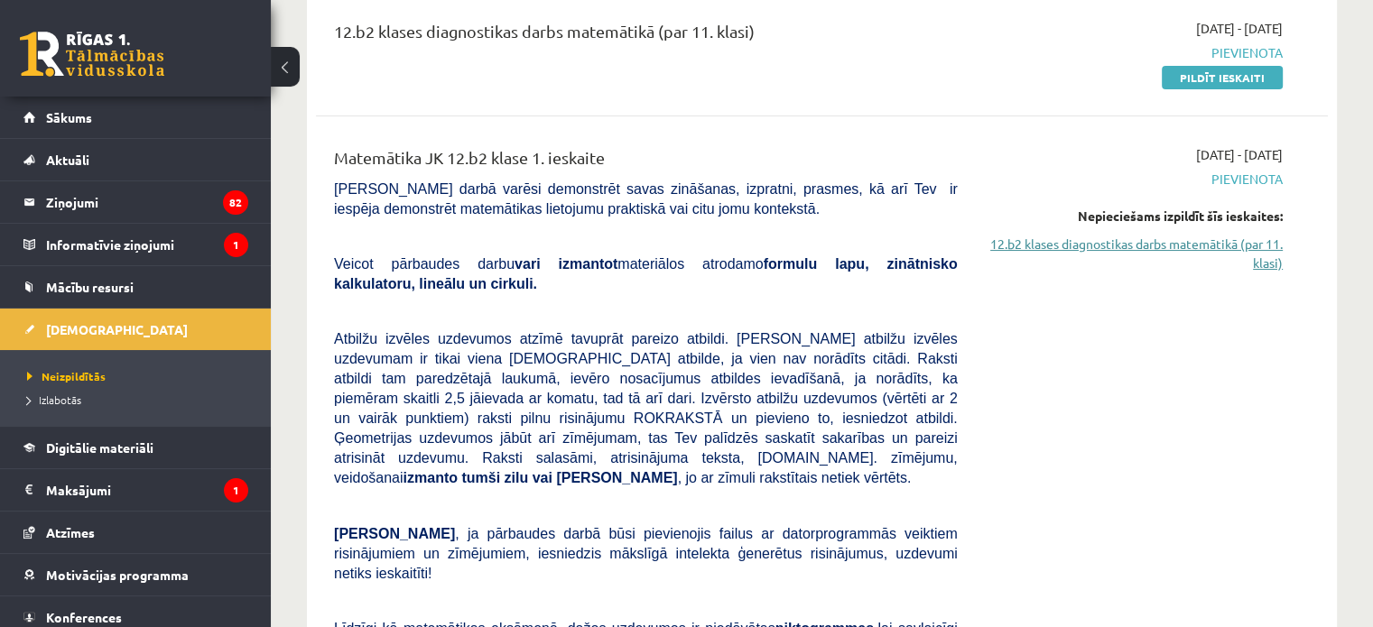
click at [1184, 248] on link "12.b2 klases diagnostikas darbs matemātikā (par 11. klasi)" at bounding box center [1134, 254] width 298 height 38
click at [1195, 239] on link "12.b2 klases diagnostikas darbs matemātikā (par 11. klasi)" at bounding box center [1134, 254] width 298 height 38
click at [1188, 244] on link "12.b2 klases diagnostikas darbs matemātikā (par 11. klasi)" at bounding box center [1134, 254] width 298 height 38
click at [1197, 237] on link "12.b2 klases diagnostikas darbs matemātikā (par 11. klasi)" at bounding box center [1134, 254] width 298 height 38
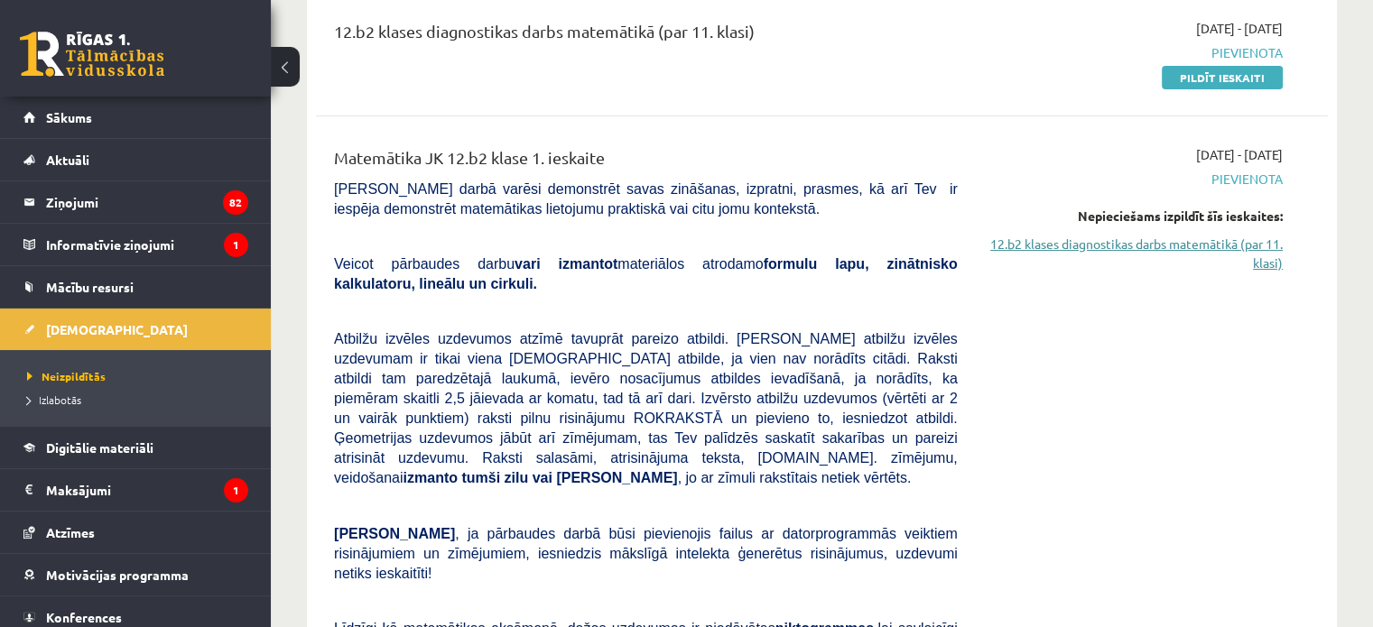
click at [1197, 237] on link "12.b2 klases diagnostikas darbs matemātikā (par 11. klasi)" at bounding box center [1134, 254] width 298 height 38
click at [1198, 237] on link "12.b2 klases diagnostikas darbs matemātikā (par 11. klasi)" at bounding box center [1134, 254] width 298 height 38
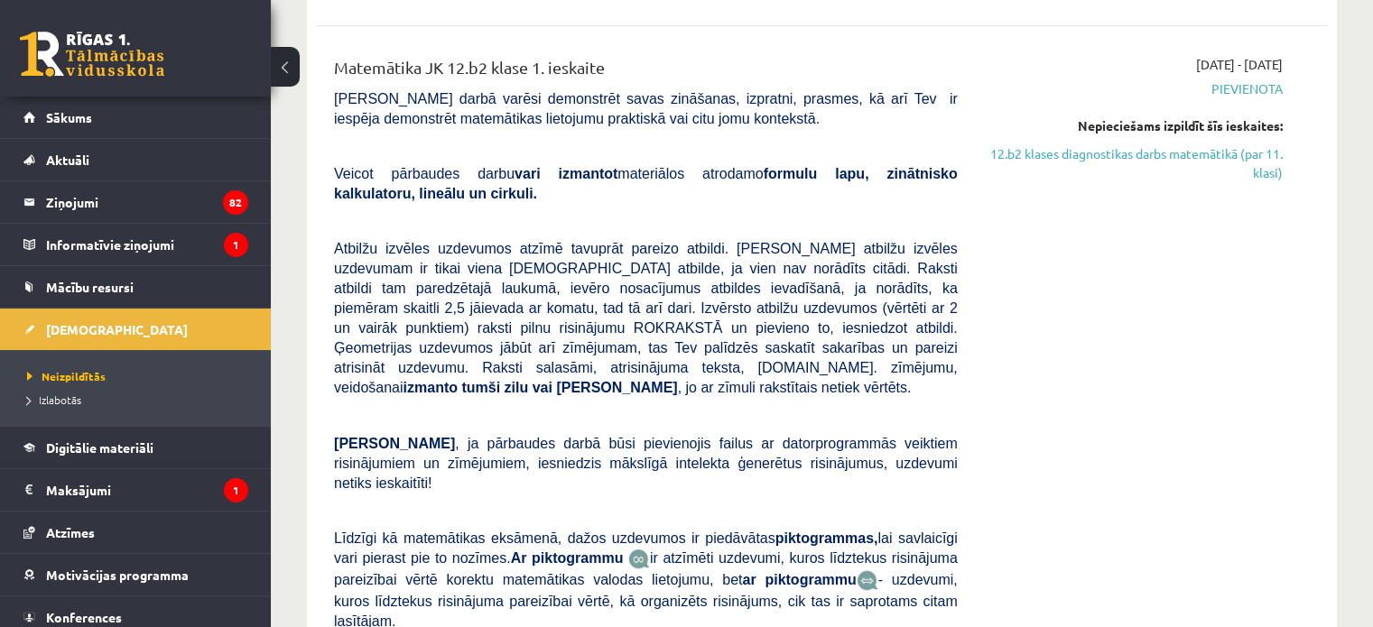
click at [1192, 332] on div "[DATE] - [DATE] [GEOGRAPHIC_DATA] Nepieciešams izpildīt šīs ieskaites: 12.b2 kl…" at bounding box center [1133, 390] width 325 height 670
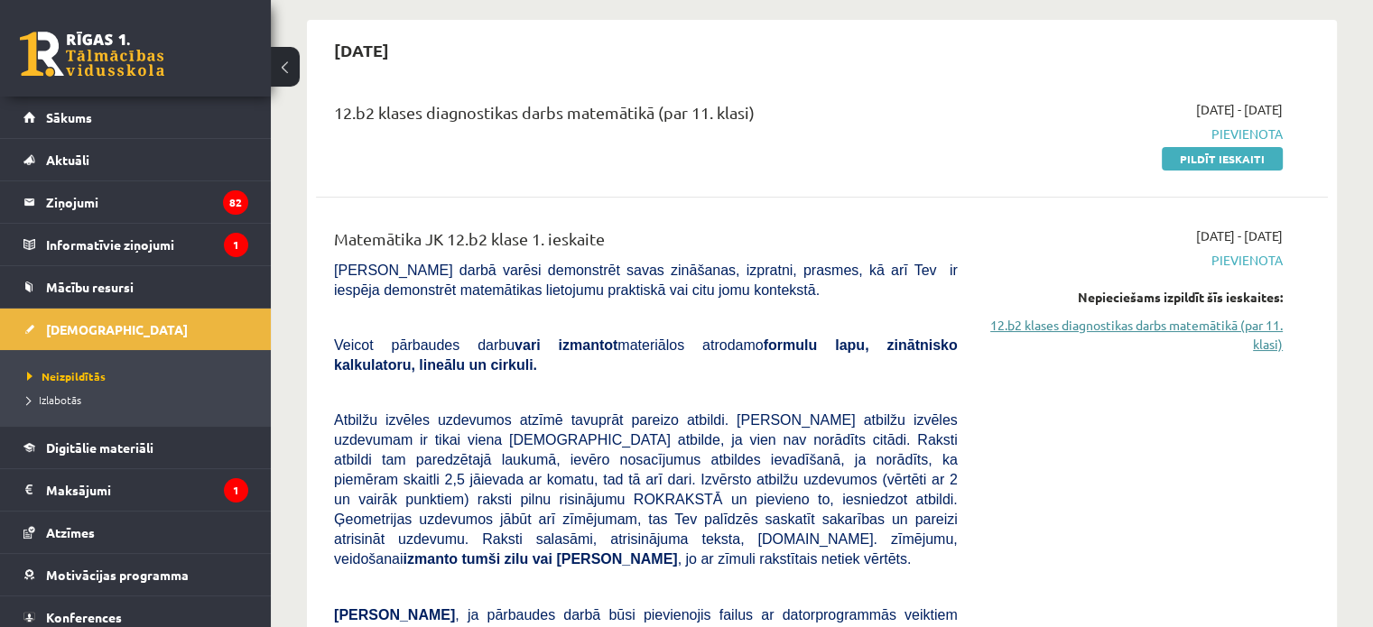
scroll to position [149, 0]
